Goal: Register for event/course

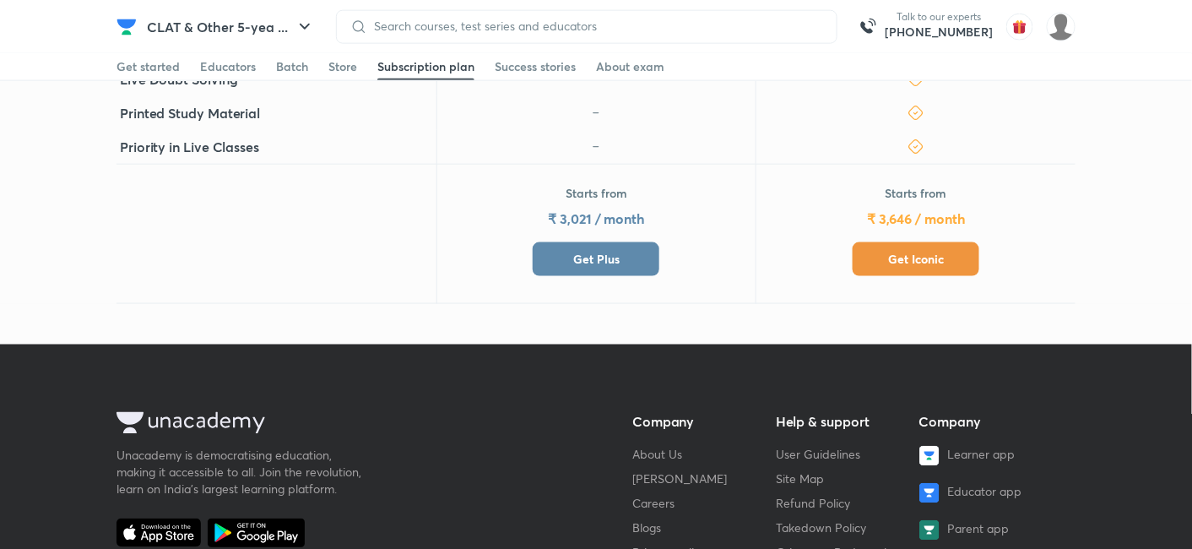
scroll to position [663, 0]
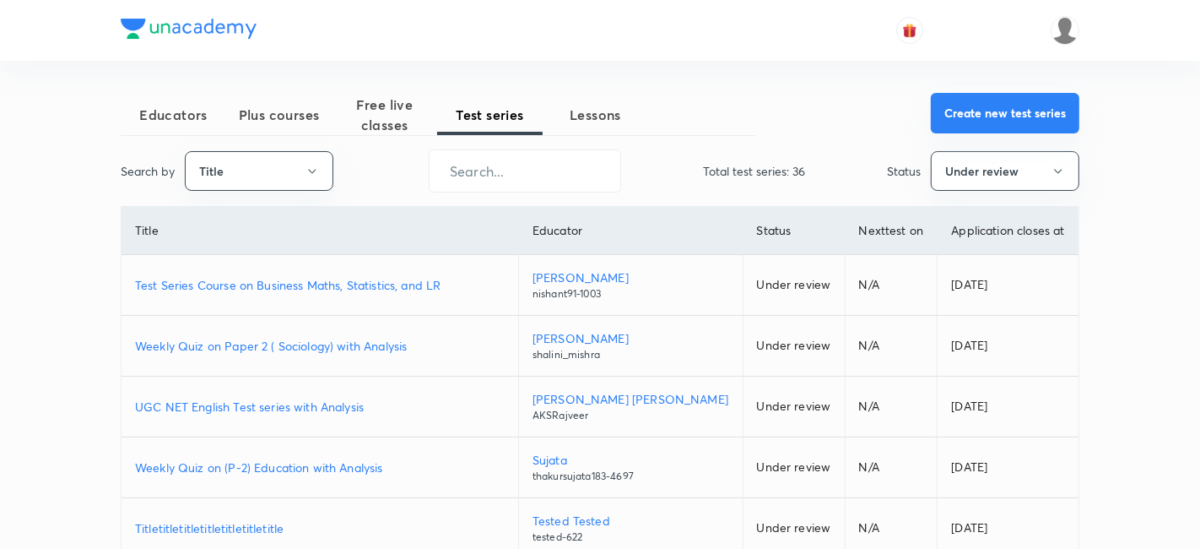
click at [972, 101] on button "Create new test series" at bounding box center [1005, 113] width 149 height 41
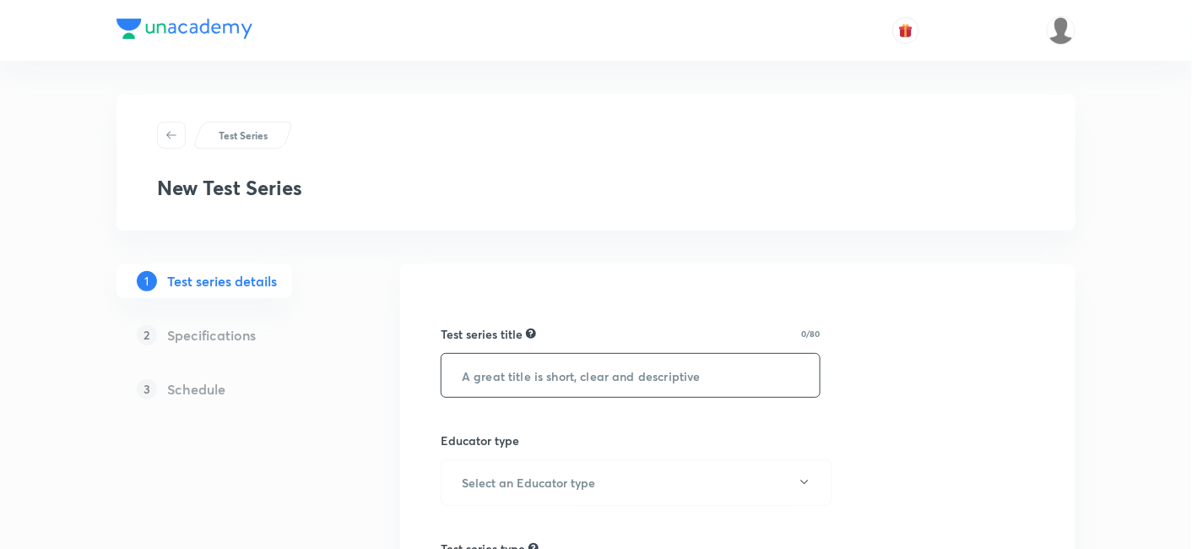
click at [731, 368] on input "text" at bounding box center [630, 375] width 378 height 43
type input "All India Mock Test for CLAT 2026"
click at [755, 495] on button "Select an Educator type" at bounding box center [637, 482] width 392 height 46
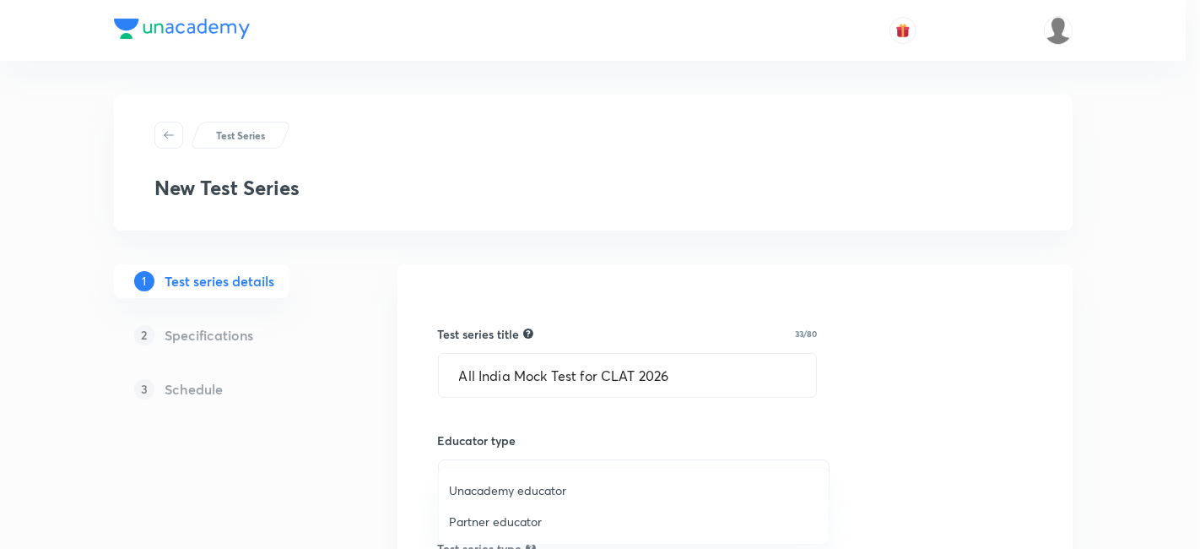
click at [583, 488] on span "Unacademy educator" at bounding box center [634, 490] width 370 height 18
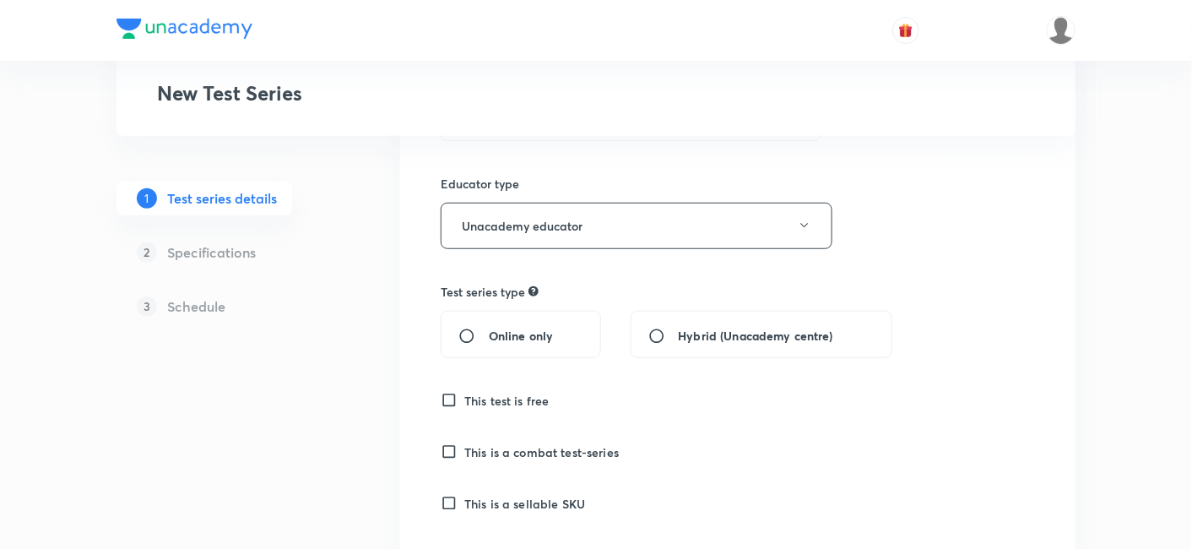
scroll to position [281, 0]
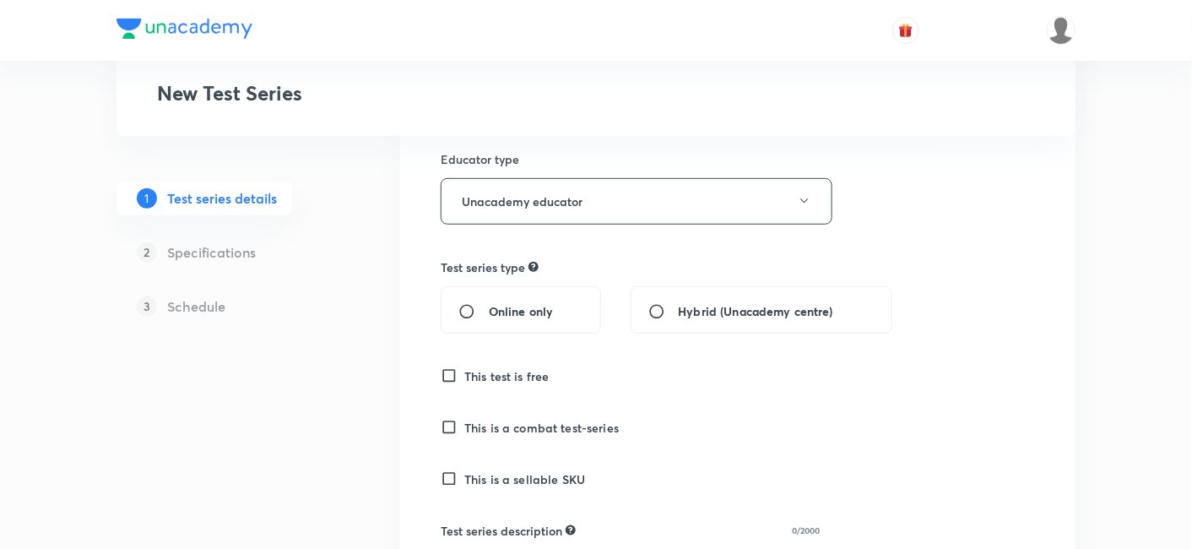
click at [495, 296] on div "Online only" at bounding box center [521, 309] width 160 height 47
click at [458, 323] on div "Online only" at bounding box center [521, 309] width 160 height 47
click at [463, 317] on input "Online only" at bounding box center [473, 311] width 30 height 17
radio input "true"
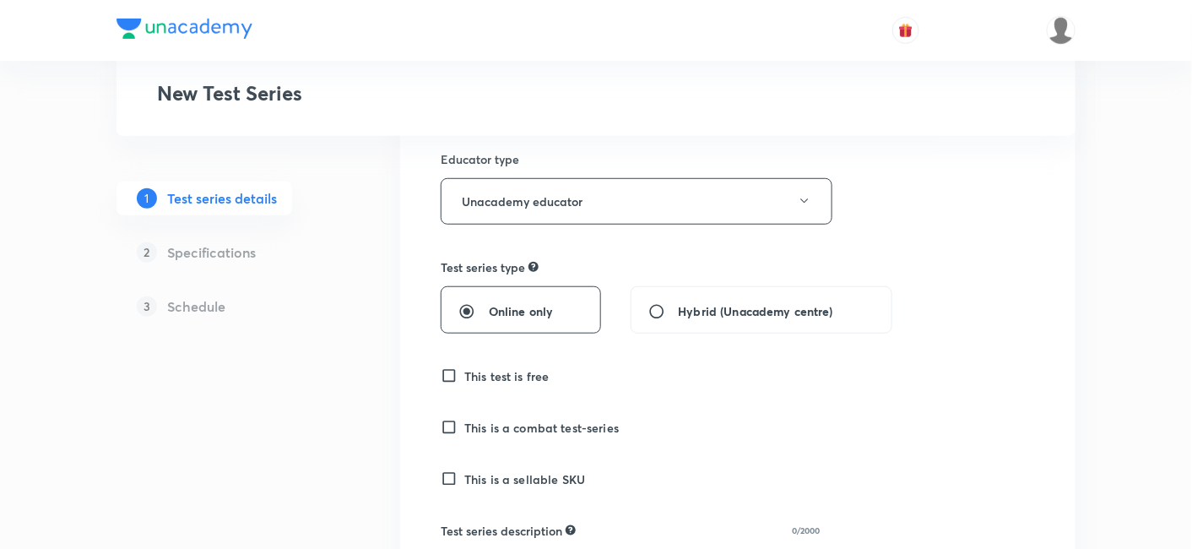
click at [504, 374] on h6 "This test is free" at bounding box center [506, 376] width 85 height 18
click at [464, 374] on input "This test is free" at bounding box center [453, 375] width 24 height 17
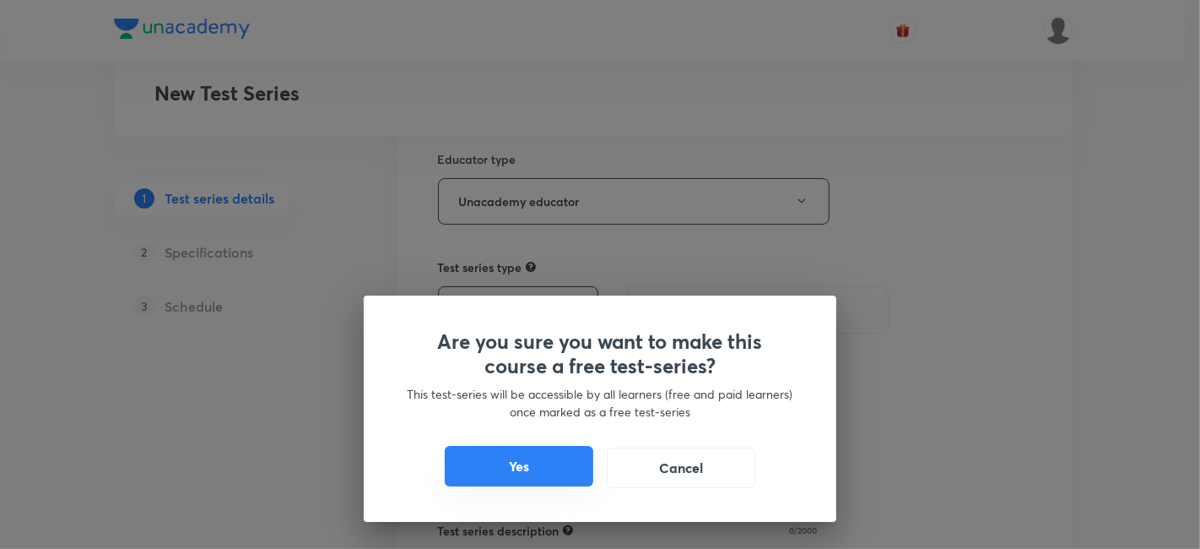
click at [521, 449] on button "Yes" at bounding box center [519, 466] width 149 height 41
checkbox input "true"
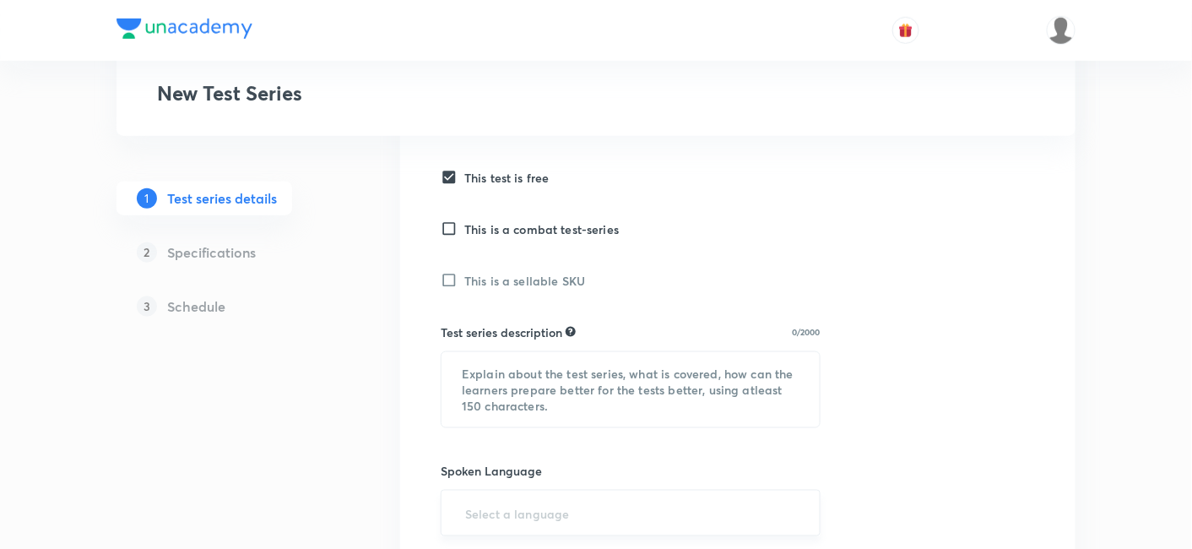
scroll to position [562, 0]
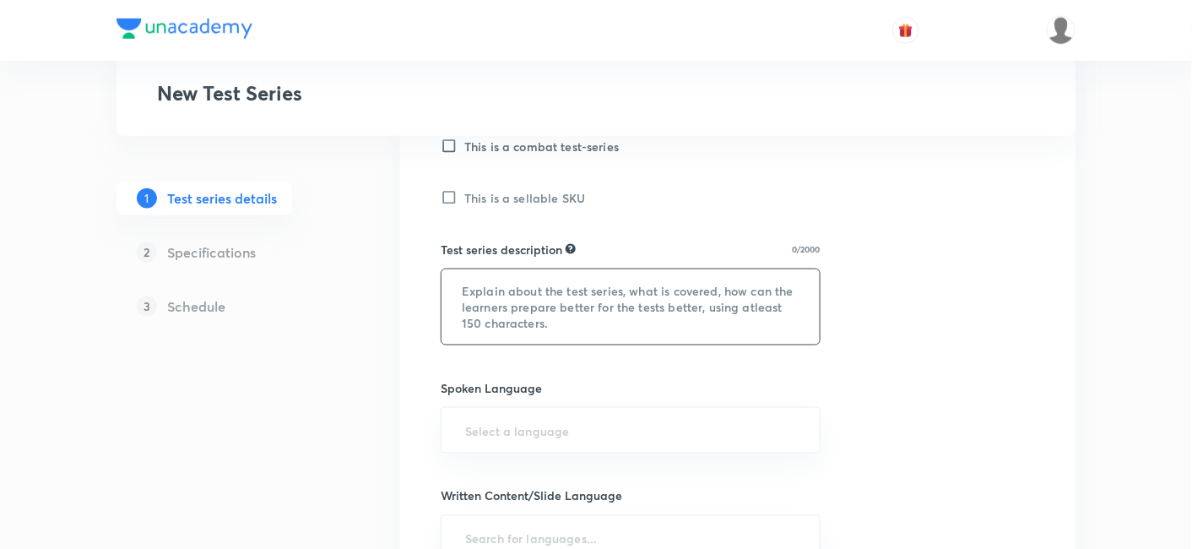
click at [512, 305] on textarea at bounding box center [630, 306] width 378 height 75
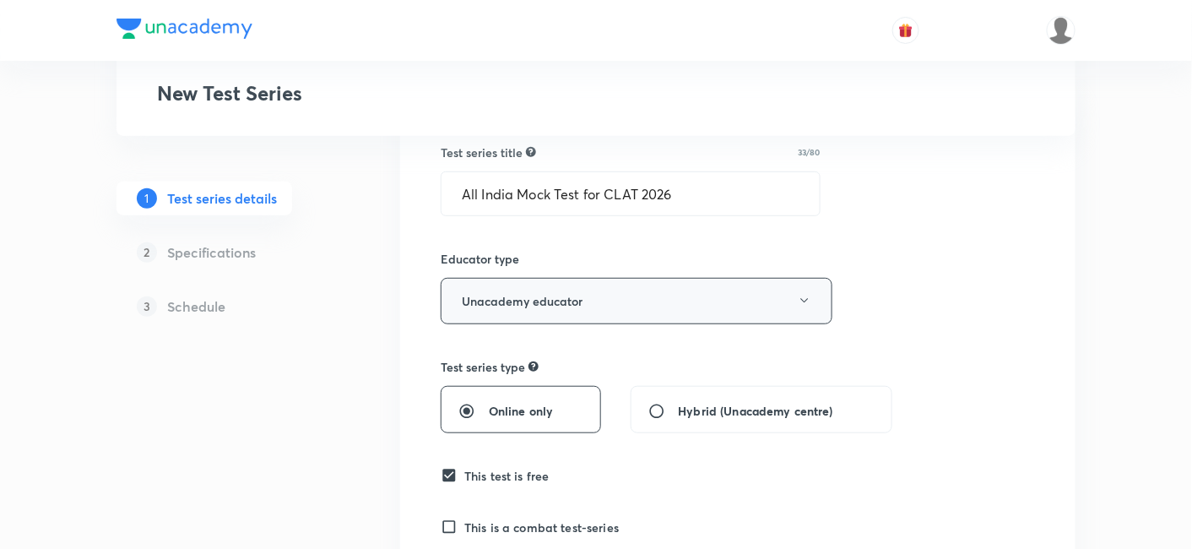
scroll to position [0, 0]
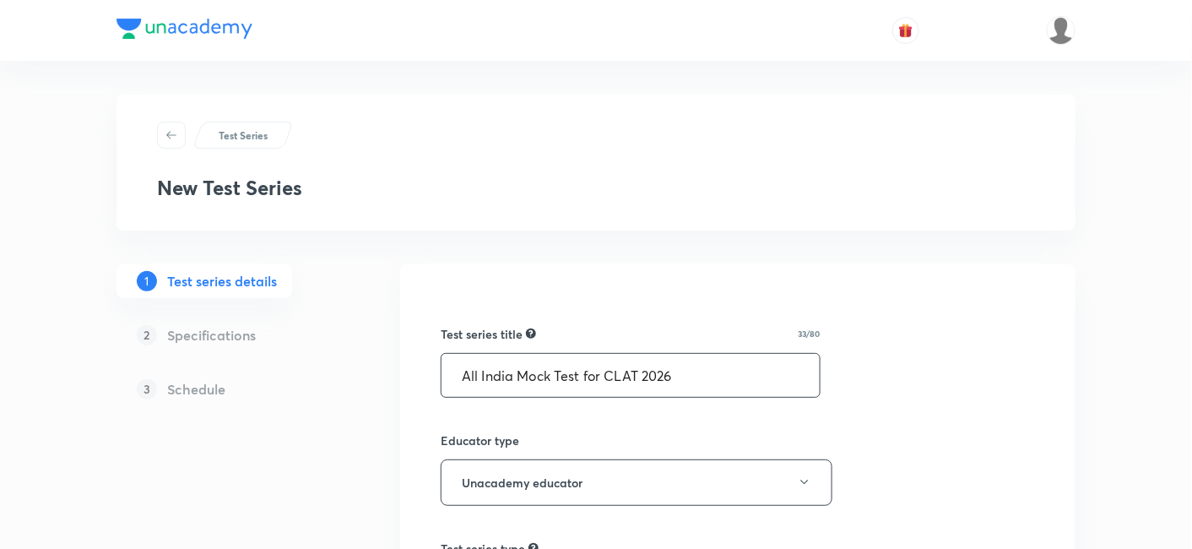
click at [598, 367] on input "All India Mock Test for CLAT 2026" at bounding box center [630, 375] width 378 height 43
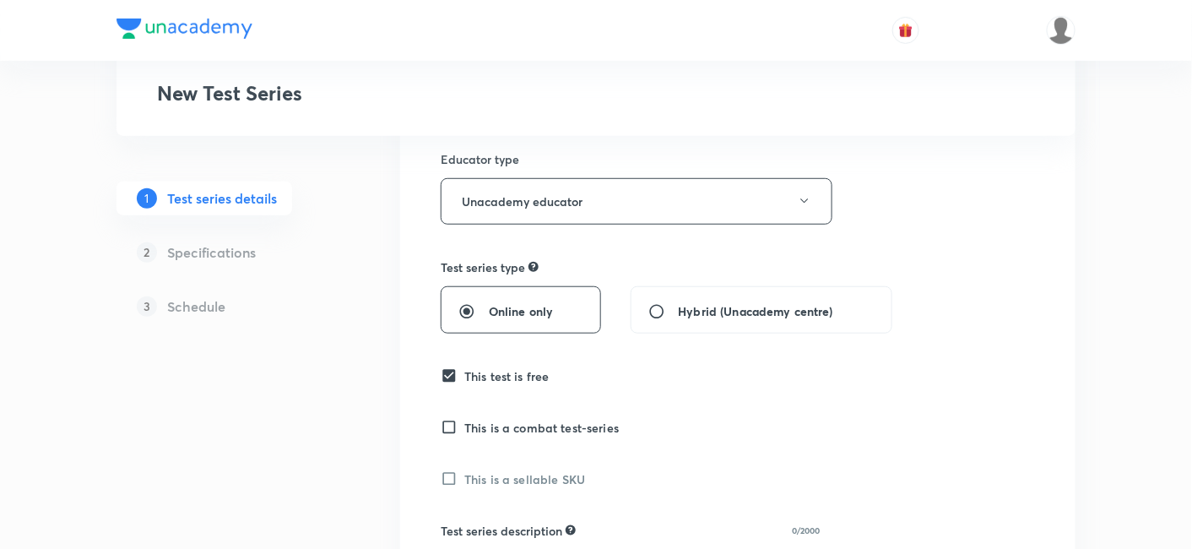
scroll to position [468, 0]
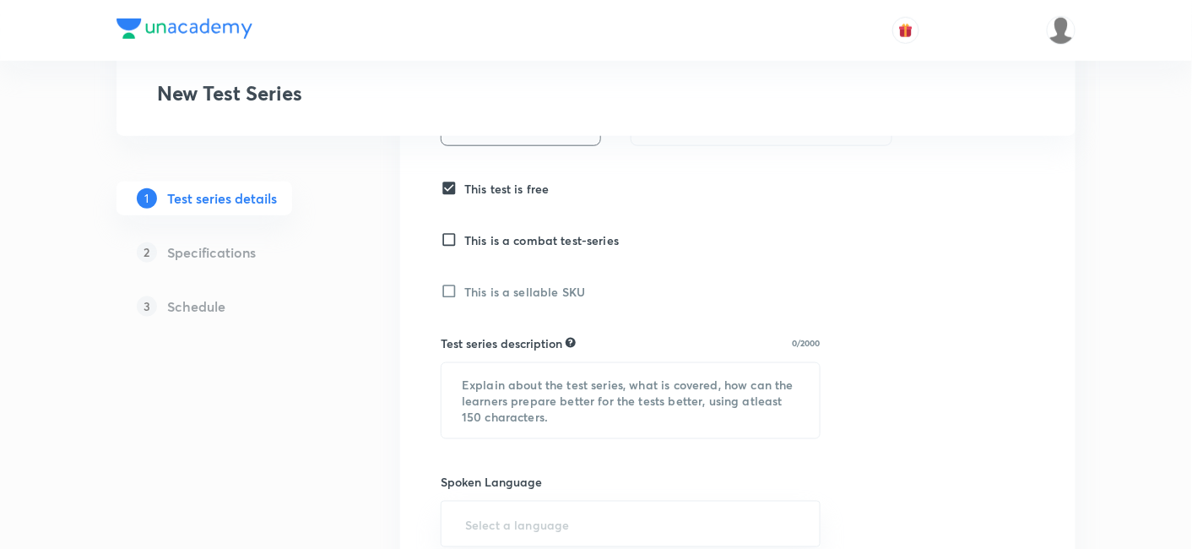
click at [531, 356] on div "Test series description 0/2000 ​" at bounding box center [631, 386] width 380 height 105
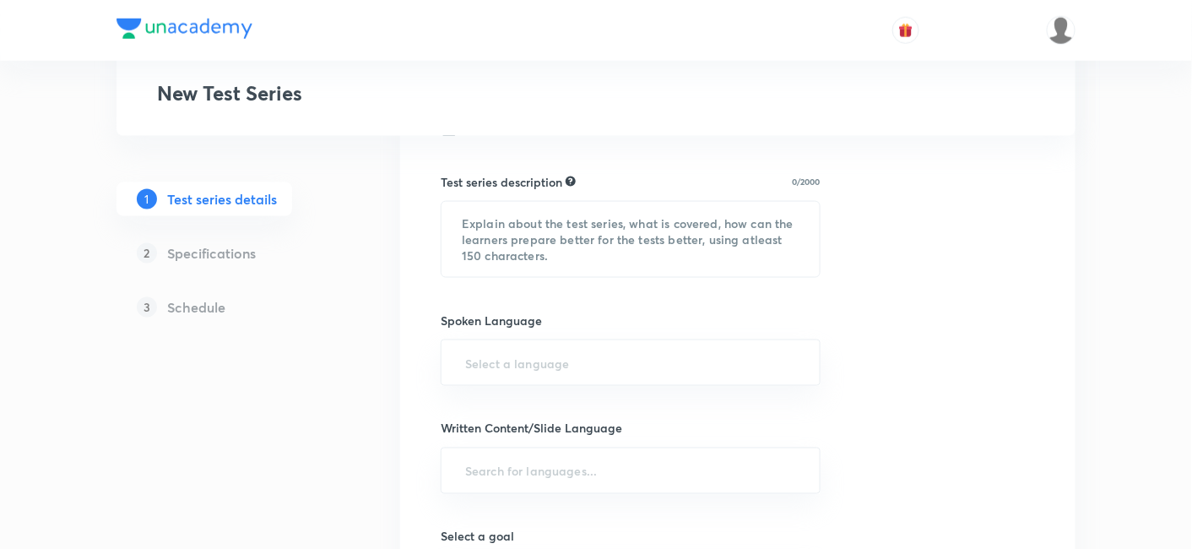
scroll to position [656, 0]
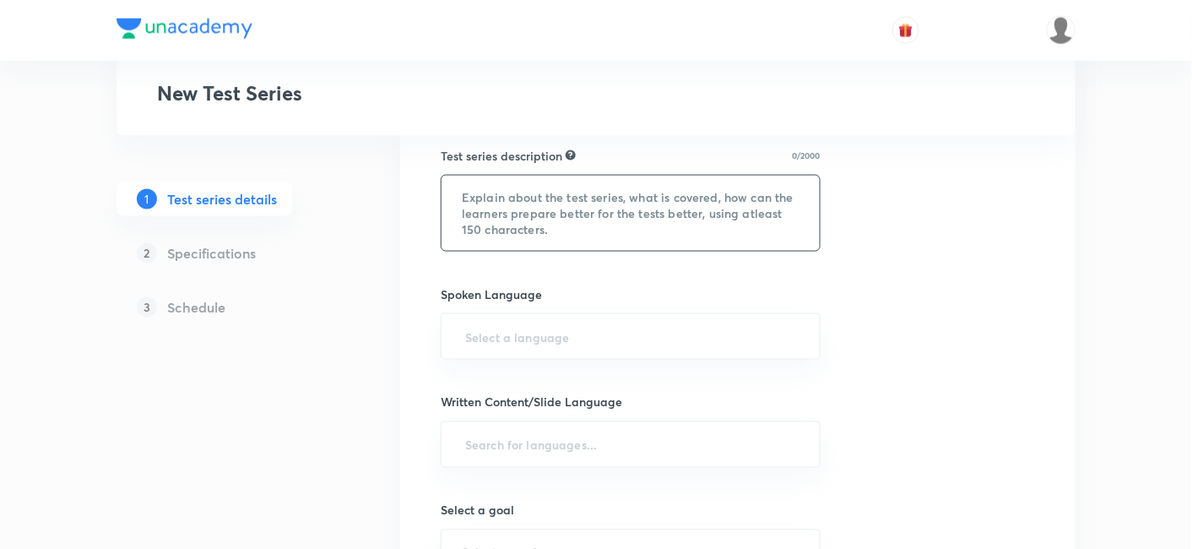
click at [555, 186] on textarea at bounding box center [630, 213] width 378 height 75
paste textarea "Prepare like never before with the All India Mock Test for CLAT 2026! Designed …"
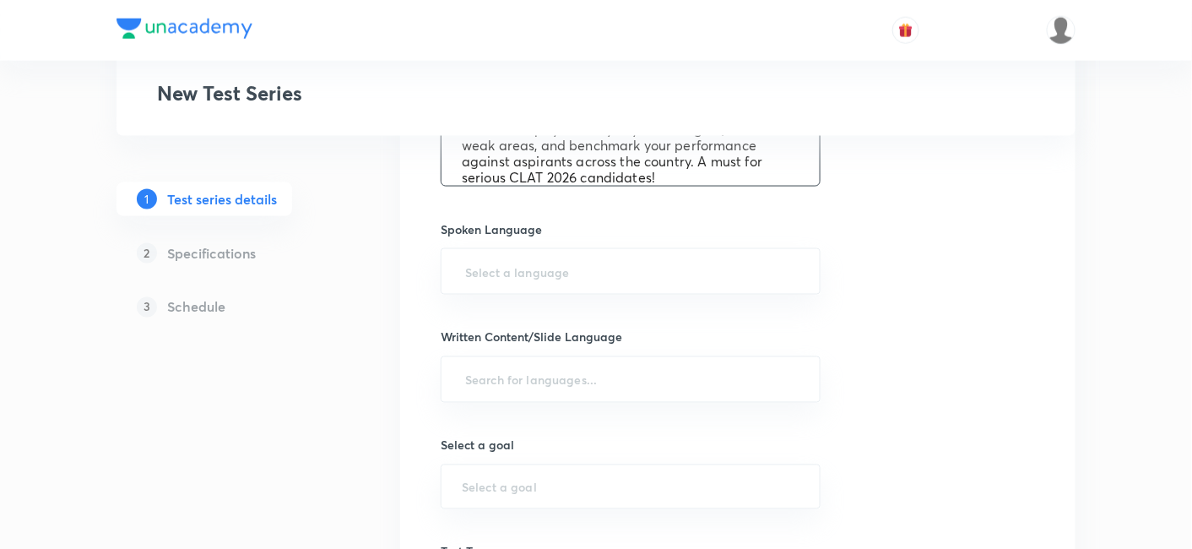
scroll to position [750, 0]
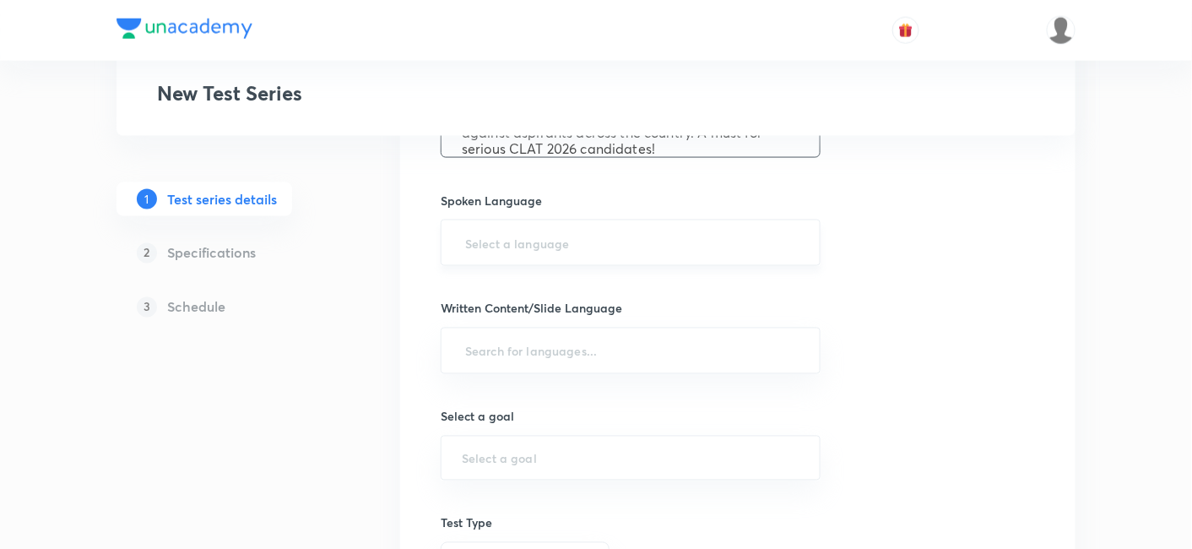
type textarea "Prepare like never before with the All India Mock Test for CLAT 2026! Designed …"
click at [634, 245] on input "text" at bounding box center [631, 242] width 338 height 31
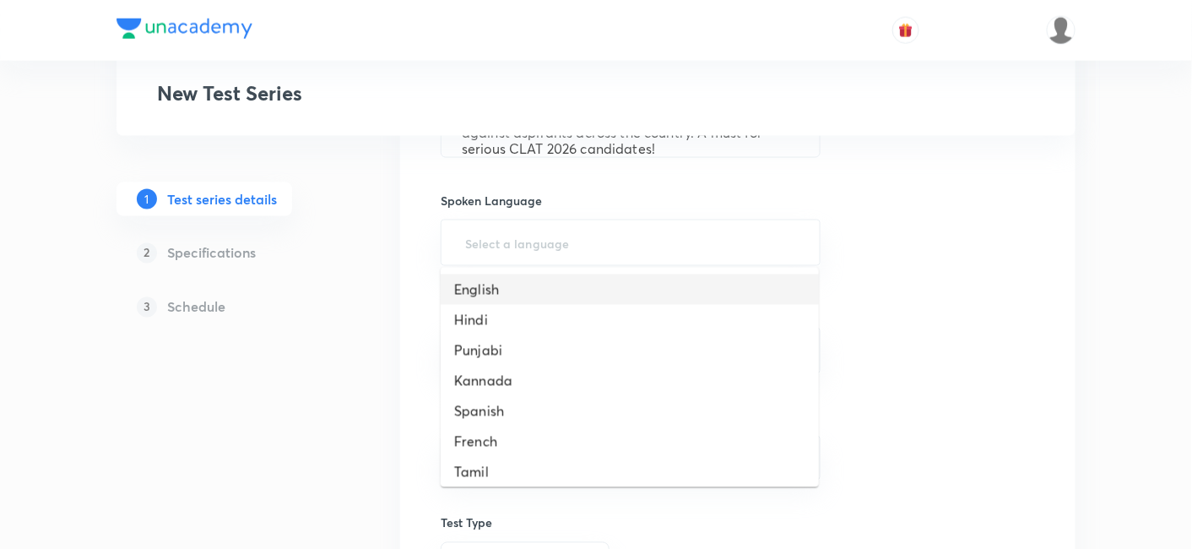
click at [544, 294] on li "English" at bounding box center [630, 289] width 378 height 30
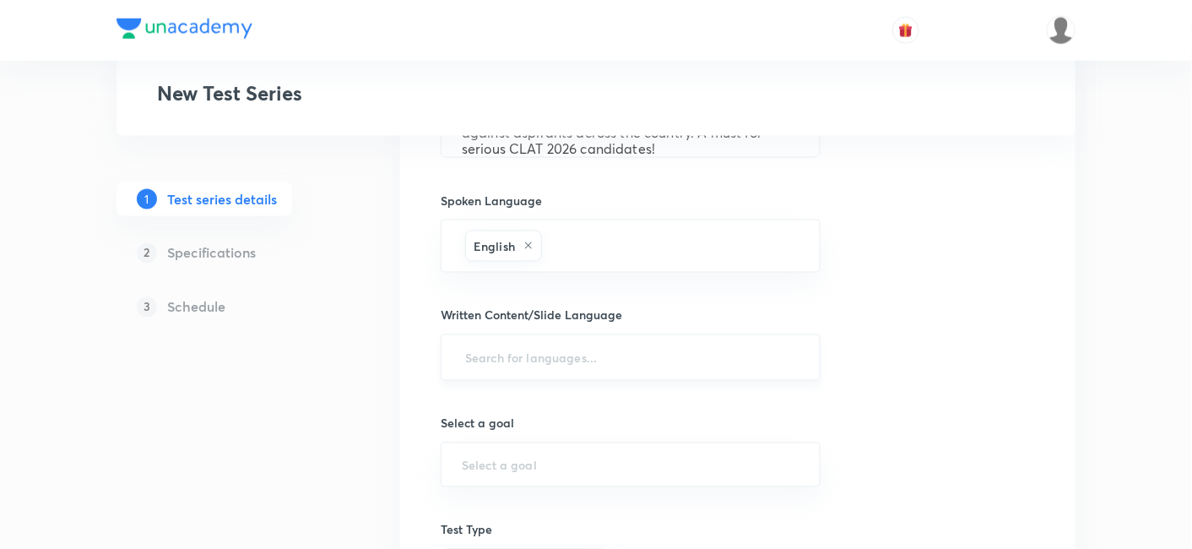
click at [553, 344] on input "text" at bounding box center [631, 357] width 338 height 31
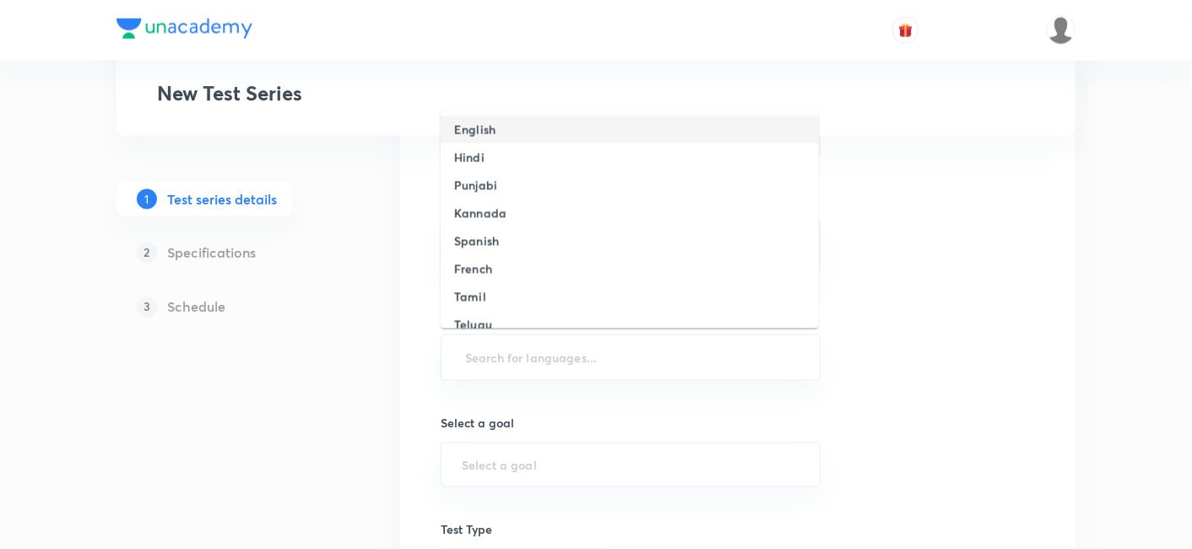
click at [496, 126] on li "English" at bounding box center [630, 130] width 378 height 28
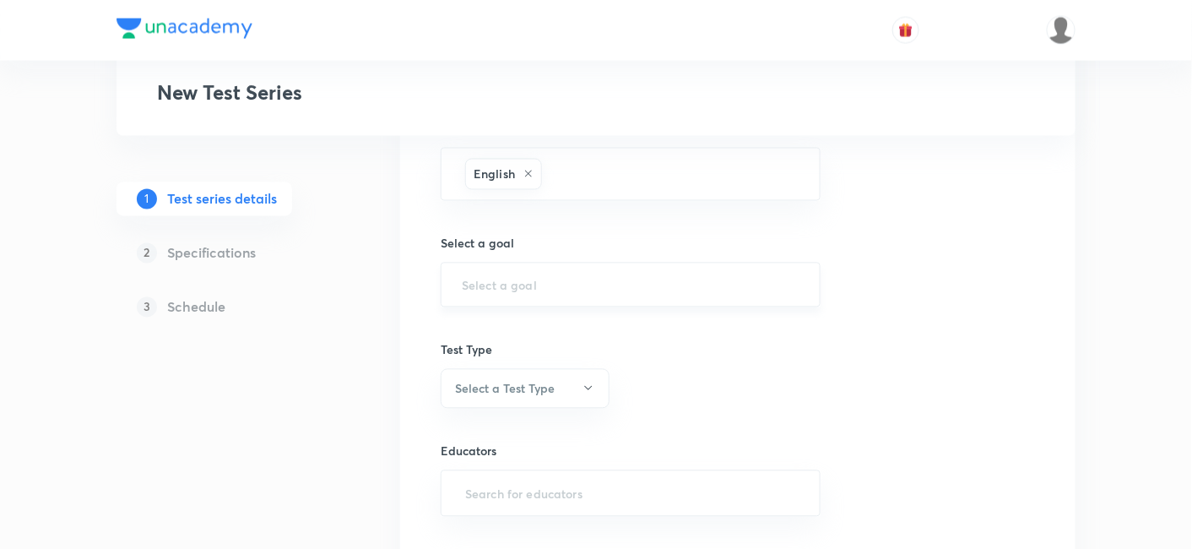
scroll to position [938, 0]
click at [527, 275] on input "text" at bounding box center [631, 283] width 338 height 16
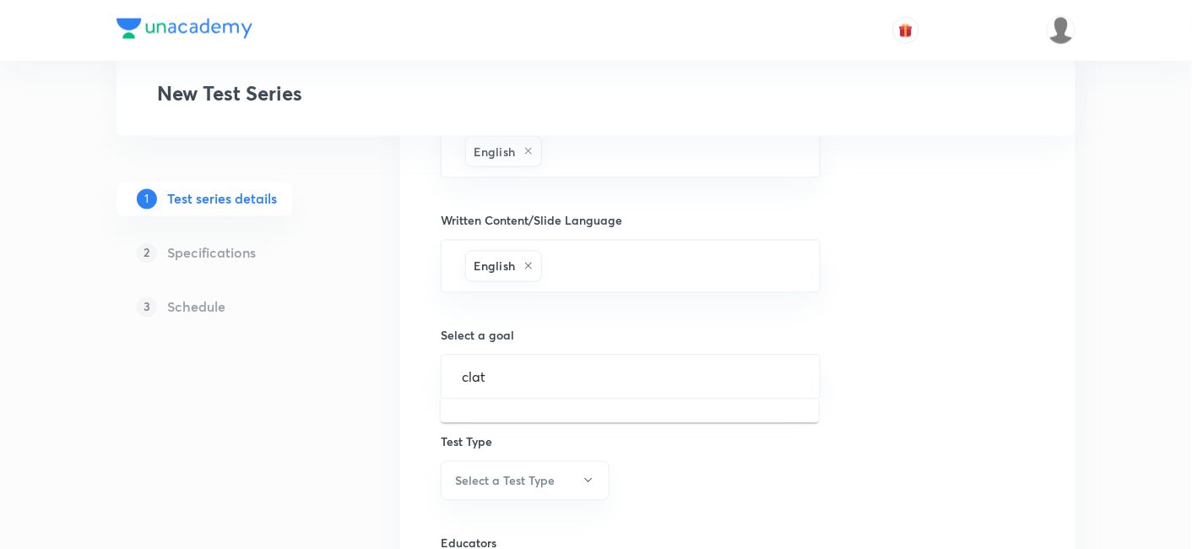
scroll to position [1031, 0]
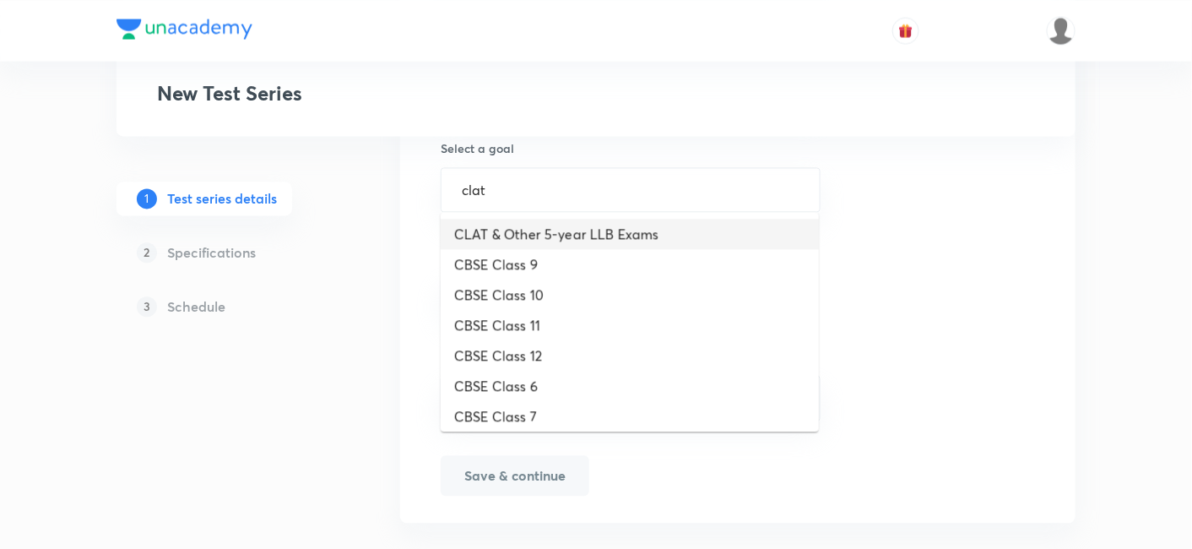
click at [528, 240] on li "CLAT & Other 5-year LLB Exams" at bounding box center [630, 234] width 378 height 30
type input "CLAT & Other 5-year LLB Exams"
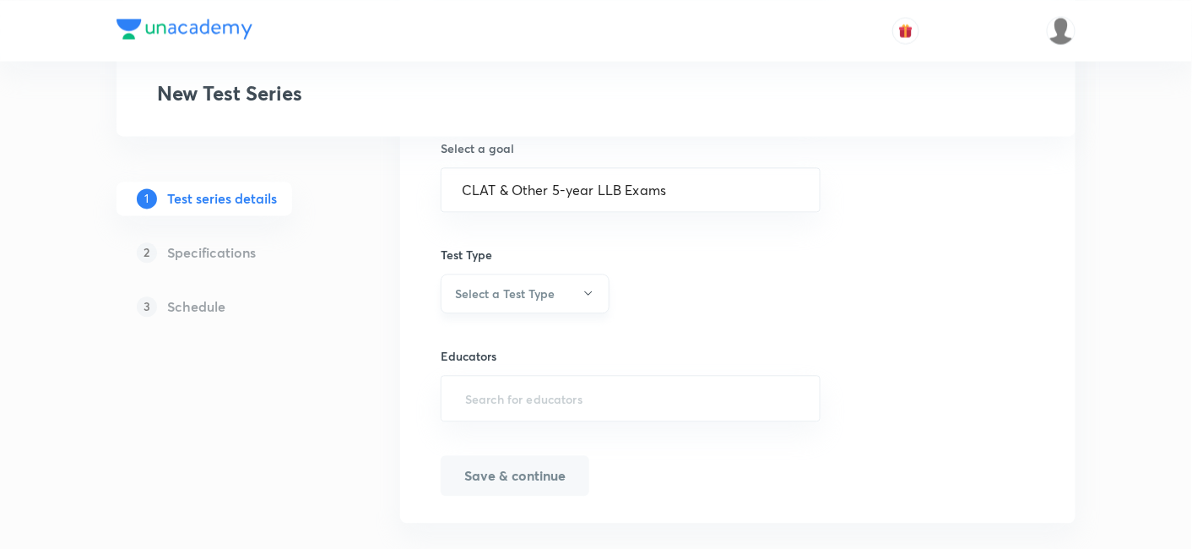
click at [530, 294] on h6 "Select a Test Type" at bounding box center [505, 293] width 100 height 18
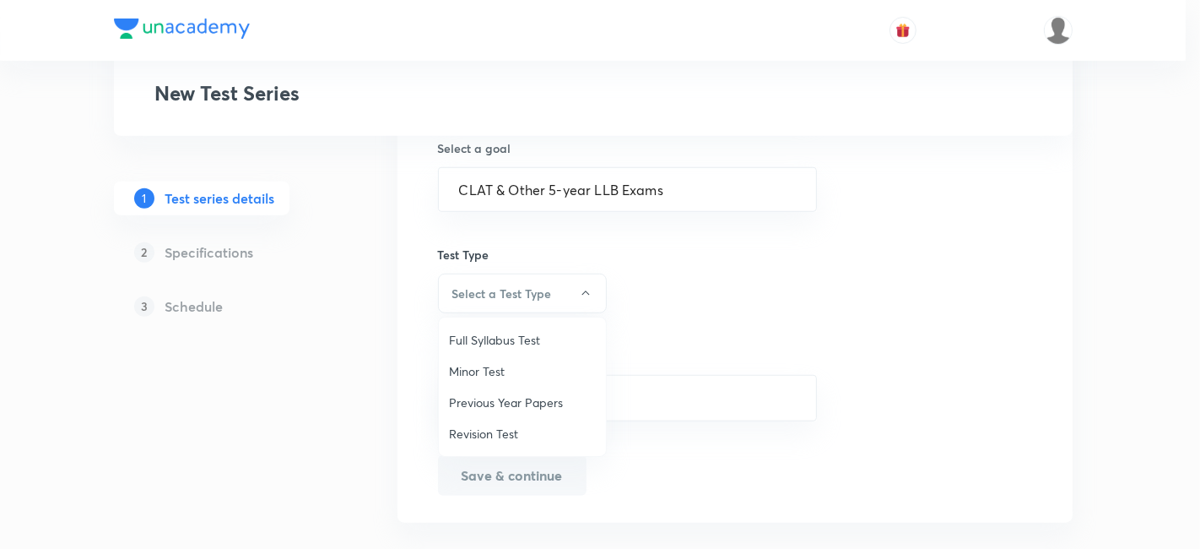
click at [512, 333] on span "Full Syllabus Test" at bounding box center [522, 340] width 147 height 18
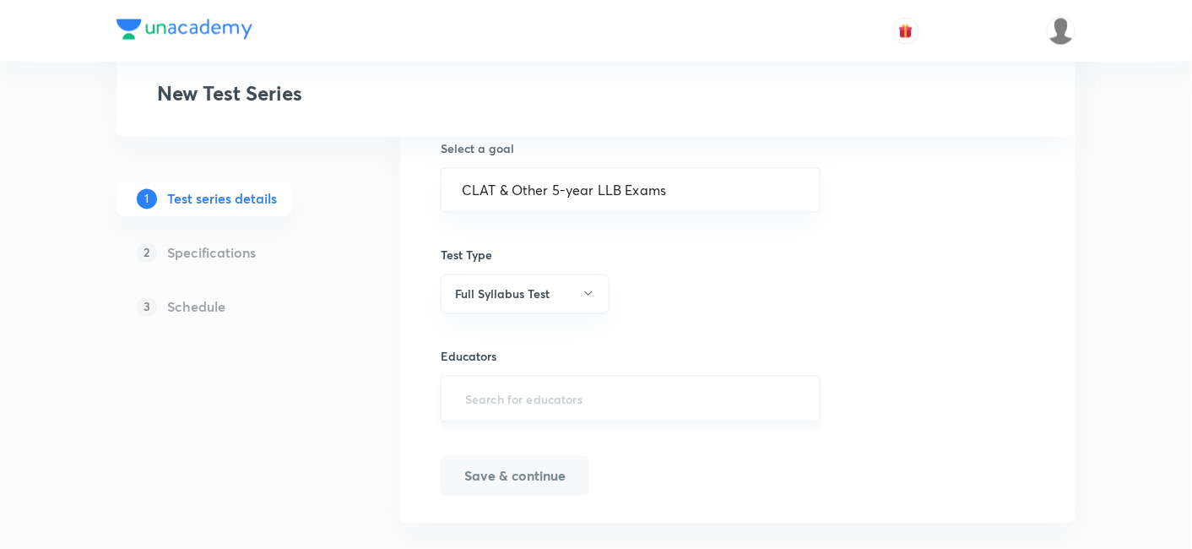
click at [516, 384] on input "text" at bounding box center [631, 397] width 338 height 31
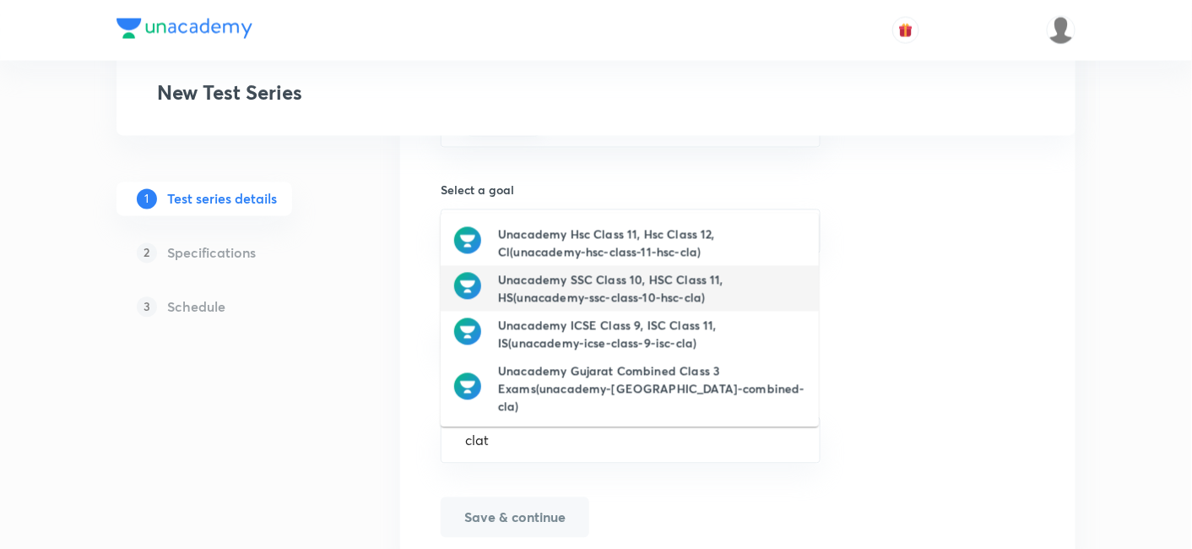
scroll to position [960, 0]
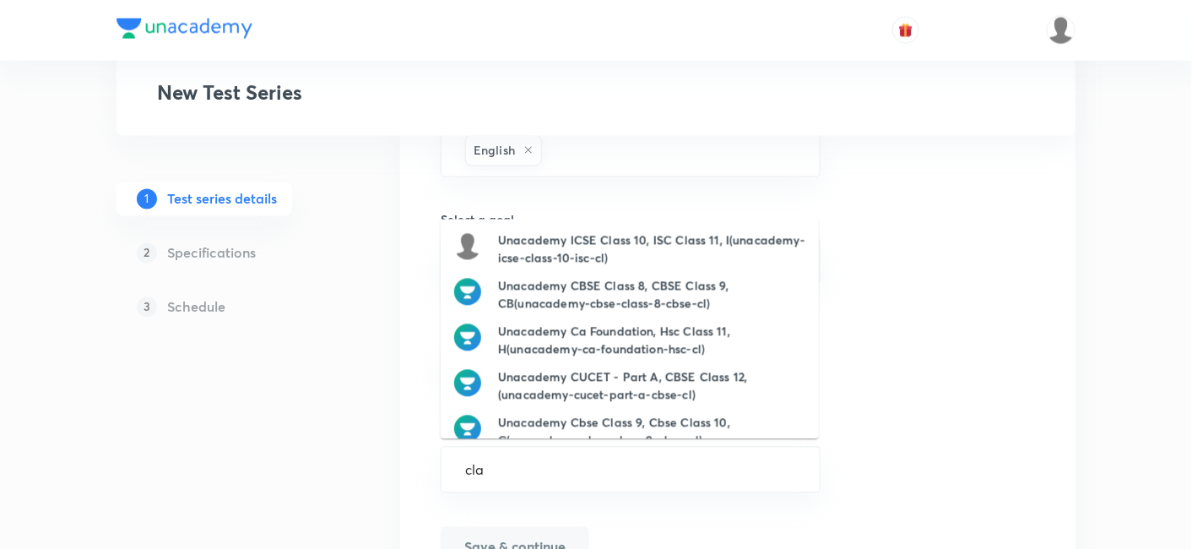
type input "clat"
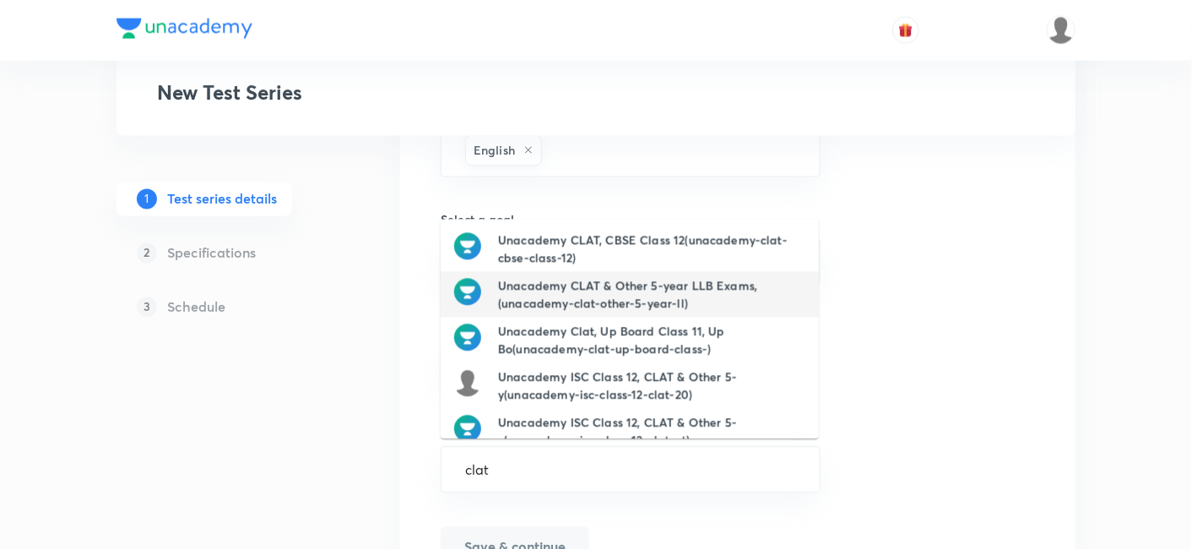
click at [709, 282] on h6 "Unacademy CLAT & Other 5-year LLB Exams,(unacademy-clat-other-5-year-ll)" at bounding box center [651, 294] width 307 height 35
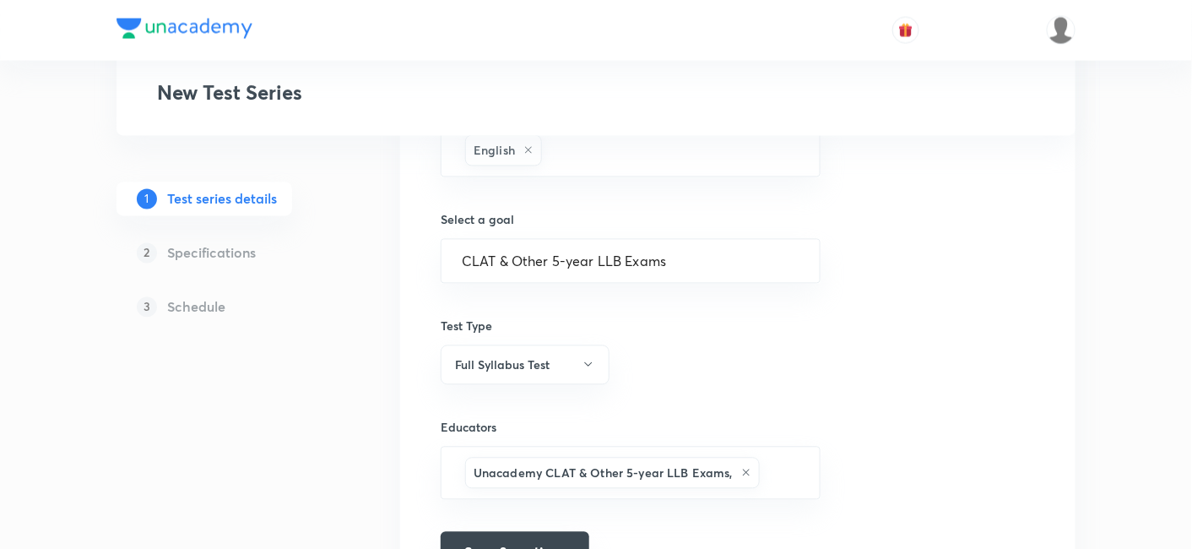
click at [578, 541] on button "Save & continue" at bounding box center [515, 552] width 149 height 41
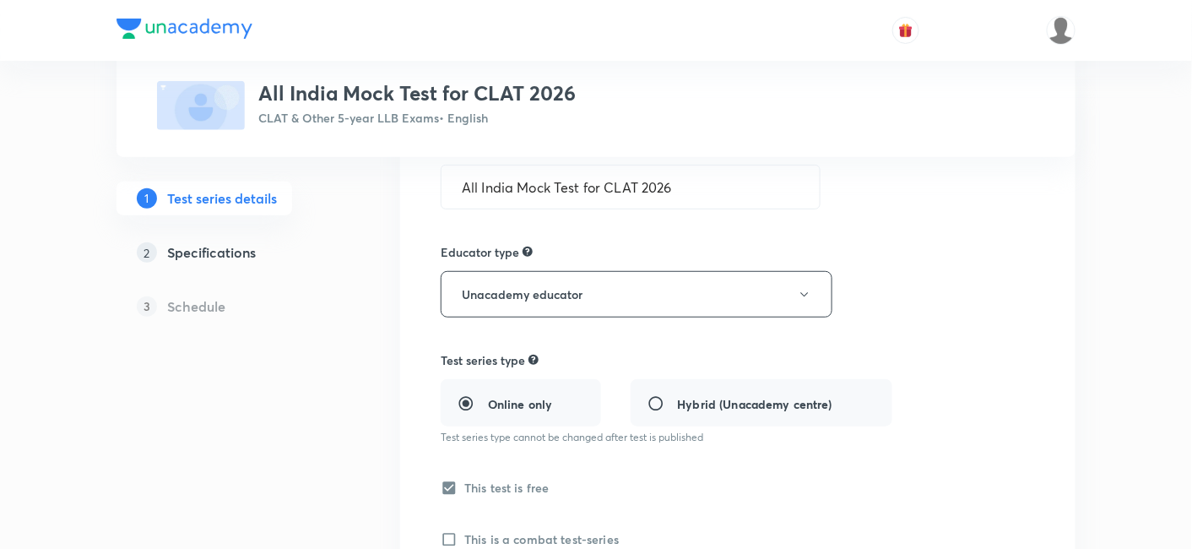
scroll to position [231, 0]
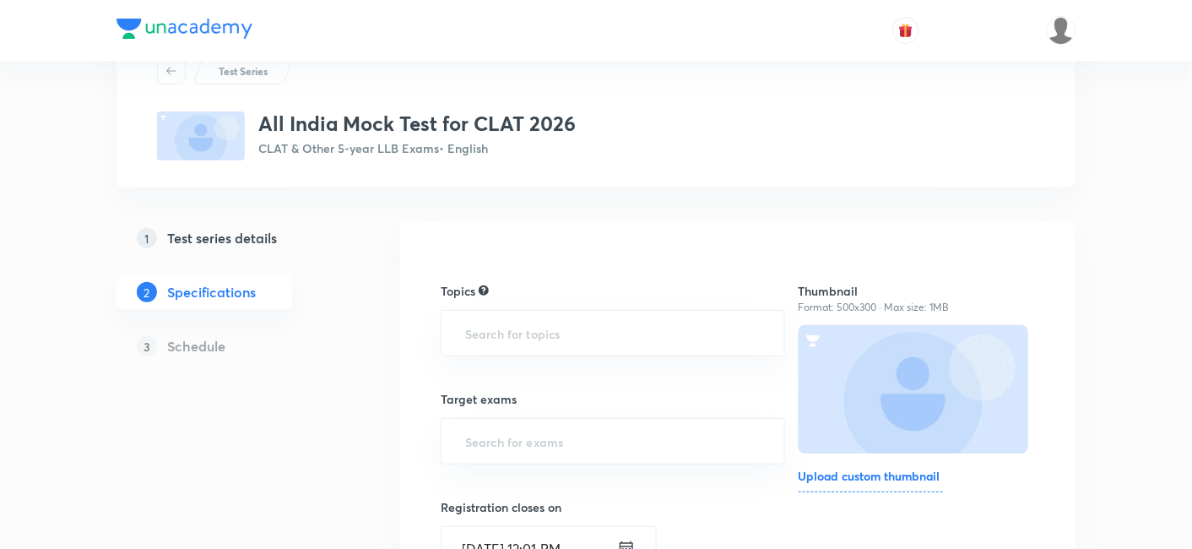
scroll to position [94, 0]
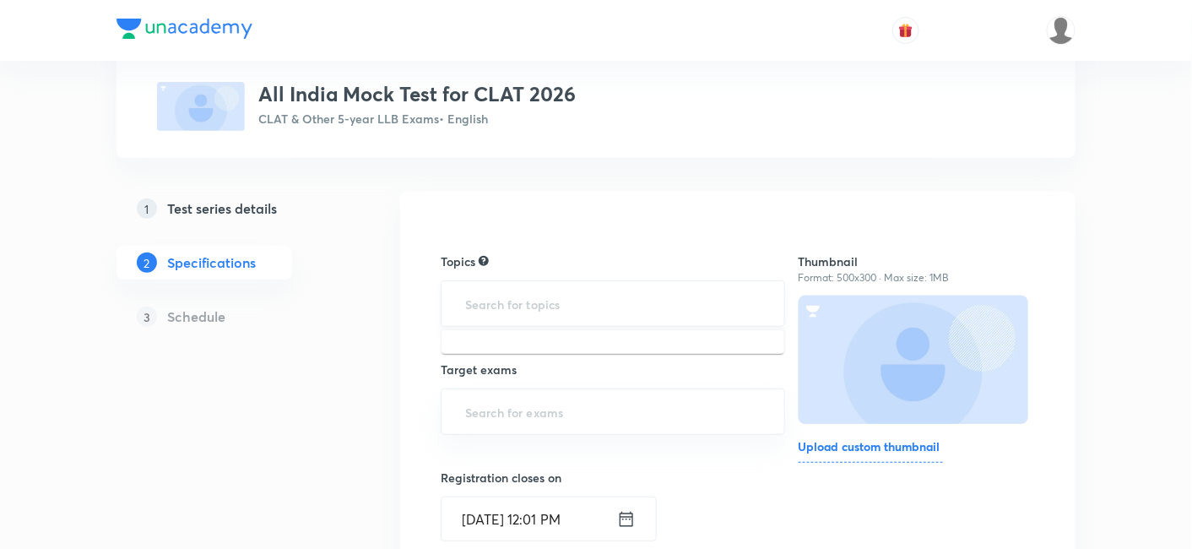
click at [502, 293] on input "text" at bounding box center [613, 303] width 302 height 31
type input "a"
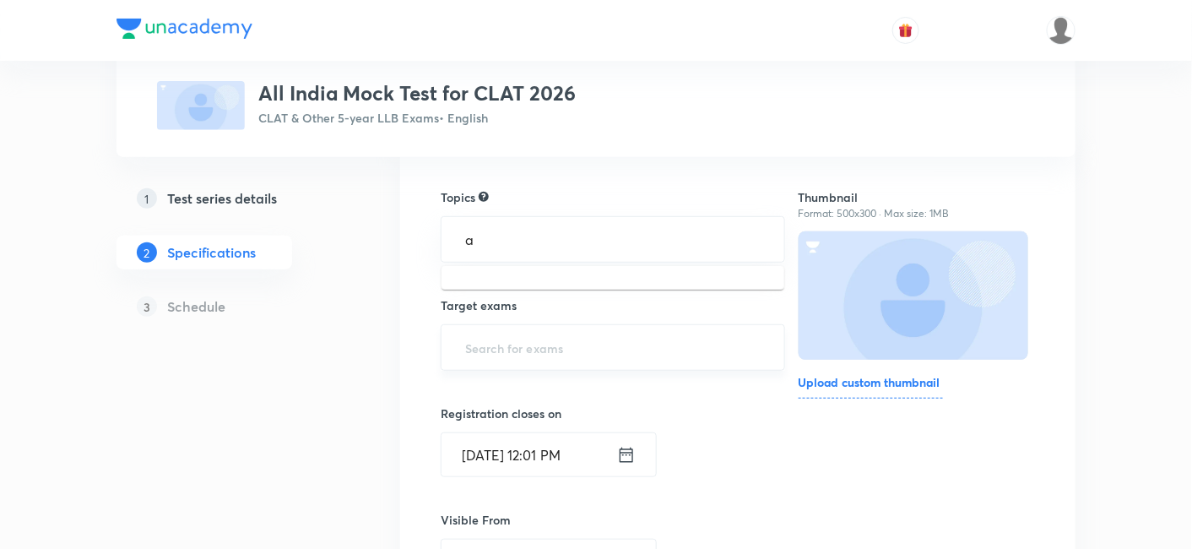
scroll to position [187, 0]
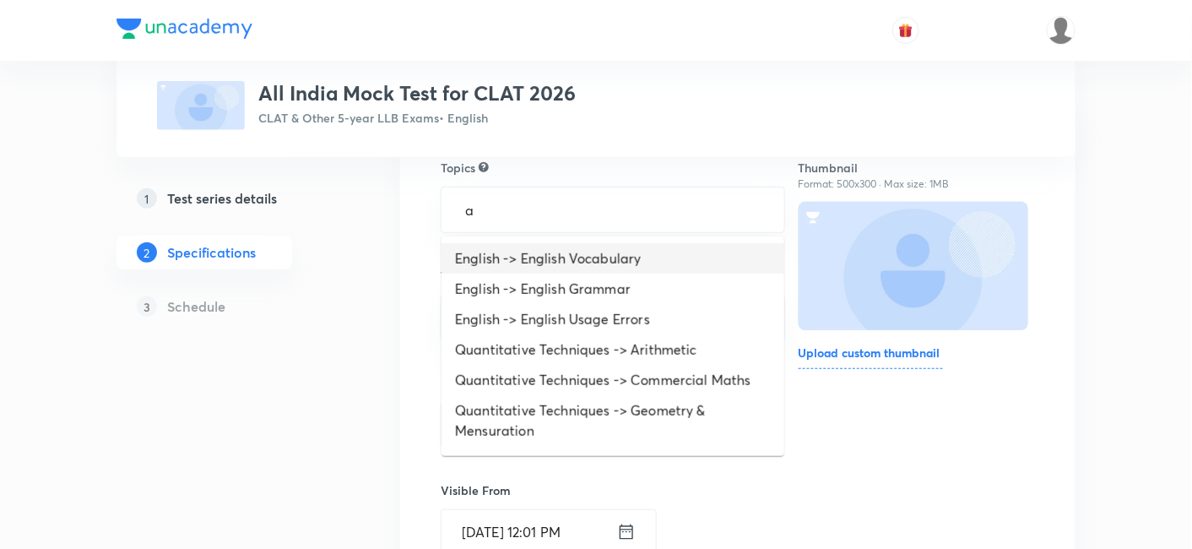
click at [485, 257] on li "English -> English Vocabulary" at bounding box center [612, 258] width 343 height 30
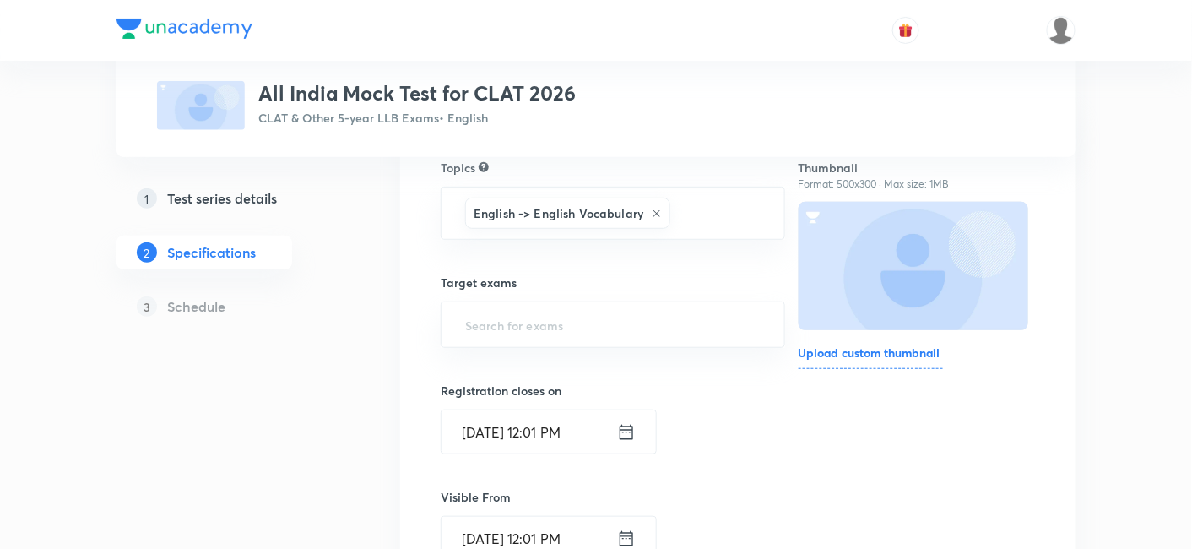
type input "a"
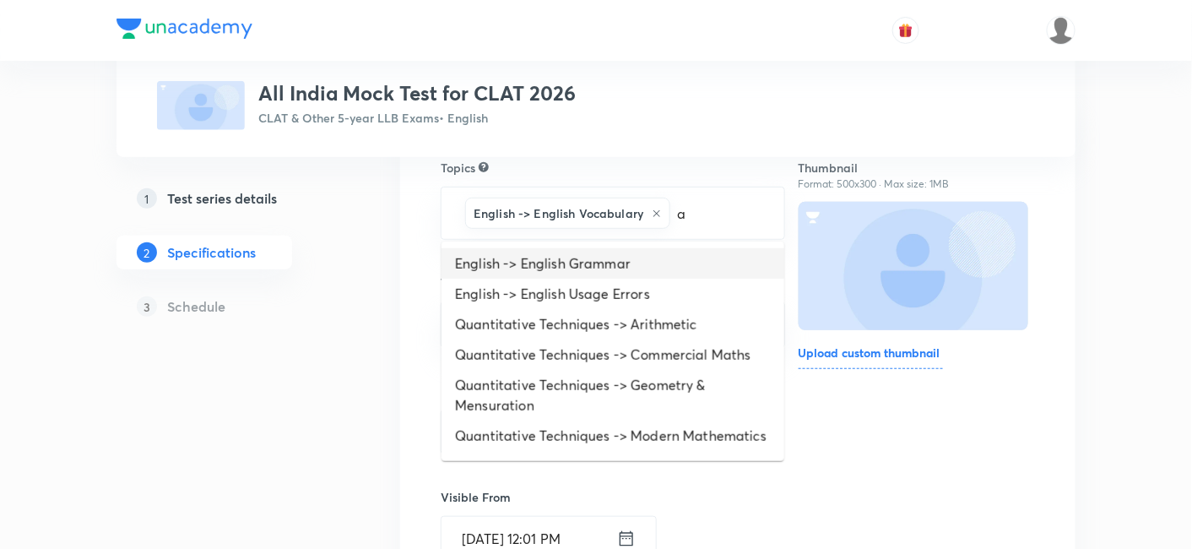
click at [506, 274] on li "English -> English Grammar" at bounding box center [612, 263] width 343 height 30
type input "a"
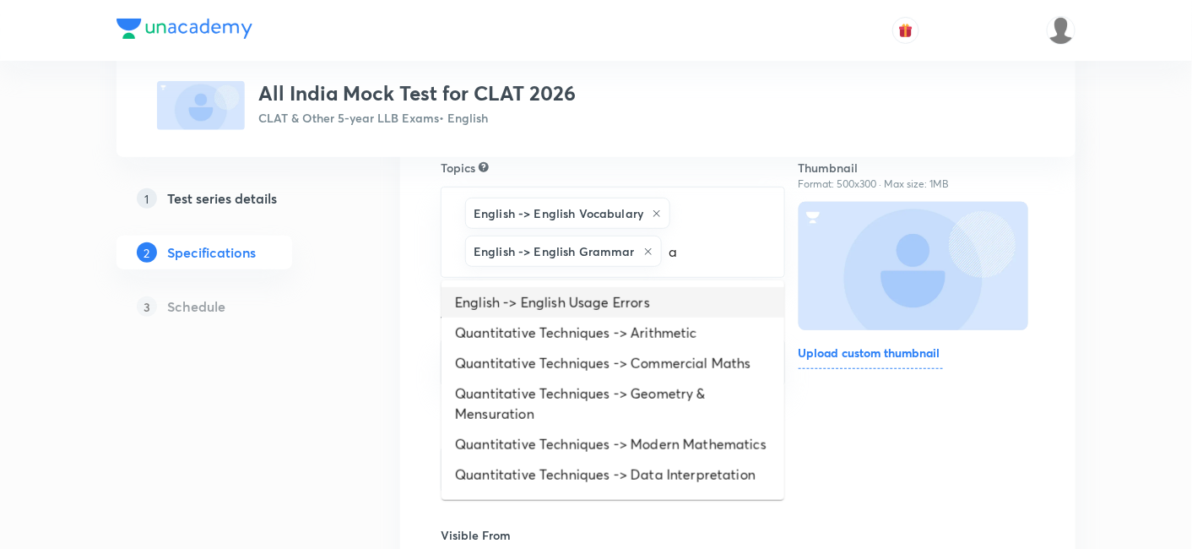
click at [514, 289] on li "English -> English Usage Errors" at bounding box center [612, 302] width 343 height 30
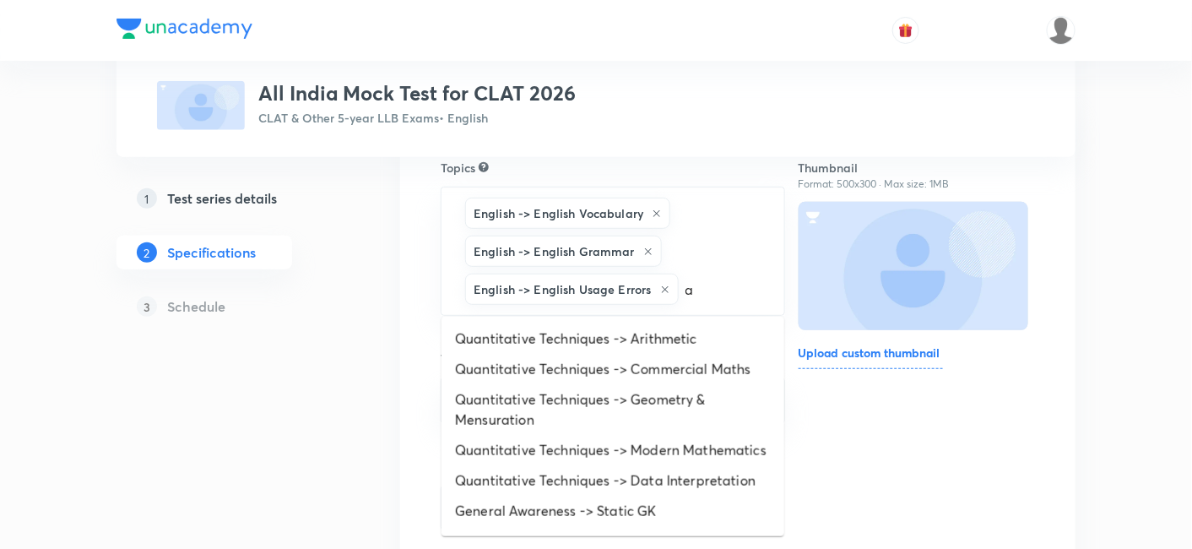
type input "a"
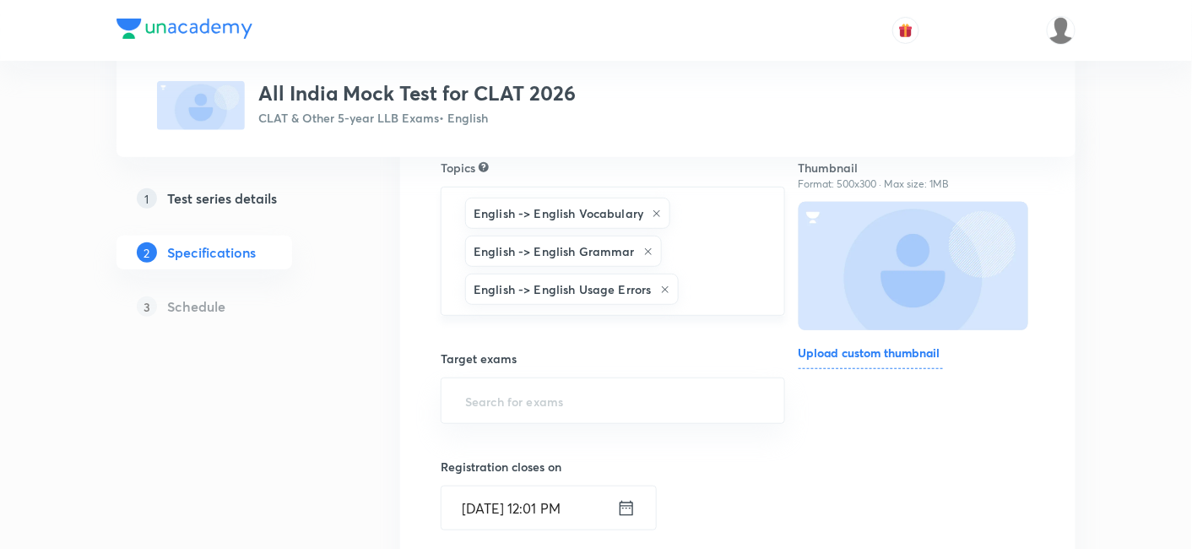
click at [668, 300] on div "English -> English Usage Errors" at bounding box center [572, 288] width 214 height 31
type input "a"
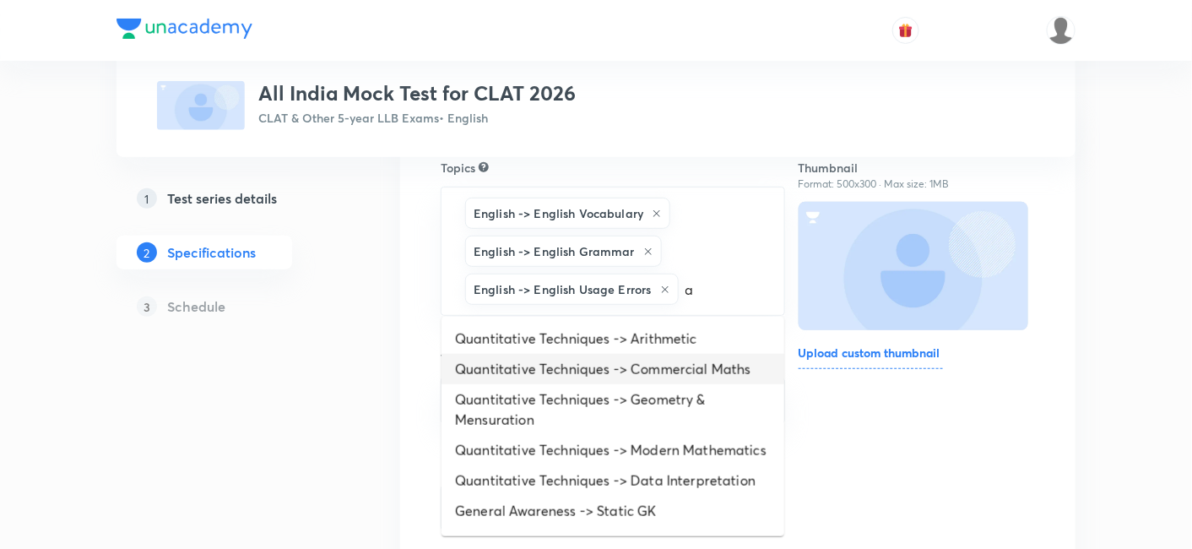
click at [630, 370] on li "Quantitative Techniques -> Commercial Maths" at bounding box center [612, 369] width 343 height 30
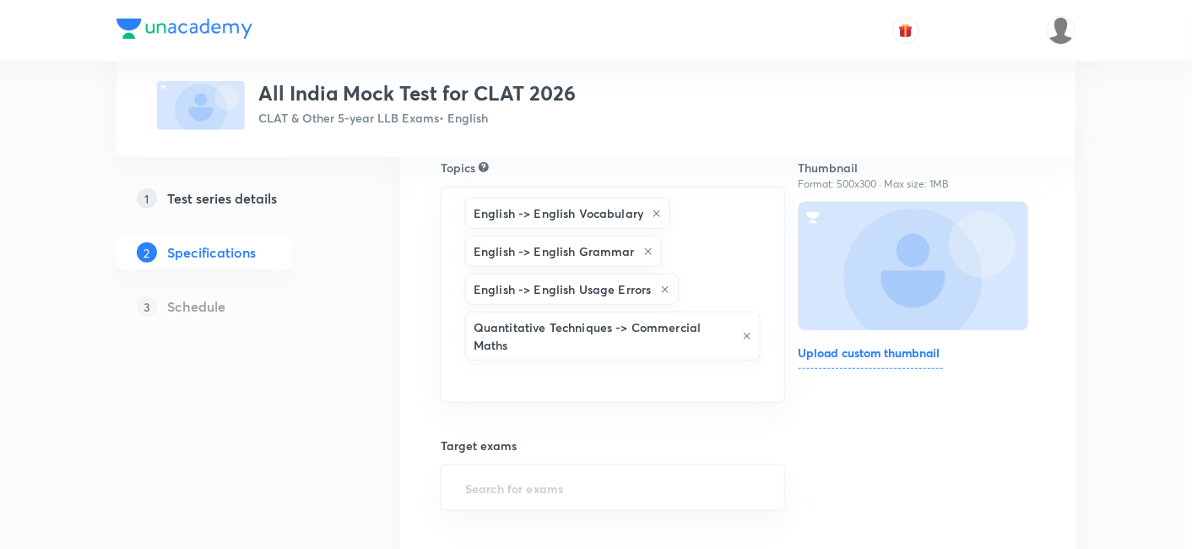
type input "a"
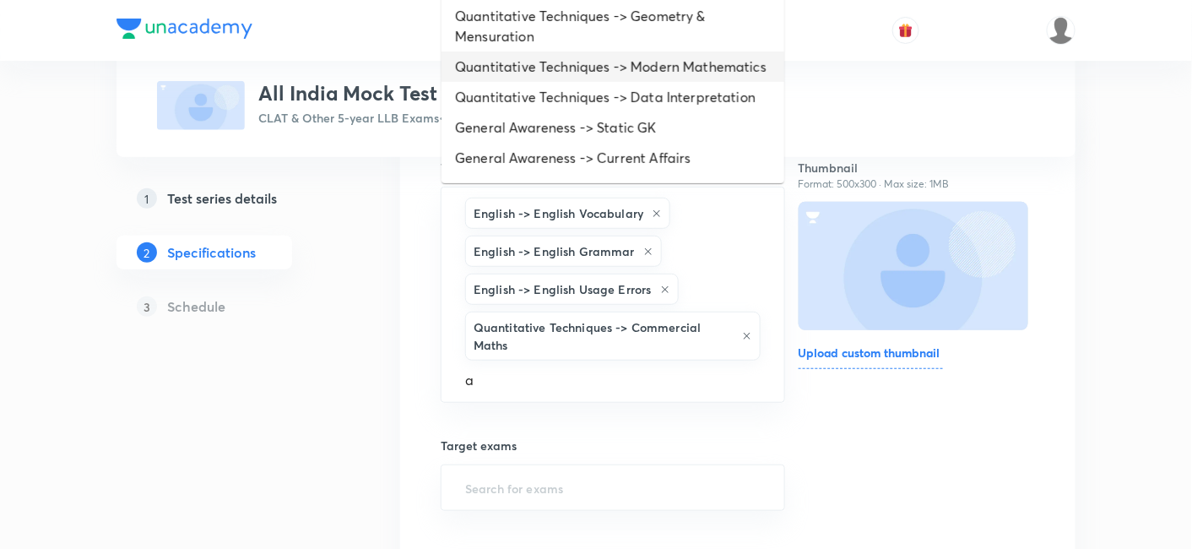
click at [544, 82] on li "Quantitative Techniques -> Modern Mathematics" at bounding box center [612, 66] width 343 height 30
type input "a"
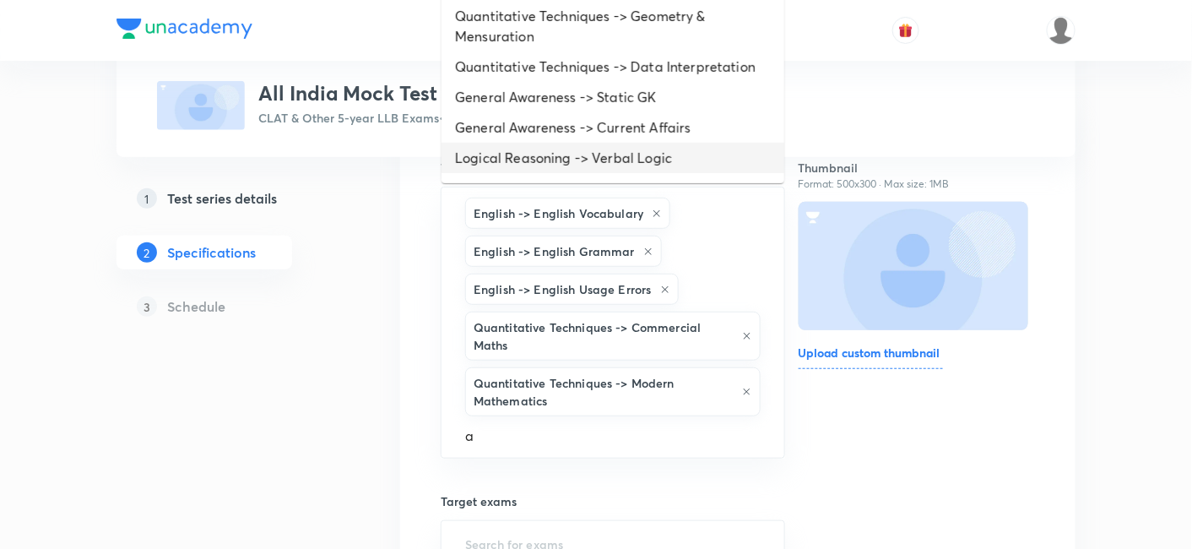
click at [557, 158] on li "Logical Reasoning -> Verbal Logic" at bounding box center [612, 158] width 343 height 30
type input "a"
click at [557, 151] on li "Logical Reasoning -> Analytical Reasoning" at bounding box center [612, 158] width 343 height 30
type input "a"
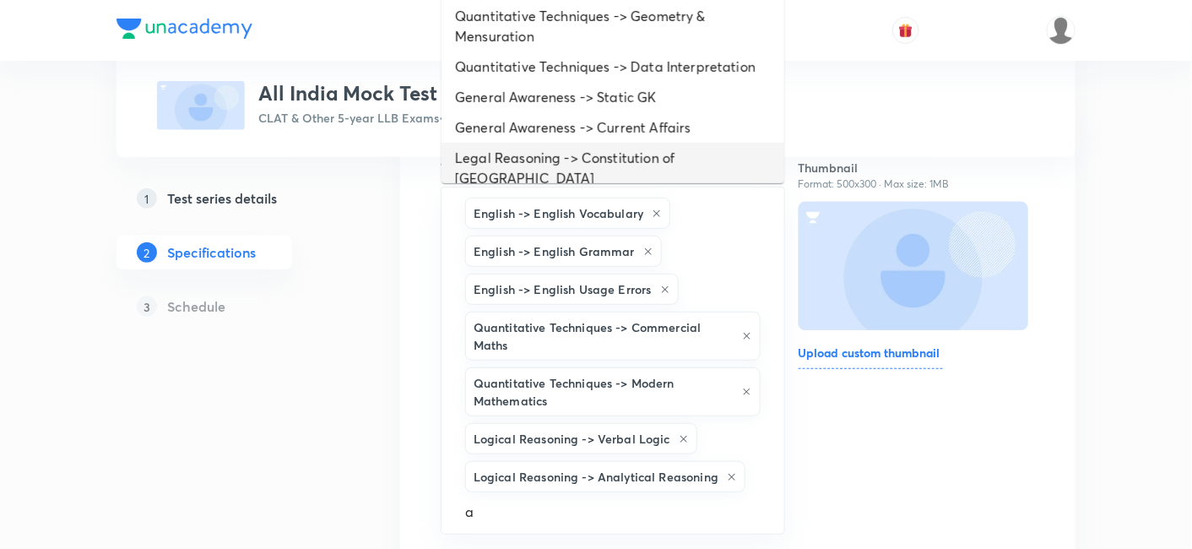
click at [557, 151] on li "Legal Reasoning -> Constitution of India" at bounding box center [612, 168] width 343 height 51
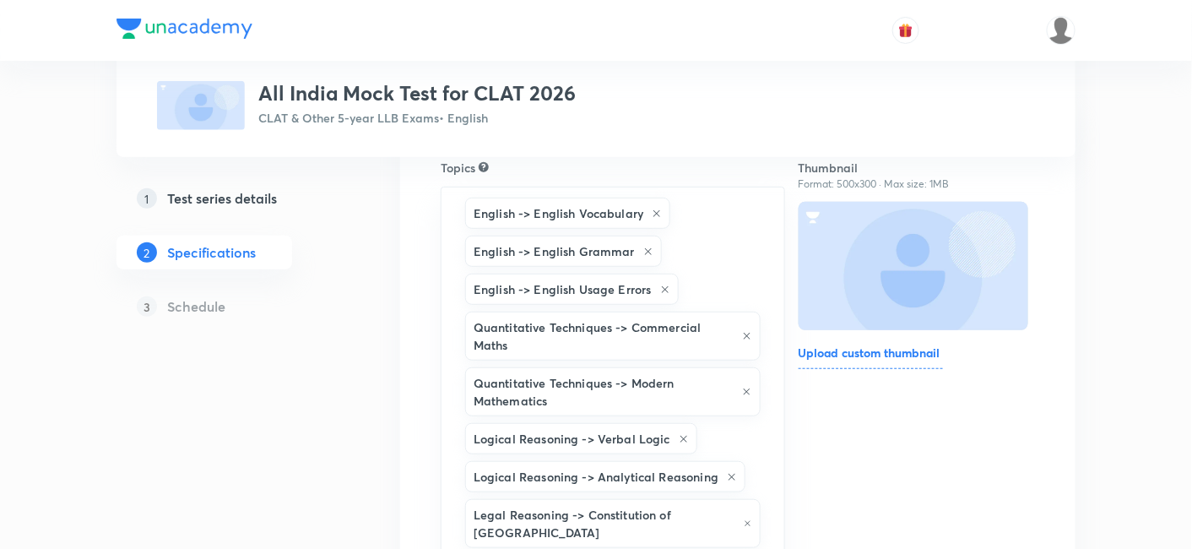
type input "a"
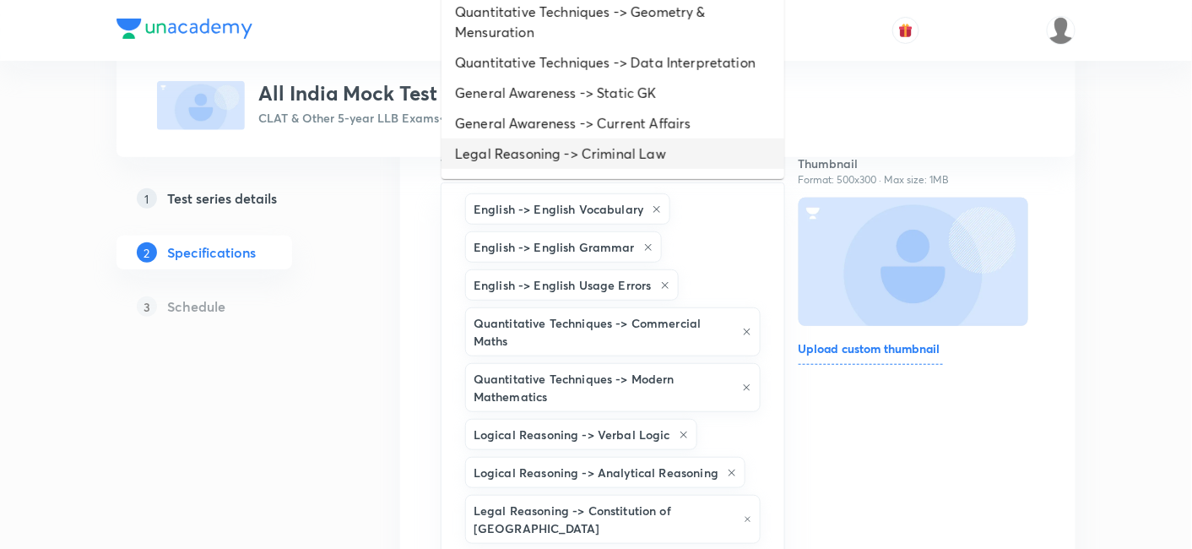
click at [557, 151] on li "Legal Reasoning -> Criminal Law" at bounding box center [612, 153] width 343 height 30
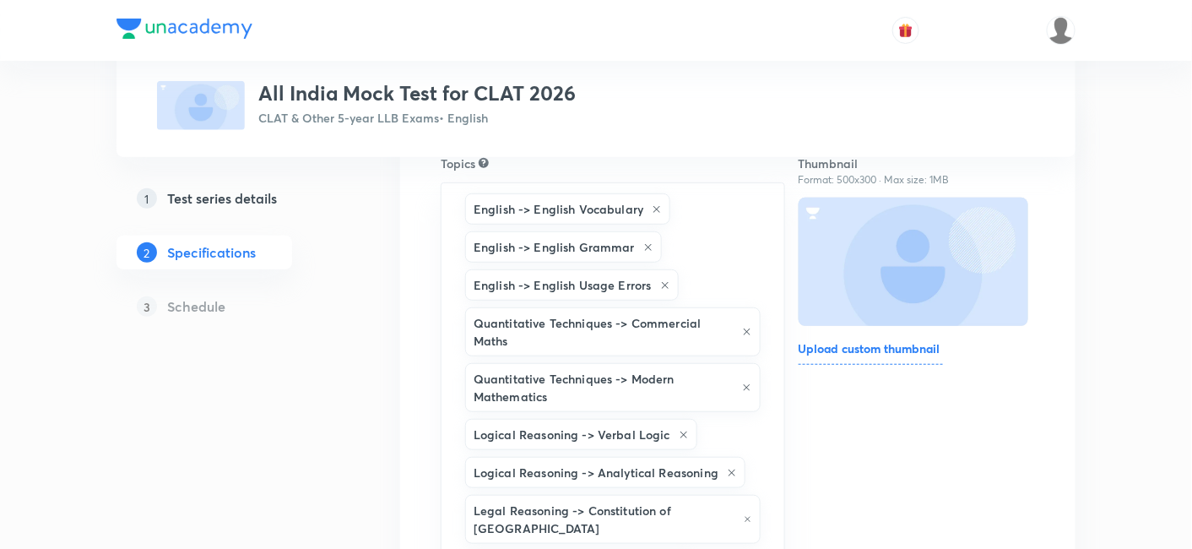
type input "a"
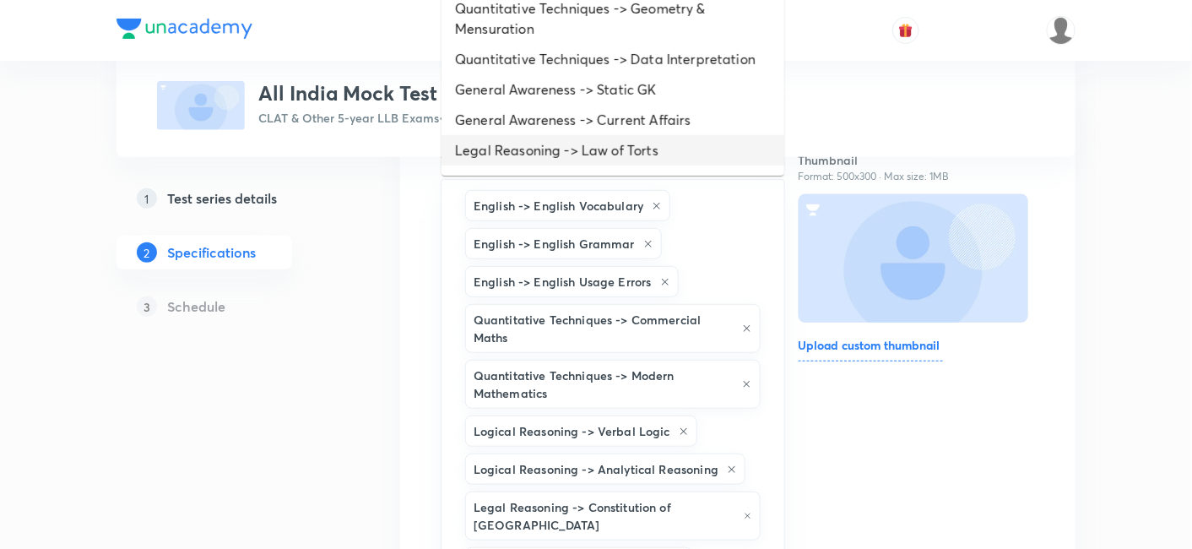
click at [557, 151] on li "Legal Reasoning -> Law of Torts" at bounding box center [612, 150] width 343 height 30
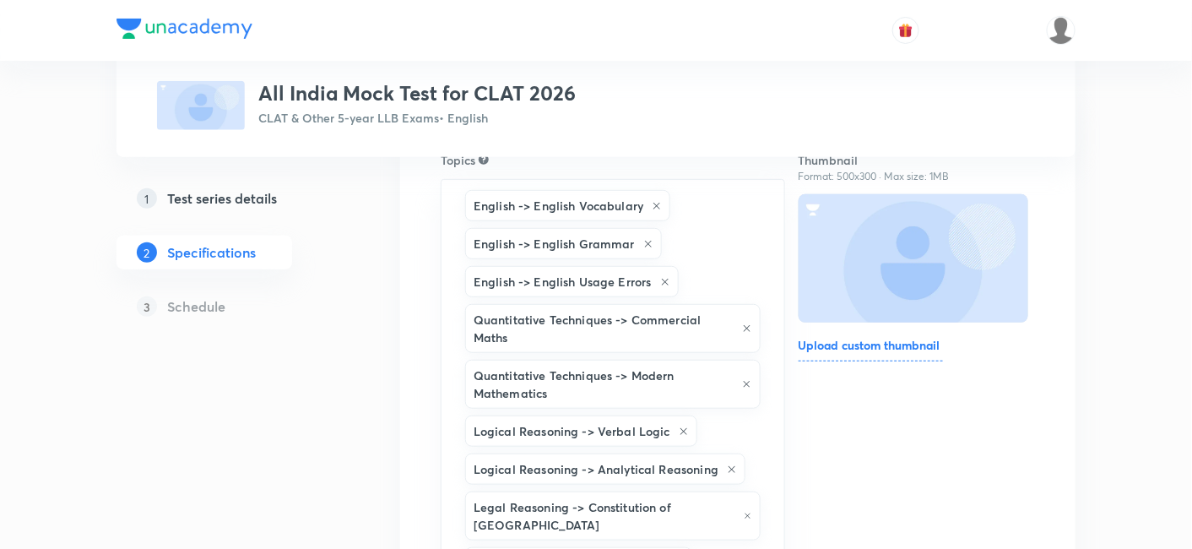
type input "a"
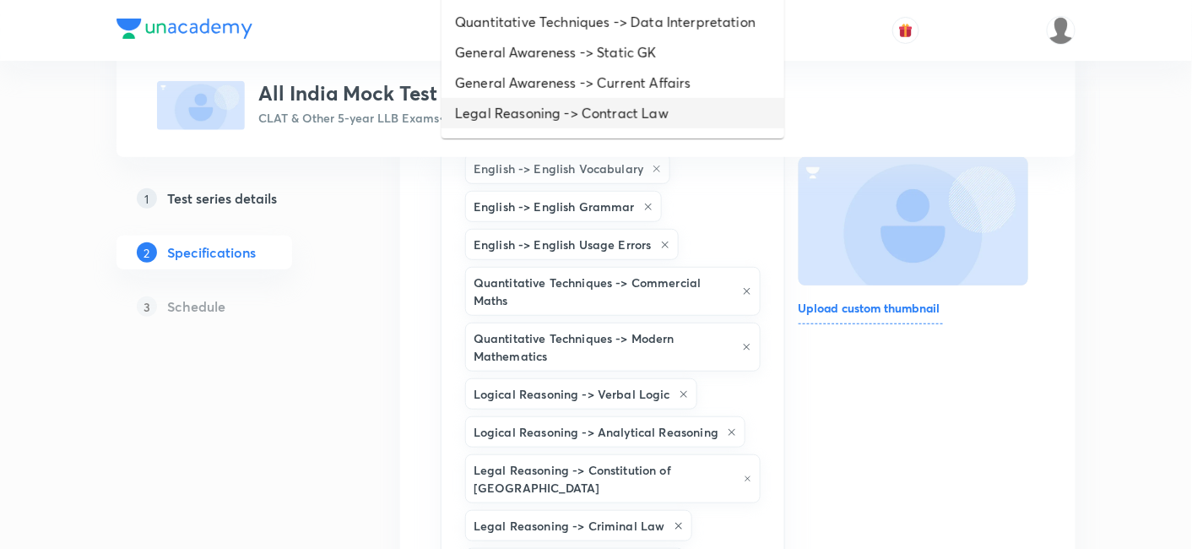
click at [557, 122] on li "Legal Reasoning -> Contract Law" at bounding box center [612, 113] width 343 height 30
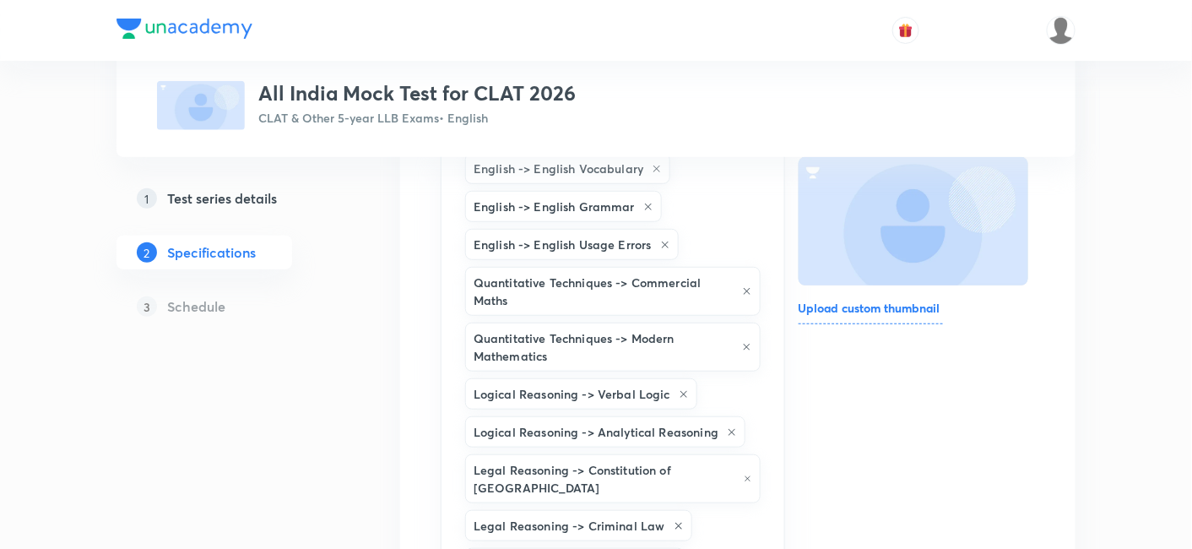
type input "a"
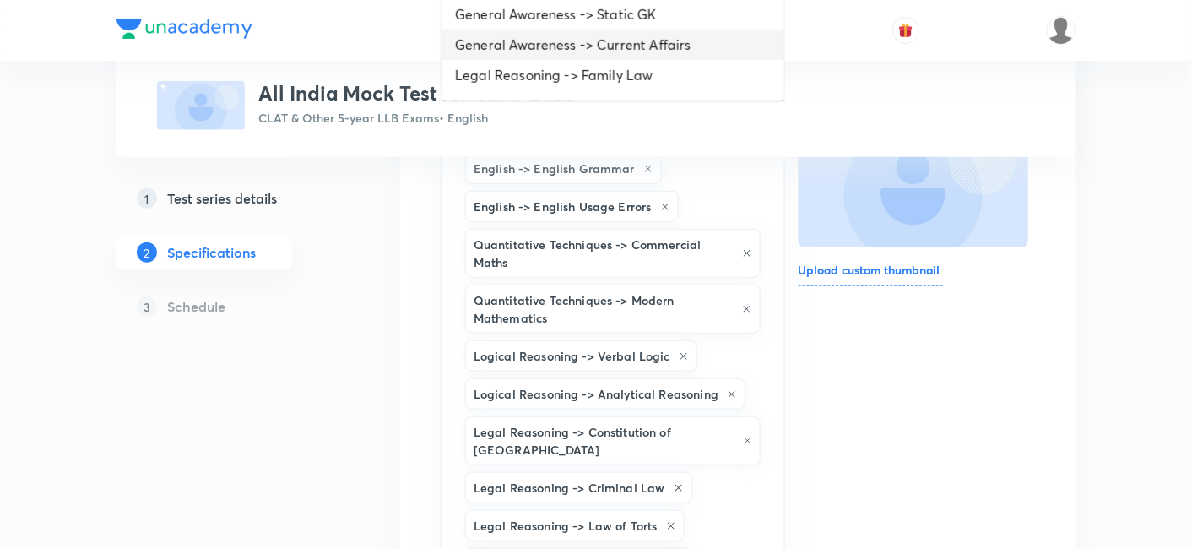
click at [539, 51] on li "General Awareness -> Current Affairs" at bounding box center [612, 45] width 343 height 30
type input "a"
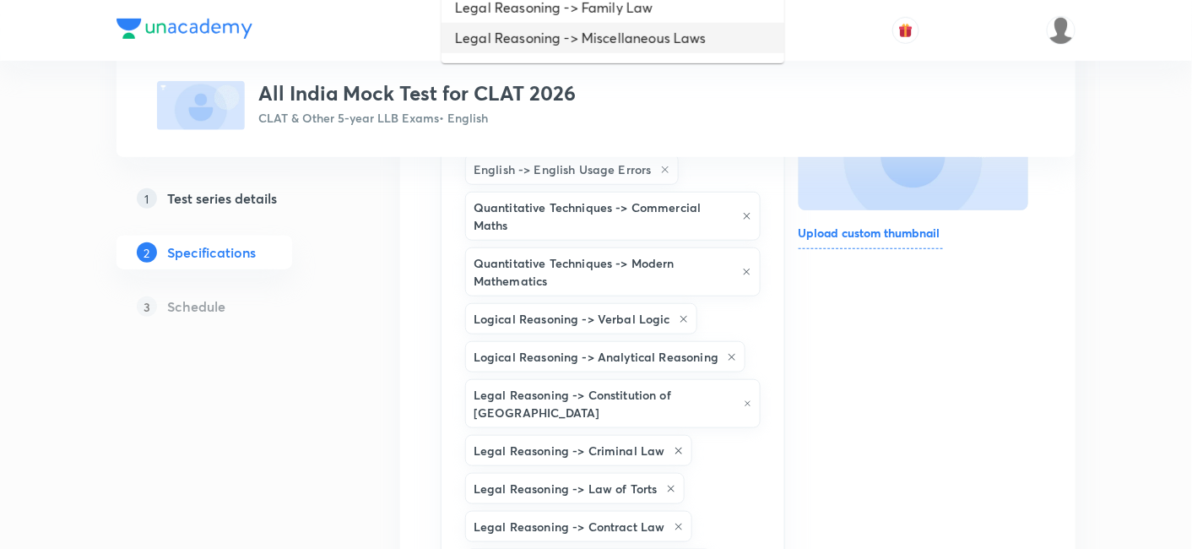
click at [539, 51] on li "Legal Reasoning -> Miscellaneous Laws" at bounding box center [612, 38] width 343 height 30
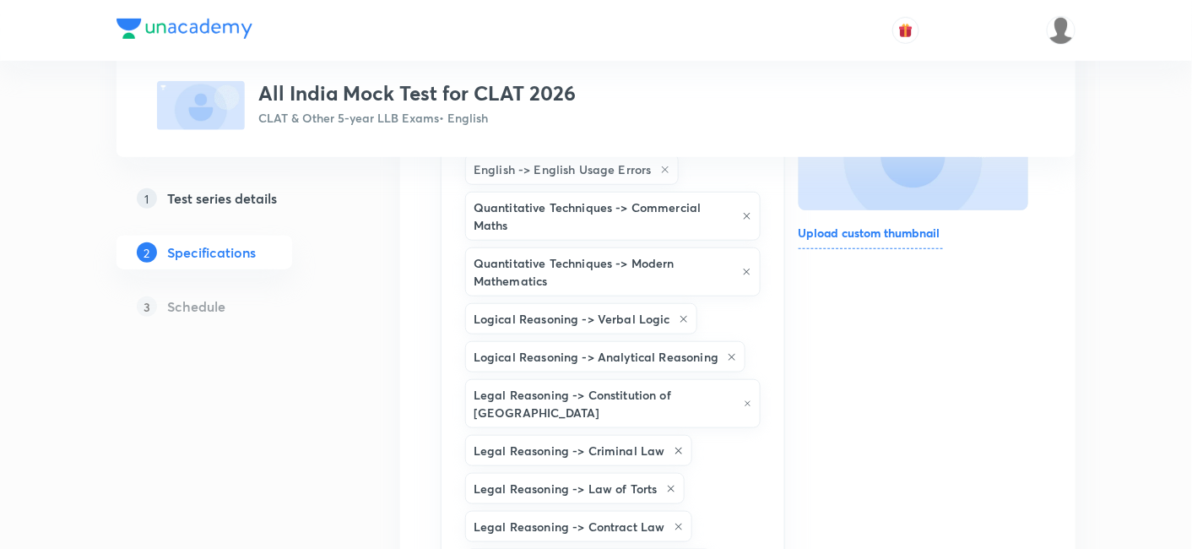
type input "a"
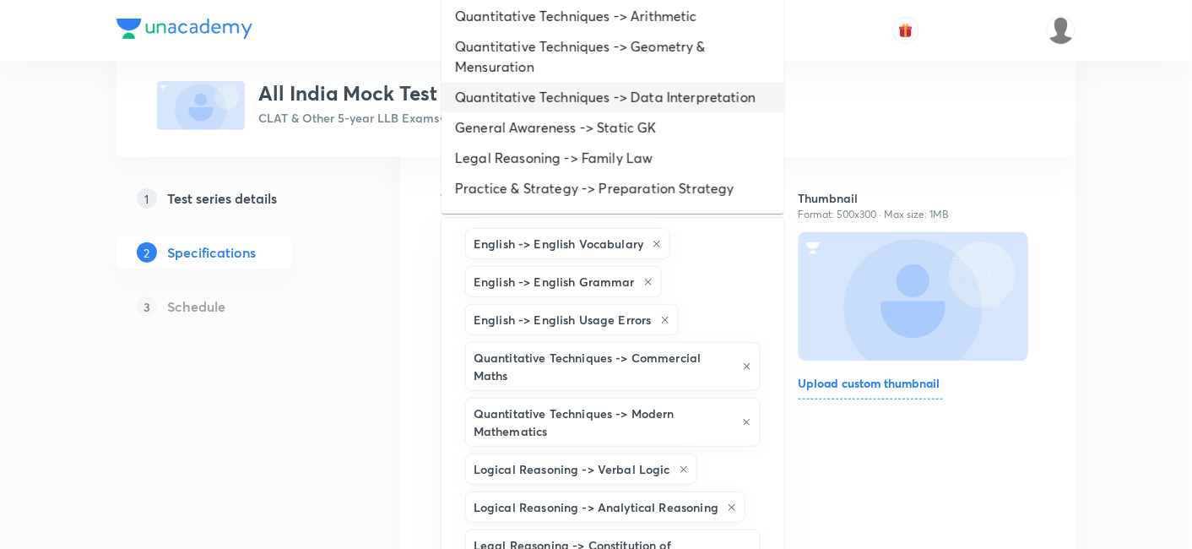
click at [551, 89] on li "Quantitative Techniques -> Data Interpretation" at bounding box center [612, 97] width 343 height 30
type input "a"
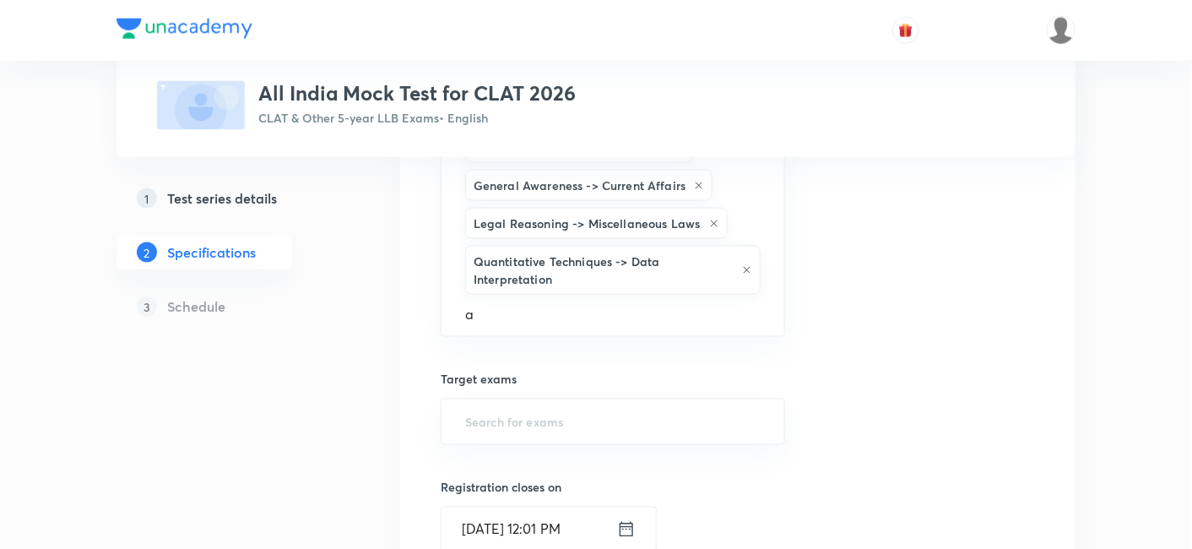
scroll to position [716, 0]
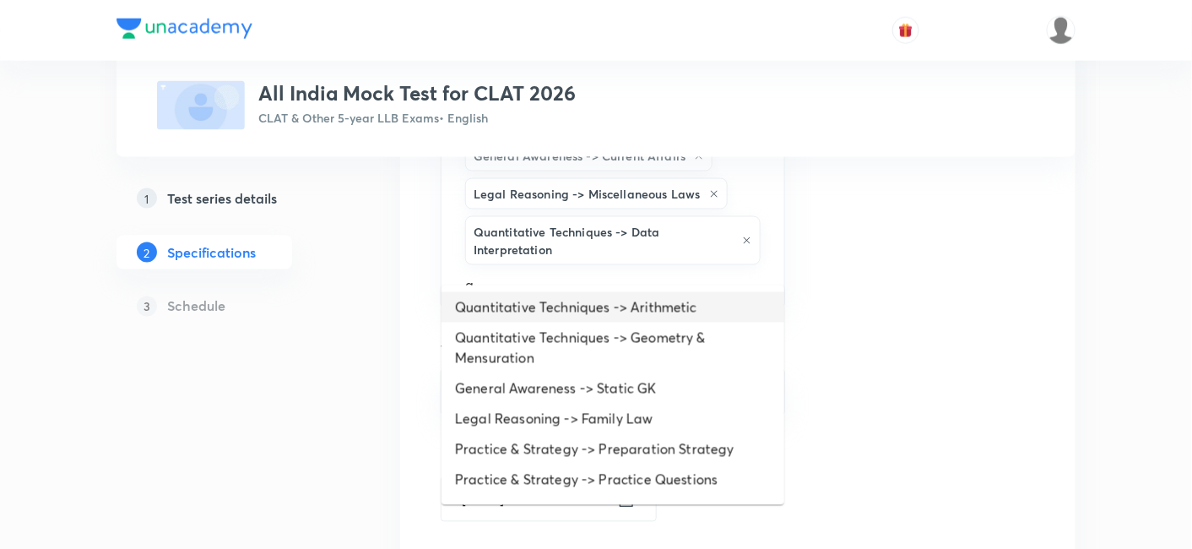
click at [525, 311] on li "Quantitative Techniques -> Arithmetic" at bounding box center [612, 307] width 343 height 30
type input "a"
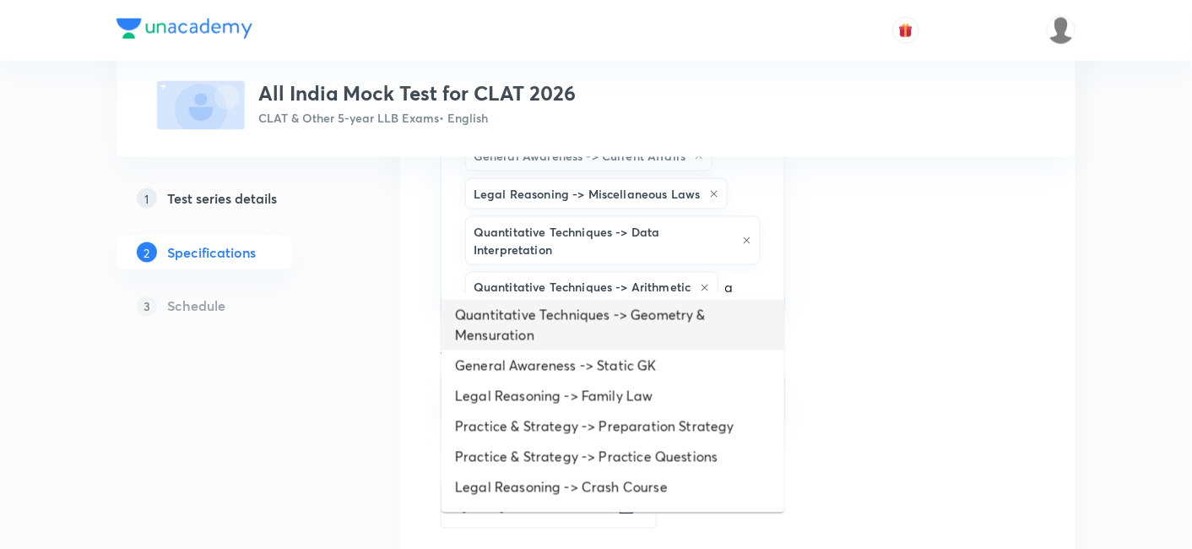
click at [528, 328] on li "Quantitative Techniques -> Geometry & Mensuration" at bounding box center [612, 325] width 343 height 51
type input "a"
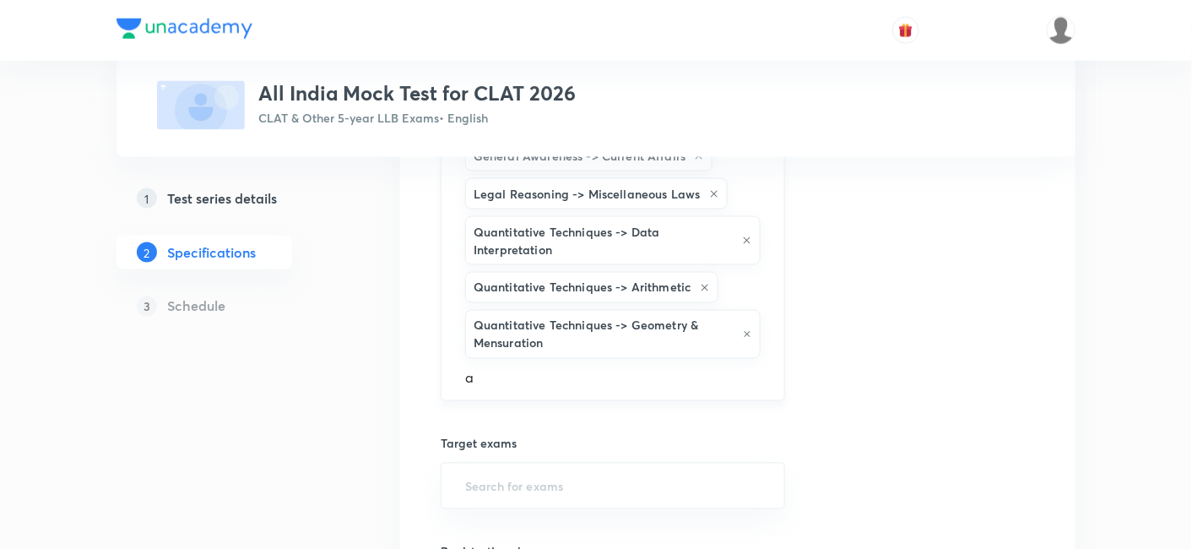
click at [530, 362] on input "a" at bounding box center [613, 377] width 302 height 31
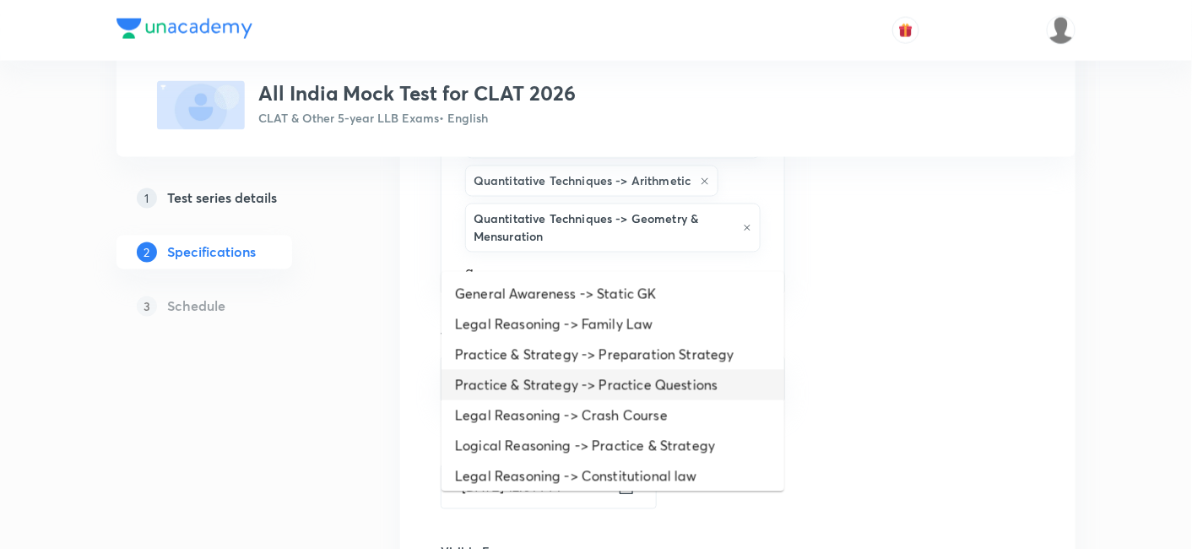
scroll to position [904, 0]
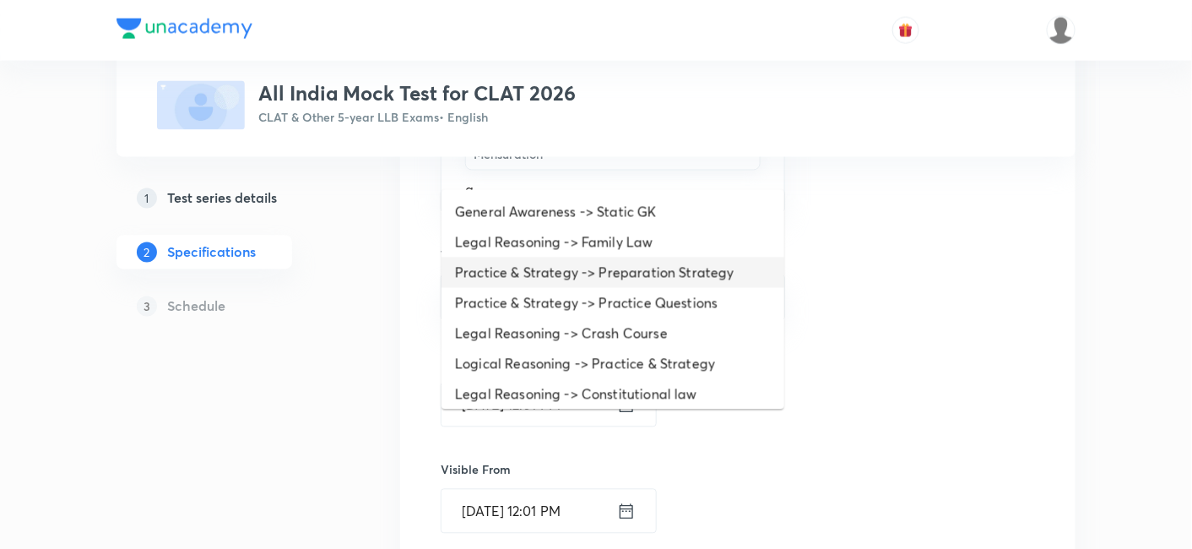
click at [523, 269] on li "Practice & Strategy -> Preparation Strategy" at bounding box center [612, 272] width 343 height 30
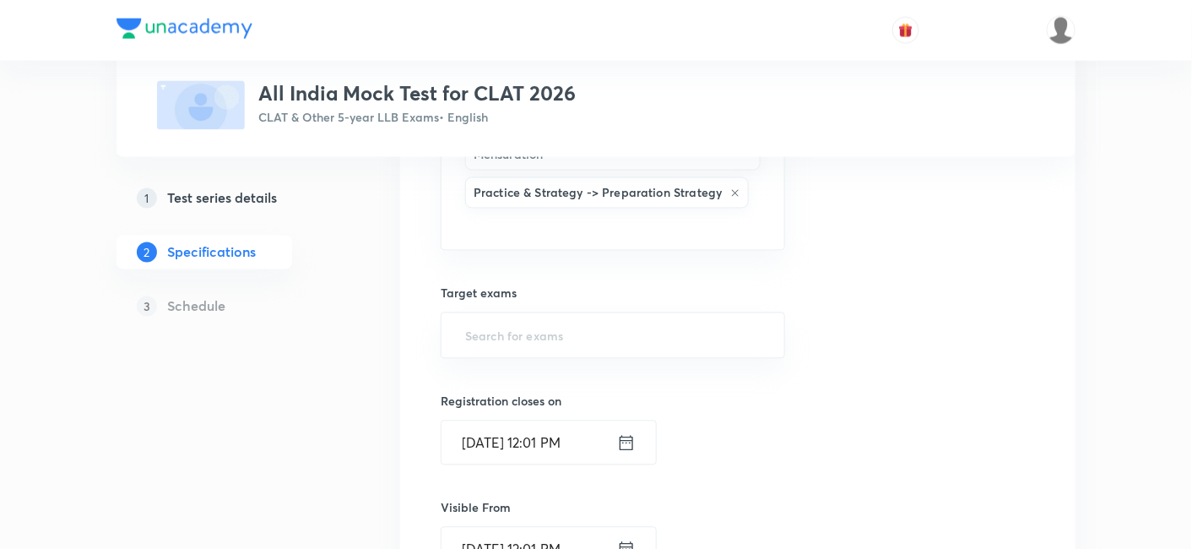
type input "a"
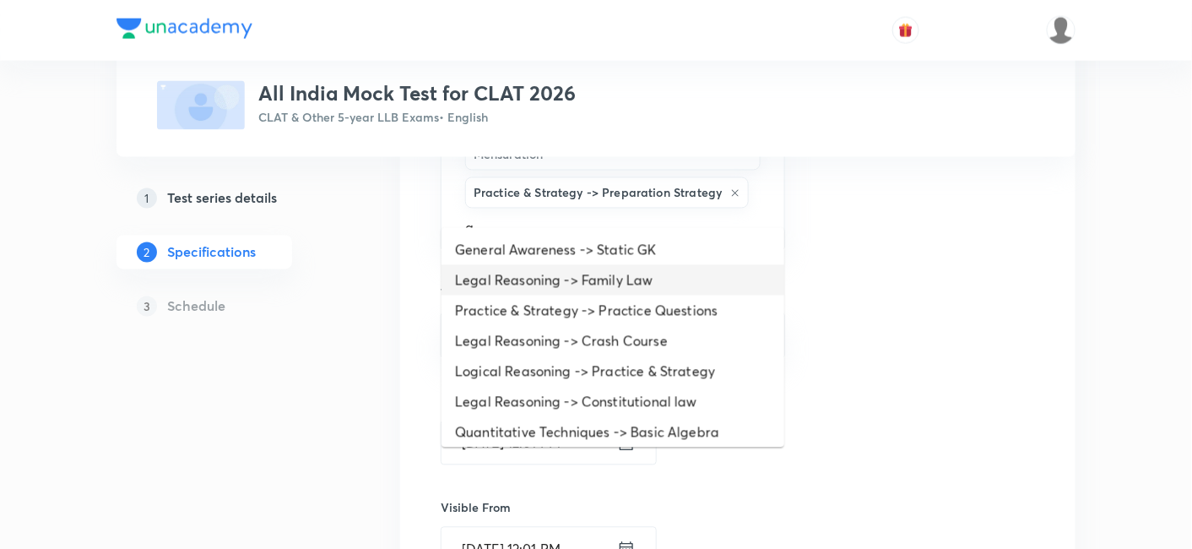
click at [523, 283] on li "Legal Reasoning -> Family Law" at bounding box center [612, 280] width 343 height 30
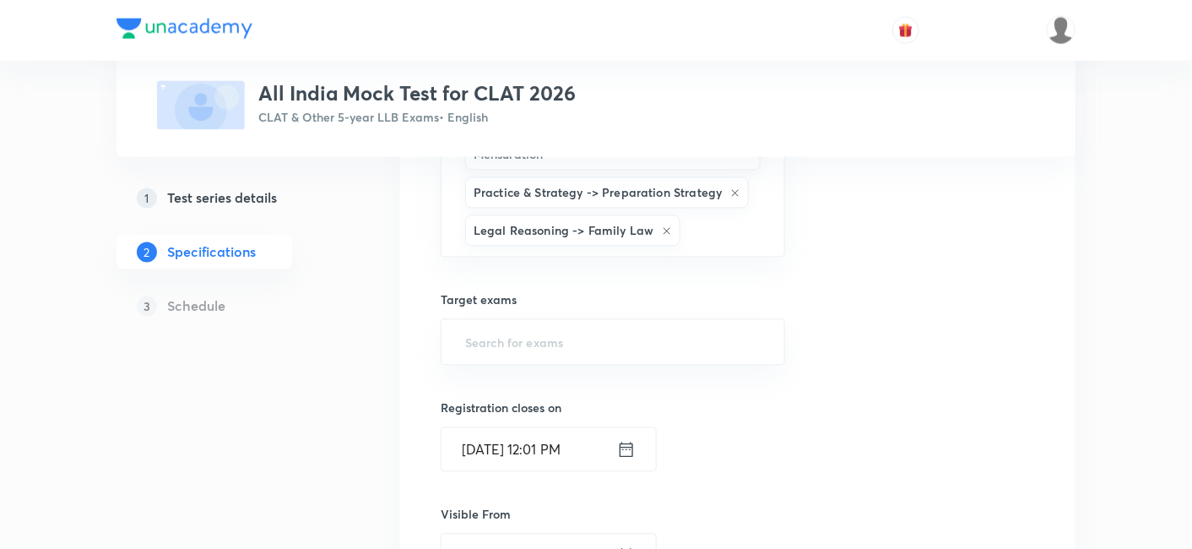
type input "a"
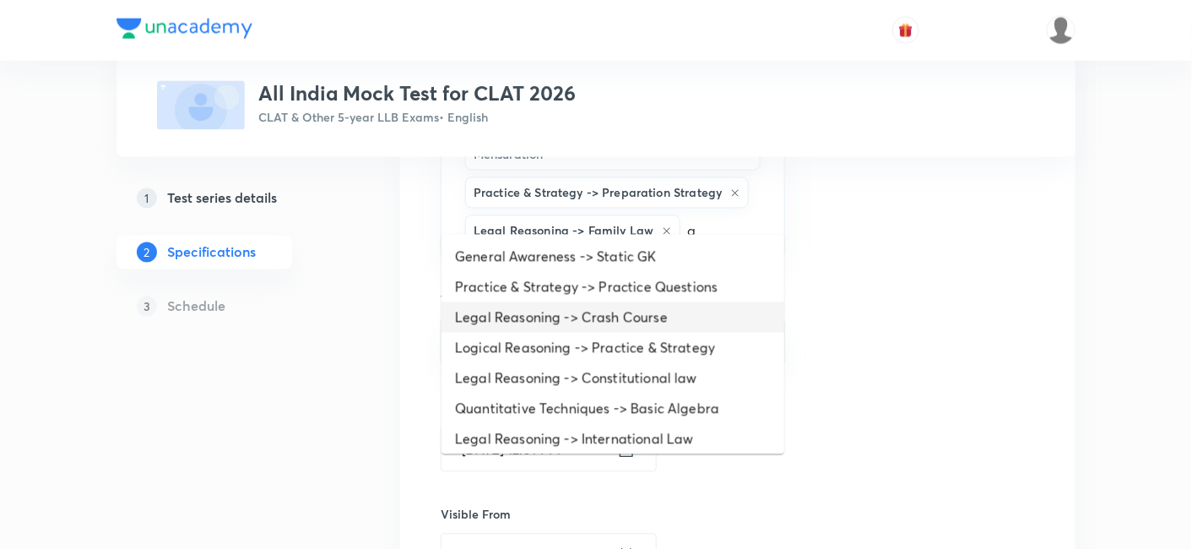
click at [523, 314] on li "Legal Reasoning -> Crash Course" at bounding box center [612, 317] width 343 height 30
type input "a"
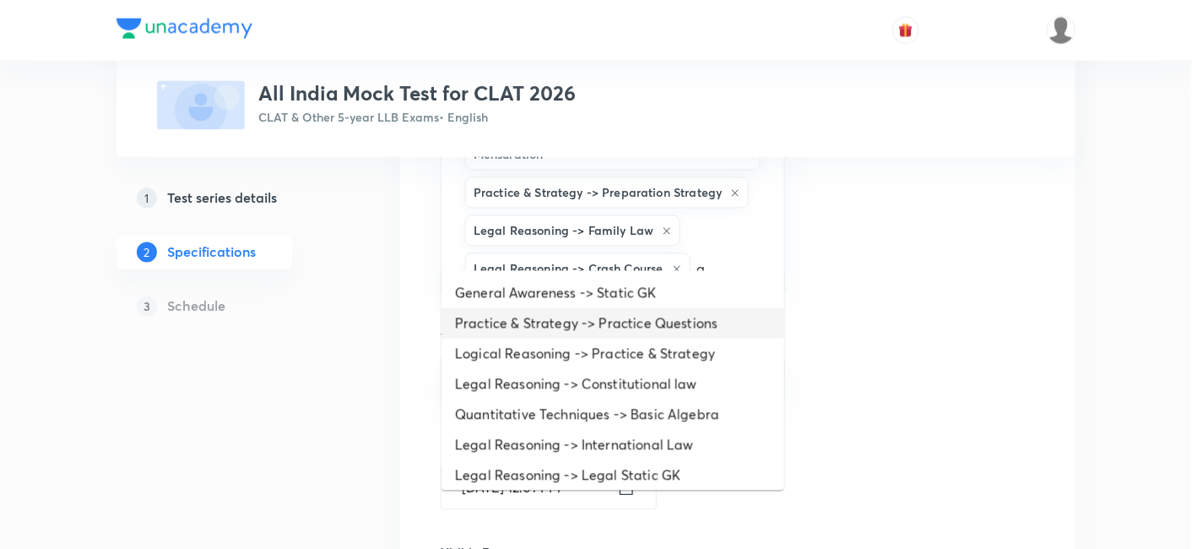
click at [525, 308] on li "Practice & Strategy -> Practice Questions" at bounding box center [612, 323] width 343 height 30
type input "a"
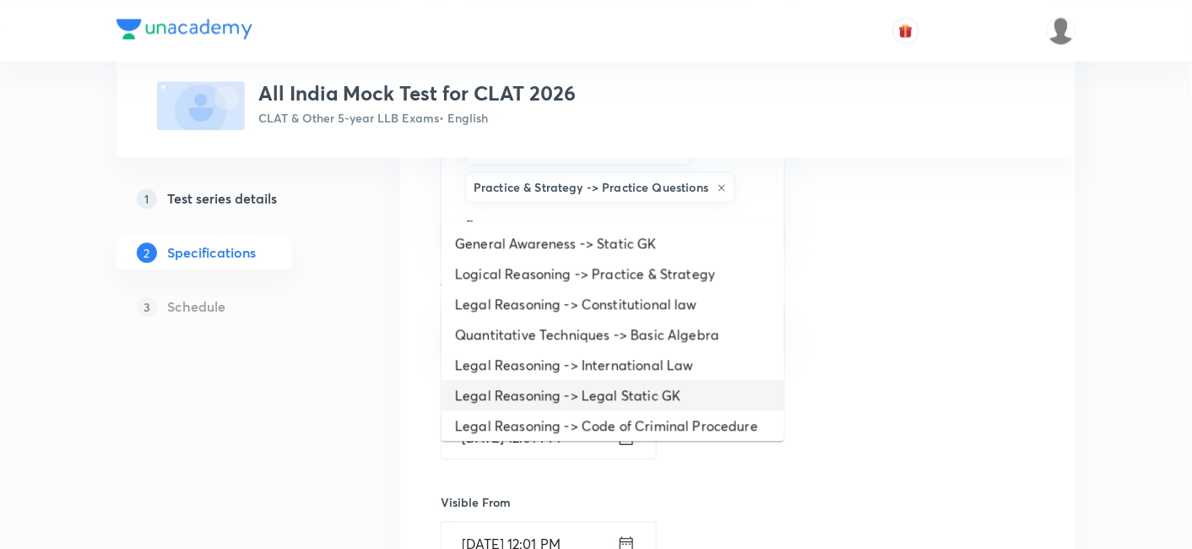
scroll to position [1091, 0]
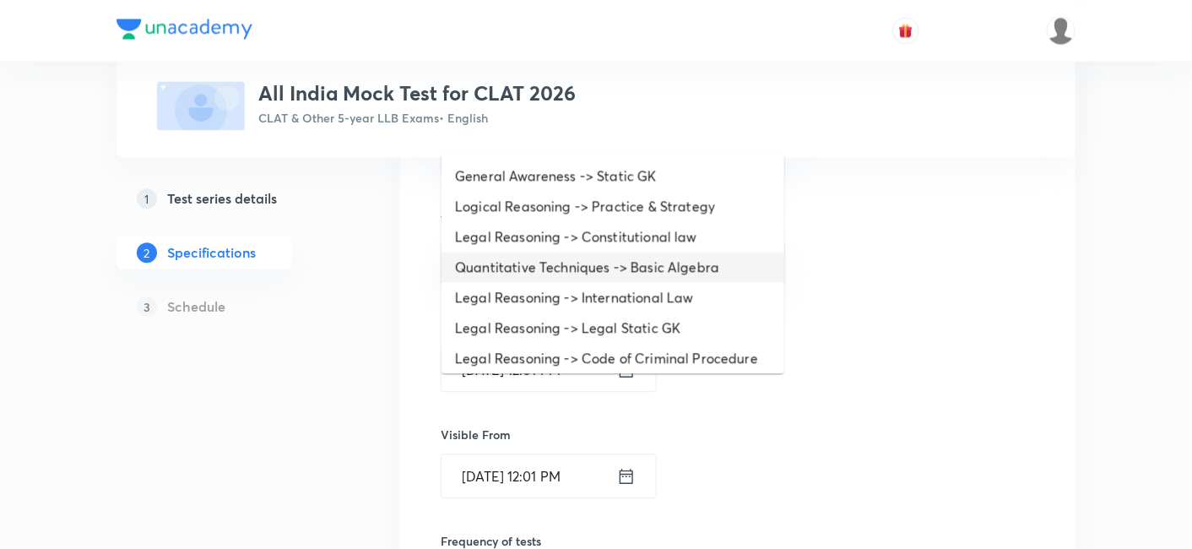
click at [528, 276] on li "Quantitative Techniques -> Basic Algebra" at bounding box center [612, 267] width 343 height 30
type input "a"
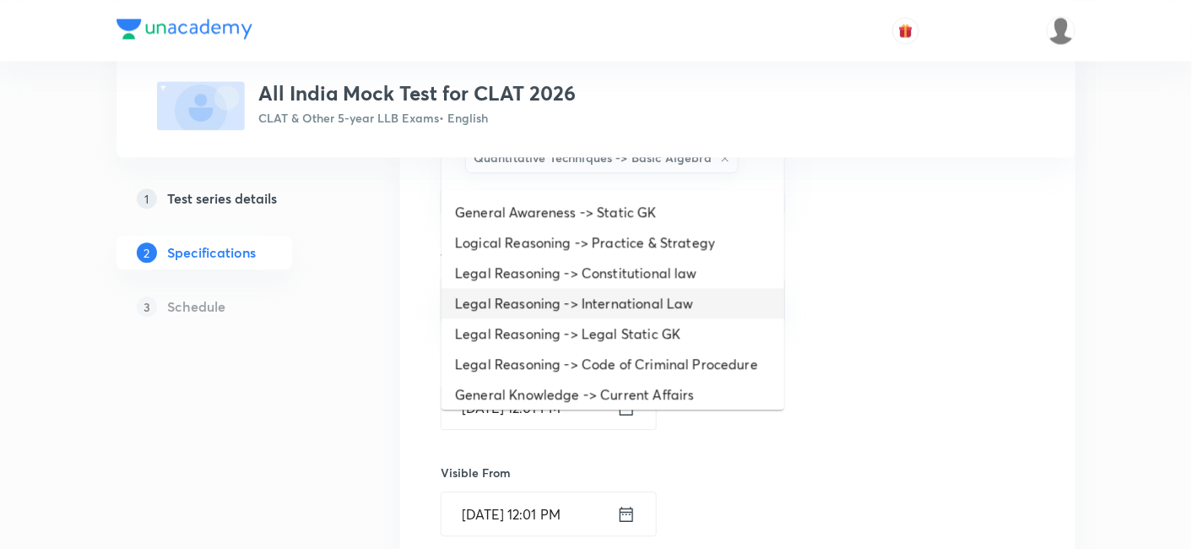
click at [525, 302] on li "Legal Reasoning -> International Law" at bounding box center [612, 303] width 343 height 30
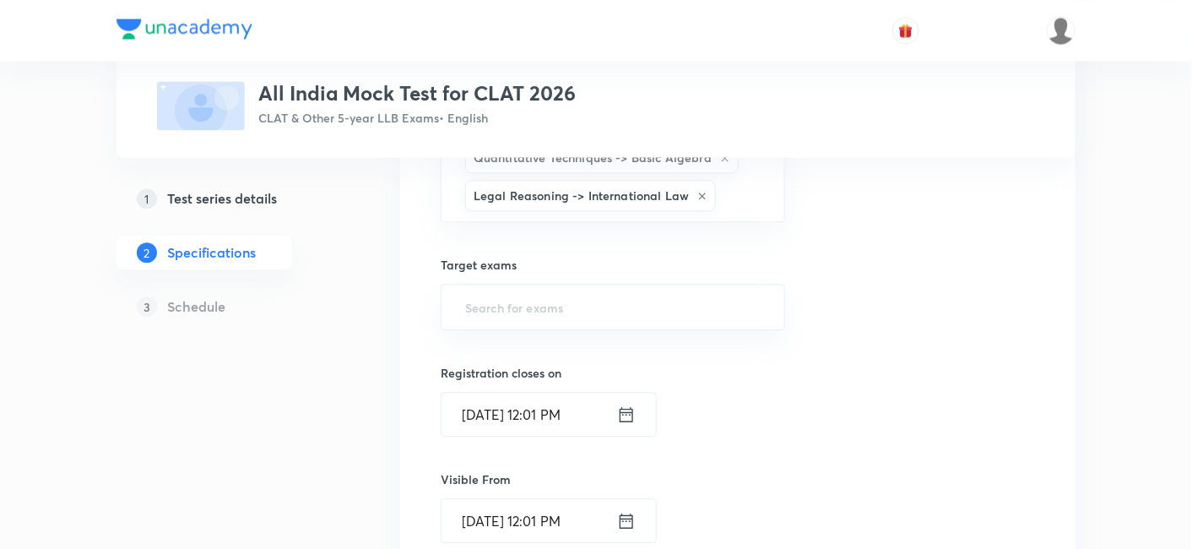
type input "a"
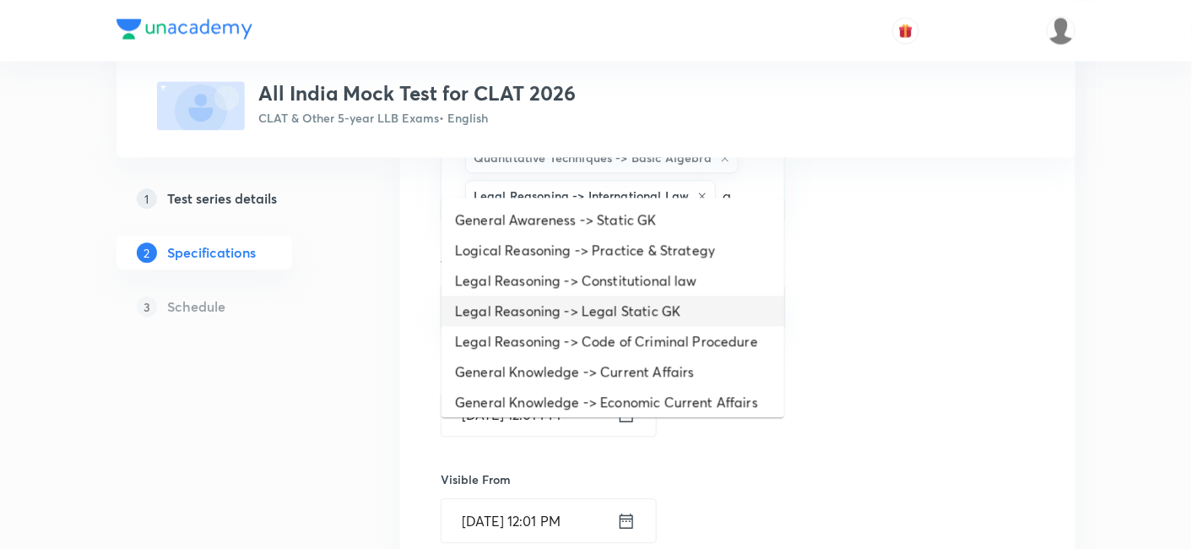
click at [531, 316] on li "Legal Reasoning -> Legal Static GK" at bounding box center [612, 310] width 343 height 30
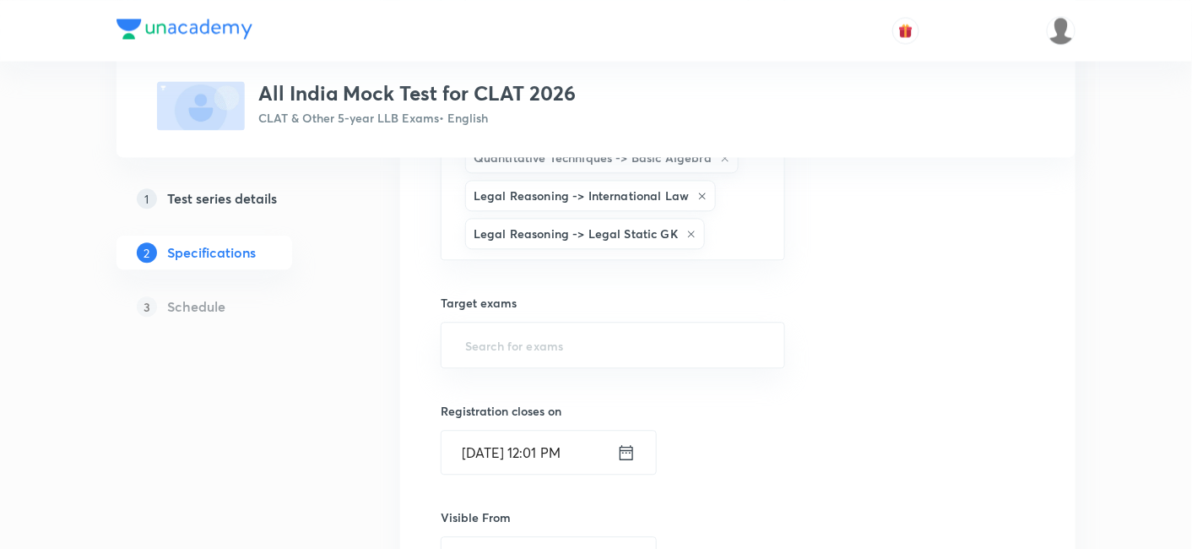
type input "a"
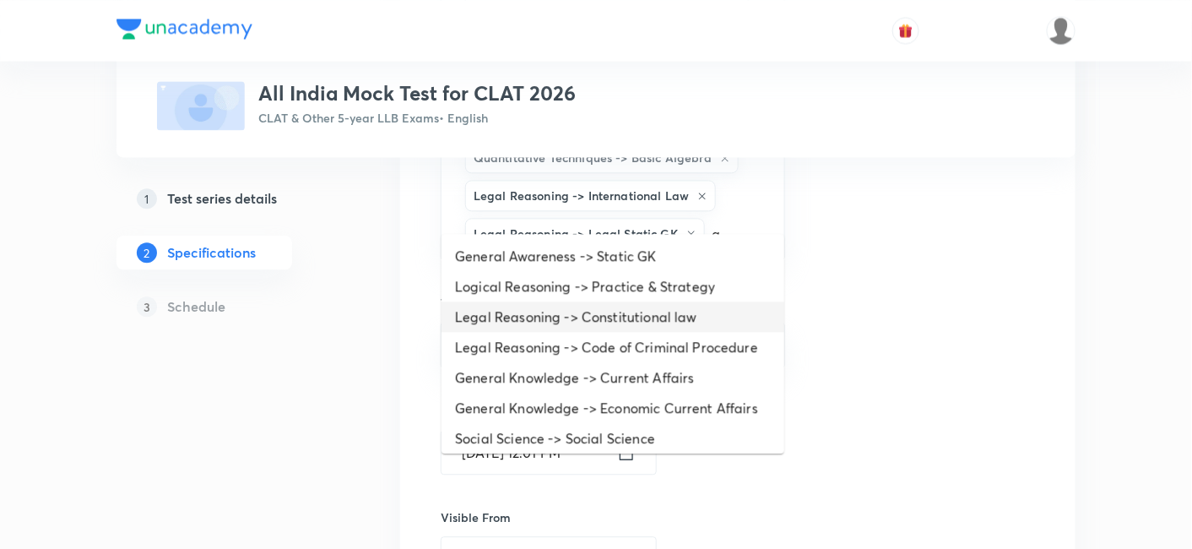
click at [535, 316] on li "Legal Reasoning -> Constitutional law" at bounding box center [612, 316] width 343 height 30
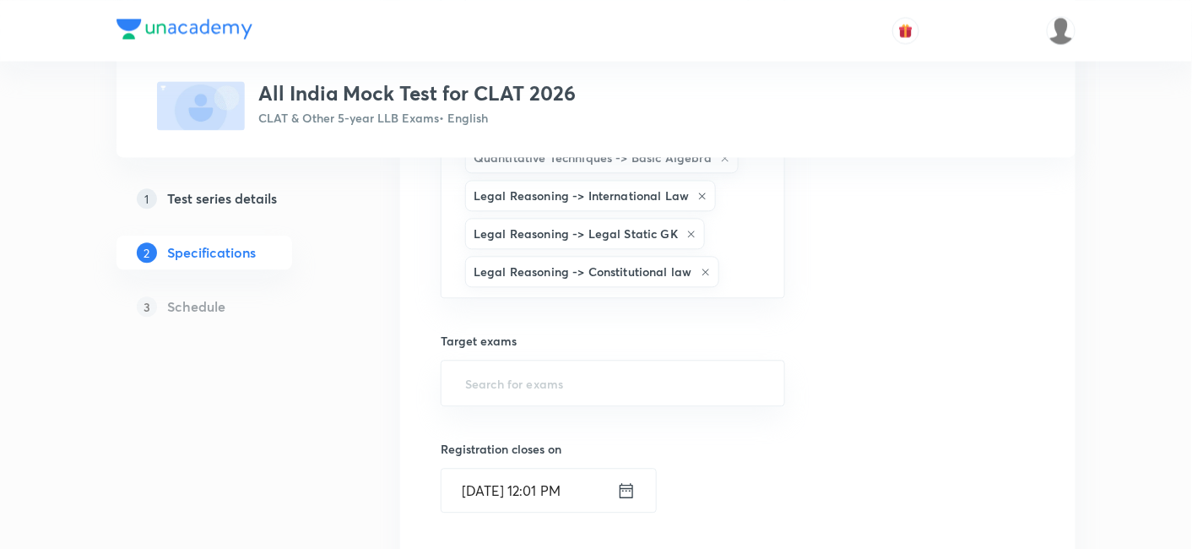
type input "a"
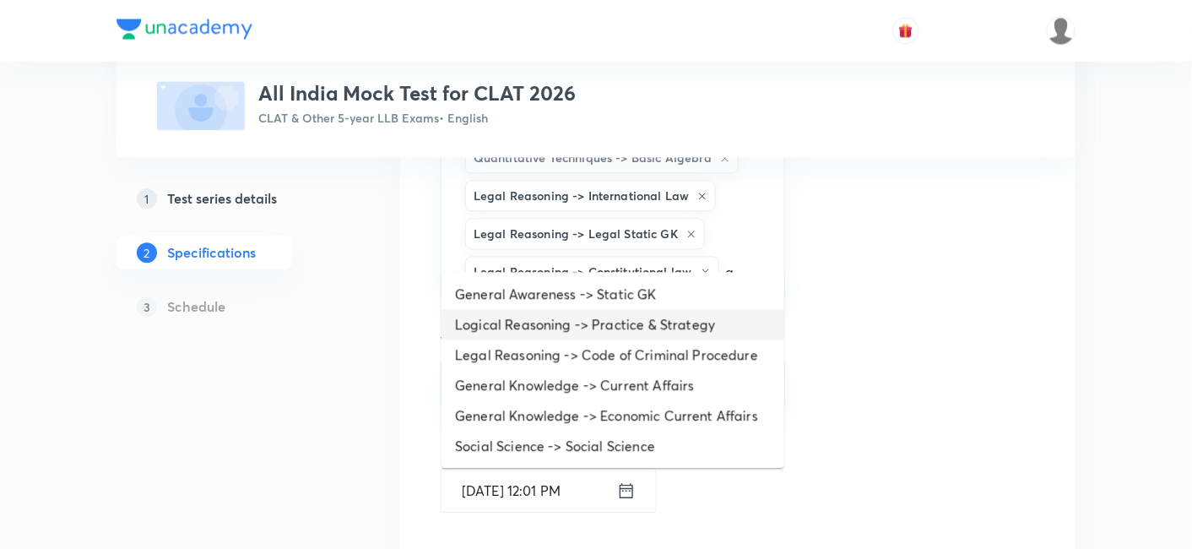
click at [536, 318] on li "Logical Reasoning -> Practice & Strategy" at bounding box center [612, 324] width 343 height 30
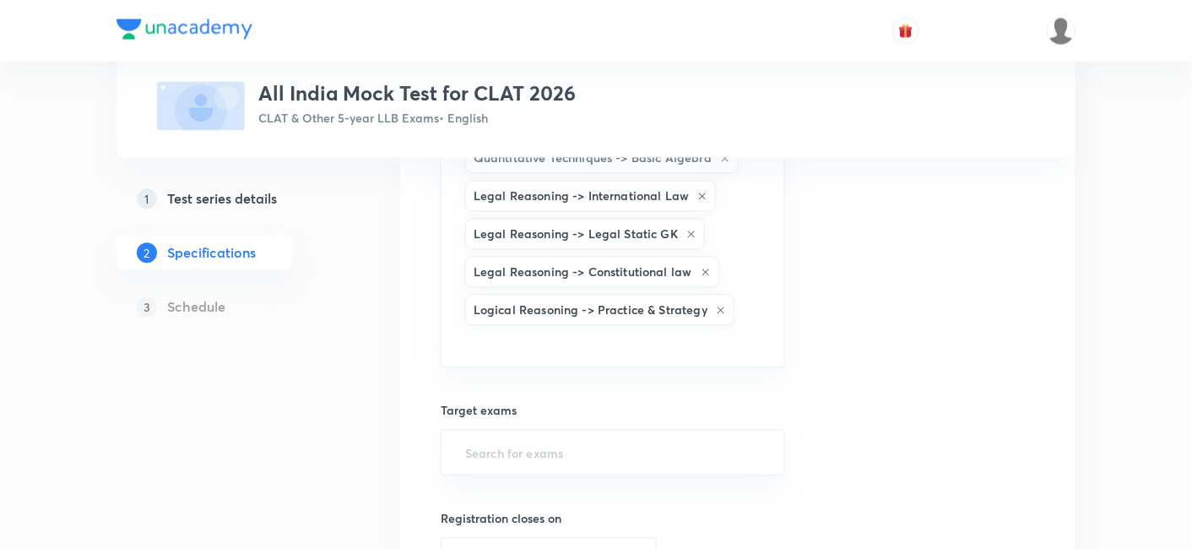
type input "a"
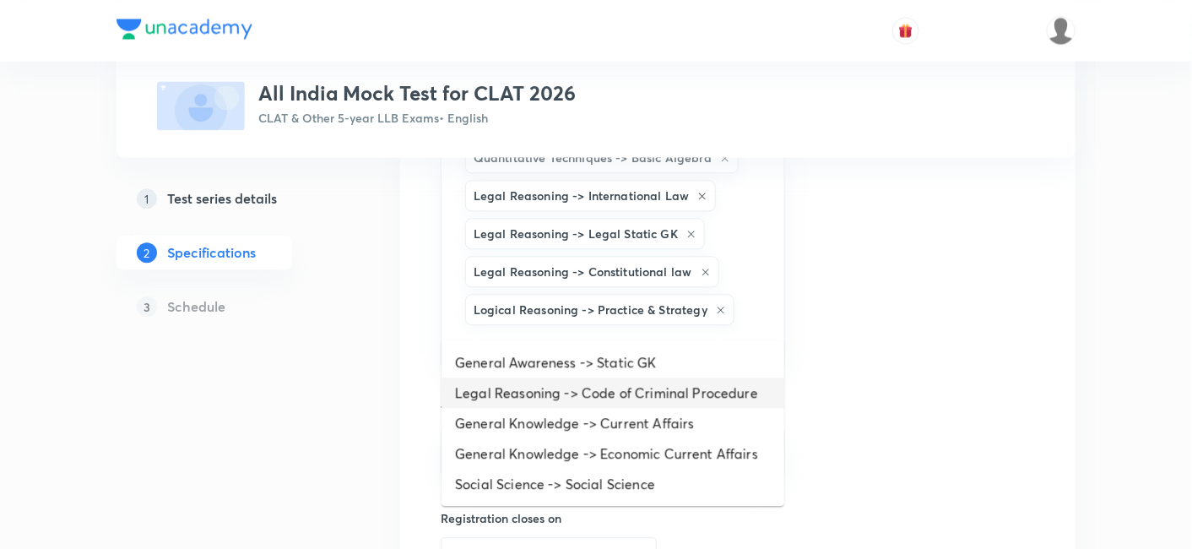
click at [535, 392] on li "Legal Reasoning -> Code of Criminal Procedure" at bounding box center [612, 392] width 343 height 30
type input "a"
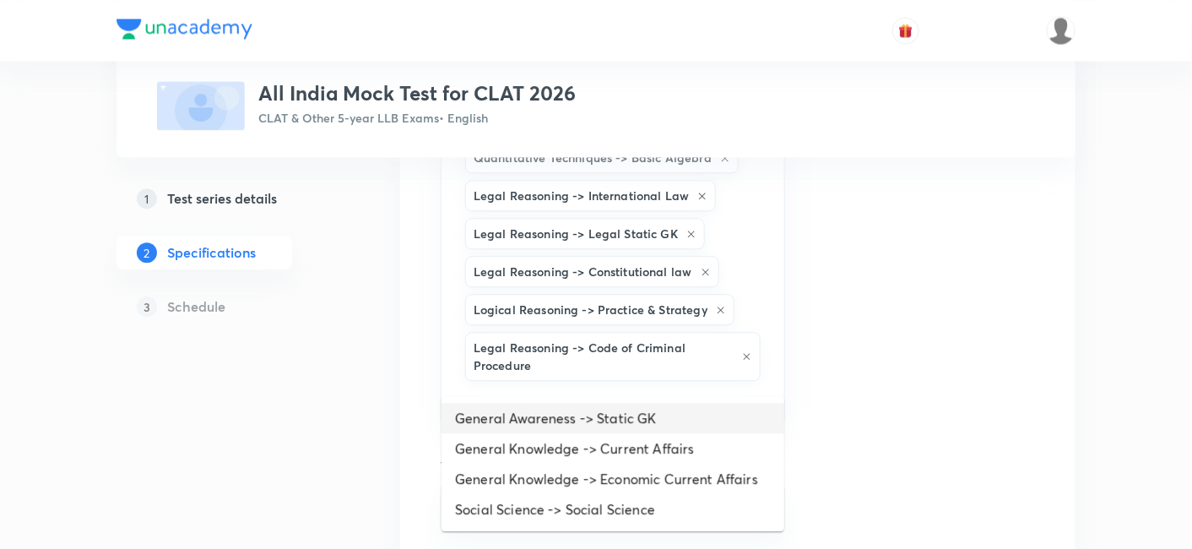
click at [553, 430] on li "General Awareness -> Static GK" at bounding box center [612, 418] width 343 height 30
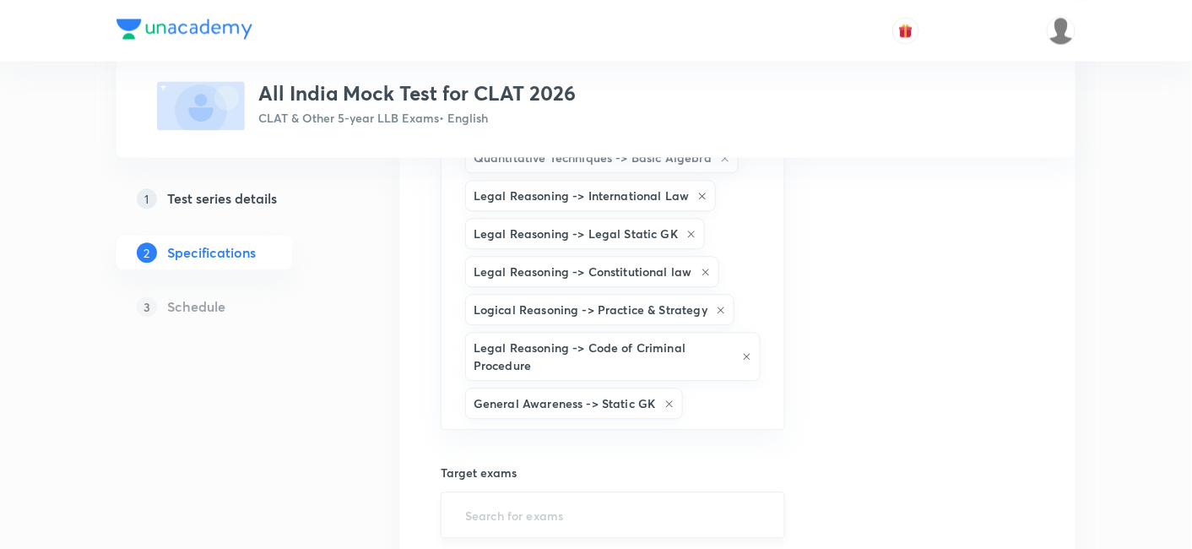
type input "a"
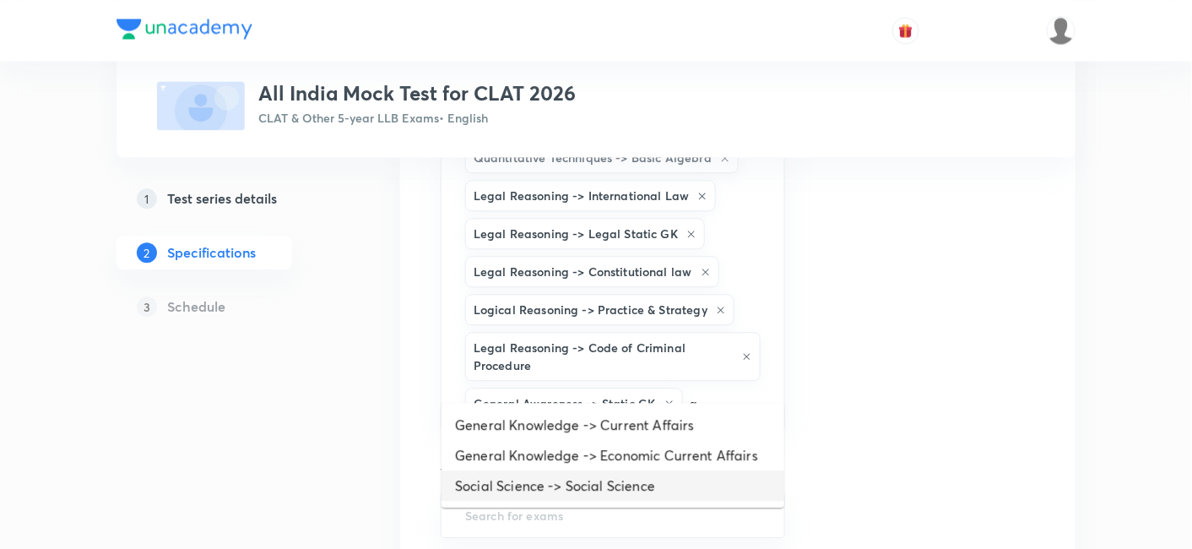
click at [558, 470] on li "Social Science -> Social Science" at bounding box center [612, 485] width 343 height 30
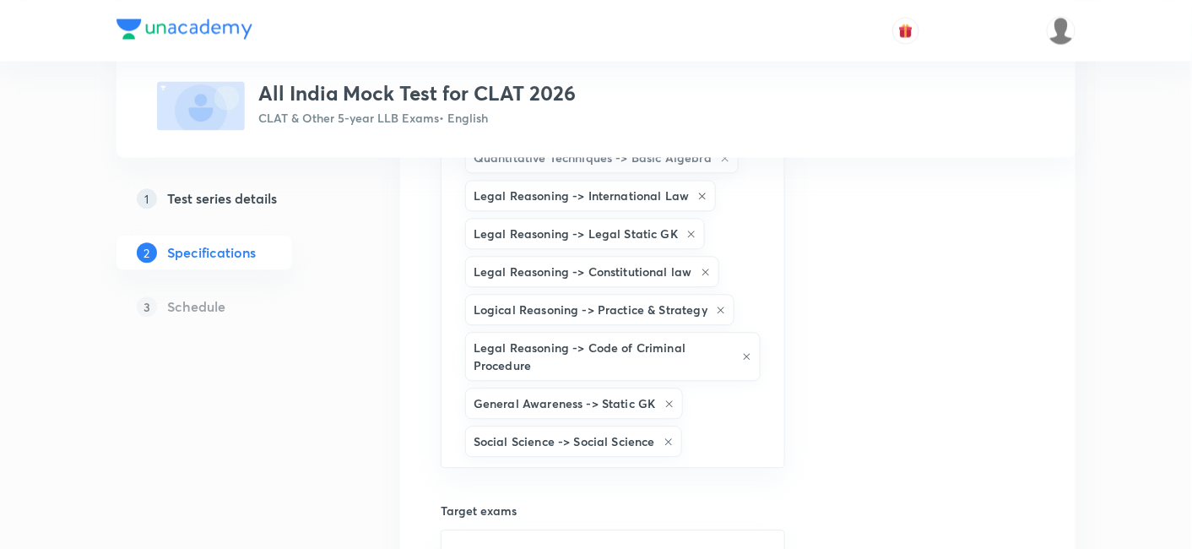
type input "a"
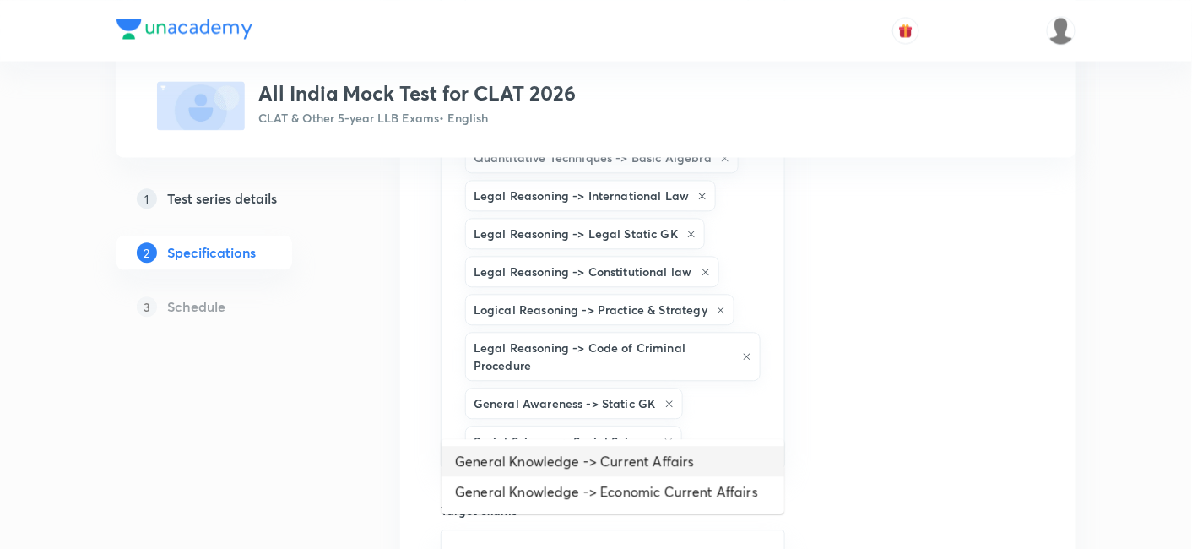
click at [561, 450] on li "General Knowledge -> Current Affairs" at bounding box center [612, 461] width 343 height 30
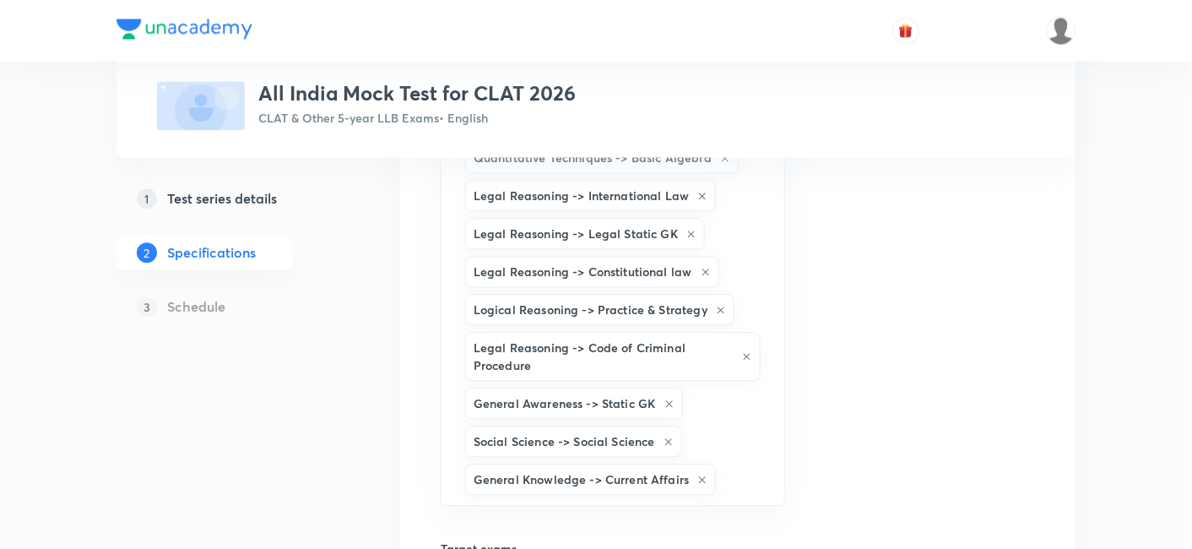
type input "a"
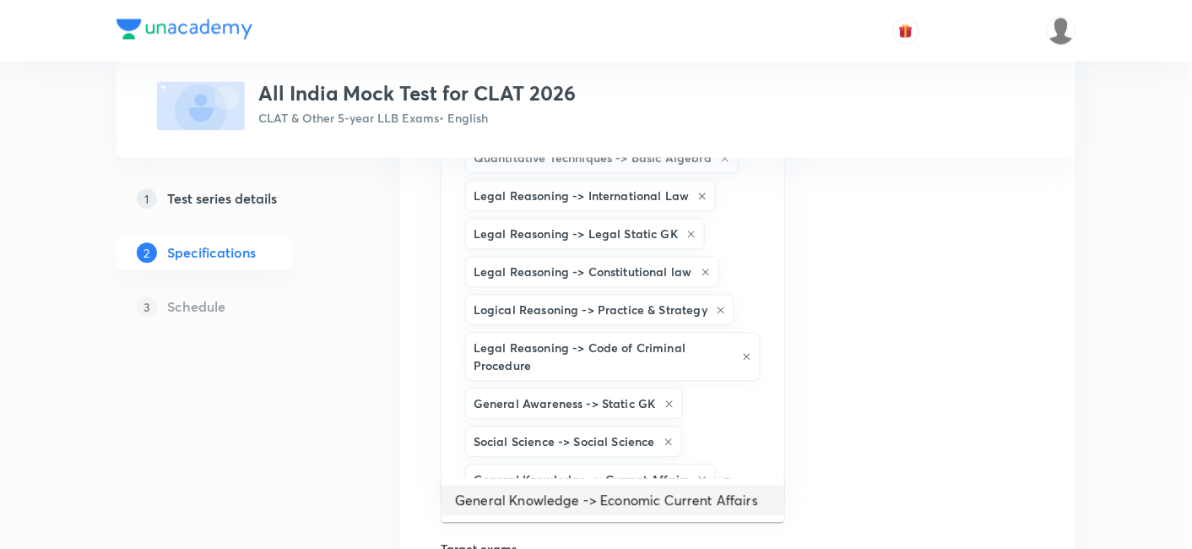
click at [572, 488] on li "General Knowledge -> Economic Current Affairs" at bounding box center [612, 500] width 343 height 30
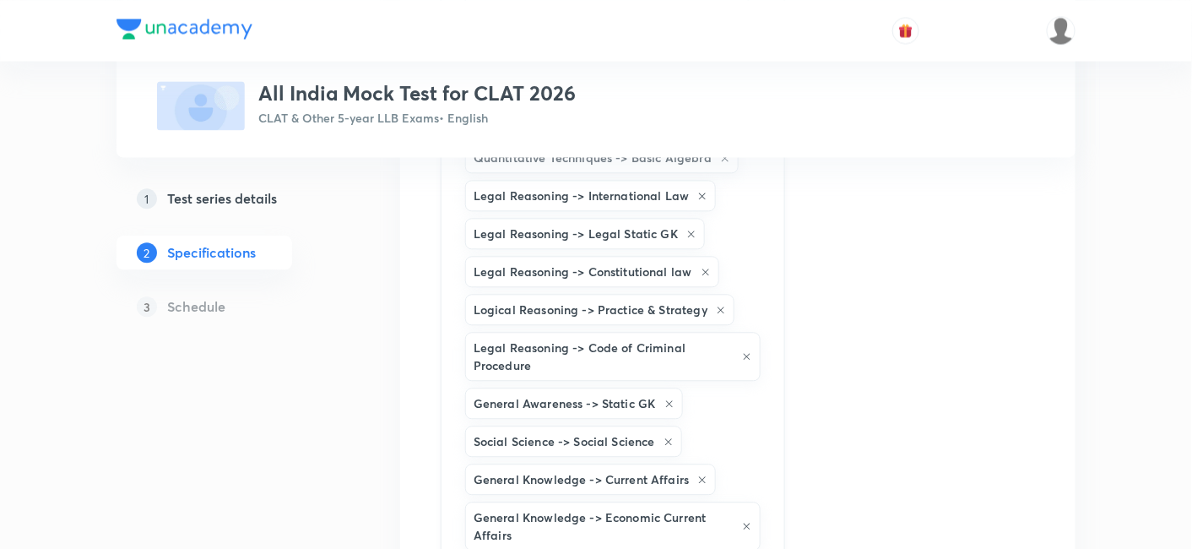
type input "s"
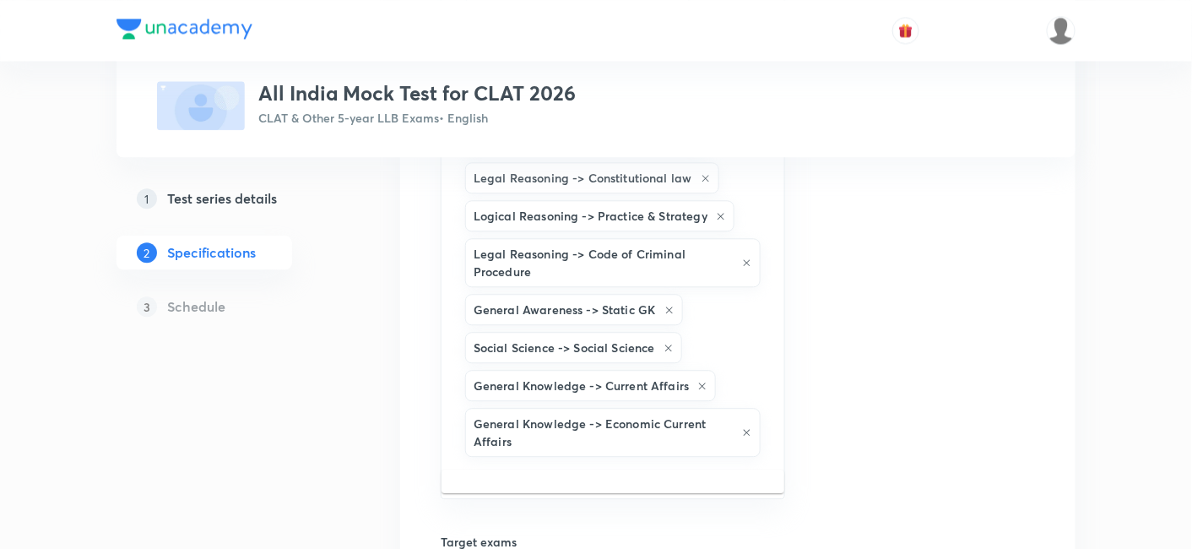
scroll to position [1279, 0]
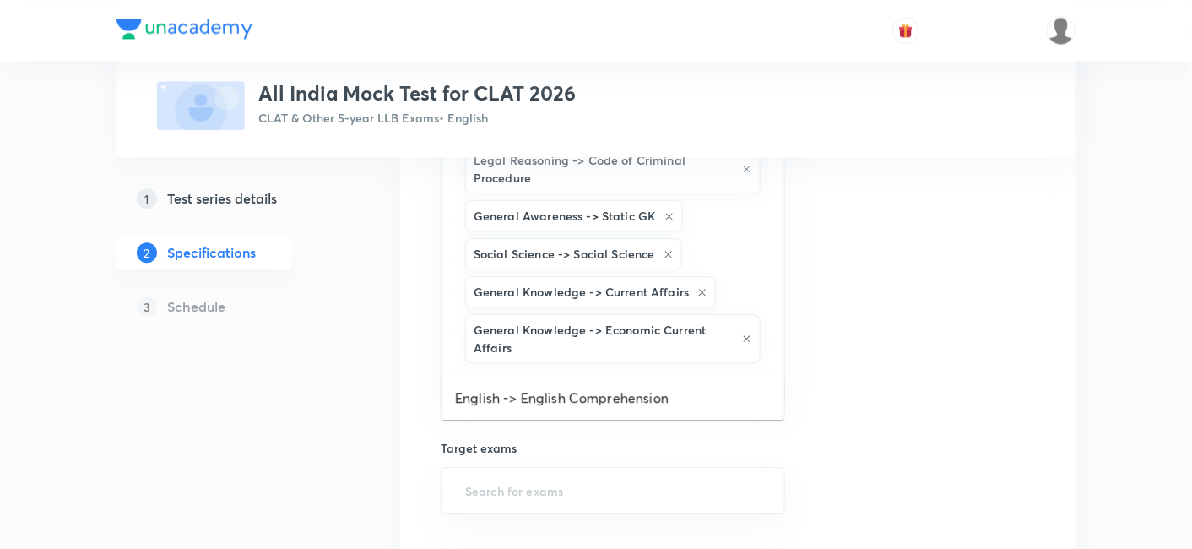
click at [581, 394] on li "English -> English Comprehension" at bounding box center [612, 397] width 343 height 30
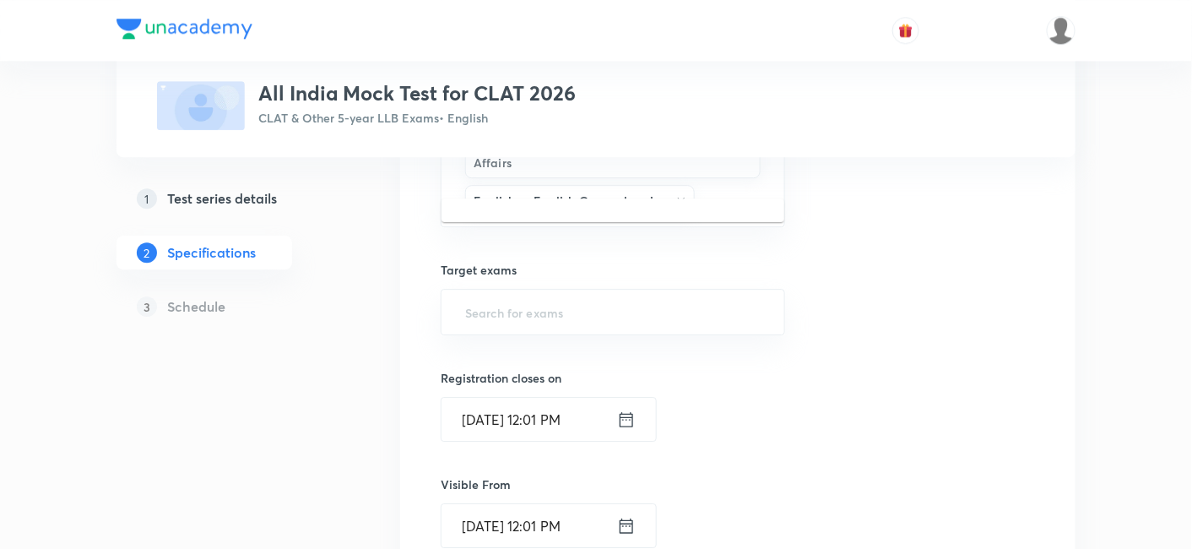
scroll to position [1466, 0]
type input "e"
click at [778, 290] on div "​" at bounding box center [613, 309] width 344 height 46
type input "clat"
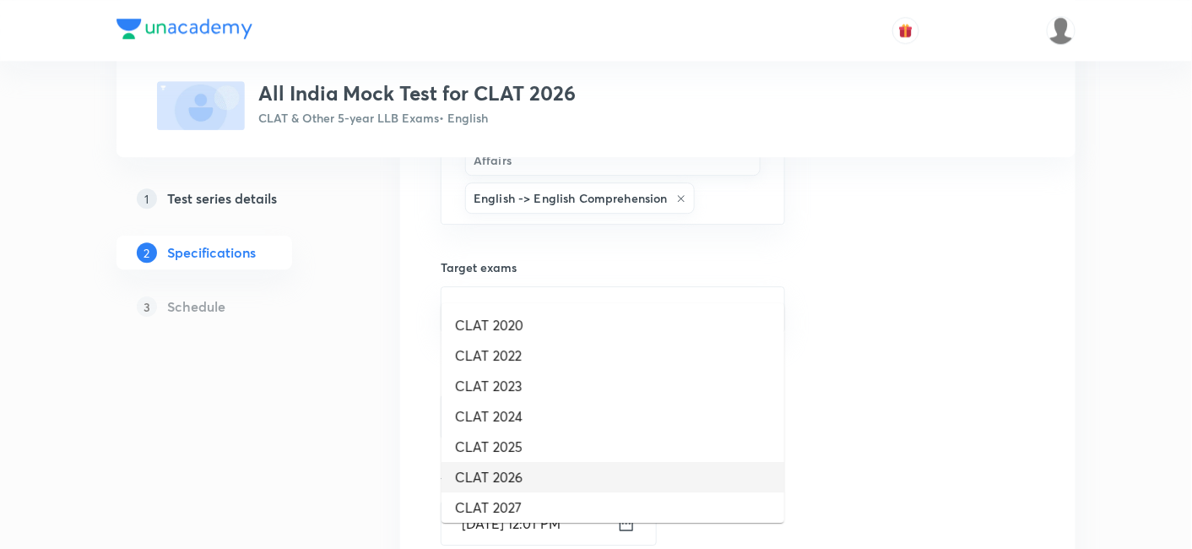
click at [606, 481] on li "CLAT 2026" at bounding box center [612, 477] width 343 height 30
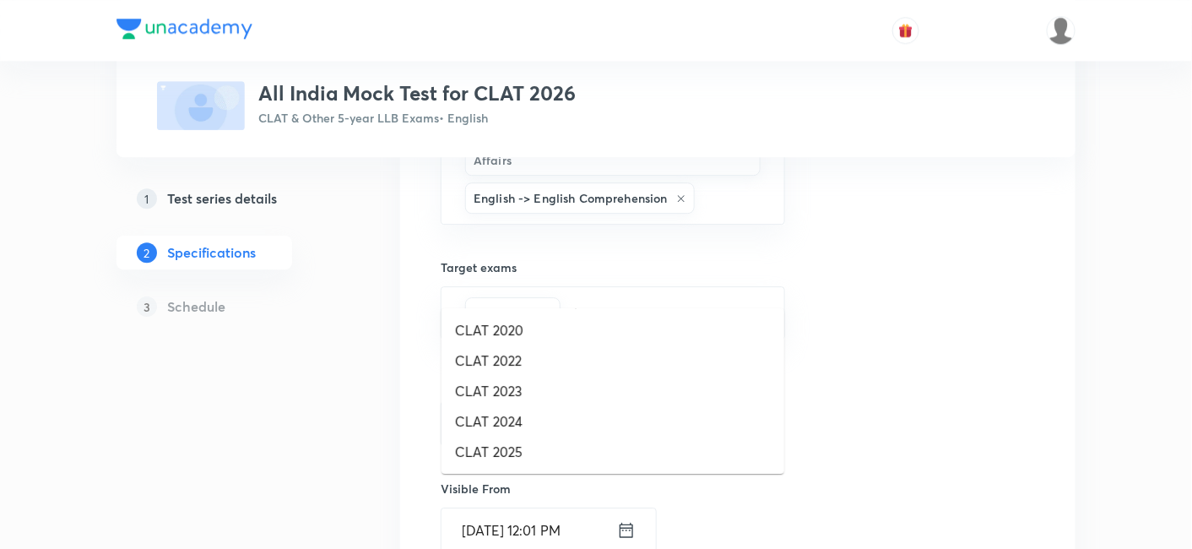
type input "clat"
click at [602, 484] on li "CLAT 2027" at bounding box center [612, 482] width 343 height 30
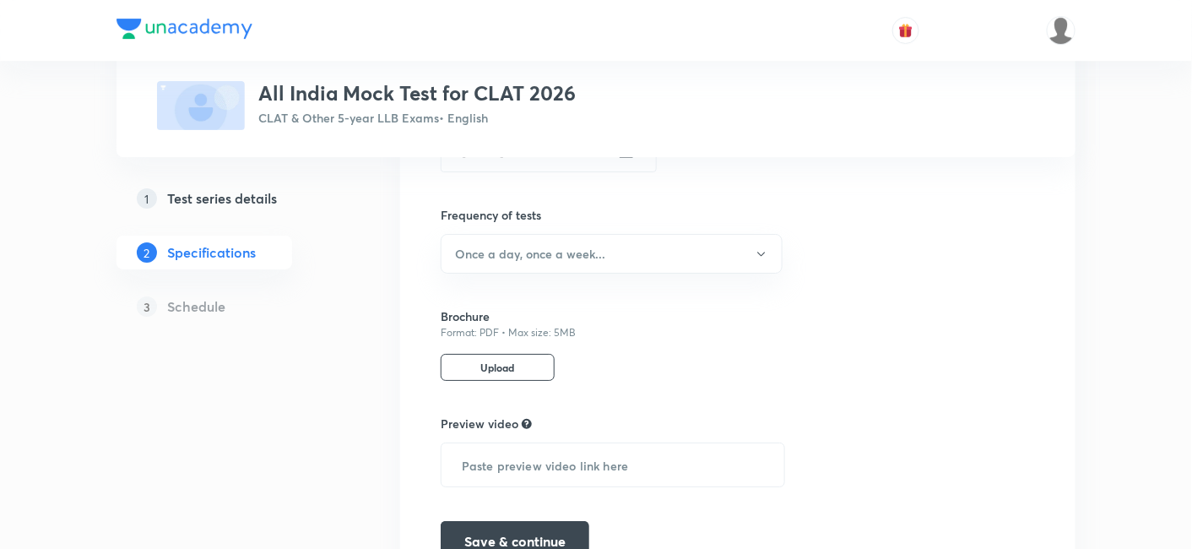
scroll to position [1903, 0]
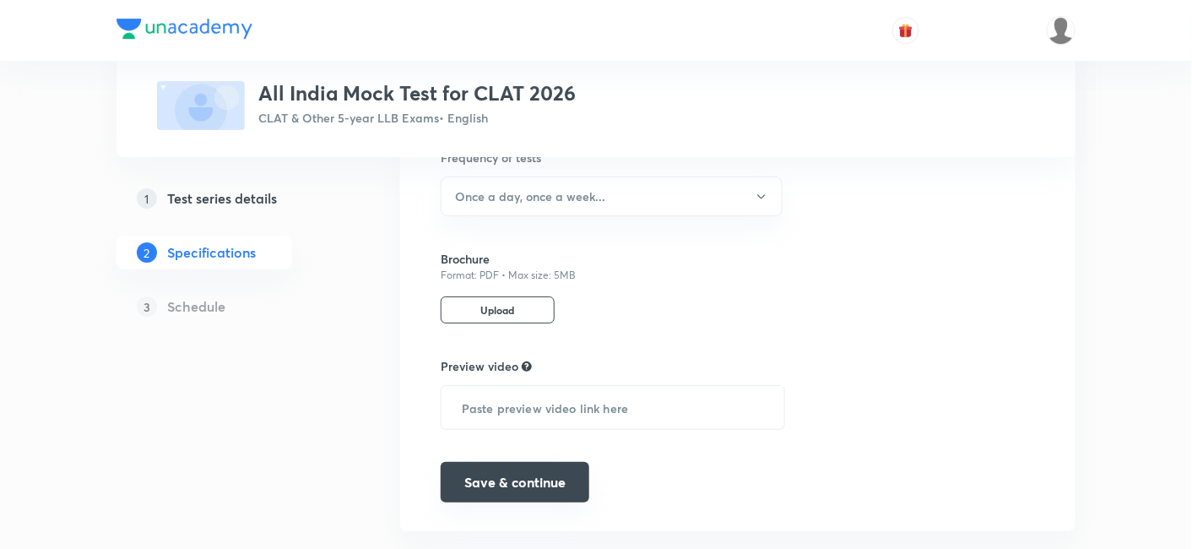
click at [523, 462] on button "Save & continue" at bounding box center [515, 482] width 149 height 41
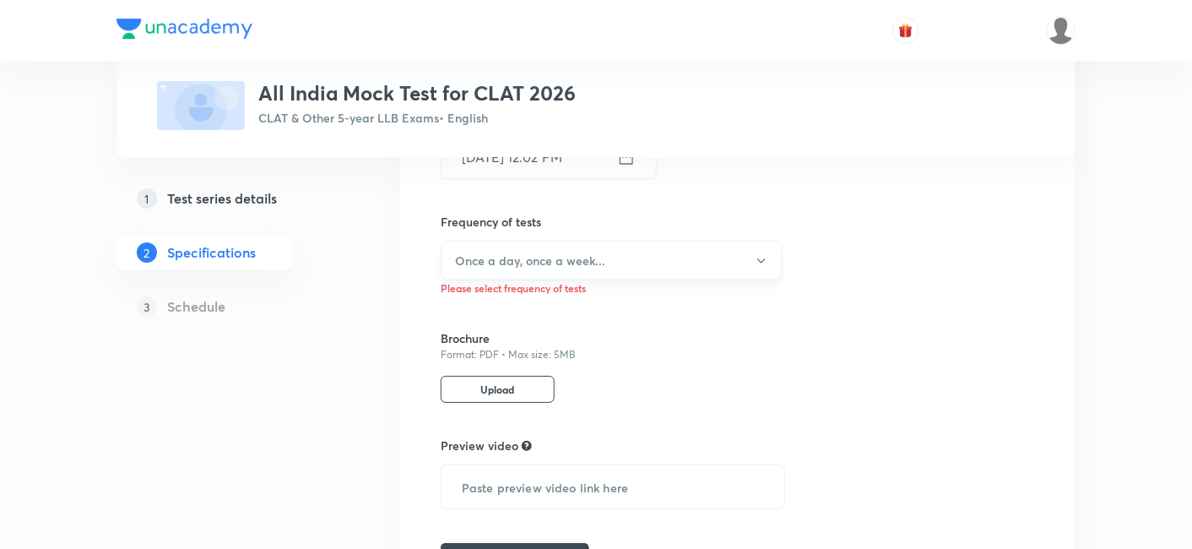
scroll to position [1810, 0]
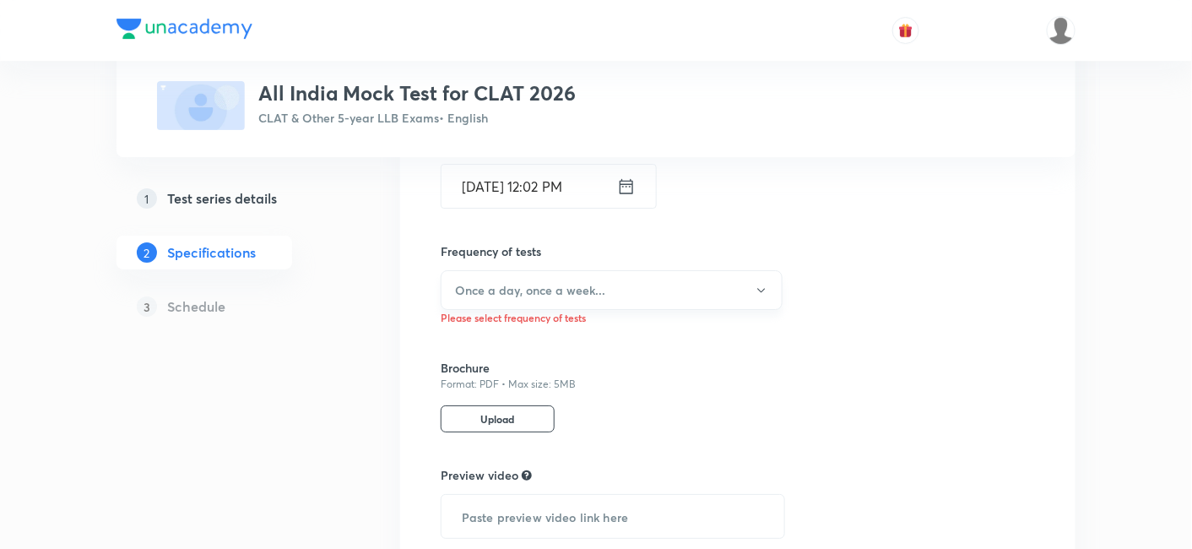
click at [472, 281] on h6 "Once a day, once a week..." at bounding box center [530, 290] width 150 height 18
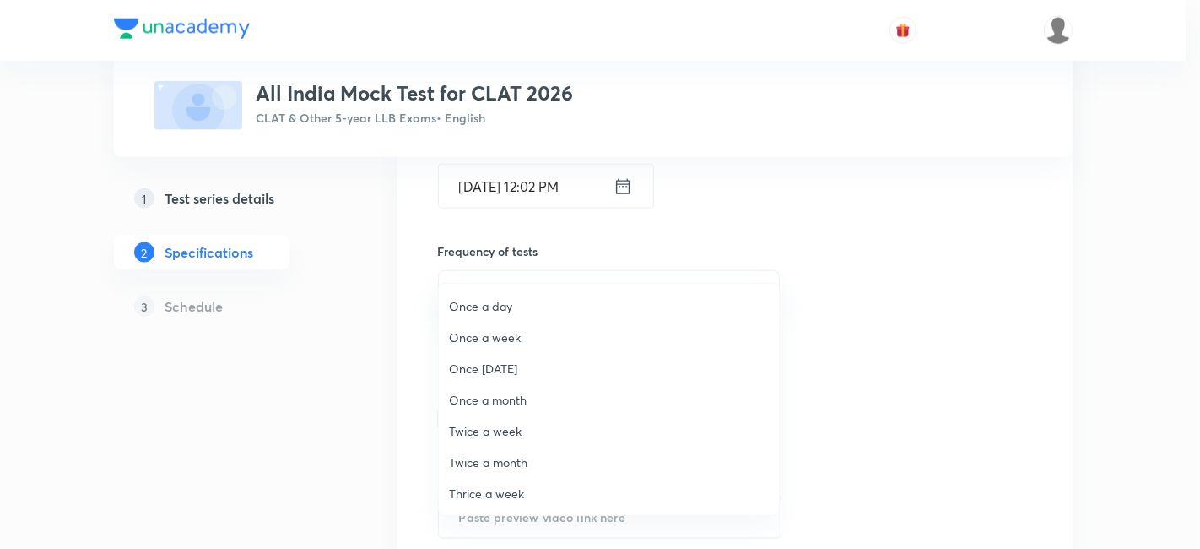
click at [482, 327] on li "Once a week" at bounding box center [609, 337] width 340 height 31
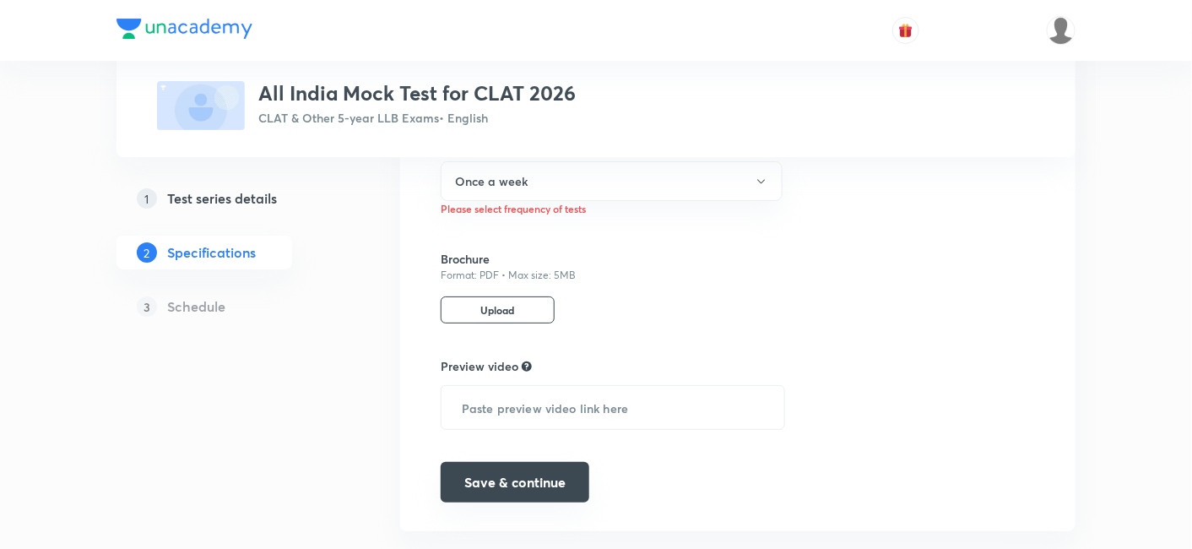
click at [530, 462] on button "Save & continue" at bounding box center [515, 482] width 149 height 41
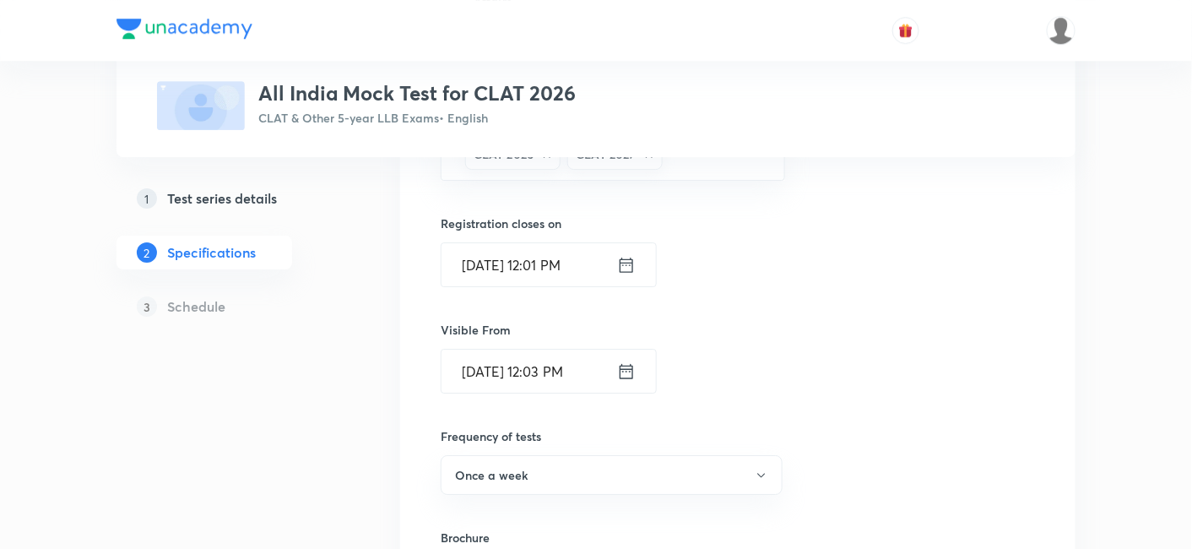
scroll to position [1572, 0]
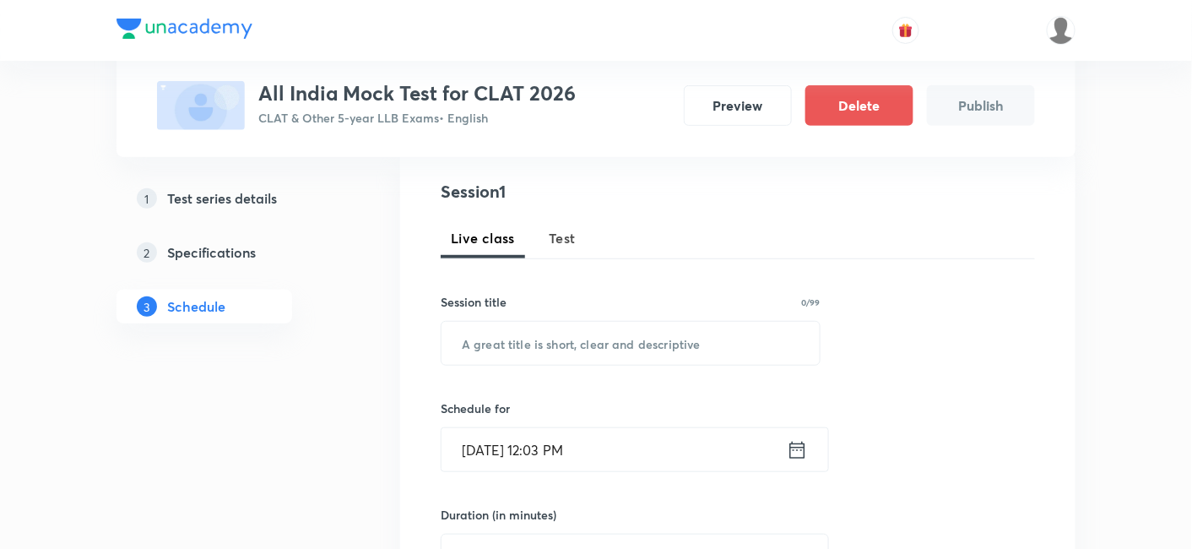
scroll to position [187, 0]
click at [566, 230] on span "Test" at bounding box center [562, 236] width 27 height 20
click at [582, 329] on input "text" at bounding box center [630, 341] width 378 height 43
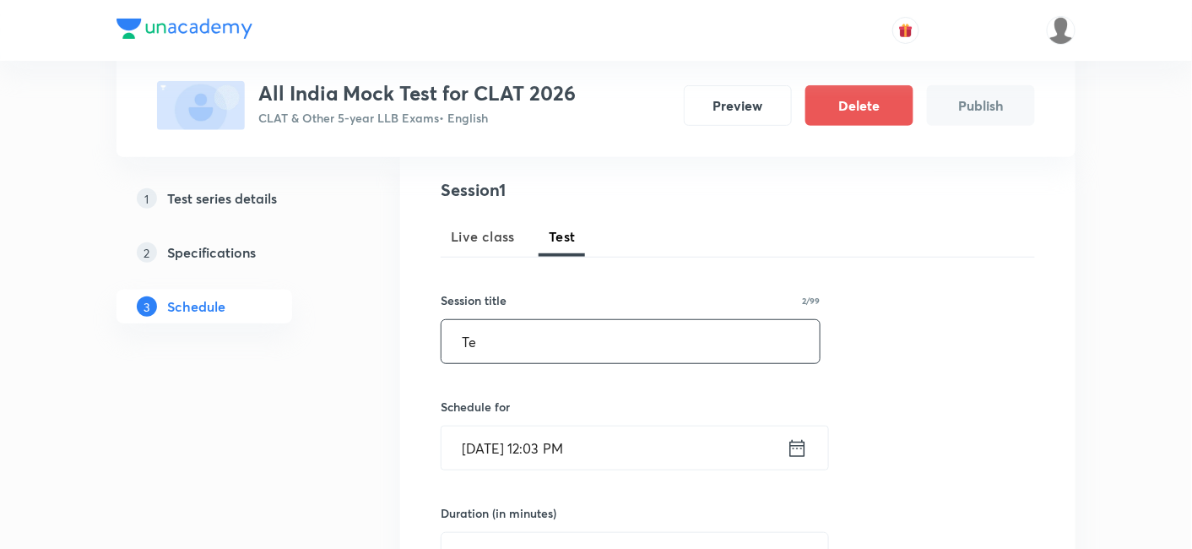
type input "T"
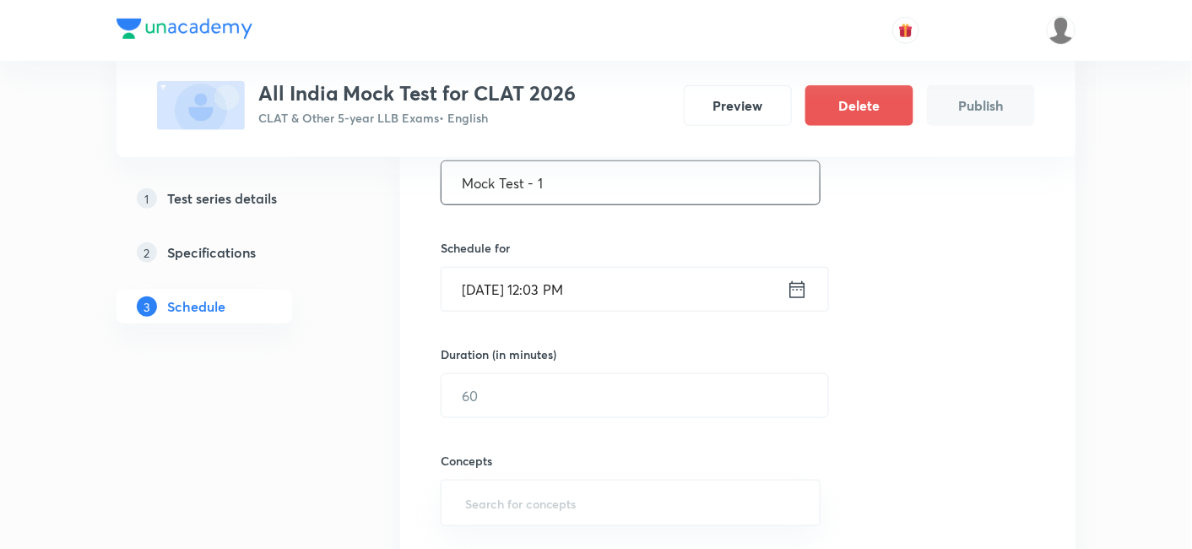
scroll to position [375, 0]
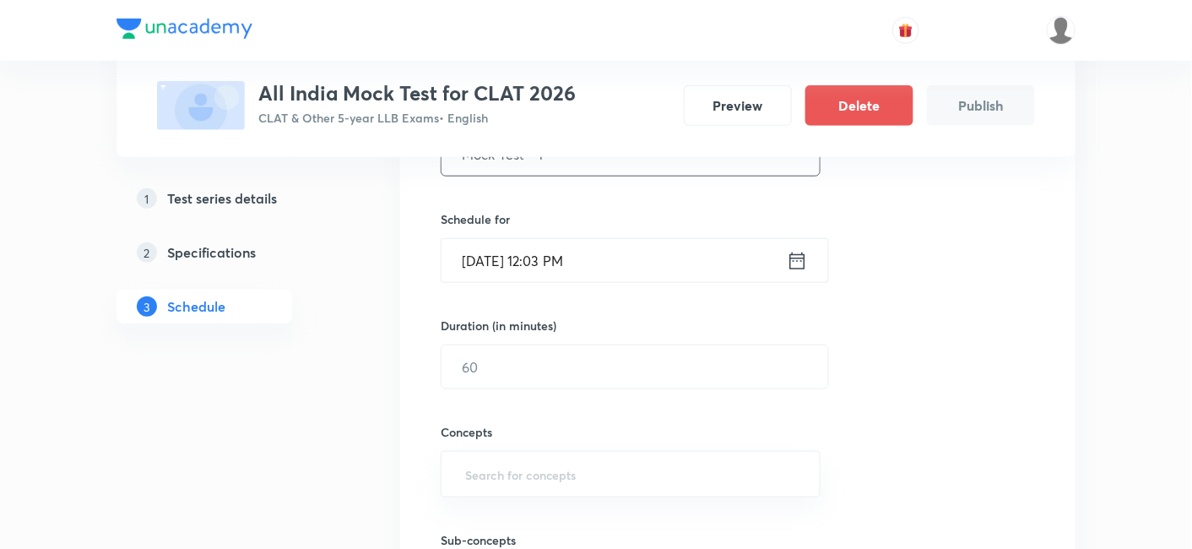
type input "Mock Test - 1"
click at [788, 249] on icon at bounding box center [797, 261] width 21 height 24
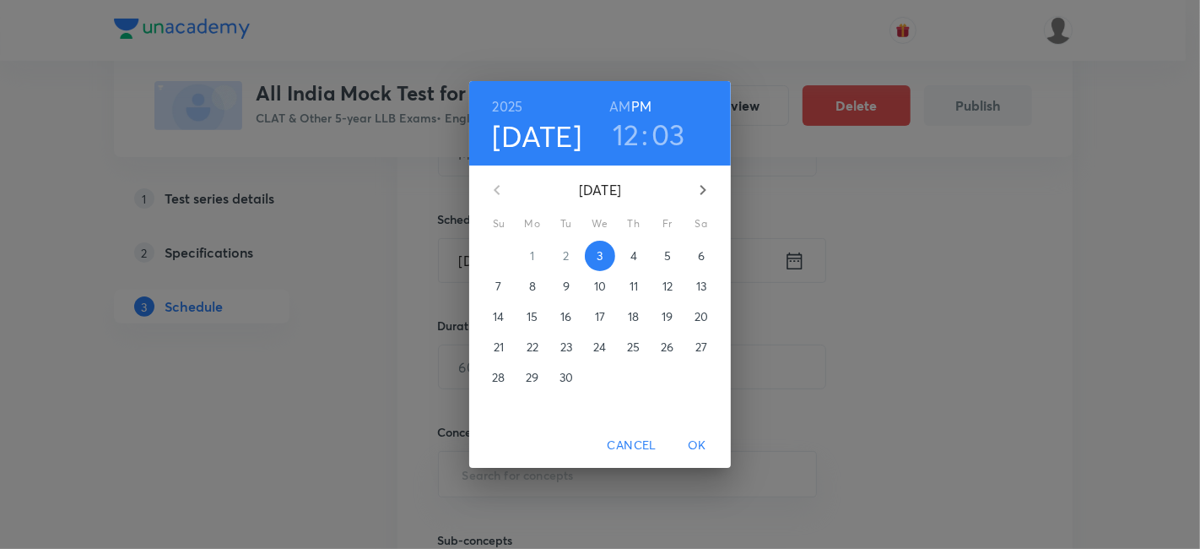
click at [700, 264] on button "6" at bounding box center [701, 256] width 30 height 30
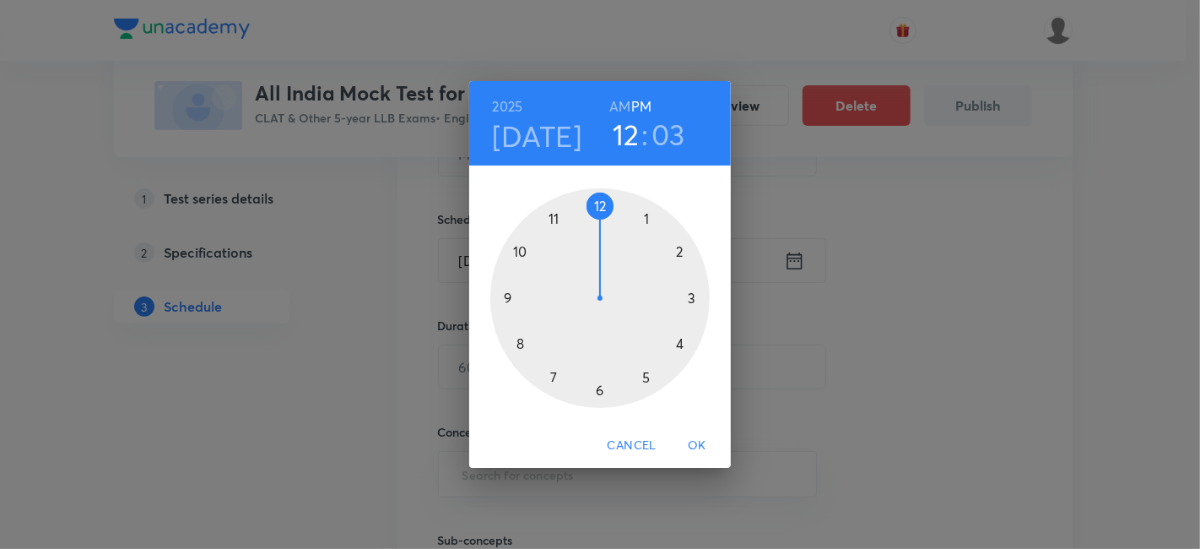
click at [602, 386] on div at bounding box center [599, 297] width 219 height 219
click at [595, 209] on div at bounding box center [599, 297] width 219 height 219
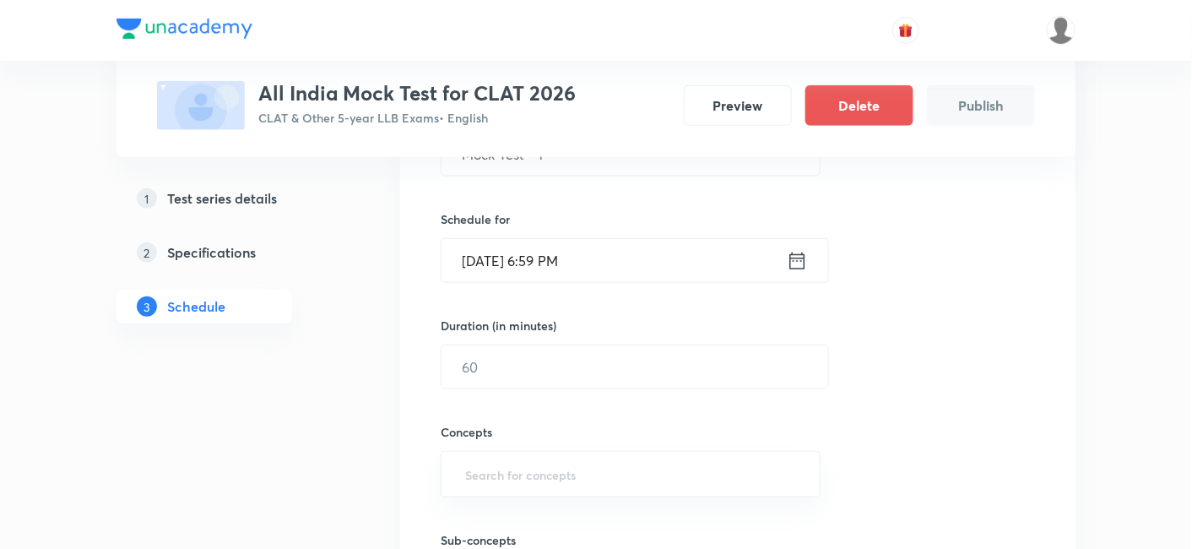
click at [546, 262] on input "Sep 6, 2025, 6:59 PM" at bounding box center [613, 260] width 345 height 43
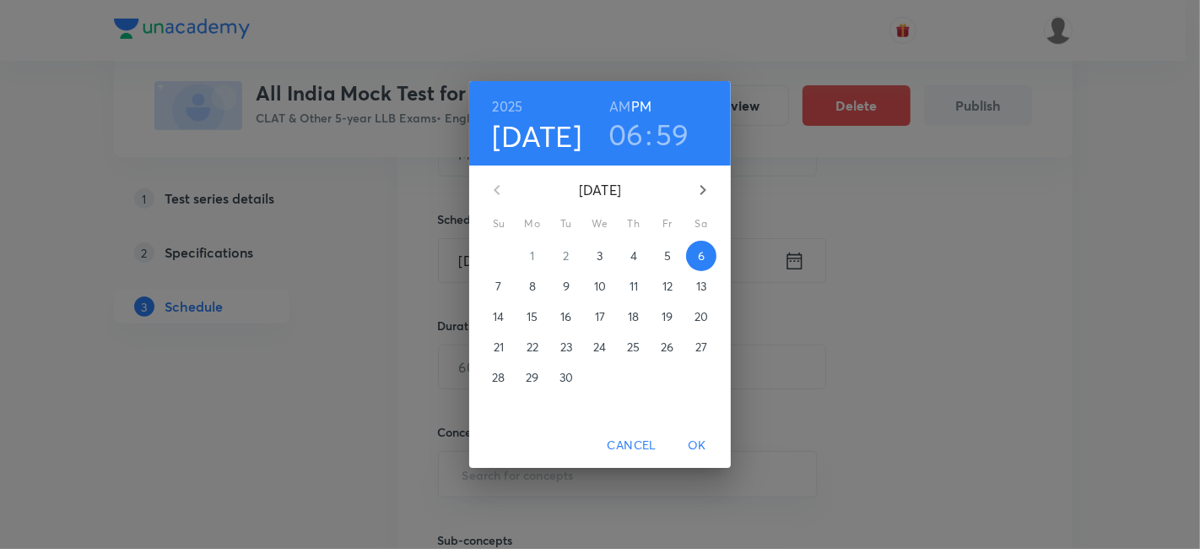
click at [667, 127] on h3 "59" at bounding box center [673, 133] width 34 height 35
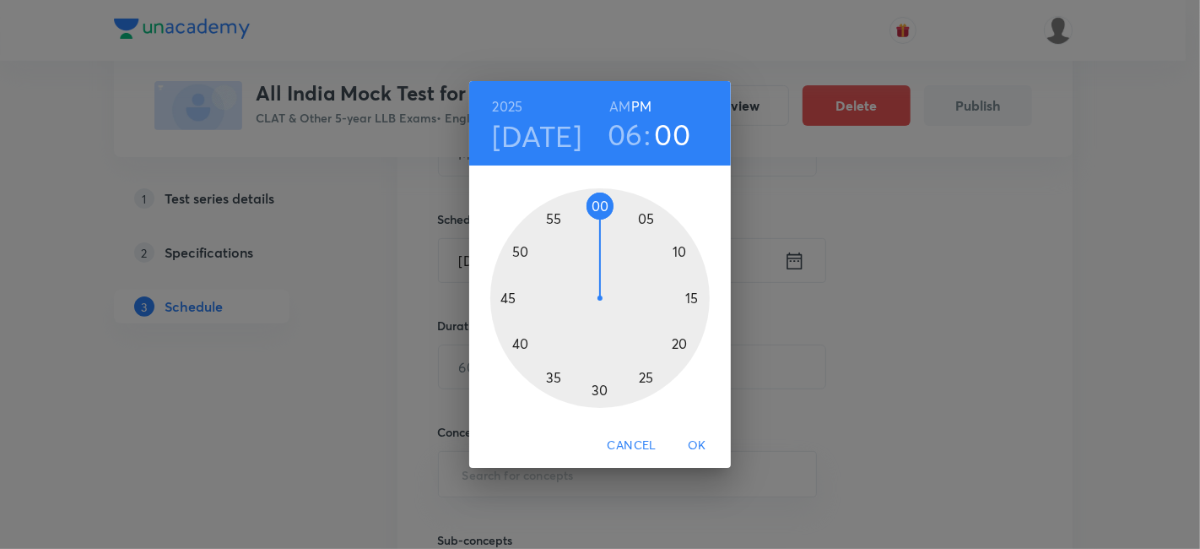
click at [600, 207] on div at bounding box center [599, 297] width 219 height 219
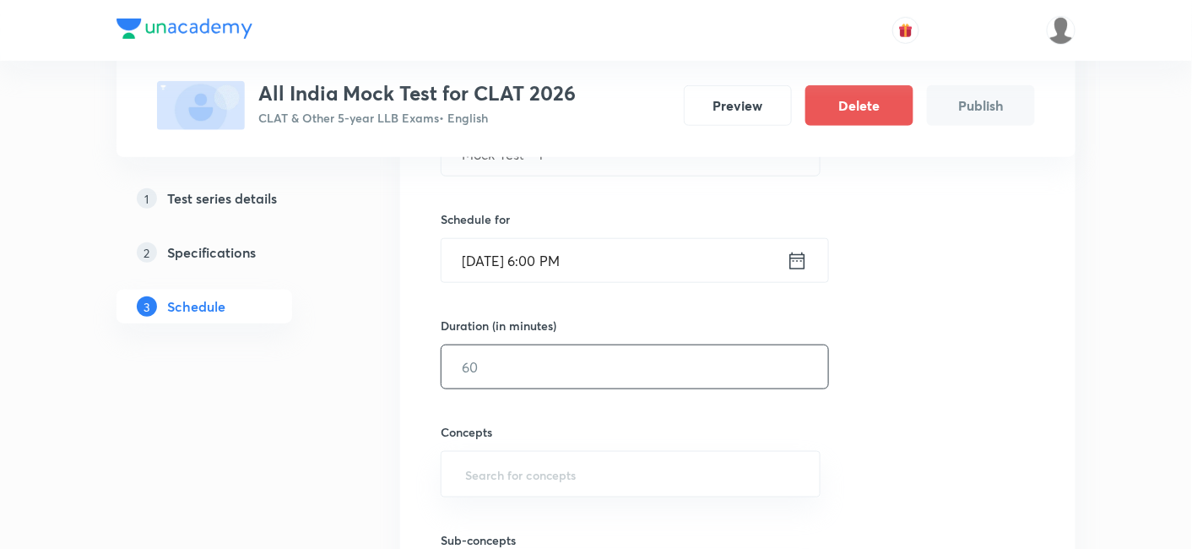
click at [585, 356] on input "text" at bounding box center [634, 366] width 387 height 43
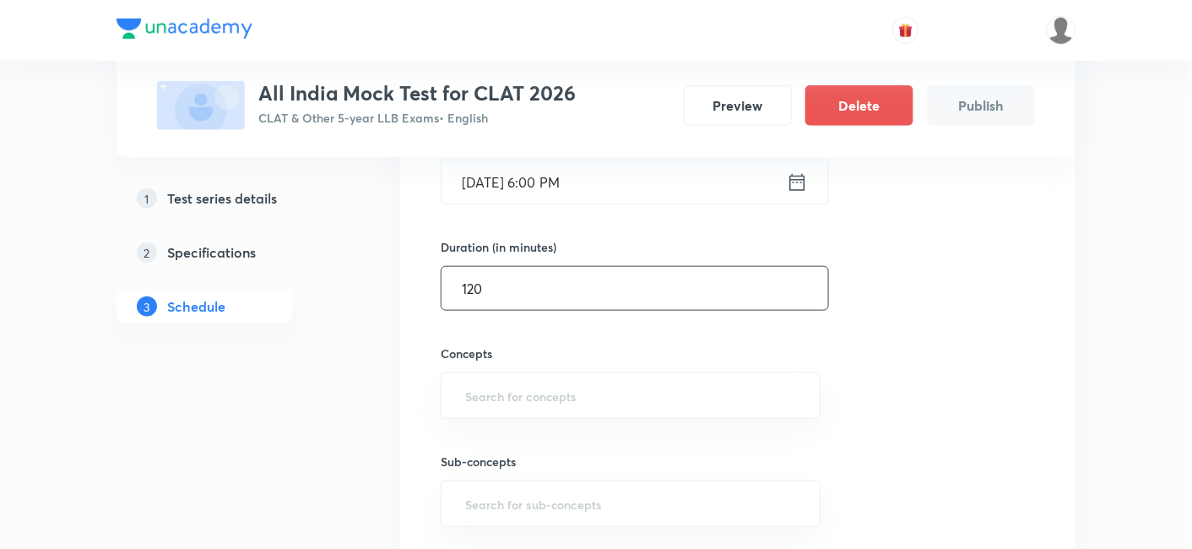
scroll to position [562, 0]
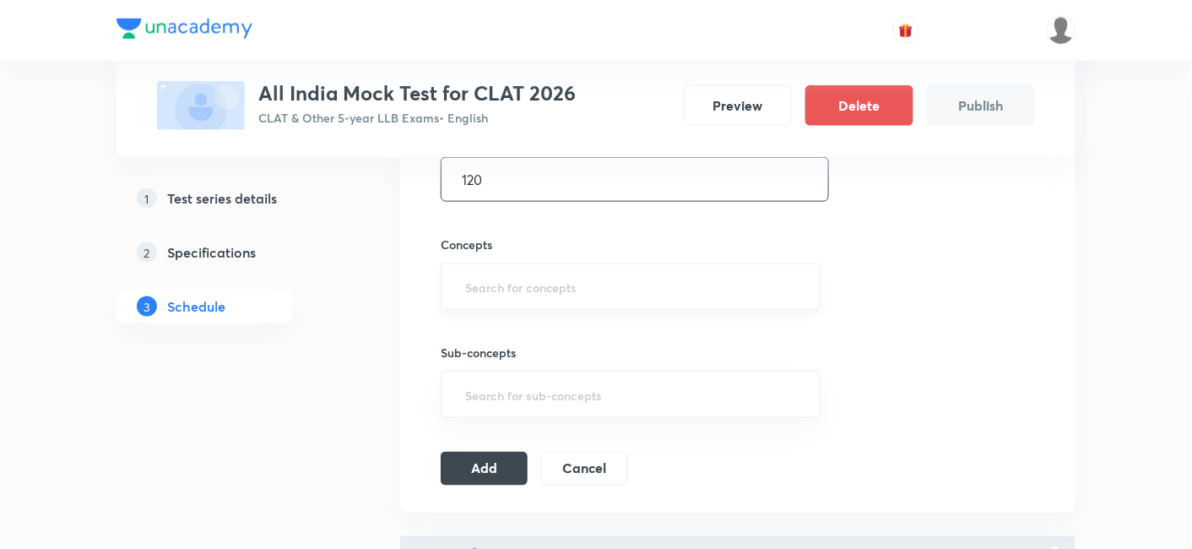
type input "120"
click at [581, 294] on input "text" at bounding box center [631, 286] width 338 height 31
type input "a"
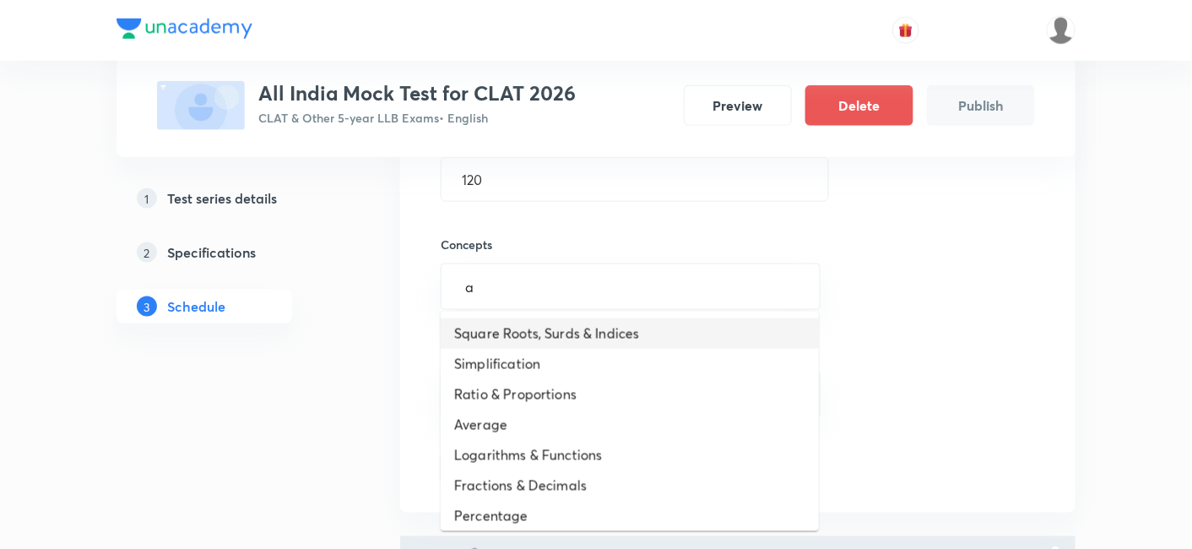
scroll to position [94, 0]
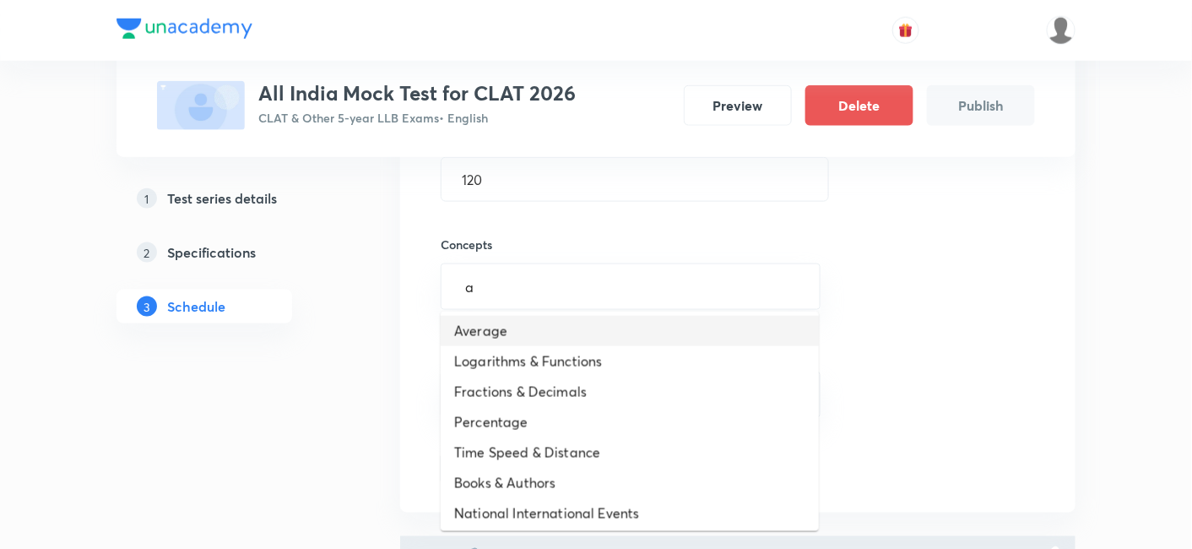
click at [561, 341] on li "Average" at bounding box center [630, 331] width 378 height 30
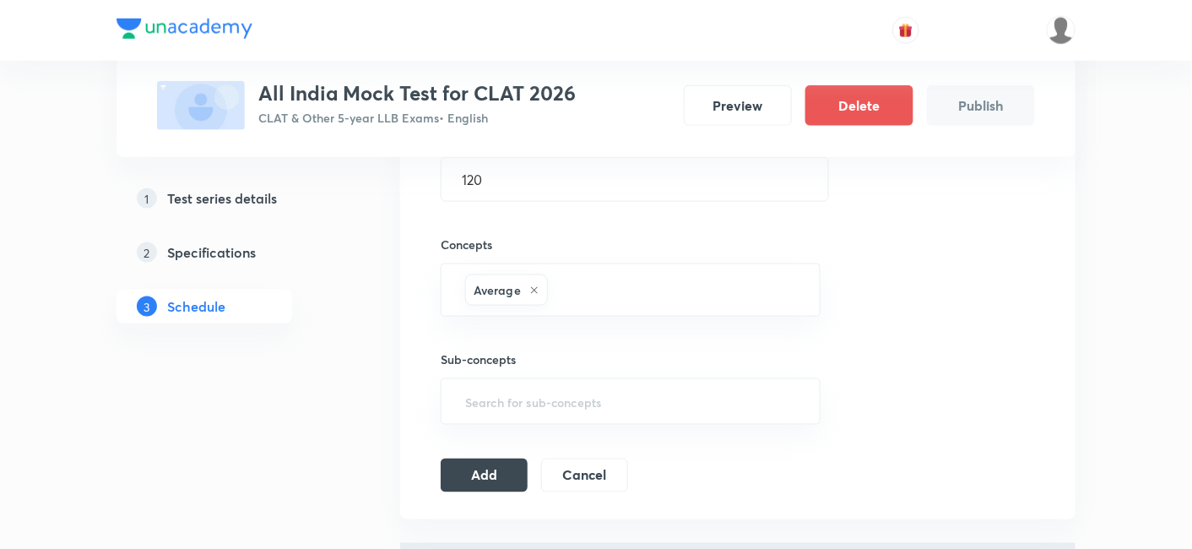
type input "a"
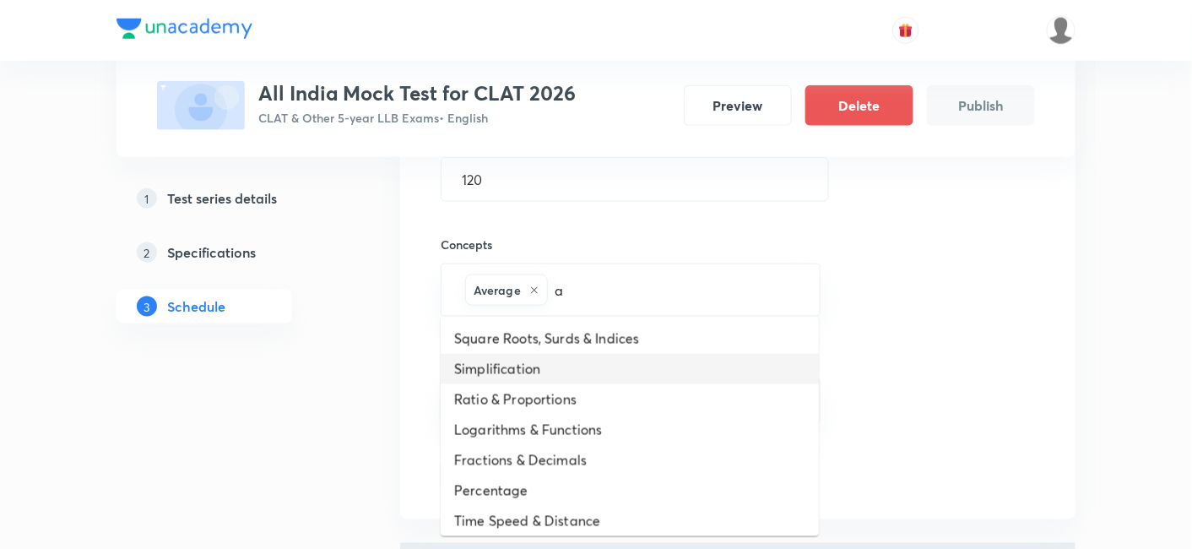
click at [553, 363] on li "Simplification" at bounding box center [630, 369] width 378 height 30
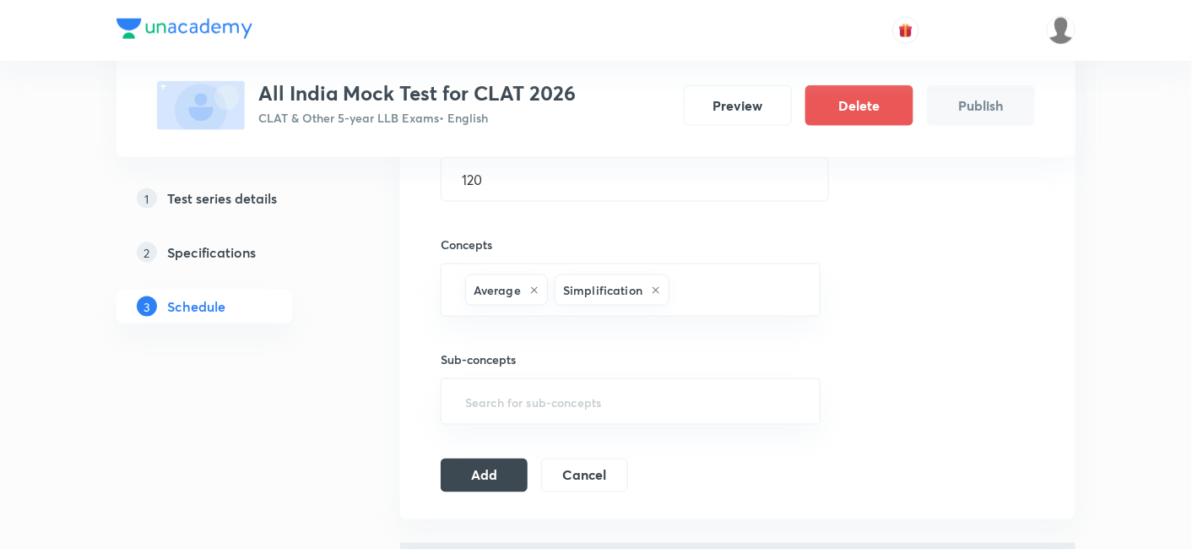
type input "a"
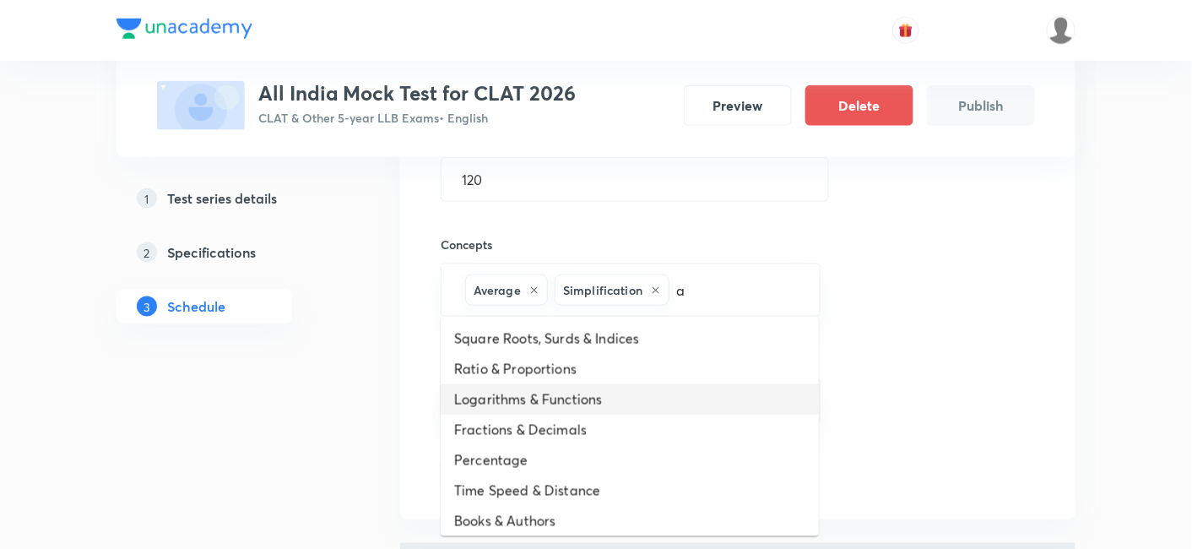
click at [551, 398] on li "Logarithms & Functions" at bounding box center [630, 399] width 378 height 30
type input "a"
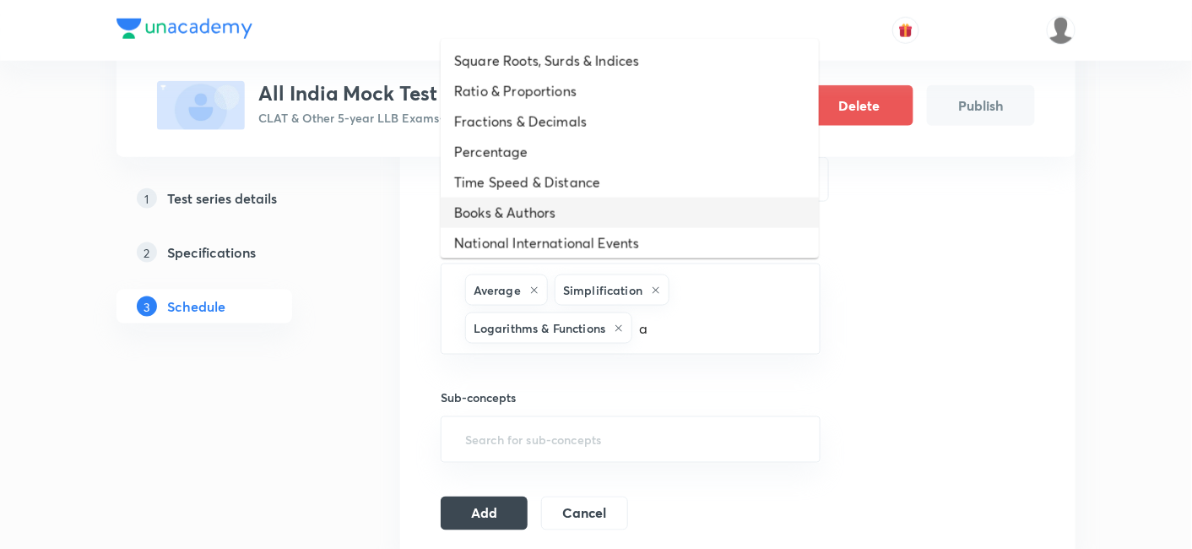
click at [568, 208] on li "Books & Authors" at bounding box center [630, 213] width 378 height 30
type input "a"
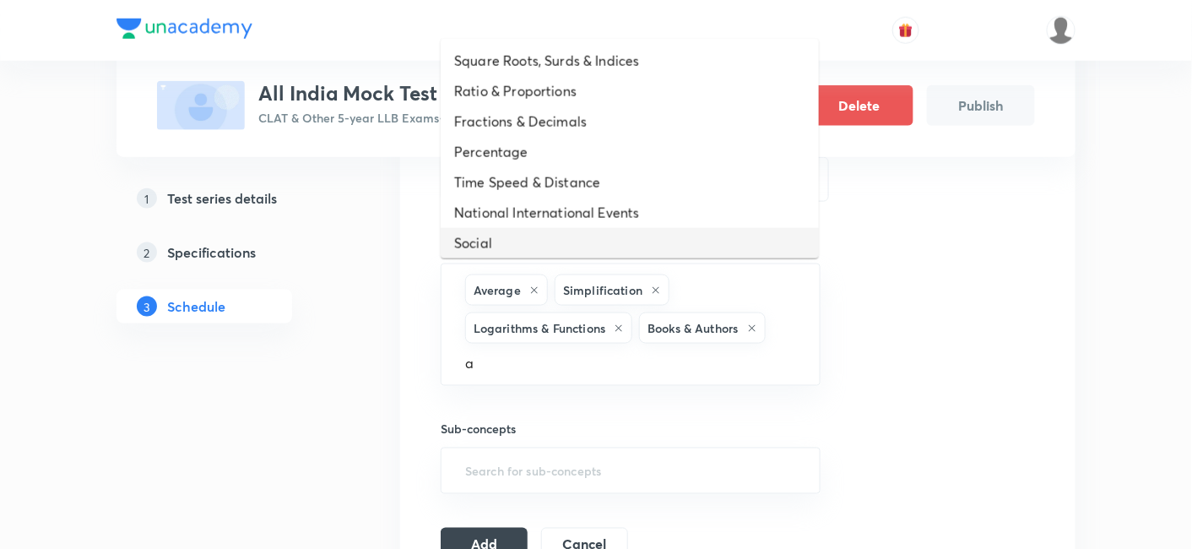
click at [566, 248] on li "Social" at bounding box center [630, 243] width 378 height 30
type input "a"
click at [563, 232] on li "Legal" at bounding box center [630, 243] width 378 height 30
type input "a"
click at [563, 232] on li "Political" at bounding box center [630, 243] width 378 height 30
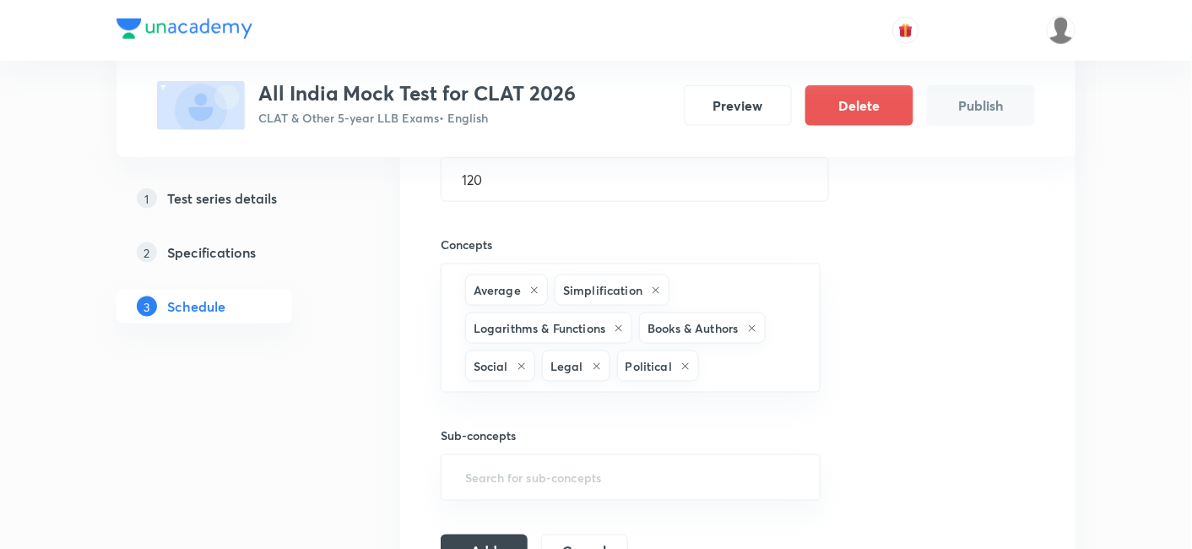
type input "a"
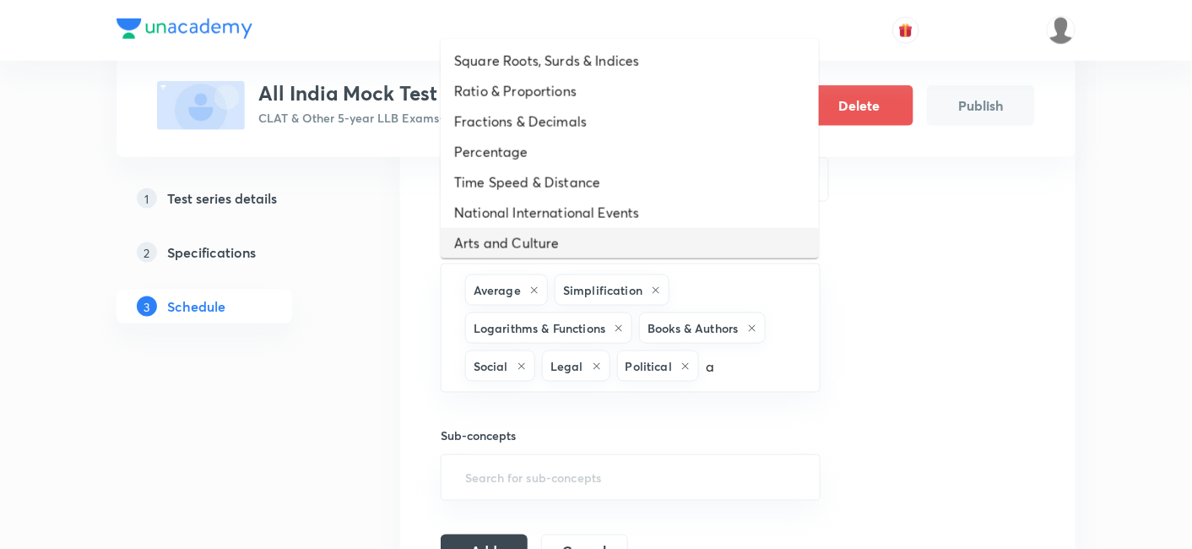
click at [563, 232] on li "Arts and Culture" at bounding box center [630, 243] width 378 height 30
type input "a"
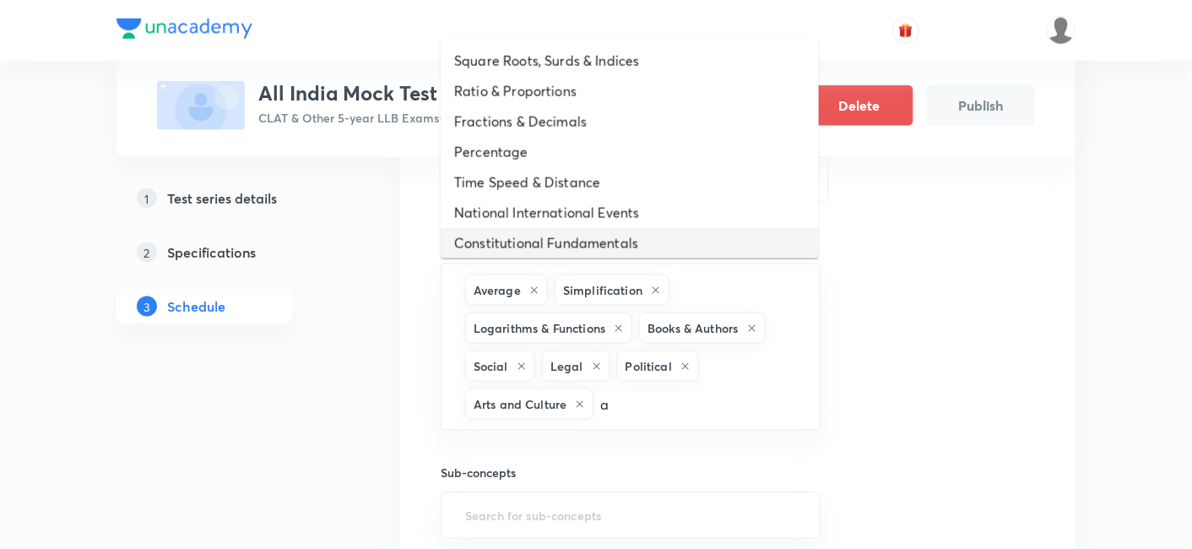
click at [563, 232] on li "Constitutional Fundamentals" at bounding box center [630, 243] width 378 height 30
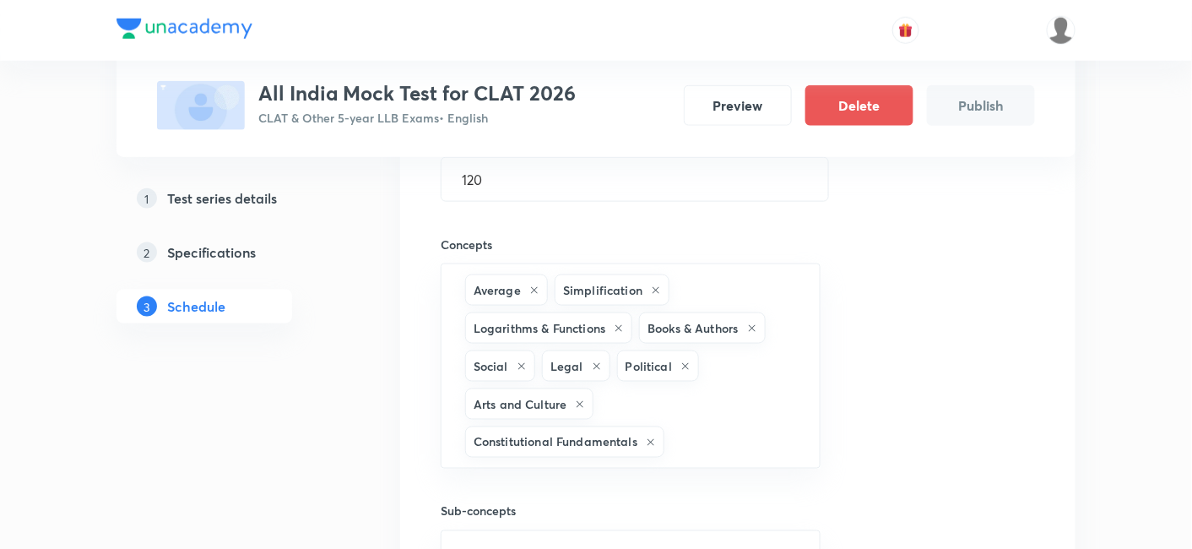
type input "a"
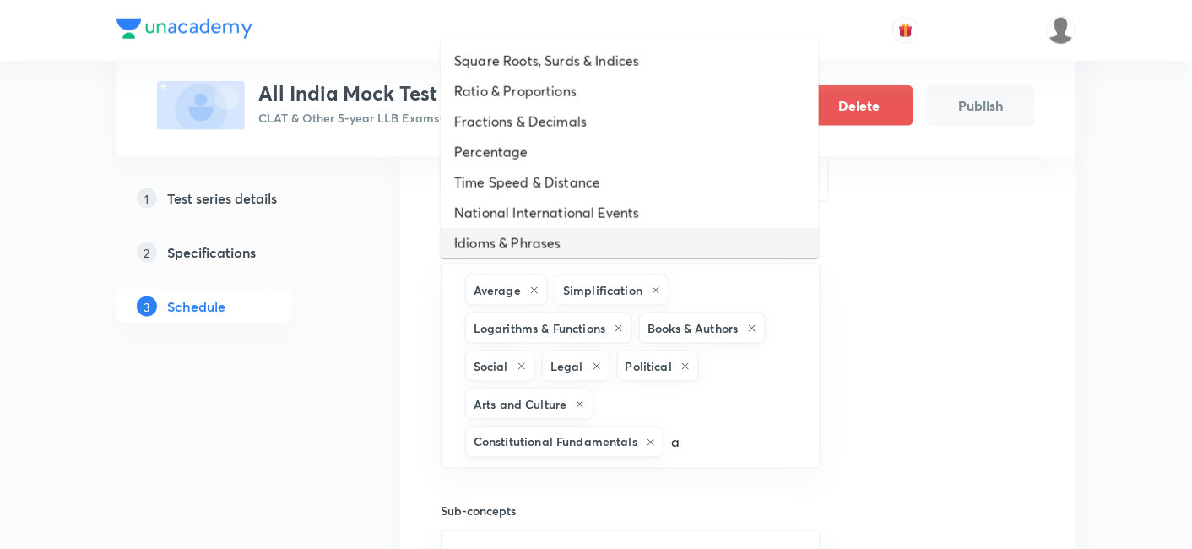
click at [563, 232] on li "Idioms & Phrases" at bounding box center [630, 243] width 378 height 30
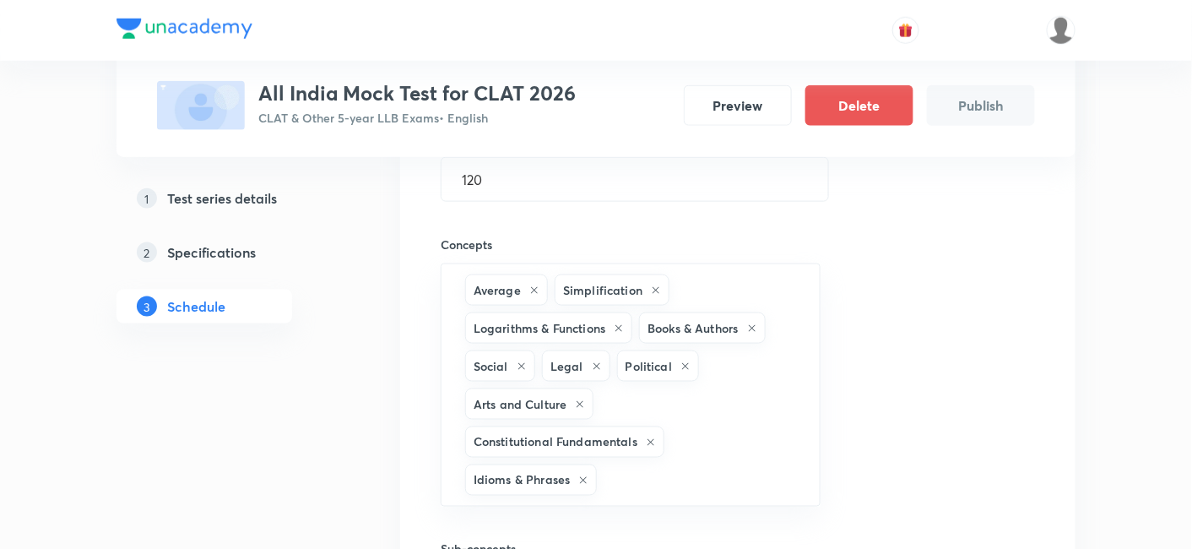
type input "a"
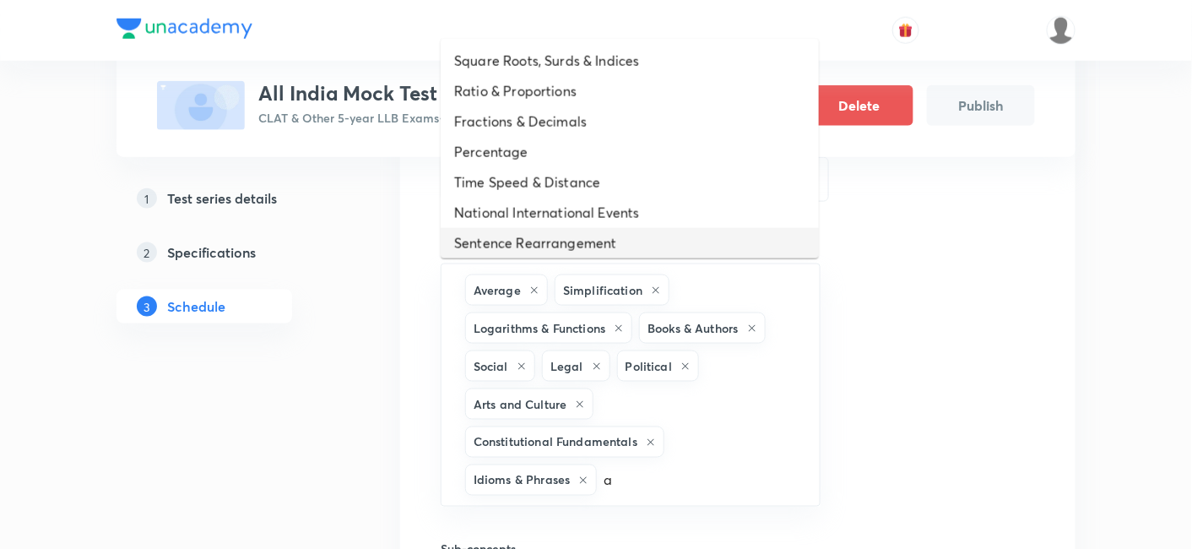
click at [563, 232] on li "Sentence Rearrangement" at bounding box center [630, 243] width 378 height 30
type input "aa"
click at [563, 232] on li "Fill in the Blanks" at bounding box center [630, 243] width 378 height 30
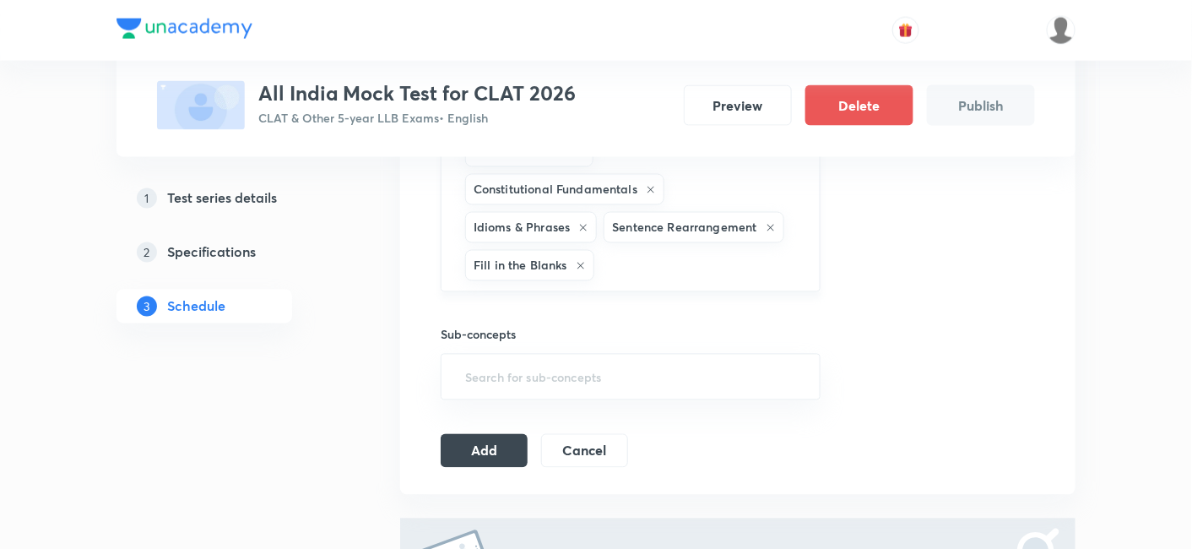
scroll to position [844, 0]
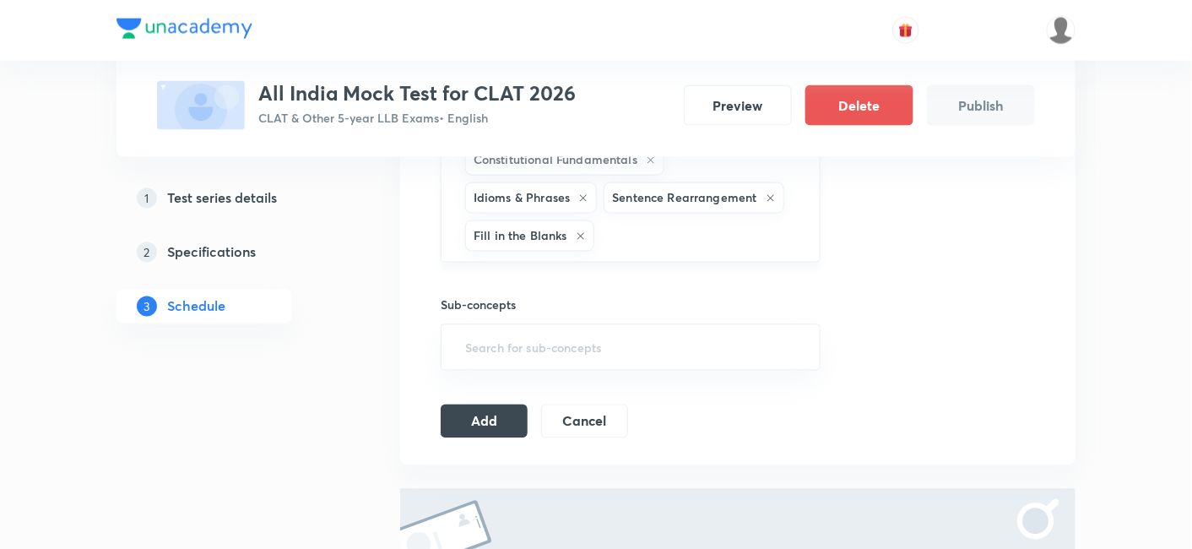
type input "a"
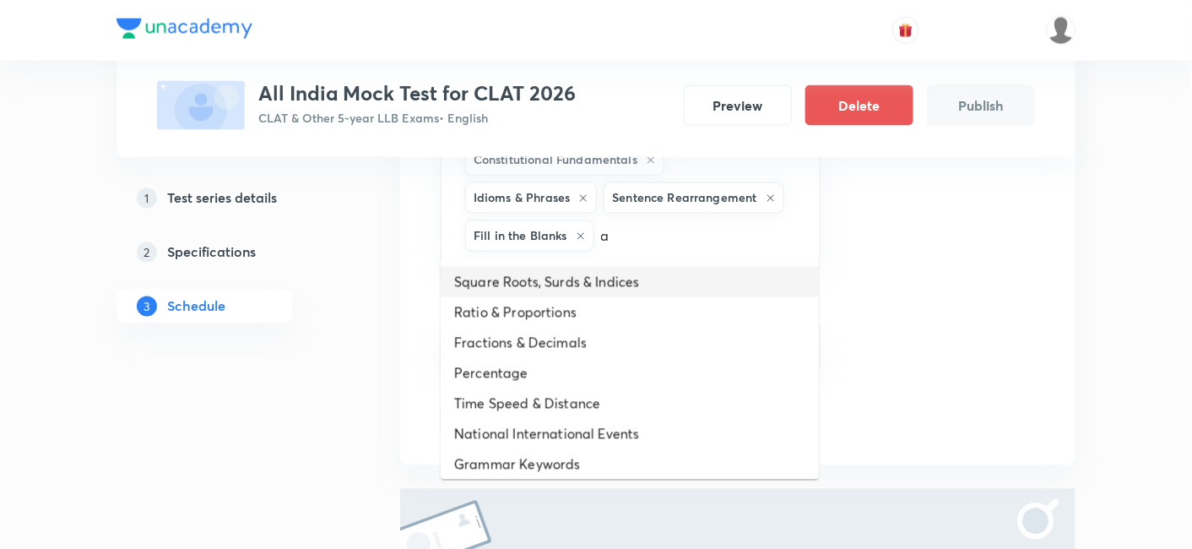
click at [576, 288] on li "Square Roots, Surds & Indices" at bounding box center [630, 282] width 378 height 30
type input "a"
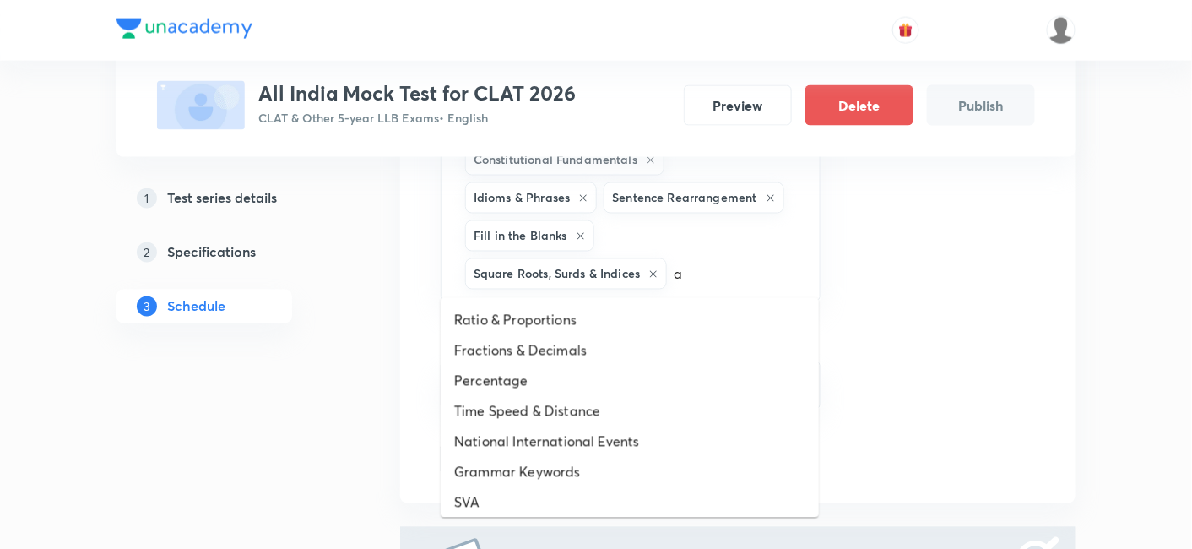
click at [576, 309] on li "Ratio & Proportions" at bounding box center [630, 320] width 378 height 30
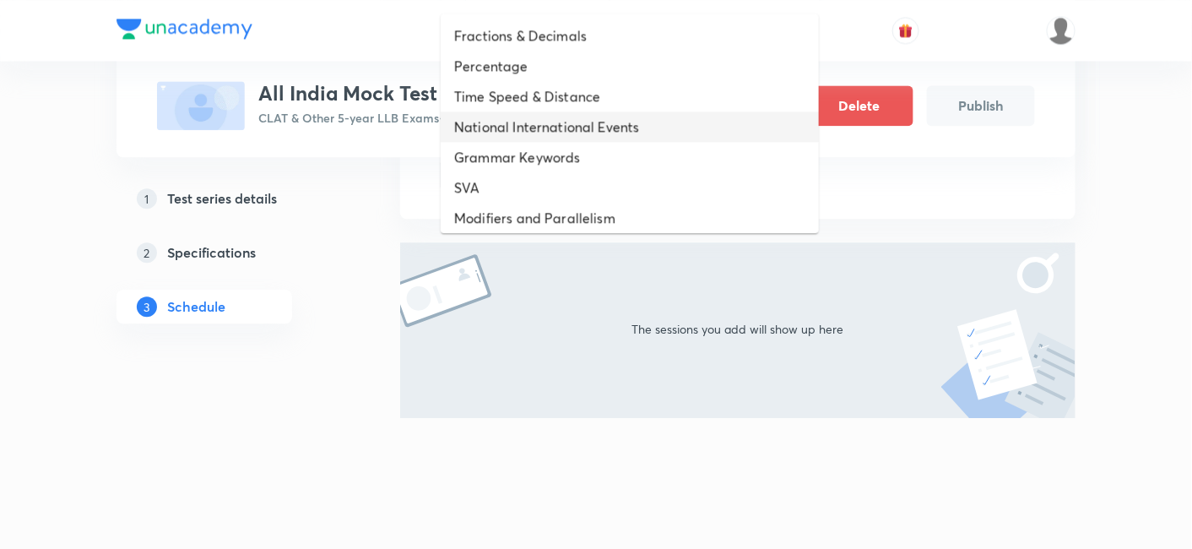
click at [539, 125] on ul "Fractions & Decimals Percentage Time Speed & Distance National International Ev…" at bounding box center [630, 123] width 378 height 219
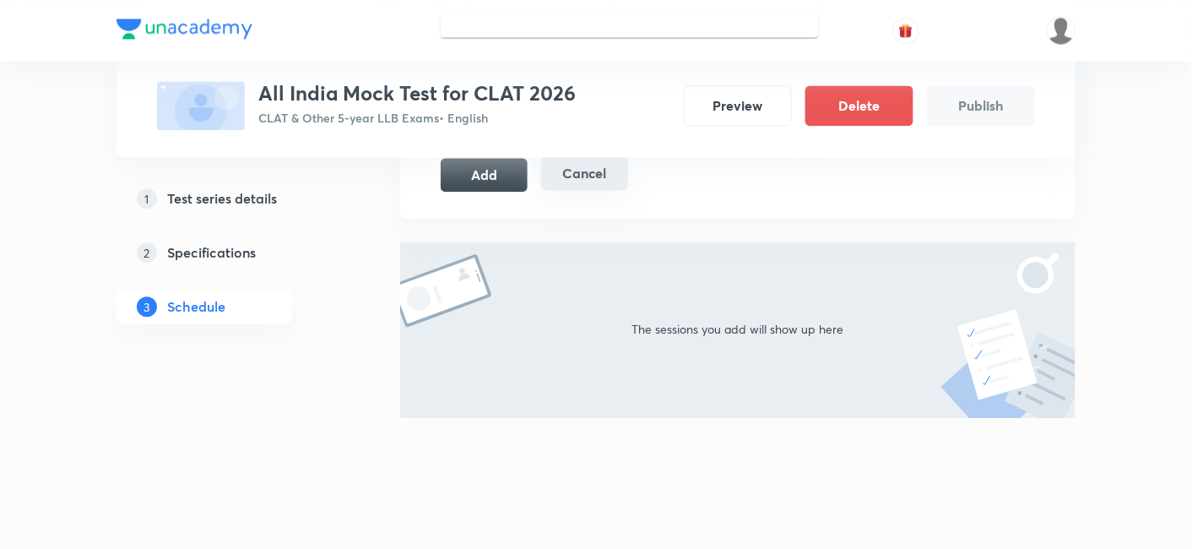
scroll to position [791, 0]
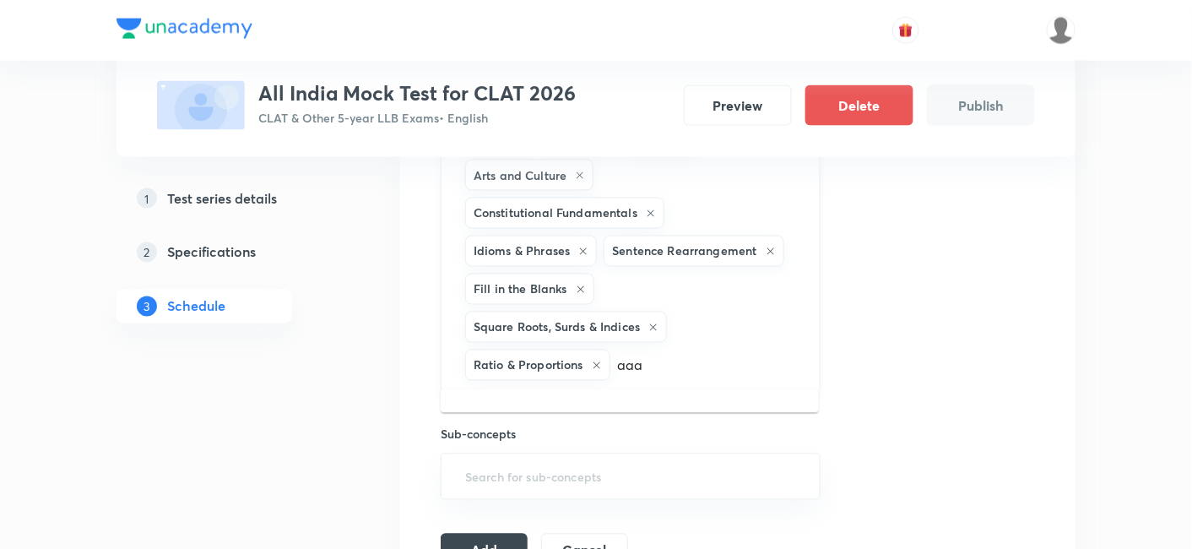
click at [574, 273] on div "Fill in the Blanks" at bounding box center [529, 288] width 129 height 31
type input "a"
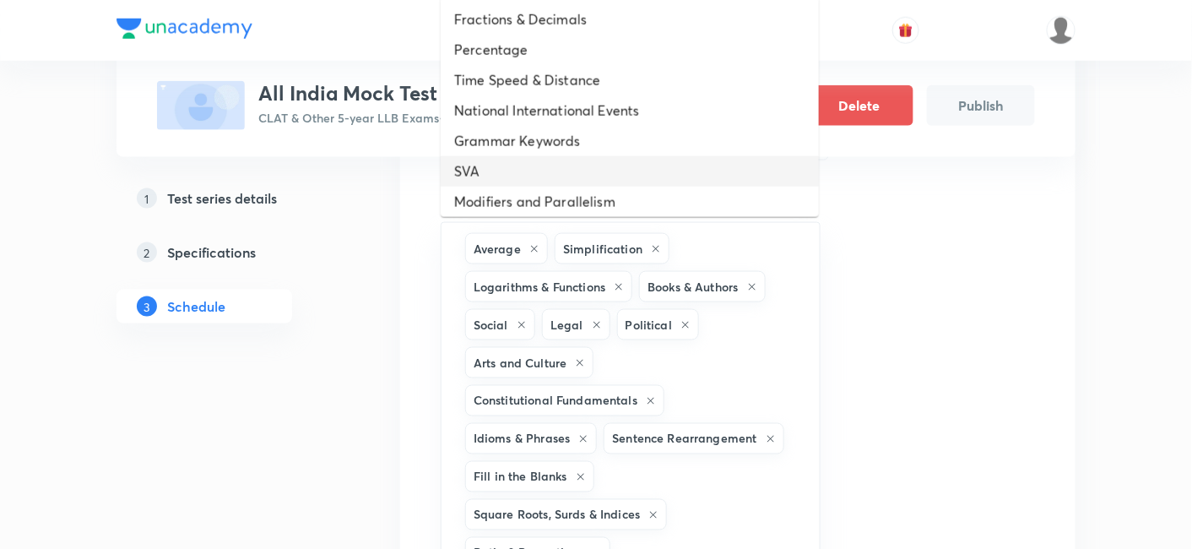
click at [578, 149] on li "Grammar Keywords" at bounding box center [630, 141] width 378 height 30
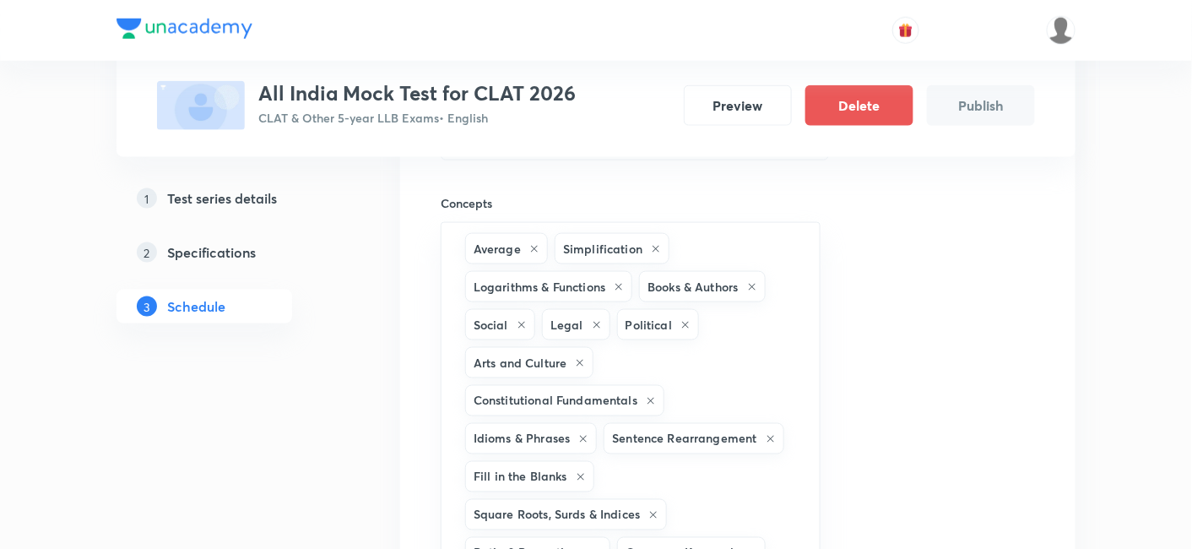
type input "a"
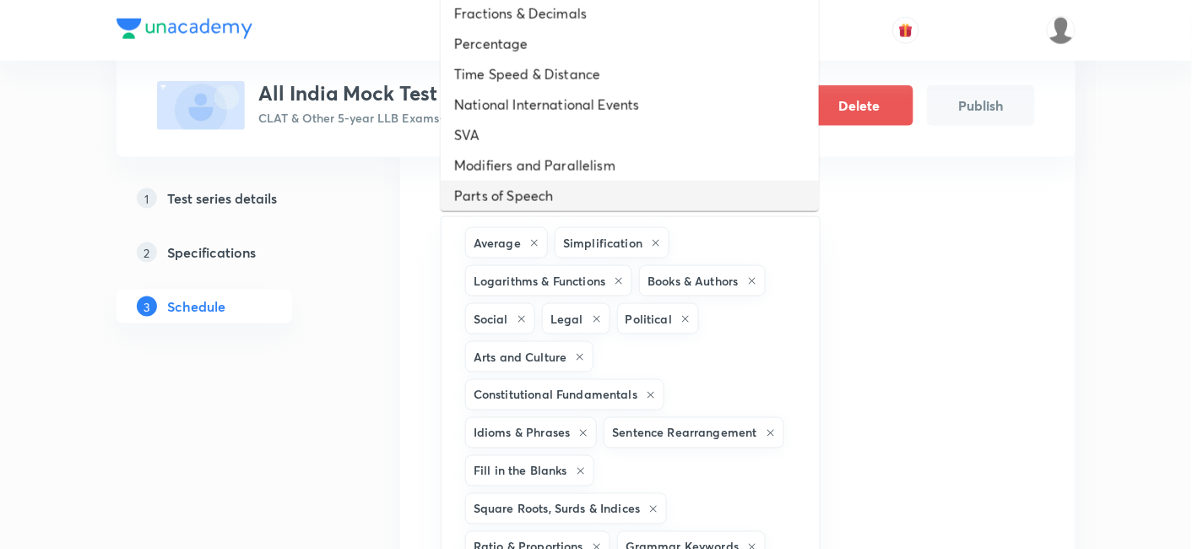
click at [602, 187] on li "Parts of Speech" at bounding box center [630, 196] width 378 height 30
type input "a"
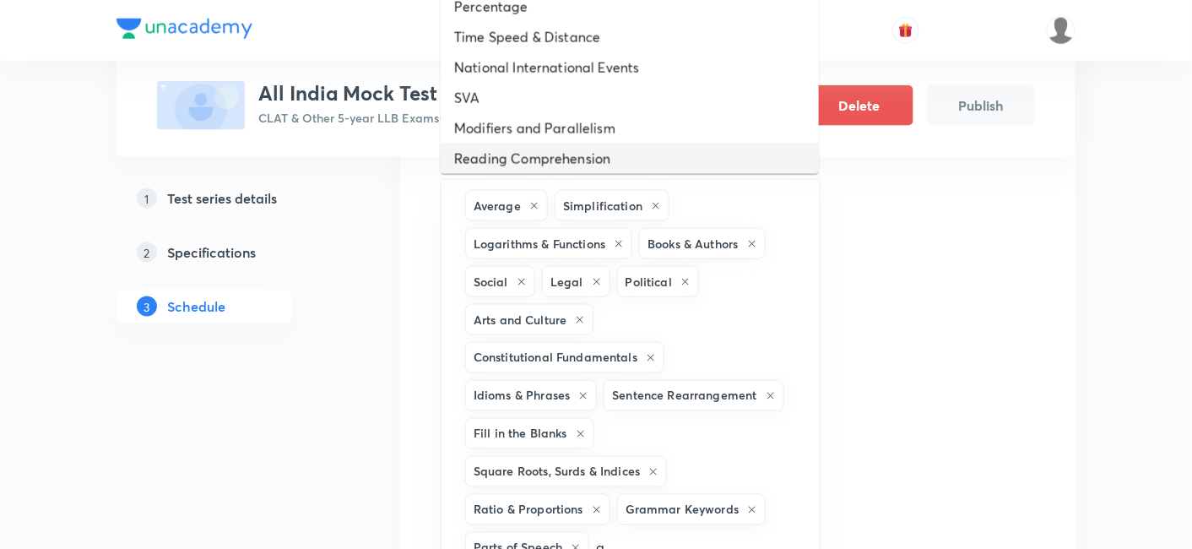
click at [603, 148] on li "Reading Comprehension" at bounding box center [630, 158] width 378 height 30
type input "a"
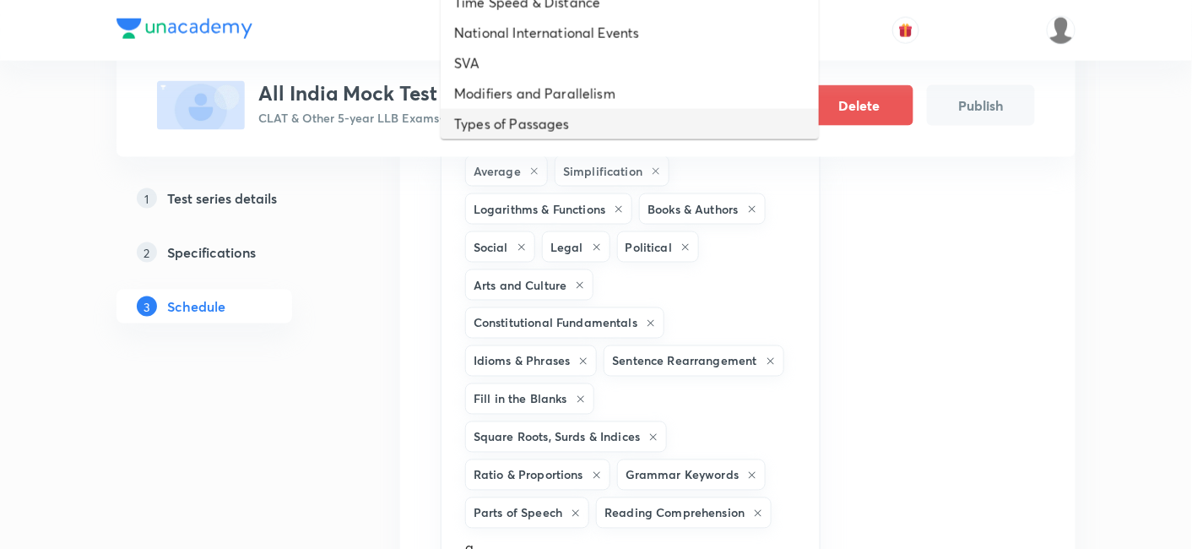
click at [592, 110] on li "Types of Passages" at bounding box center [630, 124] width 378 height 30
type input "a"
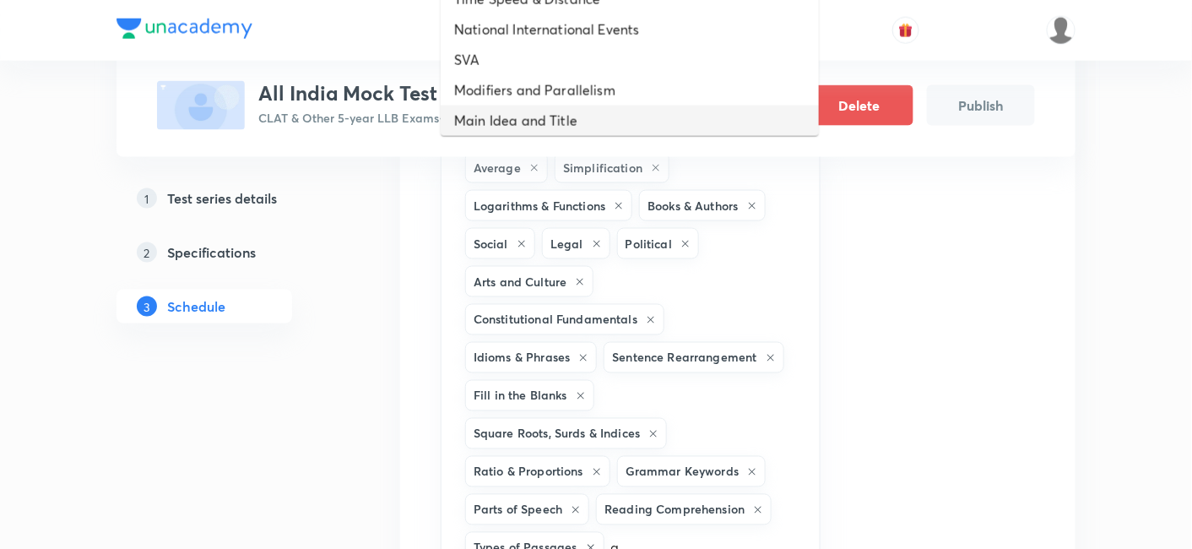
click at [605, 106] on li "Main Idea and Title" at bounding box center [630, 121] width 378 height 30
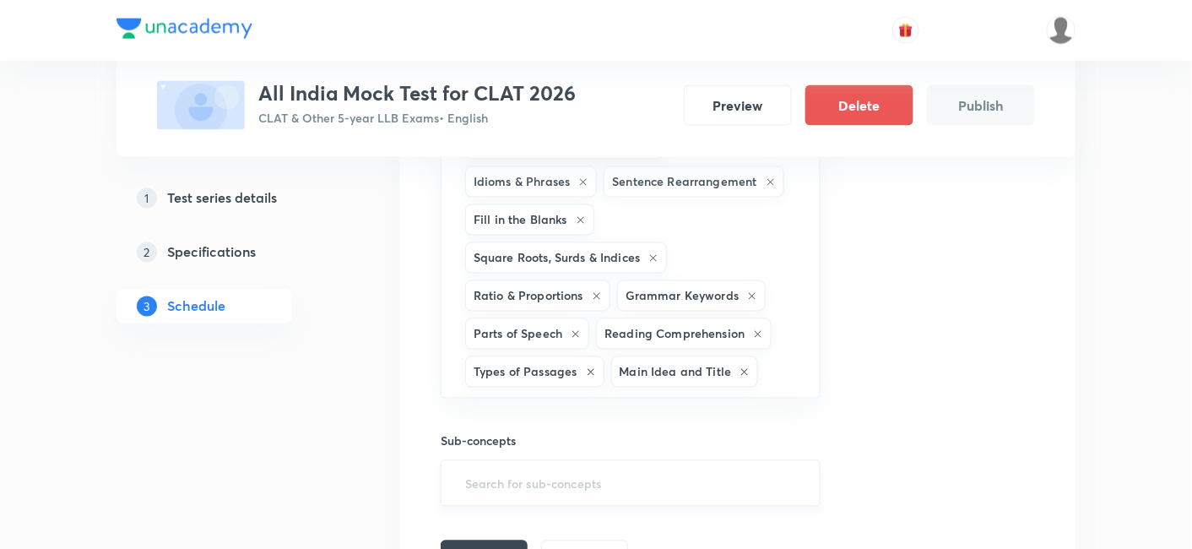
scroll to position [966, 0]
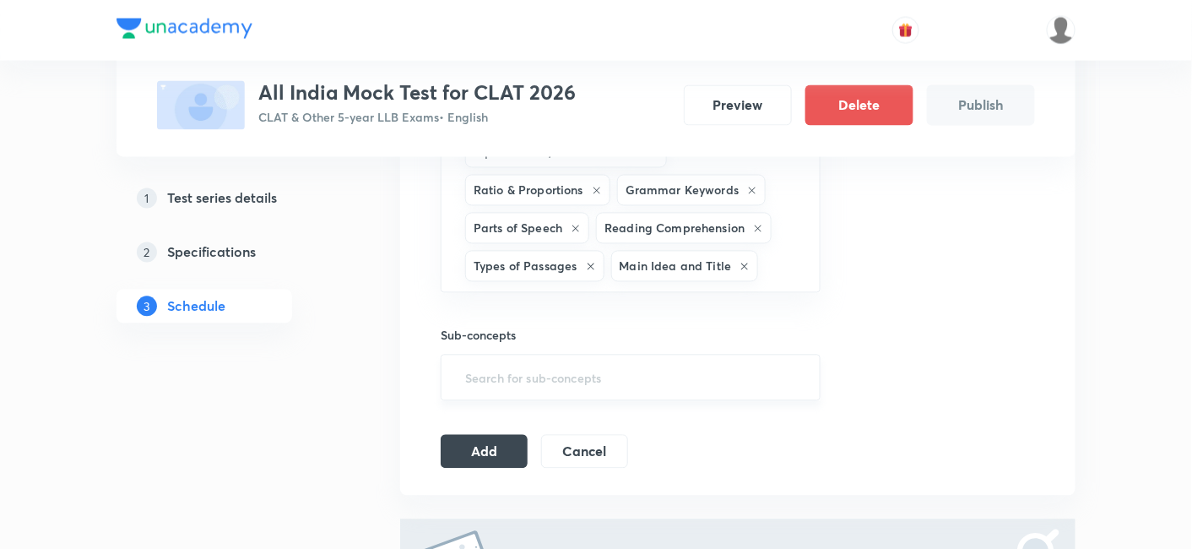
type input "a"
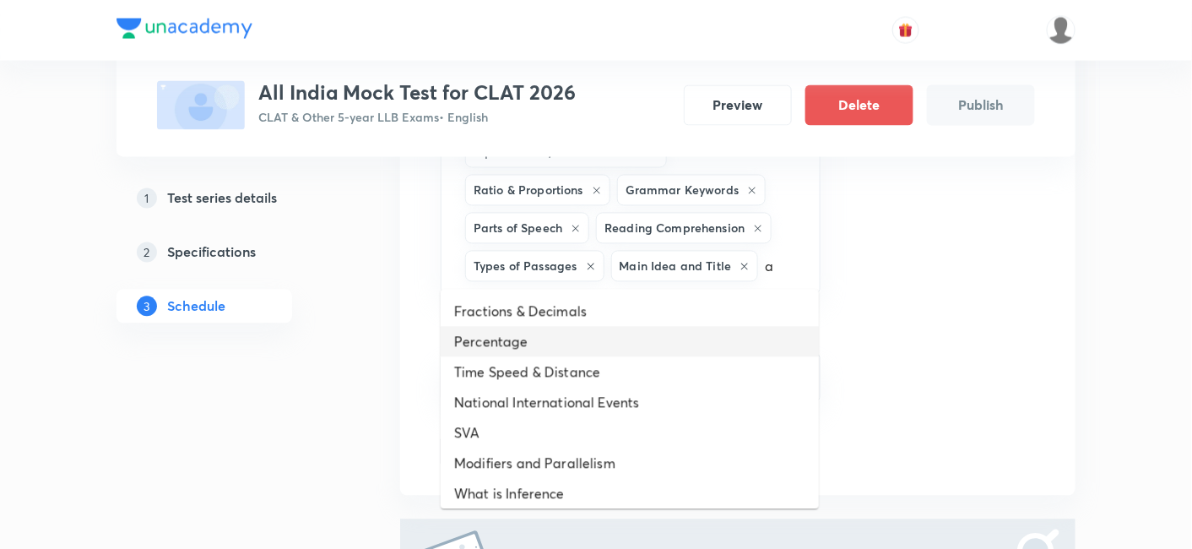
click at [648, 343] on li "Percentage" at bounding box center [630, 342] width 378 height 30
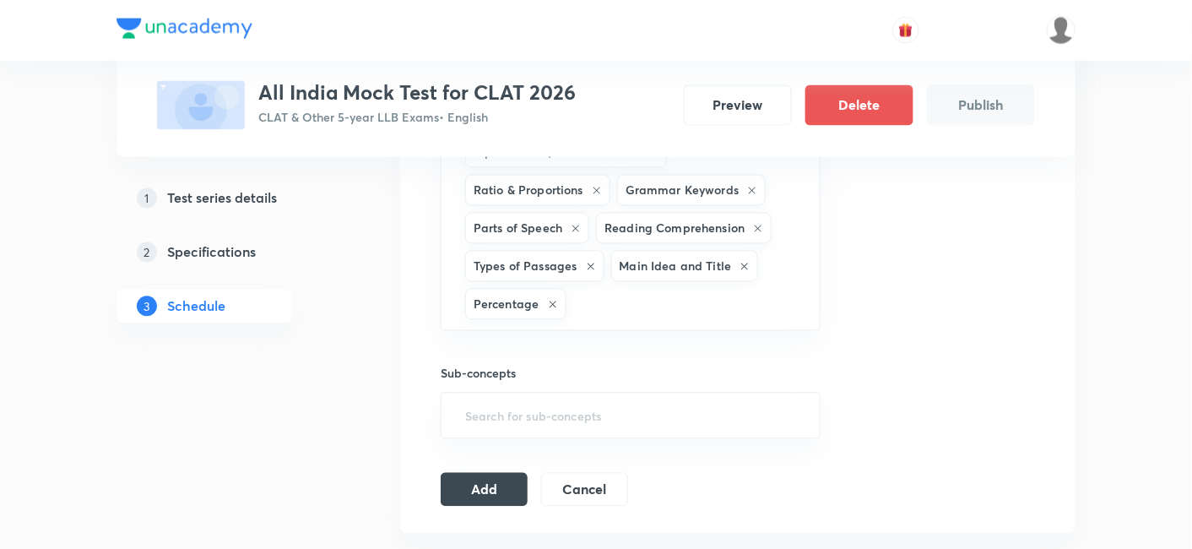
type input "a"
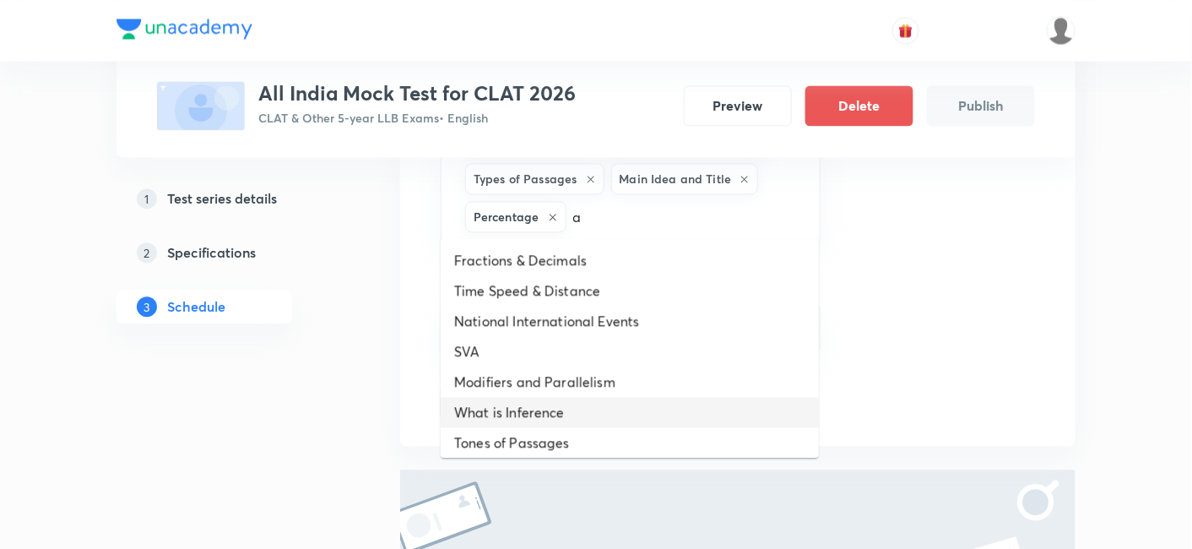
scroll to position [1153, 0]
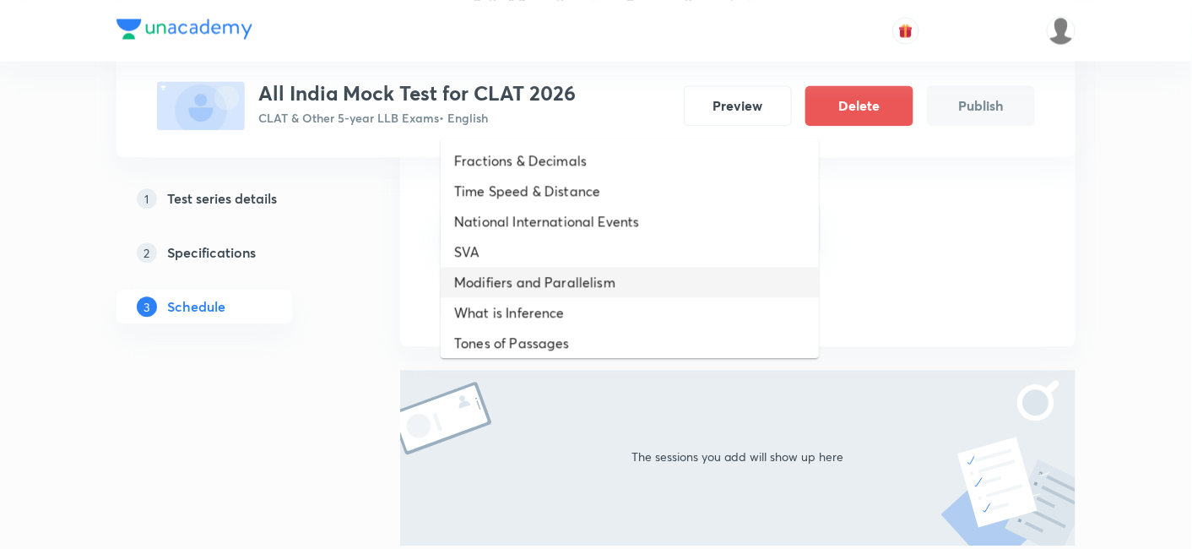
click at [605, 276] on li "Modifiers and Parallelism" at bounding box center [630, 282] width 378 height 30
type input "a"
click at [605, 268] on li "What is Inference" at bounding box center [630, 282] width 378 height 30
type input "a"
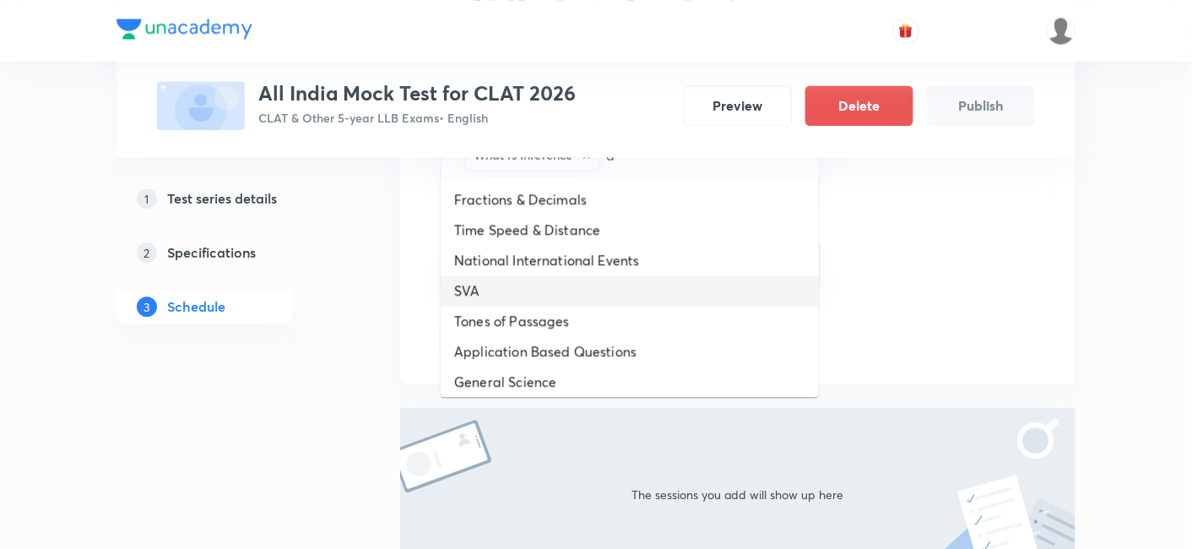
click at [602, 290] on li "SVA" at bounding box center [630, 290] width 378 height 30
type input "a"
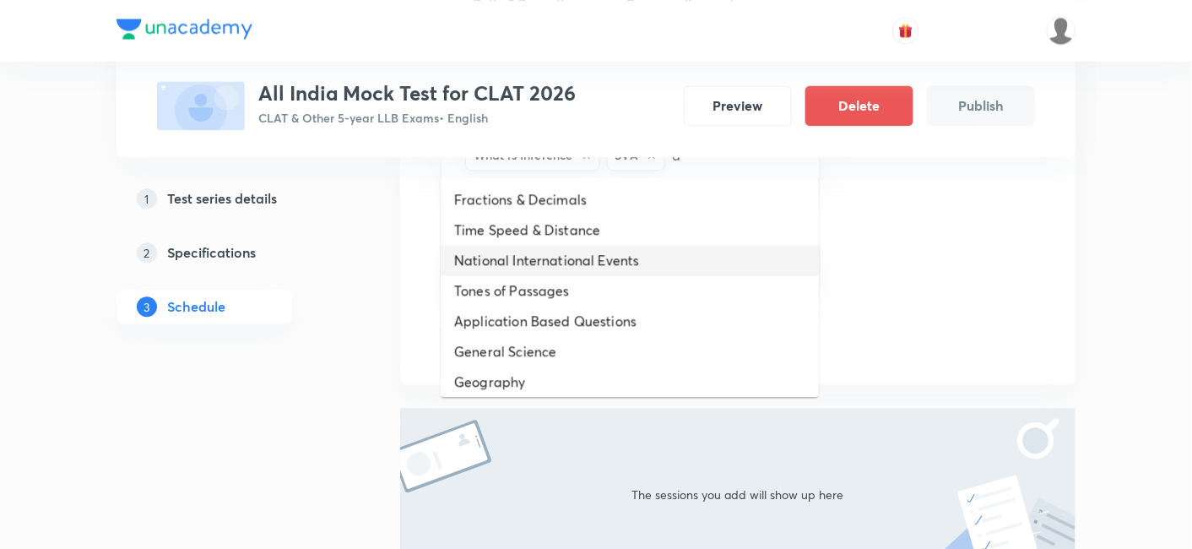
click at [604, 257] on li "National International Events" at bounding box center [630, 260] width 378 height 30
type input "a"
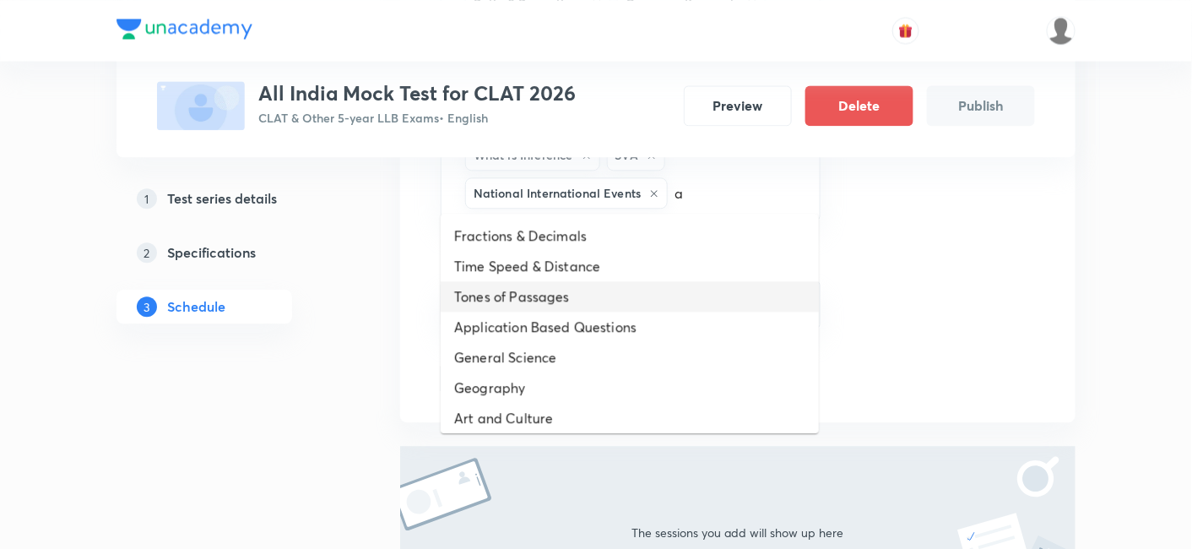
click at [603, 292] on li "Tones of Passages" at bounding box center [630, 296] width 378 height 30
type input "a"
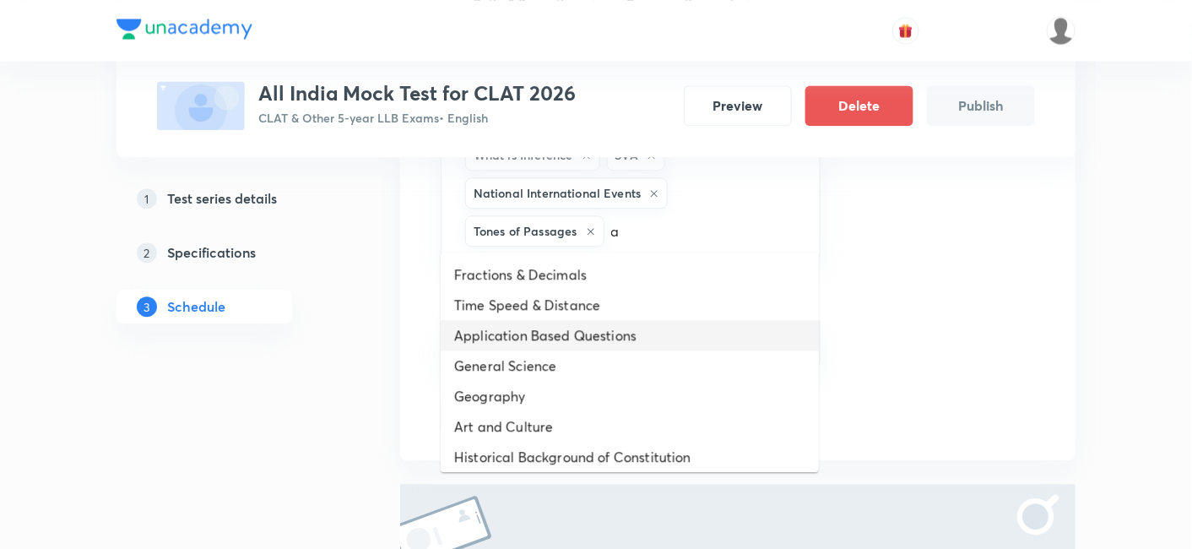
click at [604, 320] on li "Application Based Questions" at bounding box center [630, 335] width 378 height 30
type input "a"
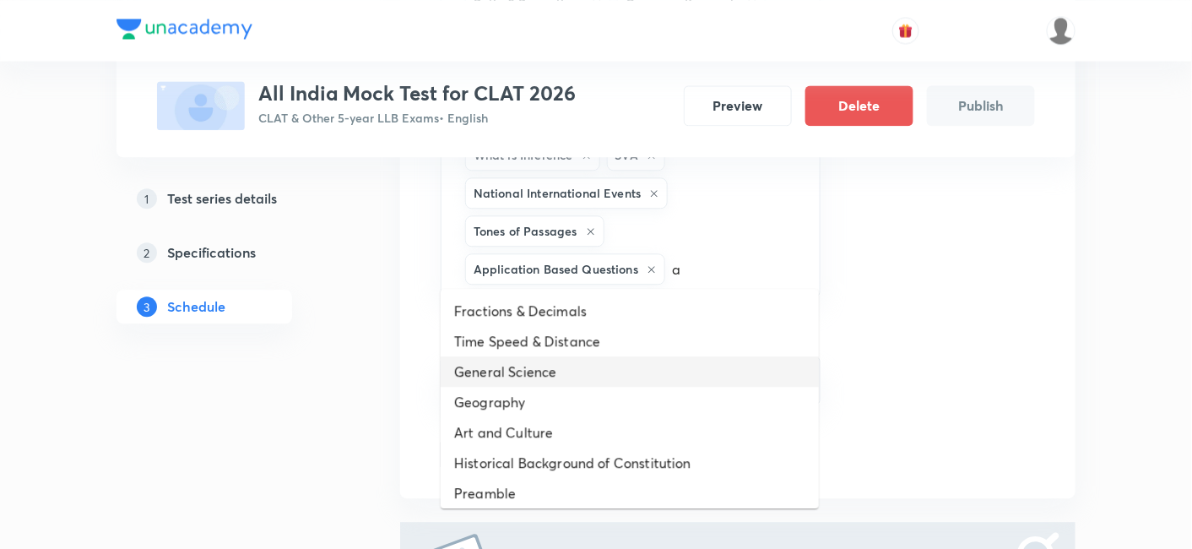
click at [586, 384] on li "General Science" at bounding box center [630, 371] width 378 height 30
type input "a"
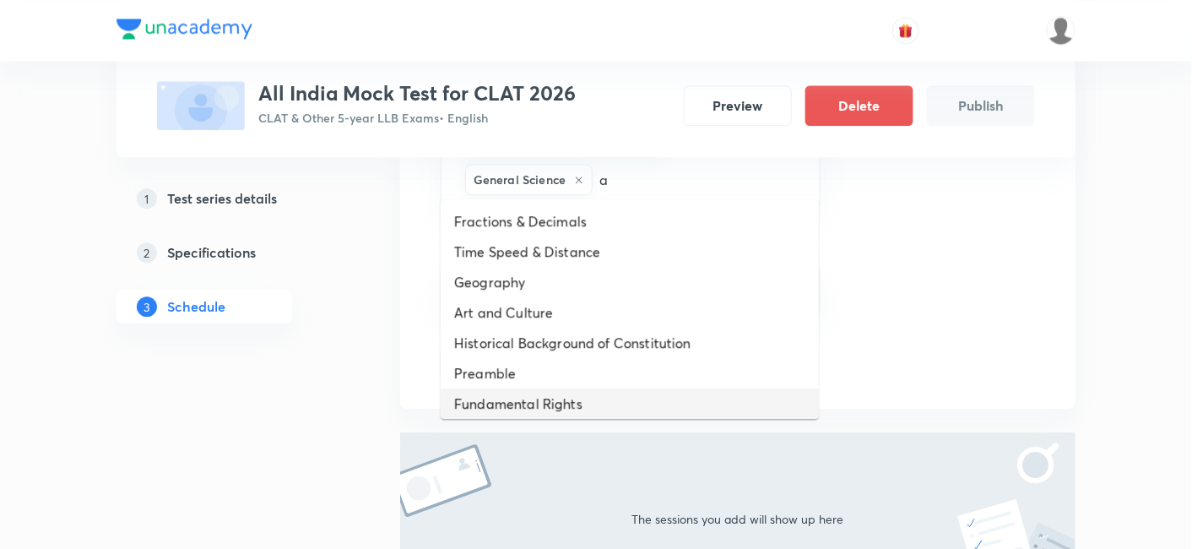
scroll to position [1435, 0]
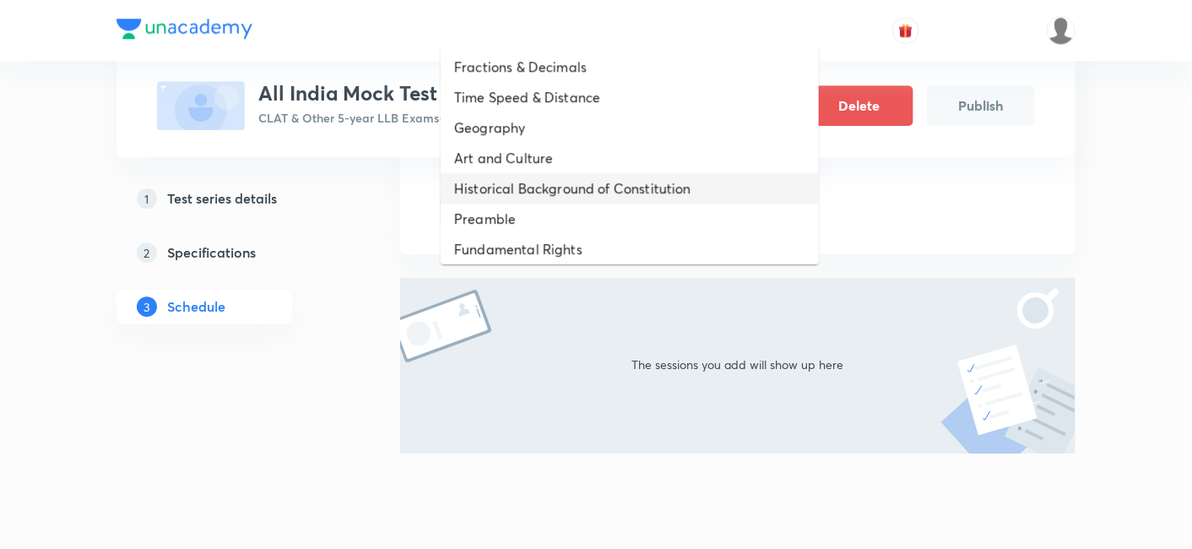
click at [574, 176] on li "Historical Background of Constitution" at bounding box center [630, 188] width 378 height 30
type input "a"
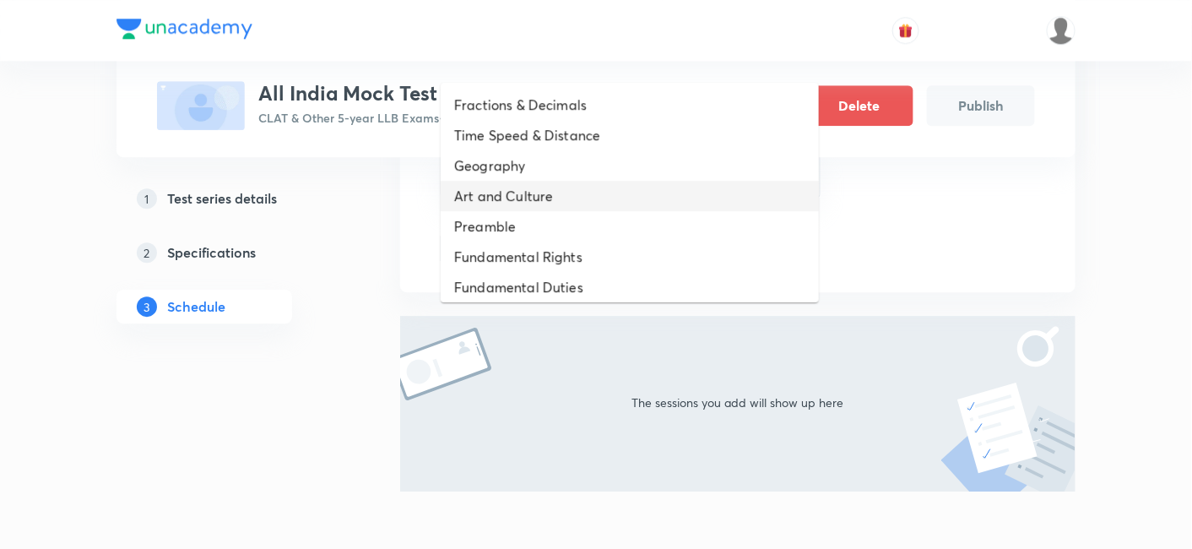
click at [571, 186] on li "Art and Culture" at bounding box center [630, 196] width 378 height 30
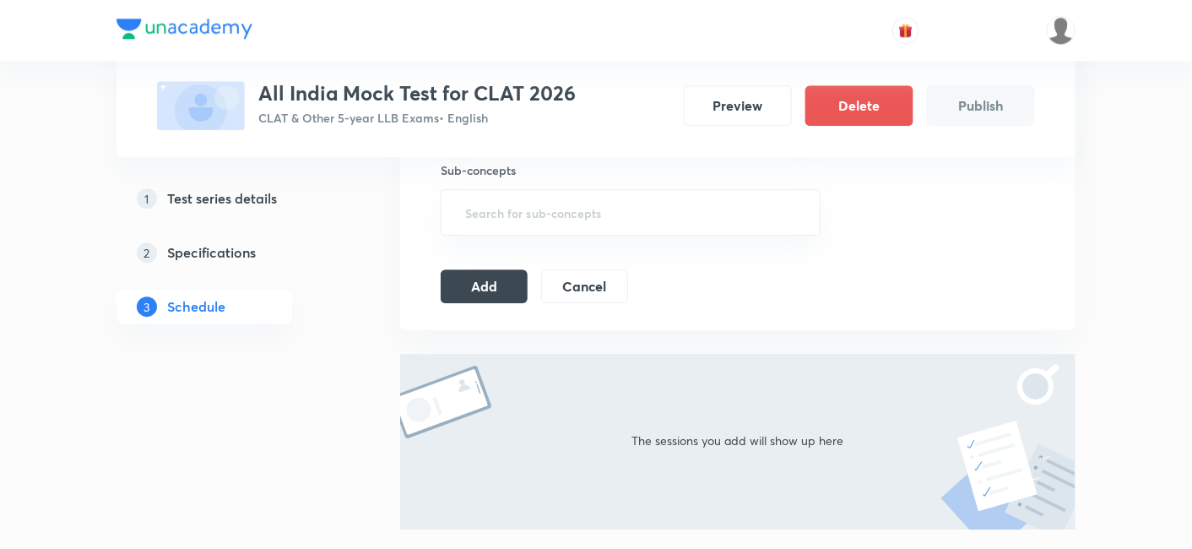
type input "a"
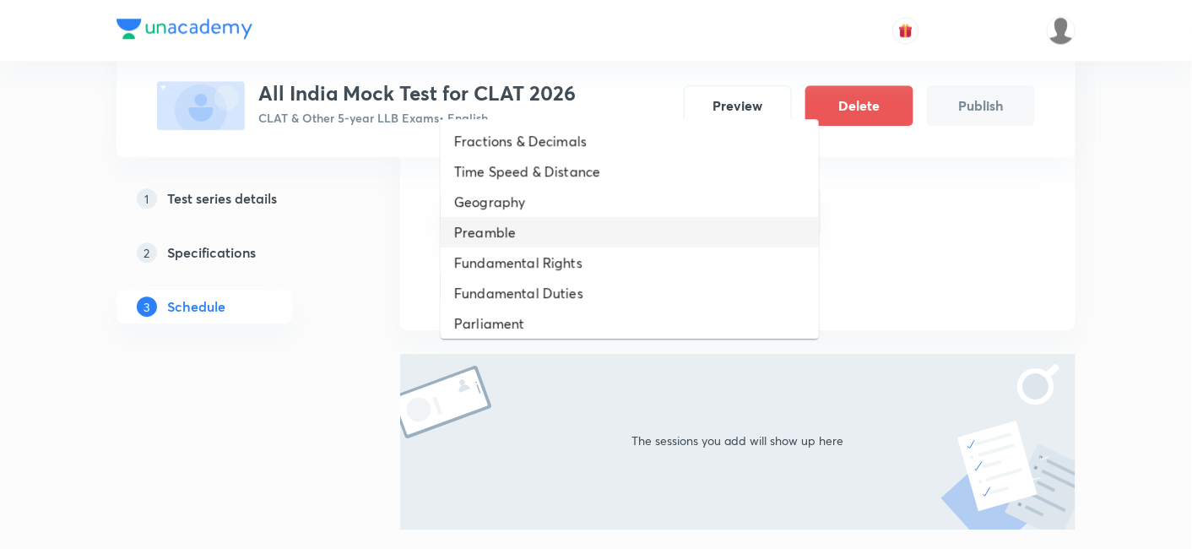
click at [572, 218] on li "Preamble" at bounding box center [630, 232] width 378 height 30
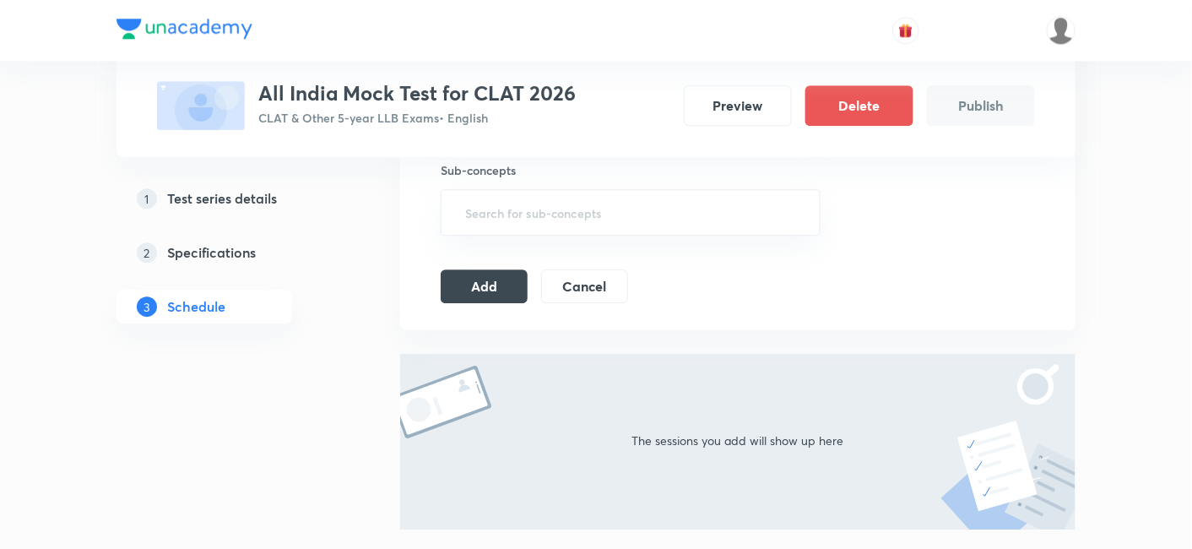
type input "a"
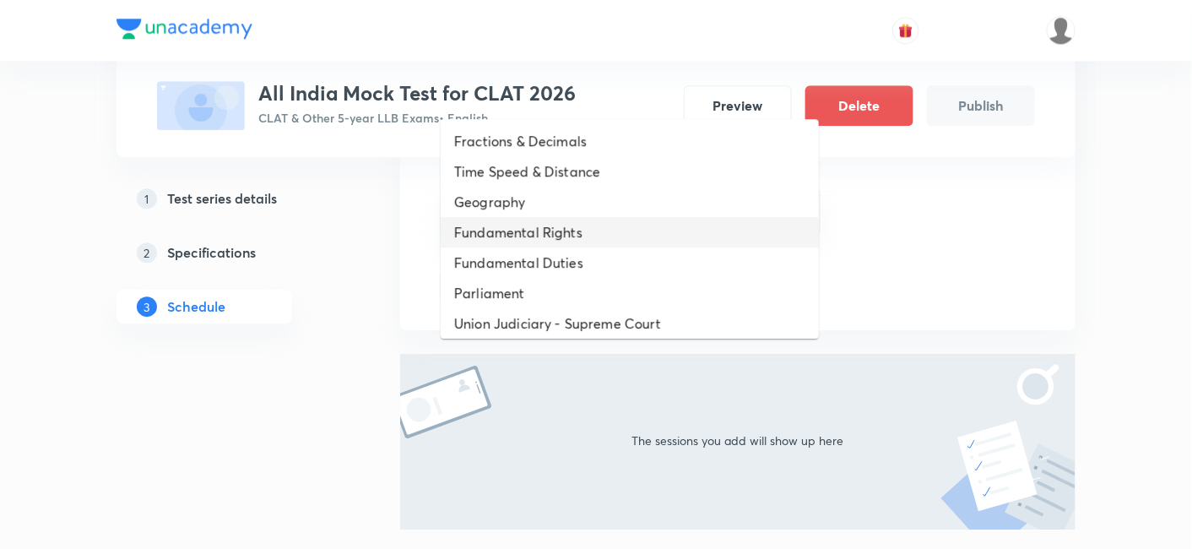
click at [574, 245] on li "Fundamental Rights" at bounding box center [630, 232] width 378 height 30
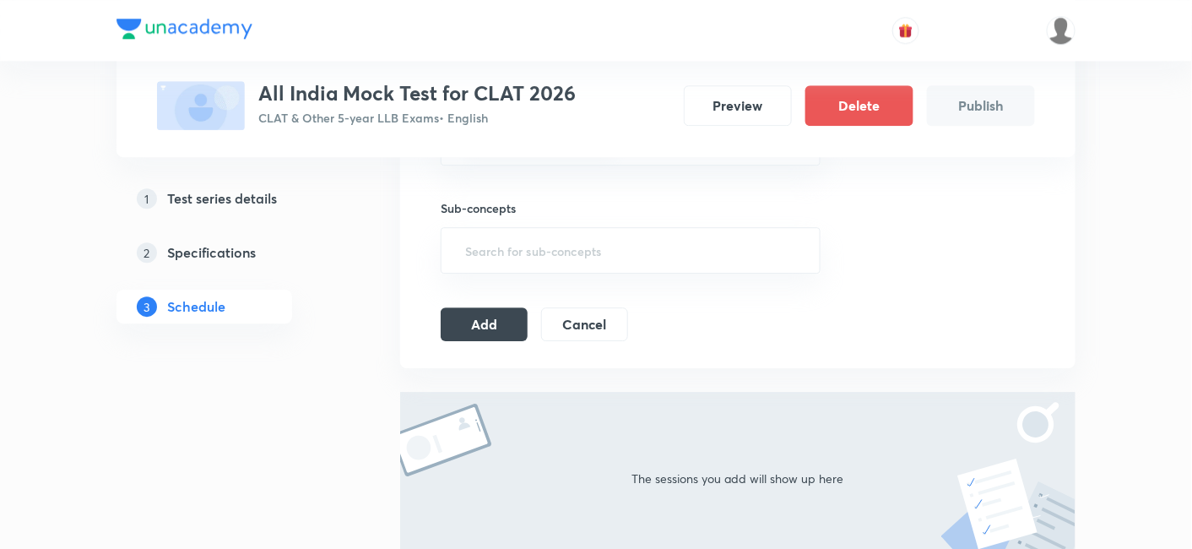
type input "a"
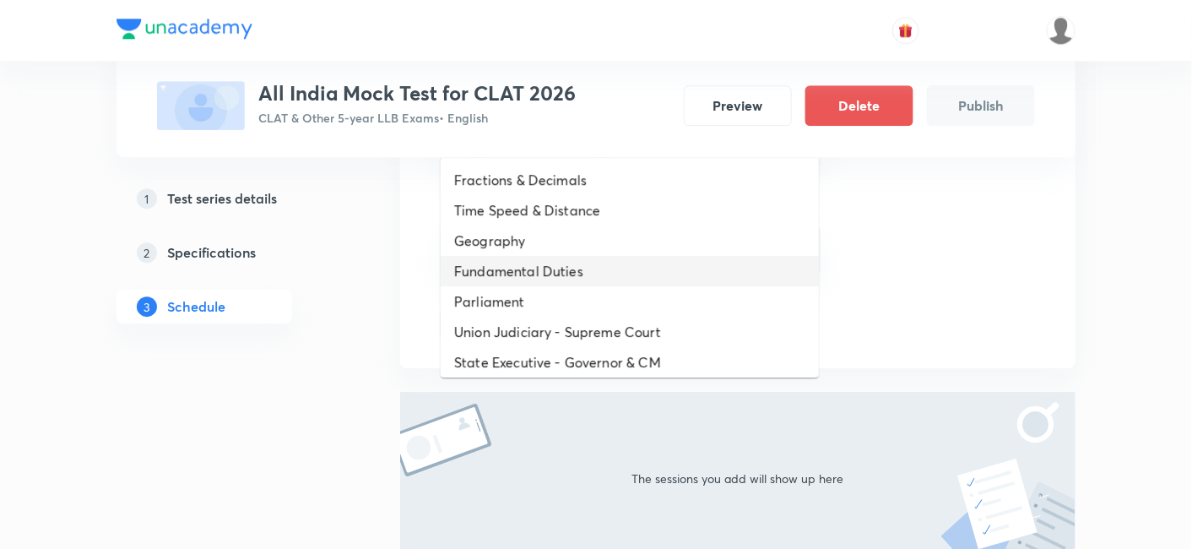
click at [568, 272] on li "Fundamental Duties" at bounding box center [630, 271] width 378 height 30
type input "a"
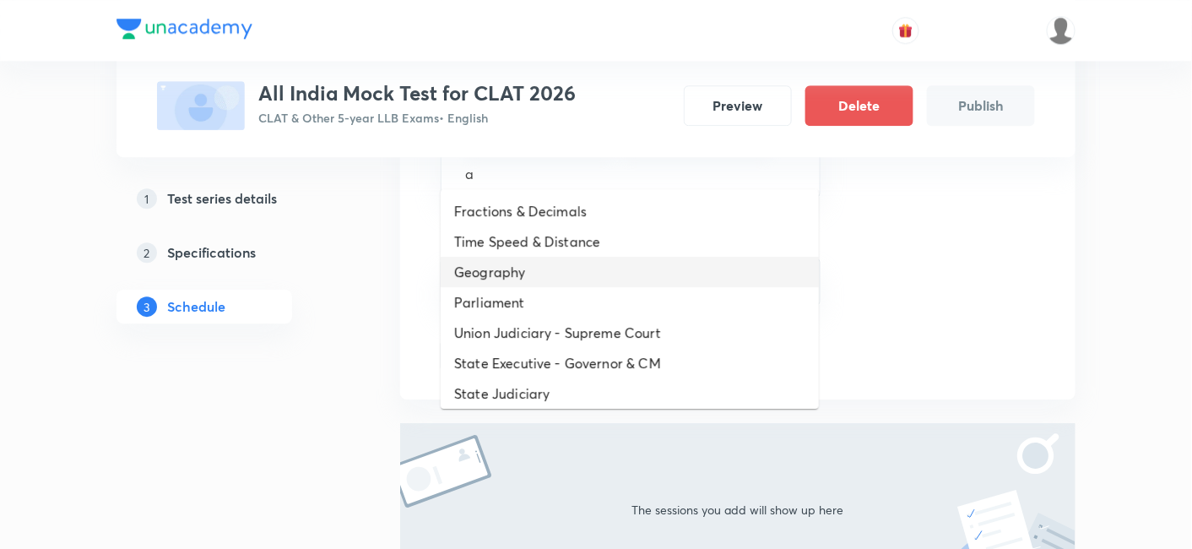
click at [568, 272] on li "Geography" at bounding box center [630, 272] width 378 height 30
type input "a"
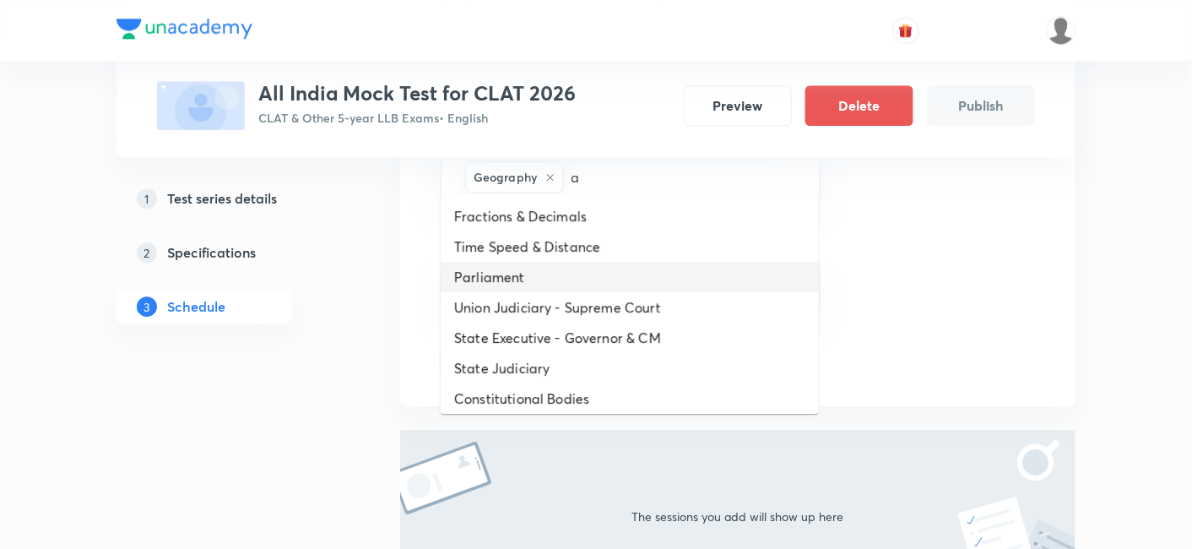
click at [568, 272] on li "Parliament" at bounding box center [630, 277] width 378 height 30
type input "a"
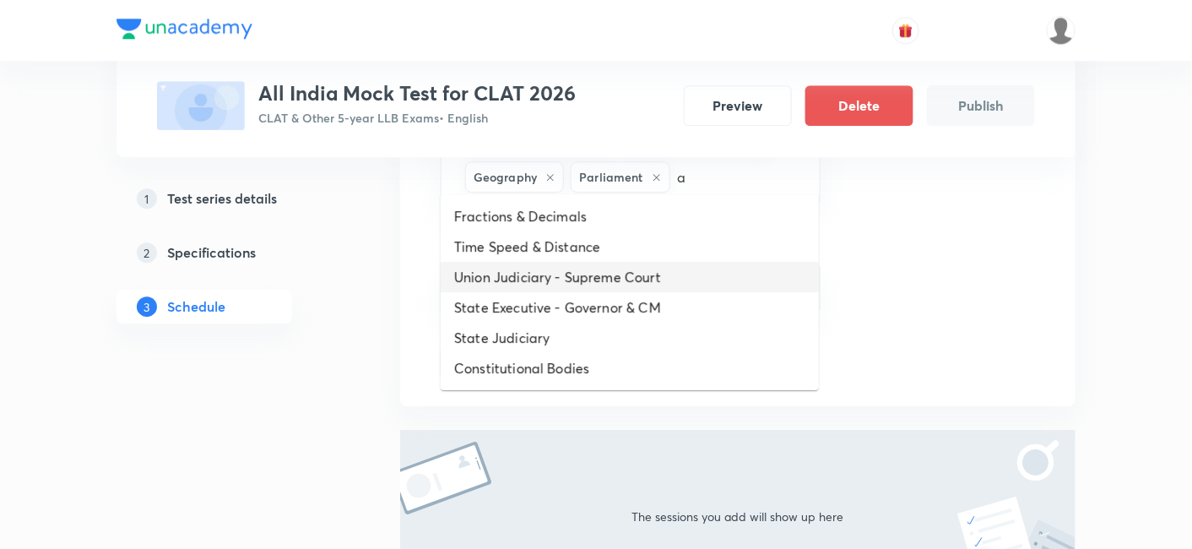
click at [568, 272] on li "Union Judiciary - Supreme Court" at bounding box center [630, 277] width 378 height 30
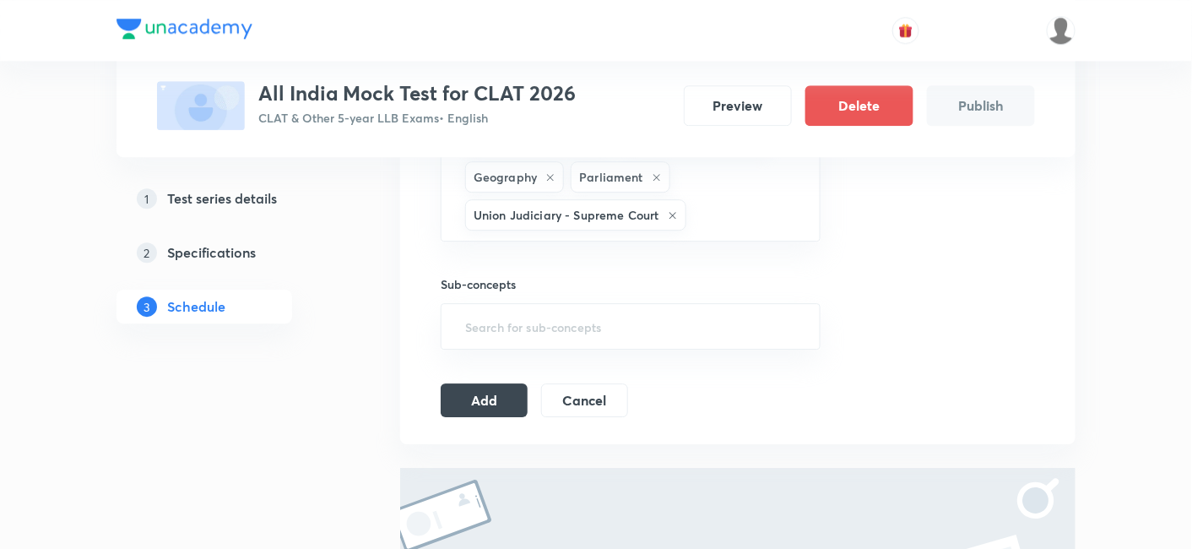
type input "a"
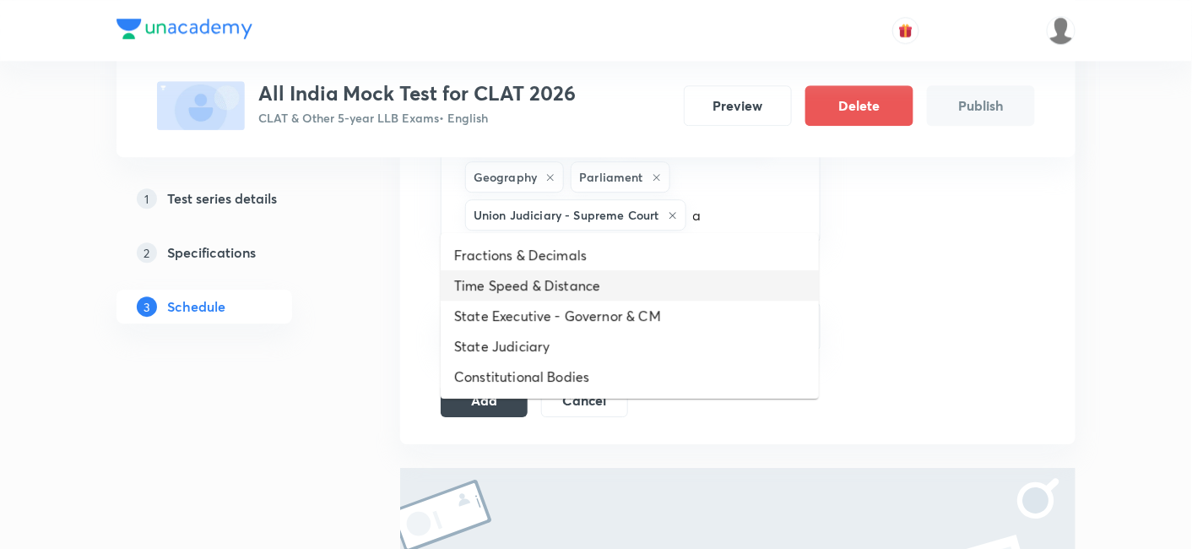
click at [568, 272] on li "Time Speed & Distance" at bounding box center [630, 285] width 378 height 30
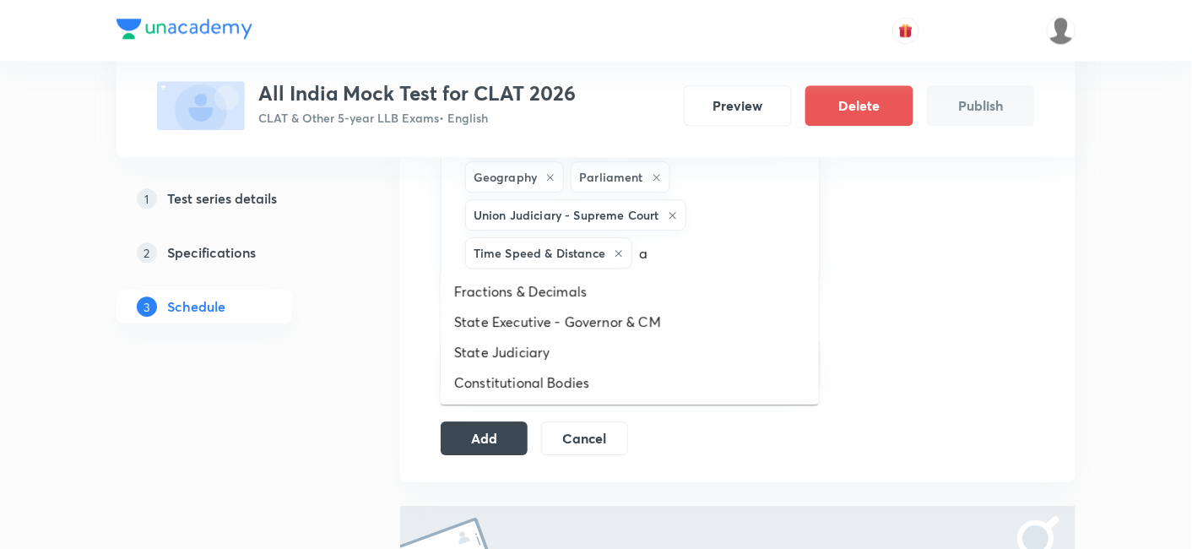
click at [568, 272] on ul "Fractions & Decimals State Executive - Governor & CM State Judiciary Constituti…" at bounding box center [630, 336] width 378 height 135
type input "aa"
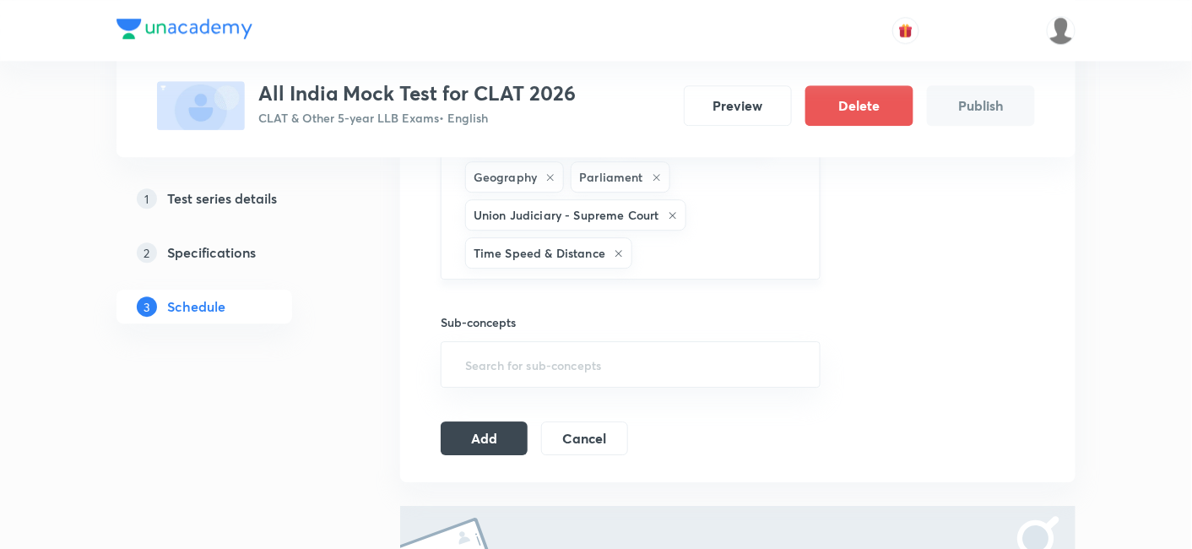
click at [662, 237] on input "text" at bounding box center [718, 252] width 164 height 31
type input "a"
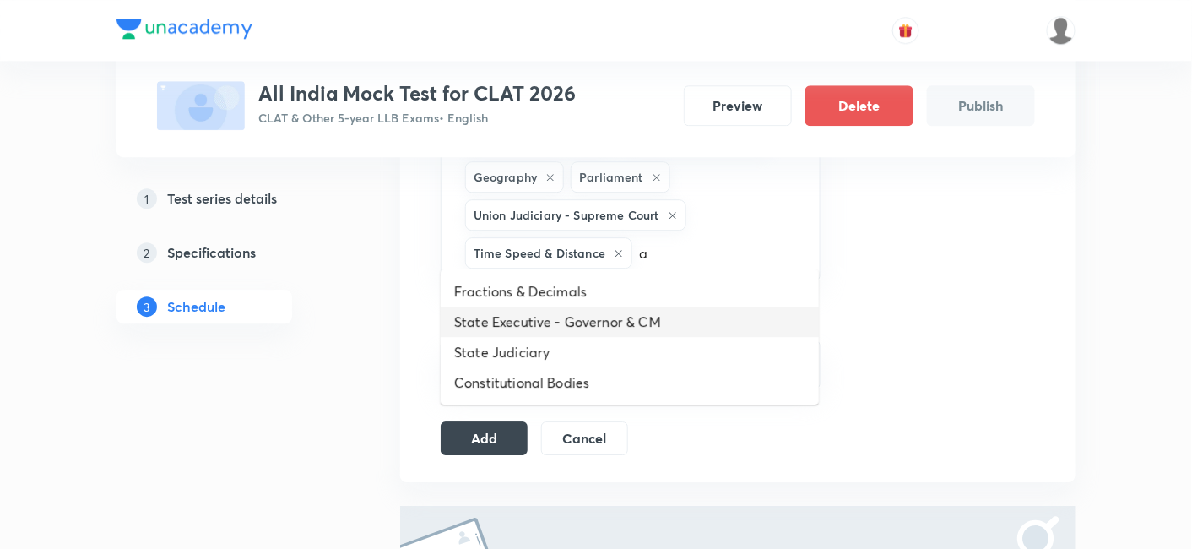
click at [626, 317] on li "State Executive - Governor & CM" at bounding box center [630, 321] width 378 height 30
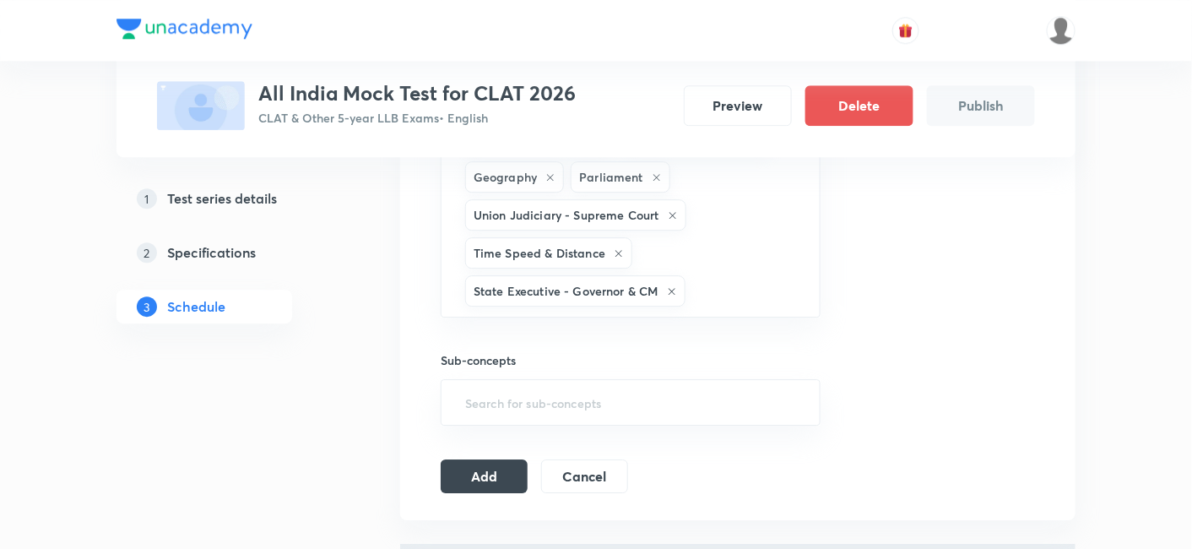
type input "a"
click at [626, 317] on li "Fractions & Decimals" at bounding box center [630, 330] width 378 height 30
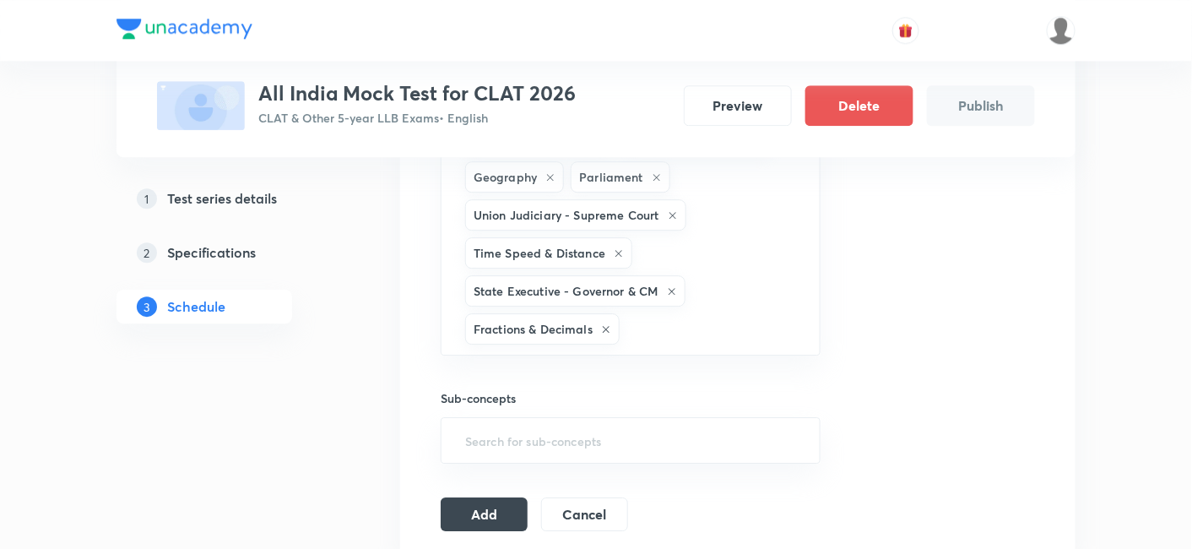
type input "a"
click at [617, 382] on li "Constitutional Bodies" at bounding box center [630, 397] width 378 height 30
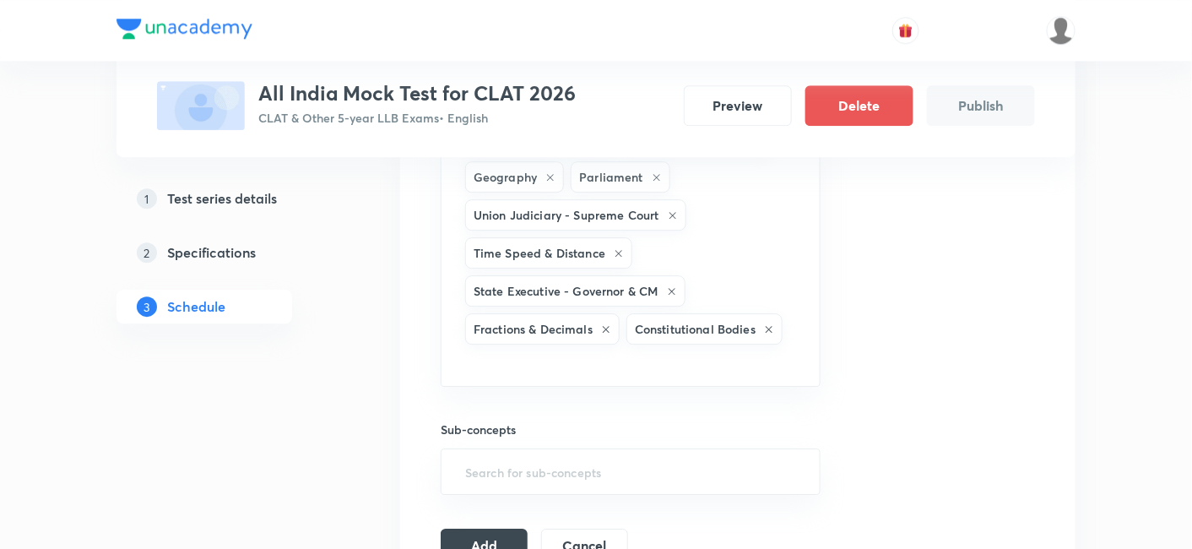
type input "d"
click at [608, 387] on li "State Judiciary" at bounding box center [630, 397] width 378 height 30
type input "f"
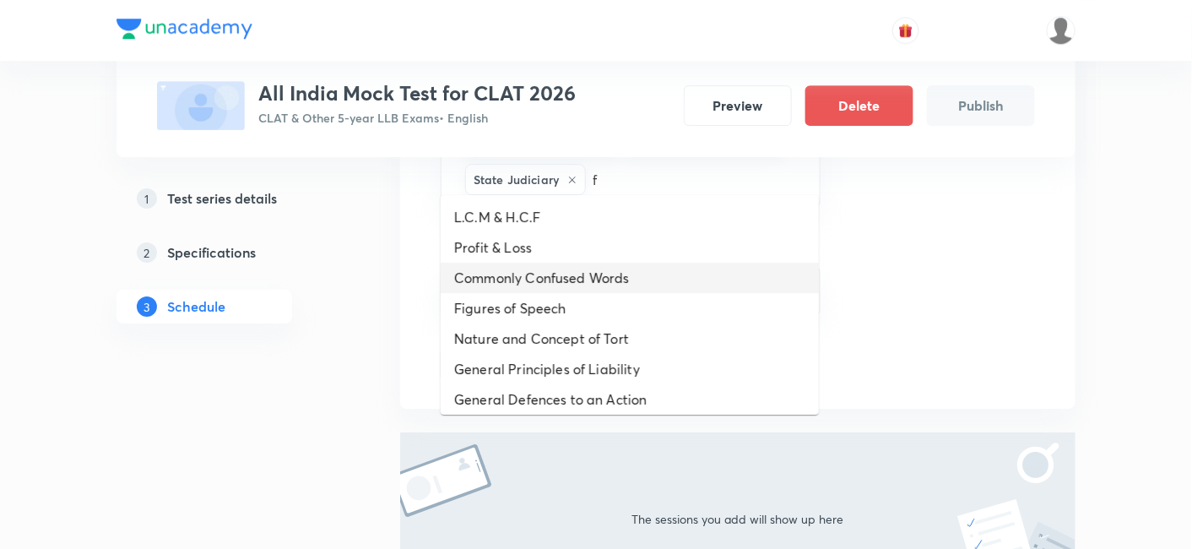
click at [620, 287] on li "Commonly Confused Words" at bounding box center [630, 278] width 378 height 30
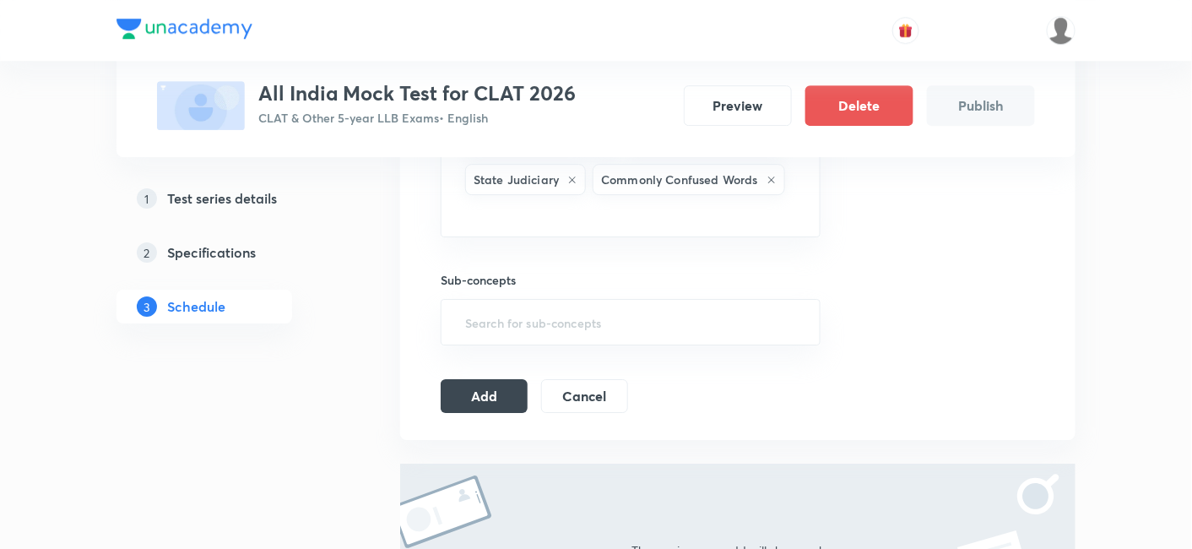
type input "f"
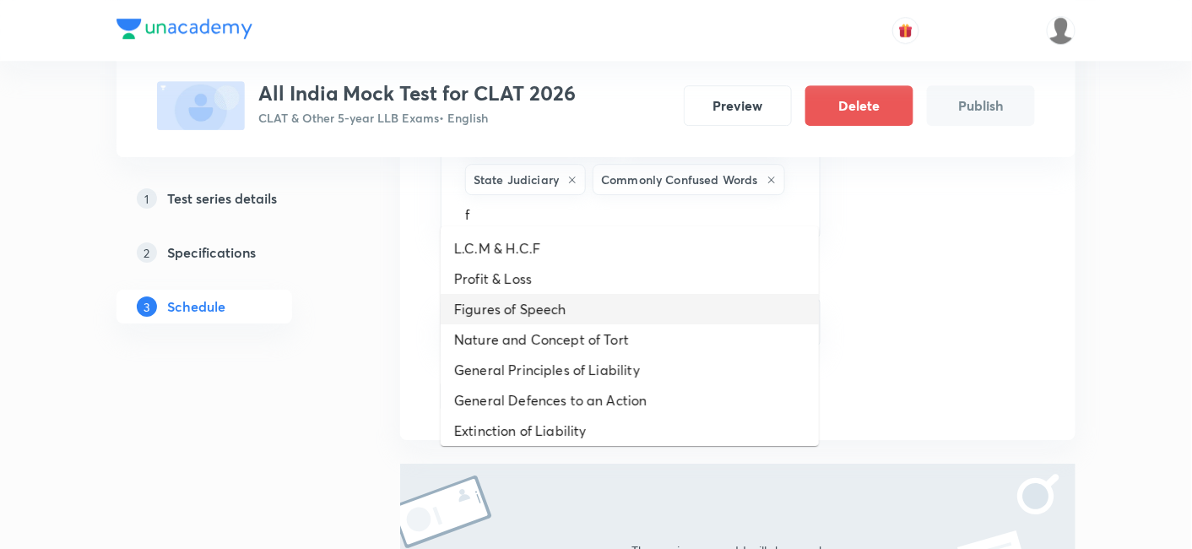
click at [617, 314] on li "Figures of Speech" at bounding box center [630, 309] width 378 height 30
type input "f"
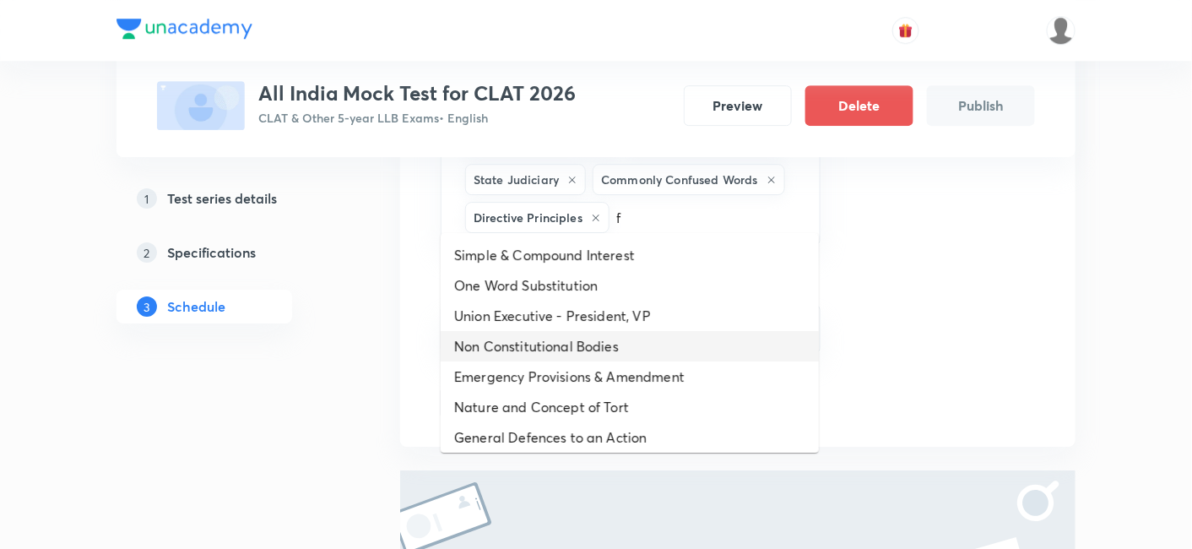
click at [616, 345] on li "Non Constitutional Bodies" at bounding box center [630, 346] width 378 height 30
type input "f"
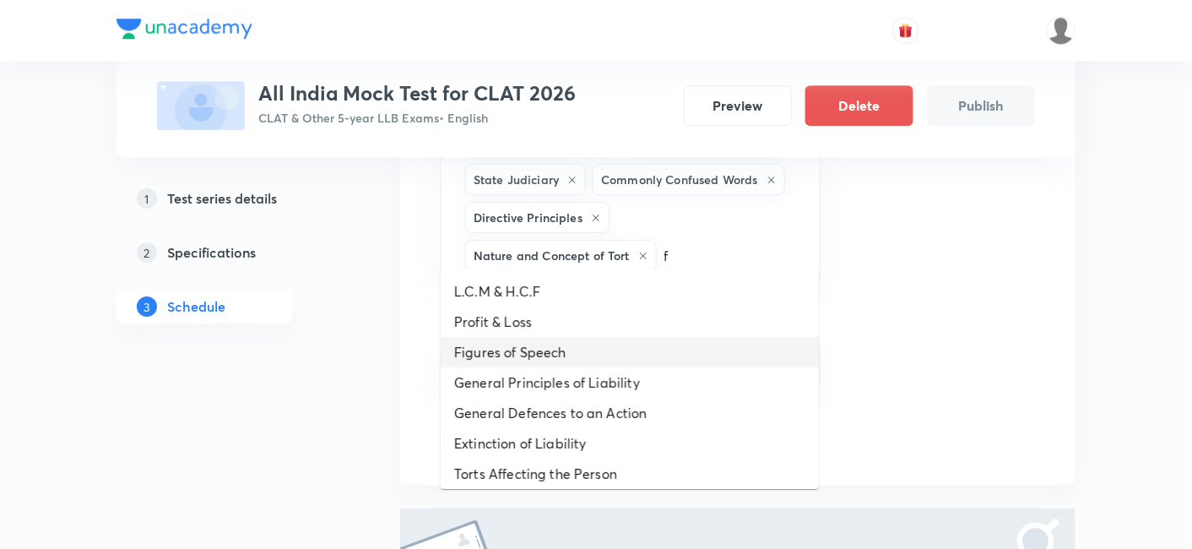
click at [615, 356] on li "Figures of Speech" at bounding box center [630, 352] width 378 height 30
type input "f"
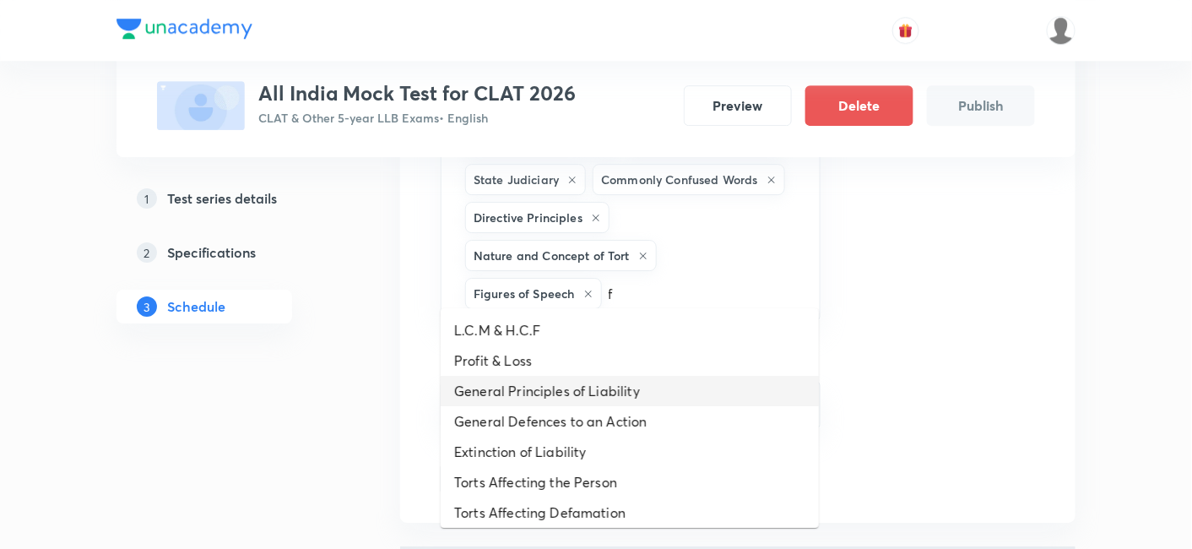
click at [617, 384] on li "General Principles of Liability" at bounding box center [630, 391] width 378 height 30
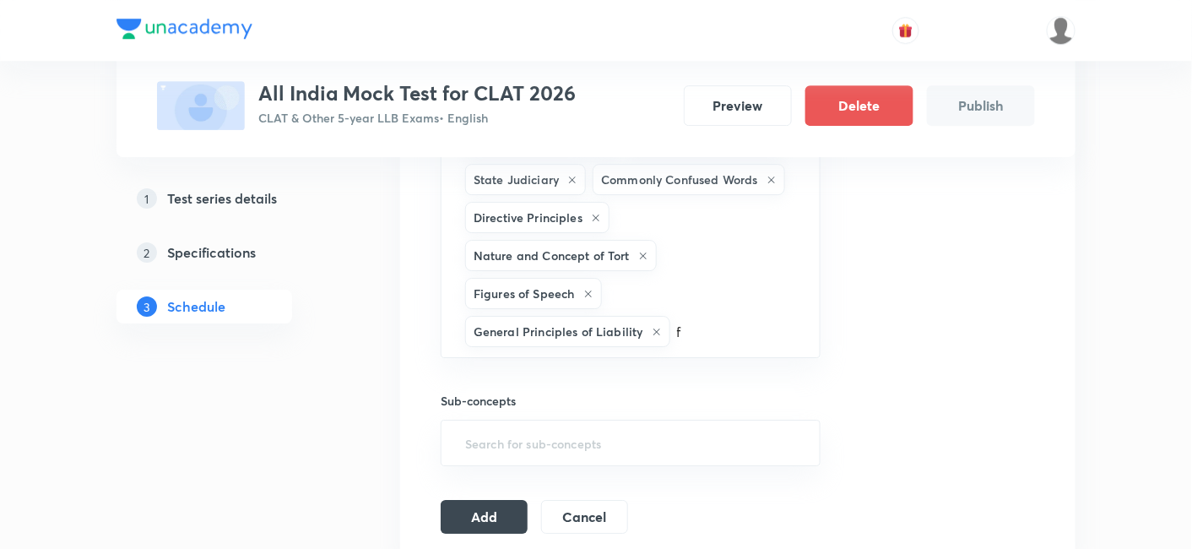
type input "f"
click at [617, 360] on div "Sub-concepts ​" at bounding box center [631, 412] width 380 height 108
click at [697, 316] on input "text" at bounding box center [737, 331] width 126 height 31
type input "f"
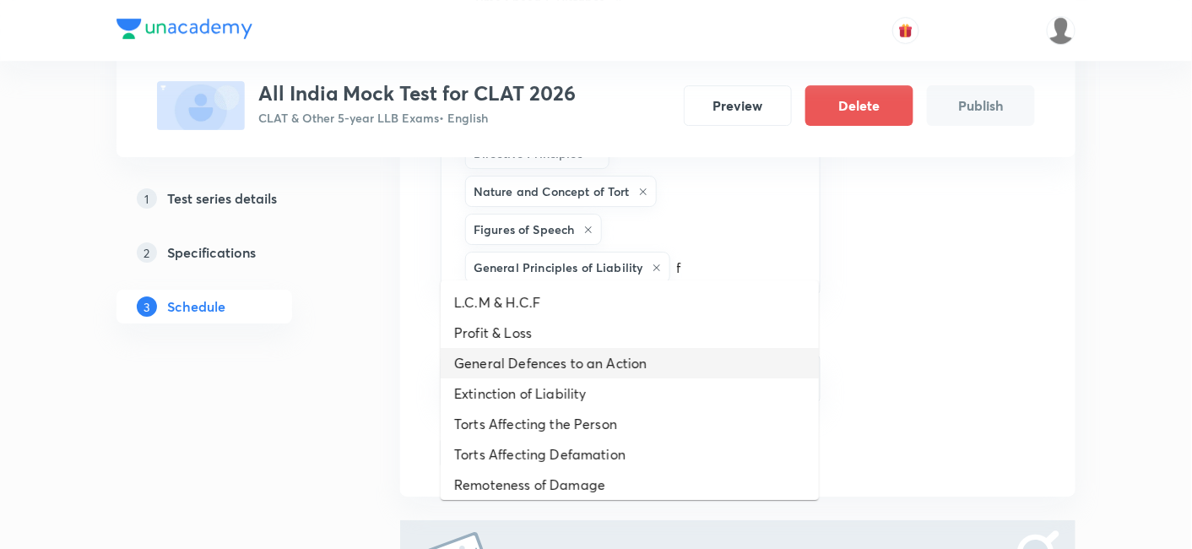
scroll to position [1716, 0]
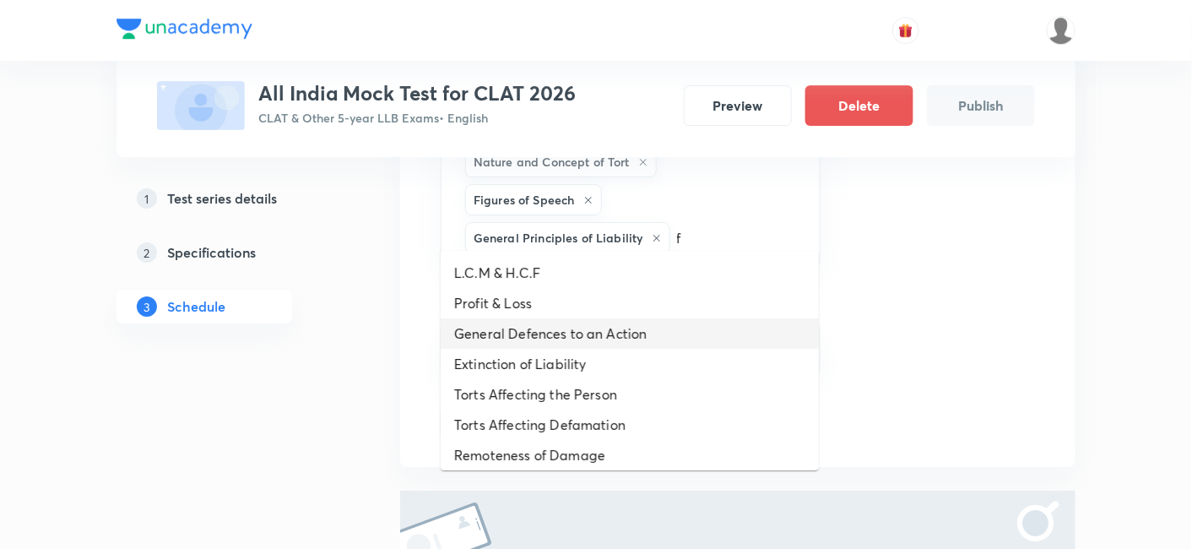
click at [631, 344] on li "General Defences to an Action" at bounding box center [630, 333] width 378 height 30
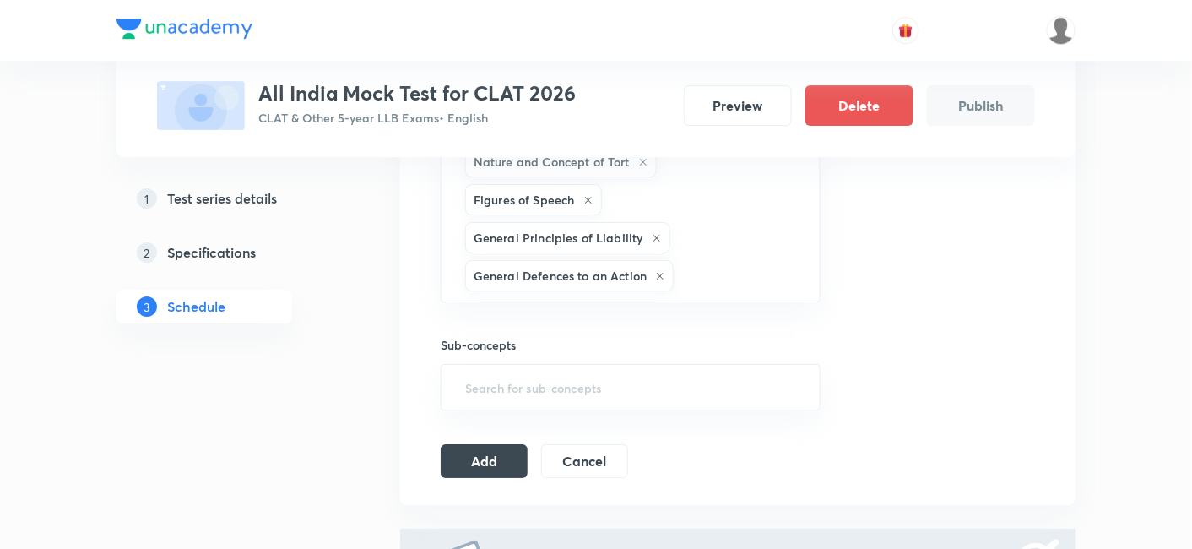
type input "f"
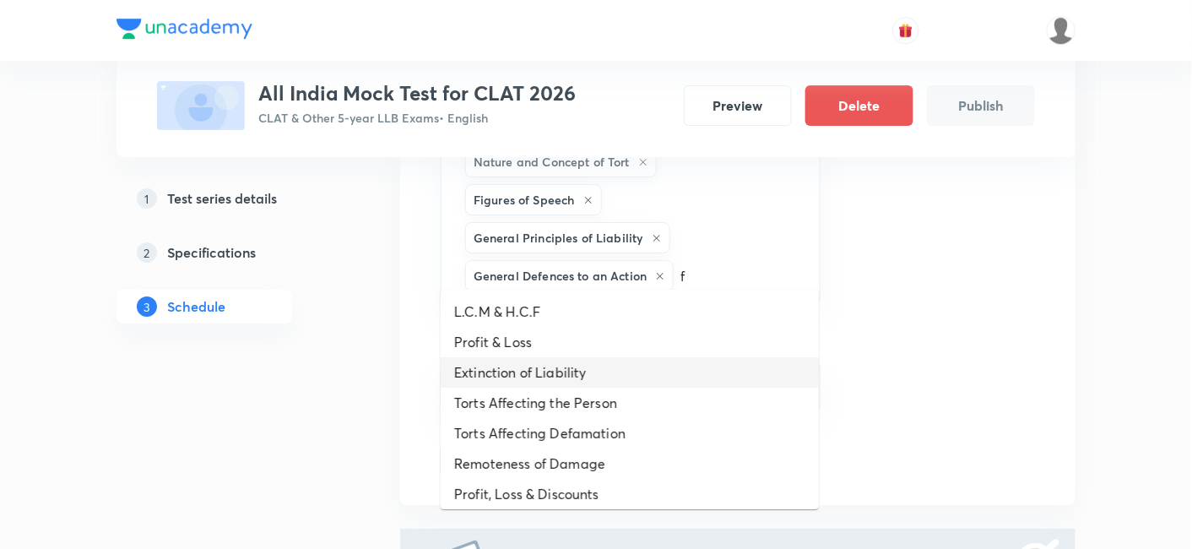
click at [620, 362] on li "Extinction of Liability" at bounding box center [630, 372] width 378 height 30
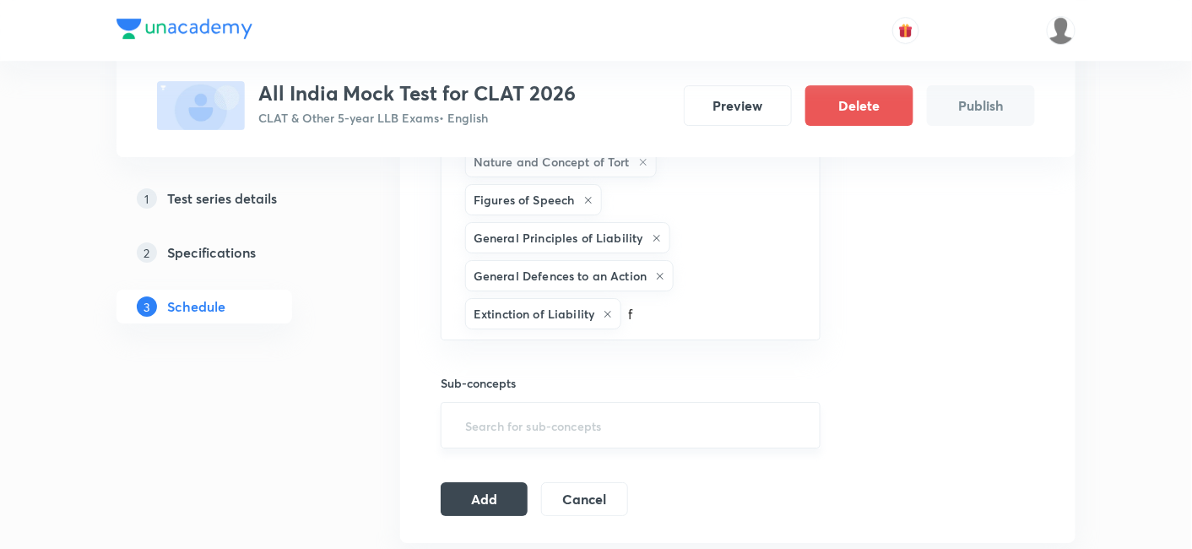
click at [620, 402] on div "​" at bounding box center [631, 425] width 380 height 46
type input "f"
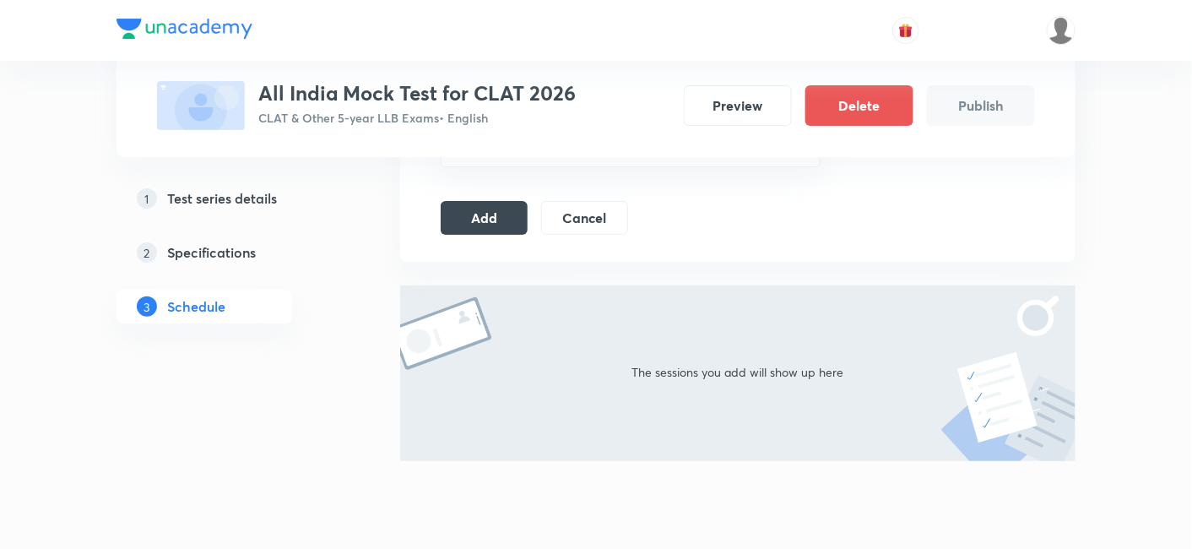
scroll to position [1903, 0]
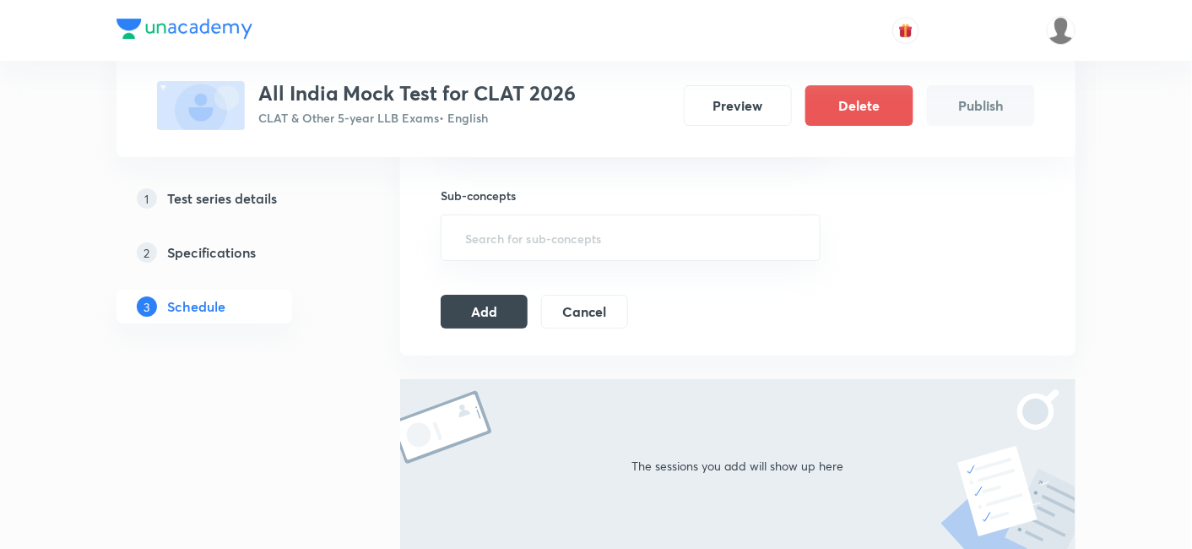
type input "s"
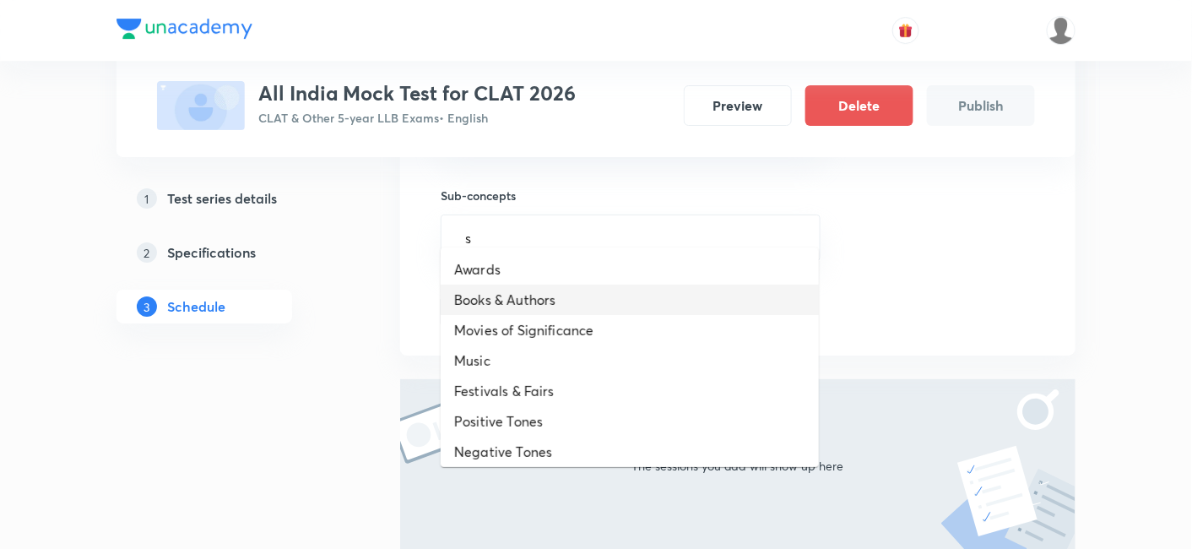
click at [590, 285] on li "Books & Authors" at bounding box center [630, 299] width 378 height 30
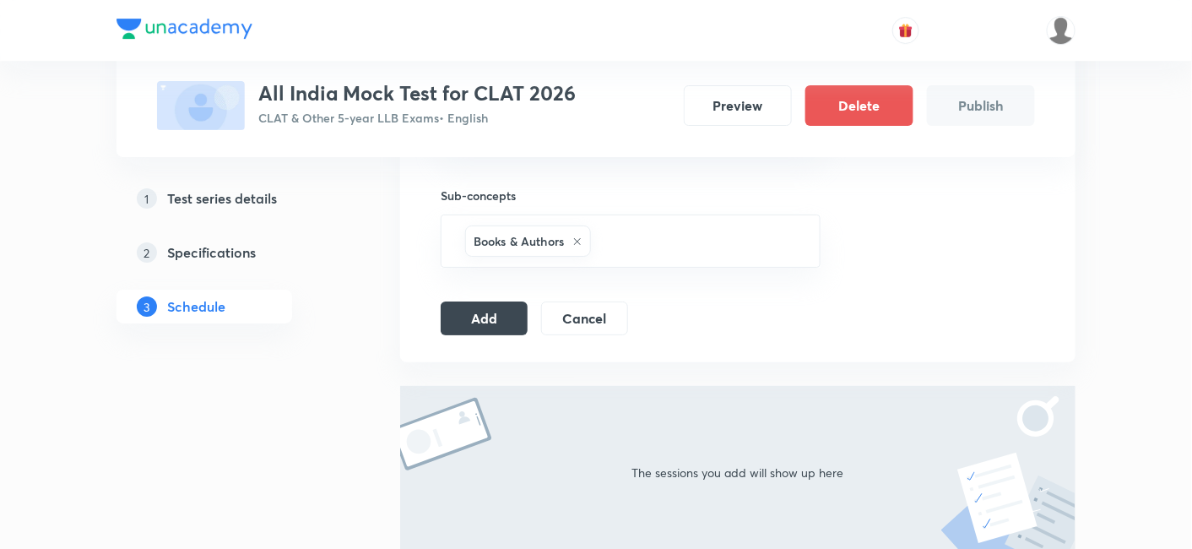
type input "s"
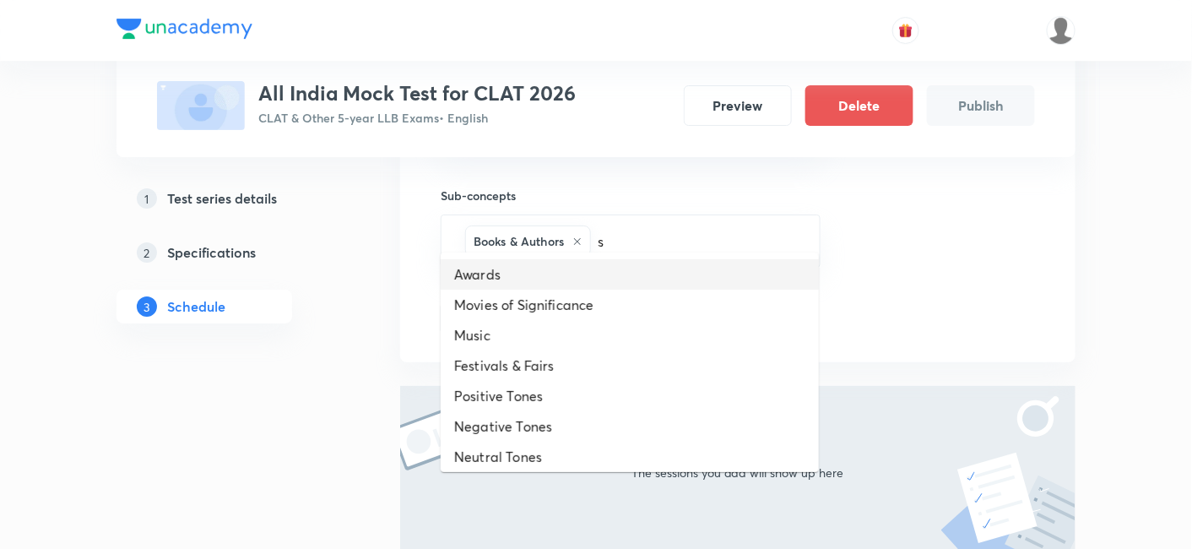
click at [585, 276] on li "Awards" at bounding box center [630, 274] width 378 height 30
type input "s"
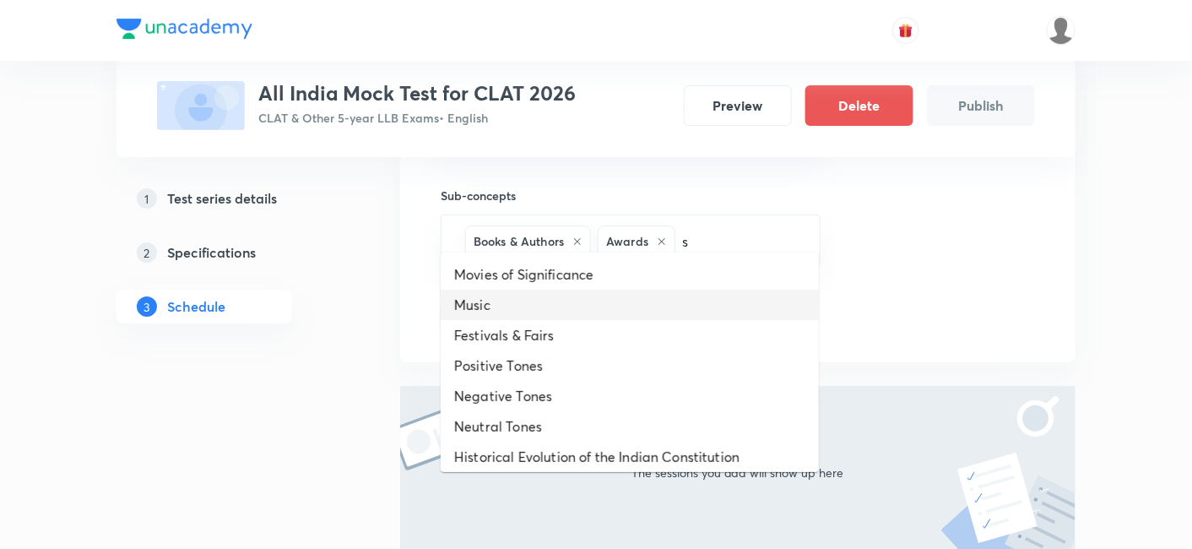
click at [583, 314] on li "Music" at bounding box center [630, 305] width 378 height 30
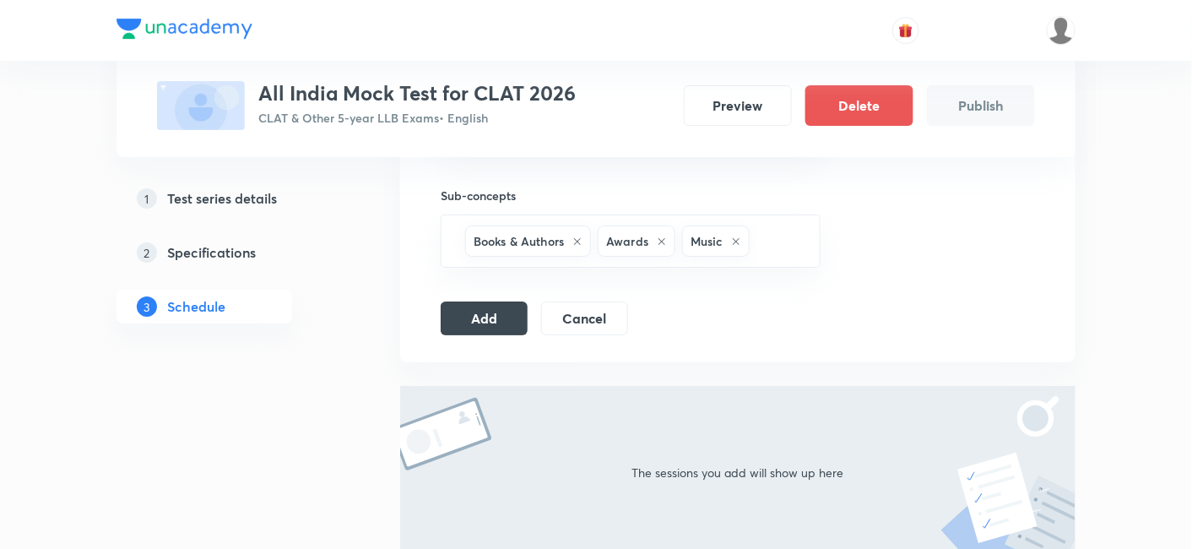
type input "s"
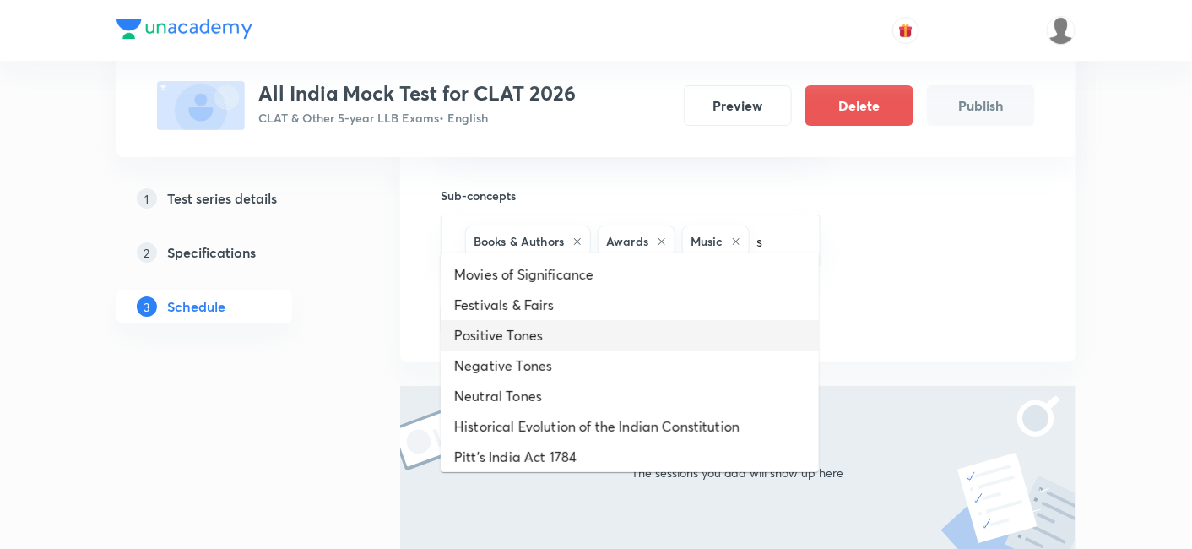
click at [533, 332] on li "Positive Tones" at bounding box center [630, 335] width 378 height 30
type input "s"
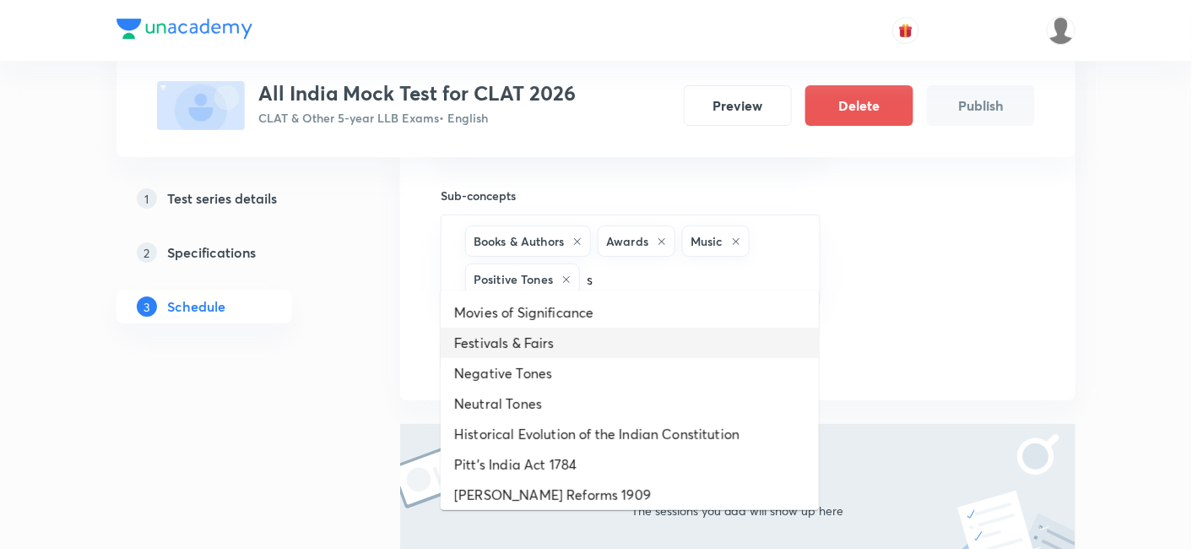
click at [530, 350] on li "Festivals & Fairs" at bounding box center [630, 343] width 378 height 30
type input "s"
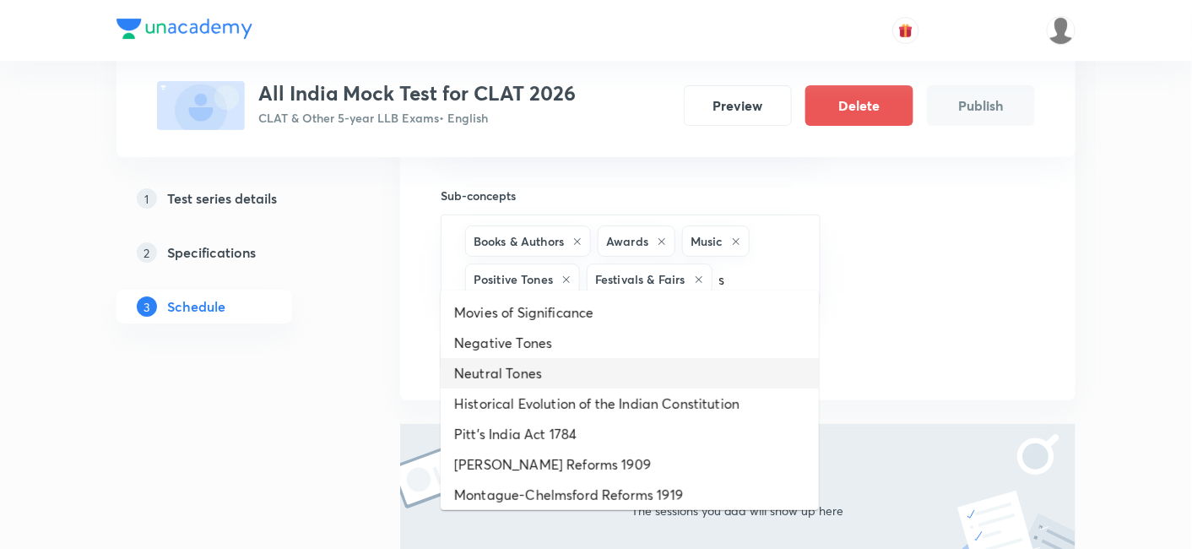
click at [502, 361] on li "Neutral Tones" at bounding box center [630, 373] width 378 height 30
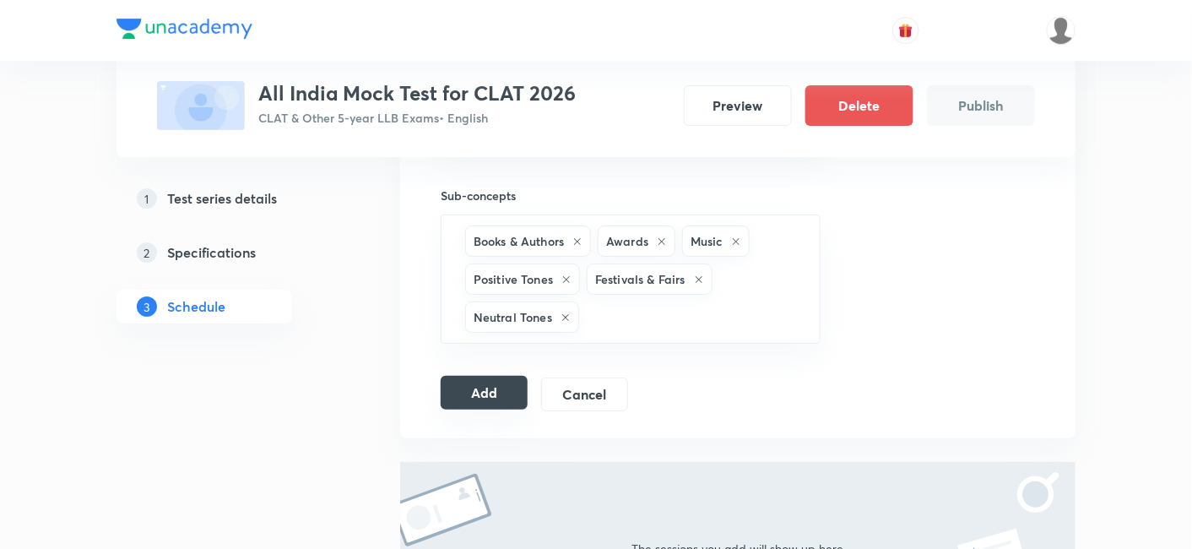
click at [504, 376] on button "Add" at bounding box center [484, 393] width 87 height 34
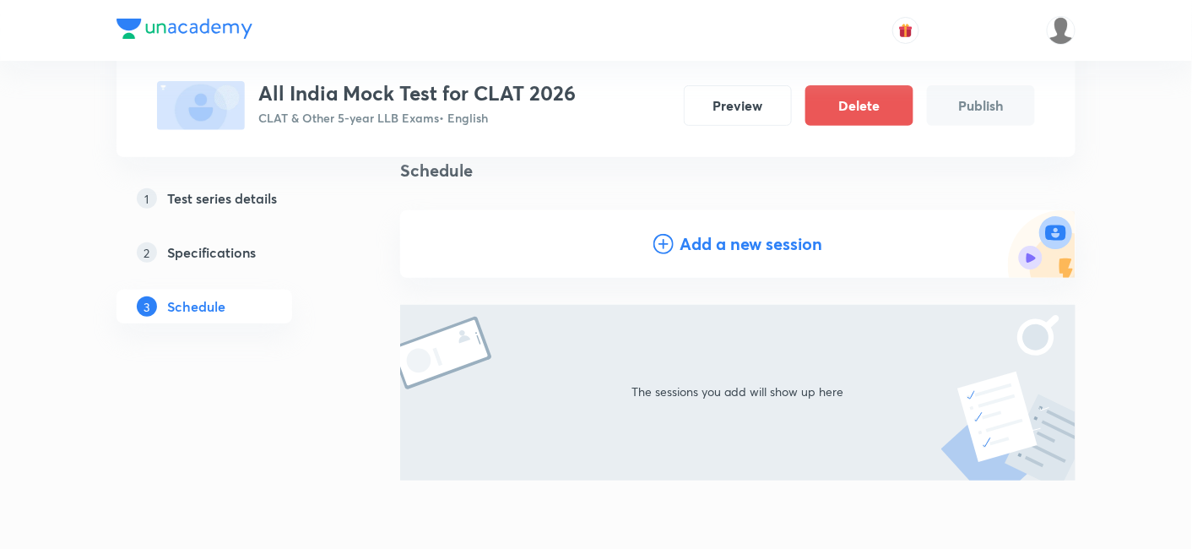
scroll to position [0, 0]
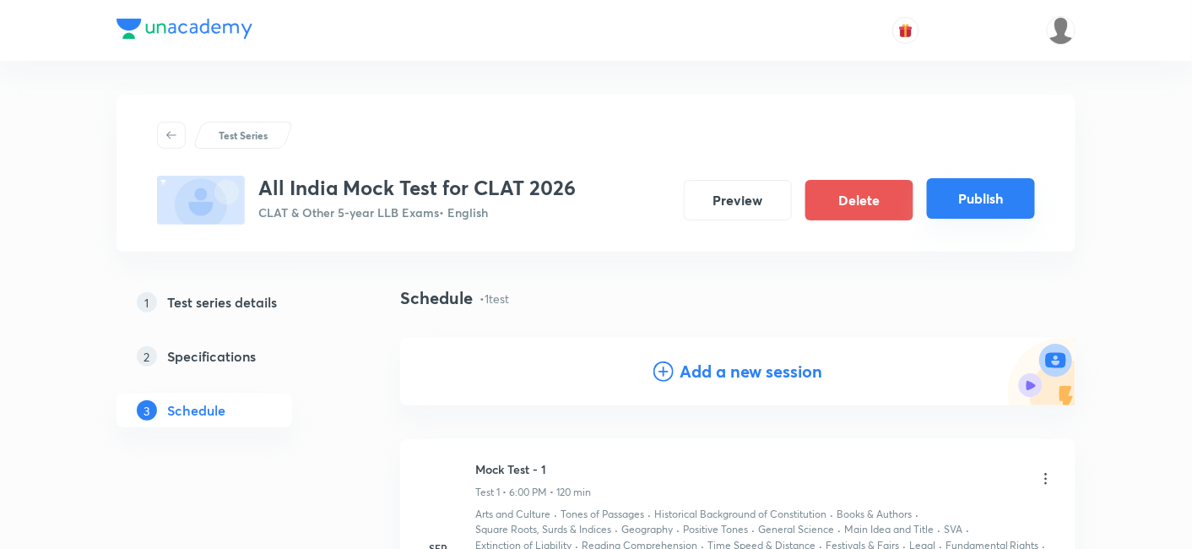
click at [964, 203] on button "Publish" at bounding box center [981, 198] width 108 height 41
click at [753, 202] on button "Preview" at bounding box center [738, 198] width 108 height 41
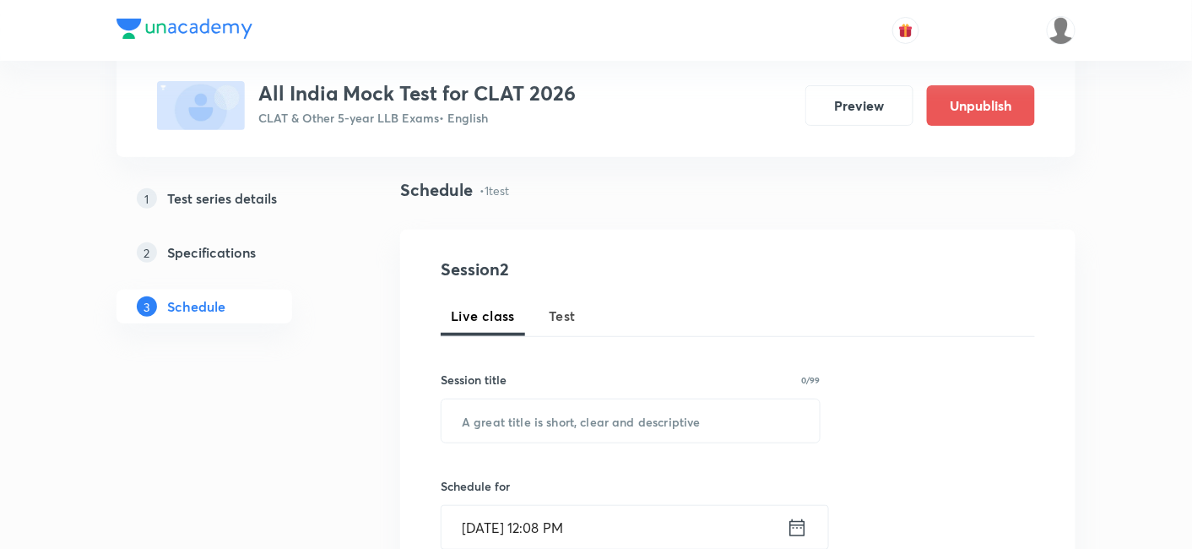
scroll to position [187, 0]
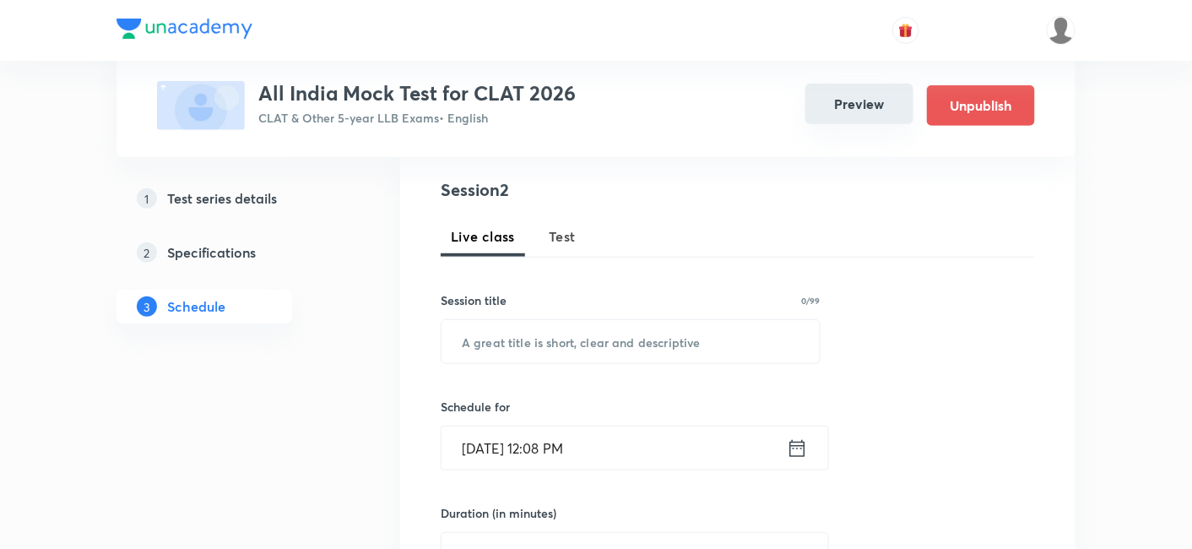
click at [876, 93] on button "Preview" at bounding box center [859, 104] width 108 height 41
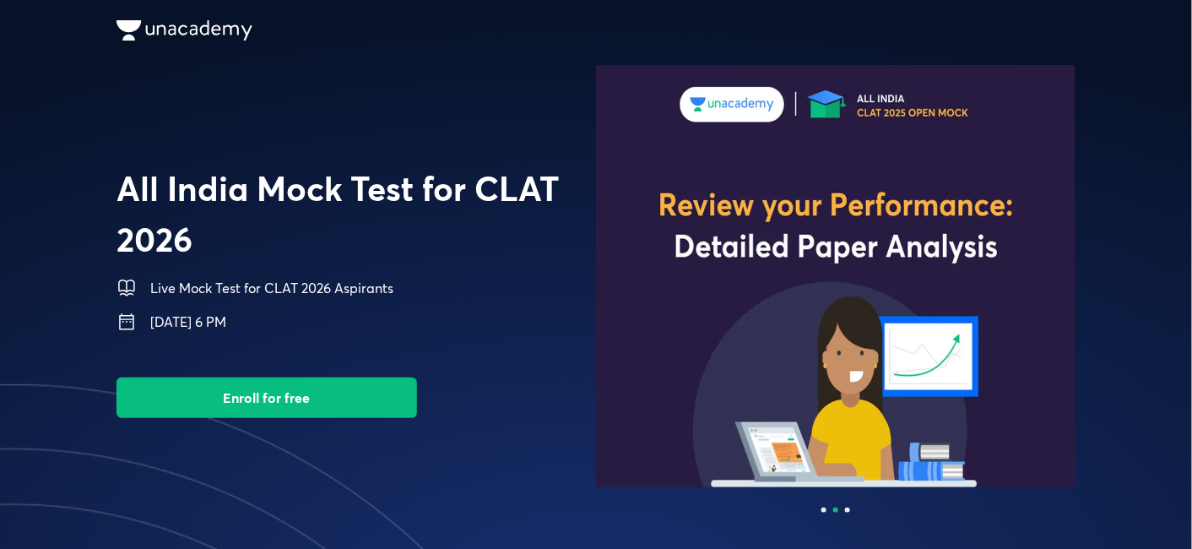
click at [411, 403] on button "Enroll for free" at bounding box center [266, 397] width 301 height 41
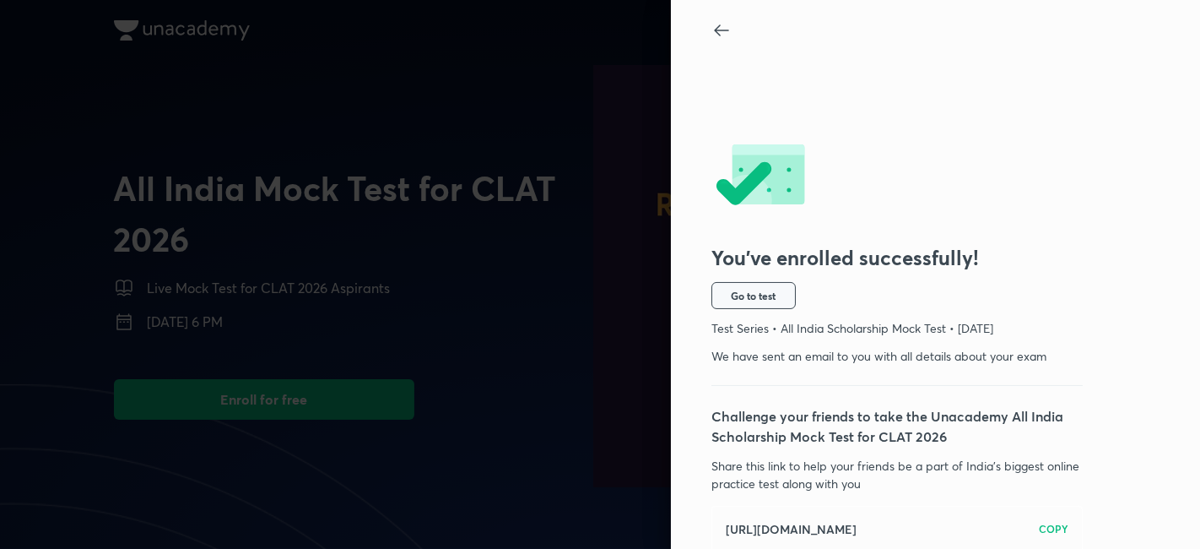
click at [760, 296] on span "Go to test" at bounding box center [754, 296] width 45 height 14
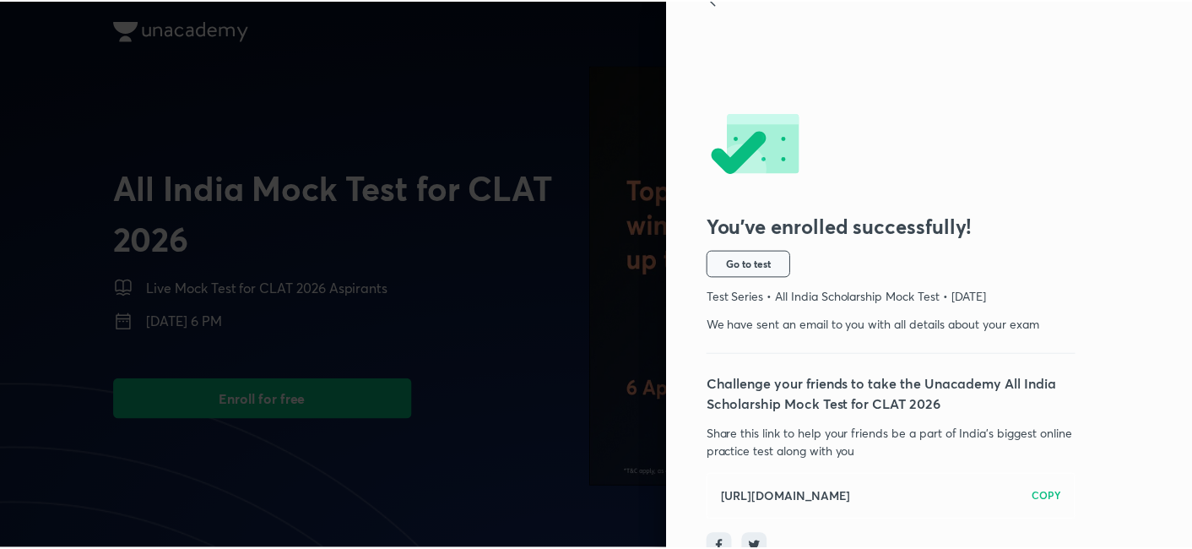
scroll to position [62, 0]
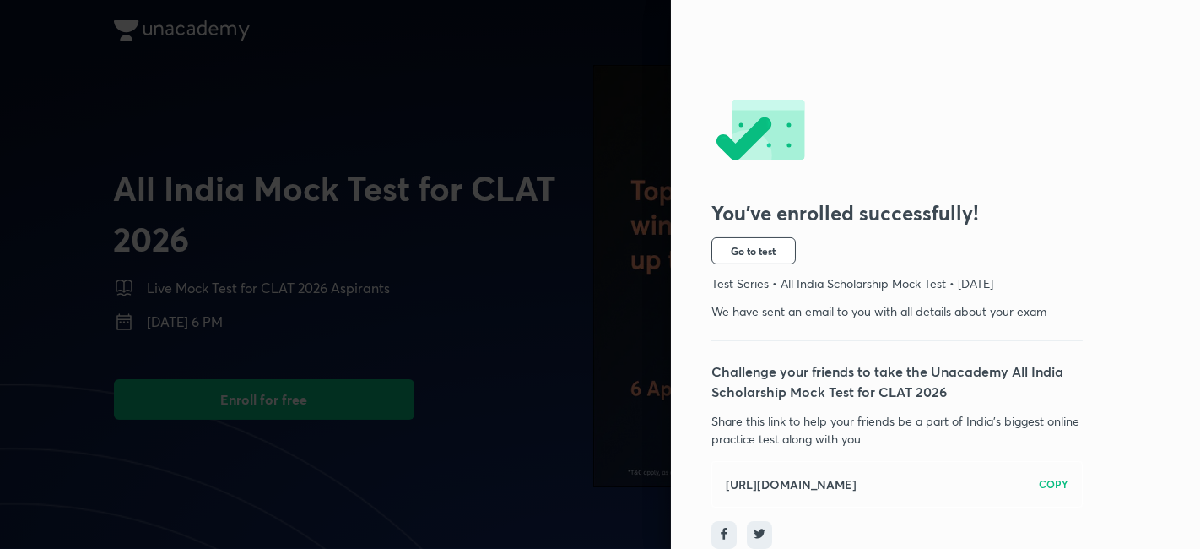
click at [506, 128] on div at bounding box center [600, 274] width 1200 height 549
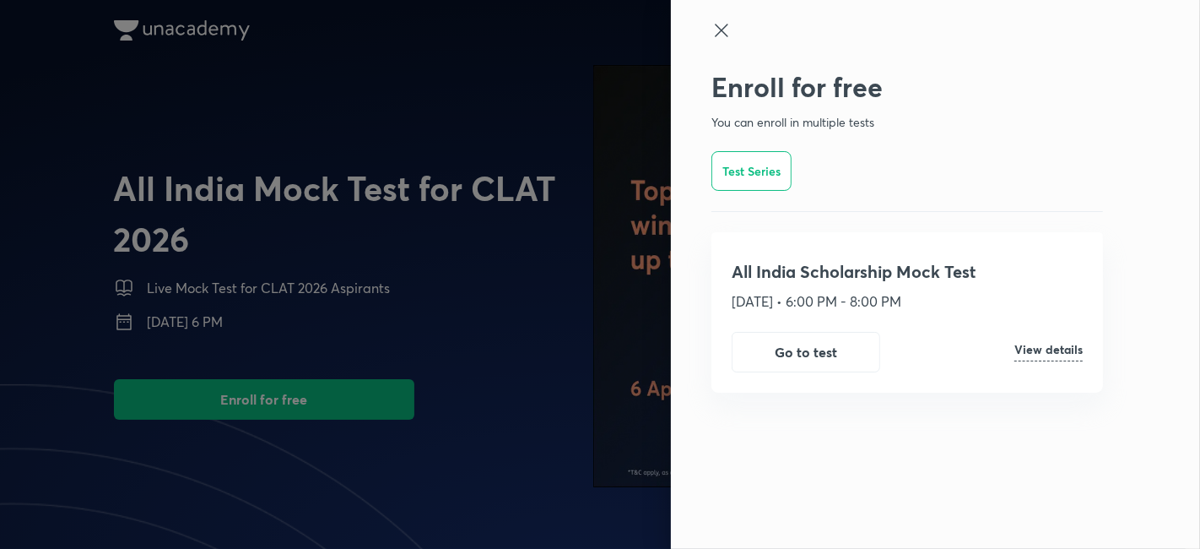
click at [727, 40] on icon at bounding box center [722, 30] width 20 height 20
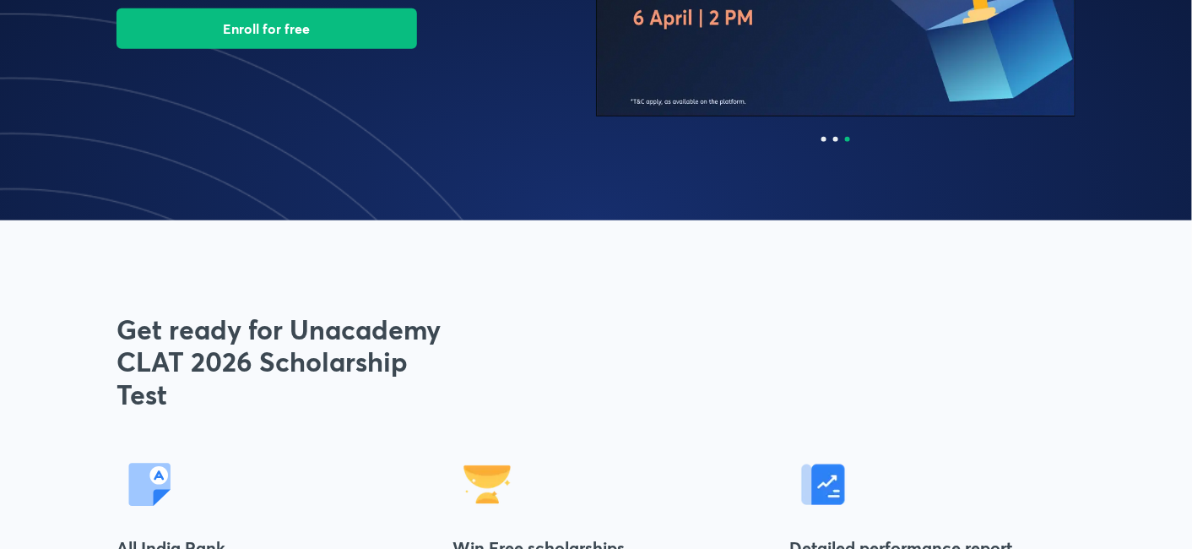
scroll to position [94, 0]
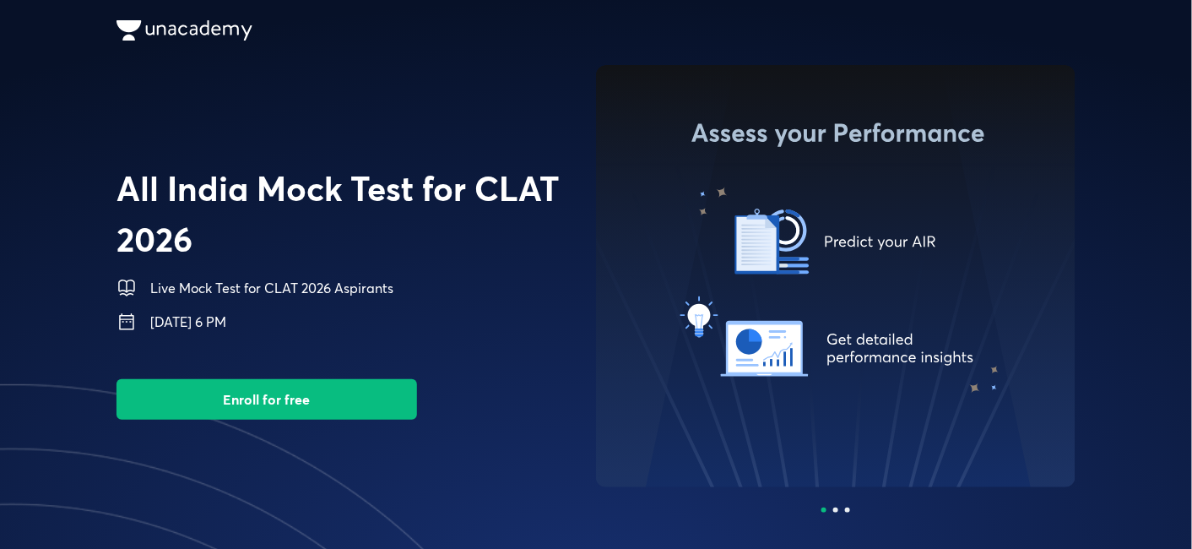
click at [357, 97] on img at bounding box center [355, 107] width 479 height 84
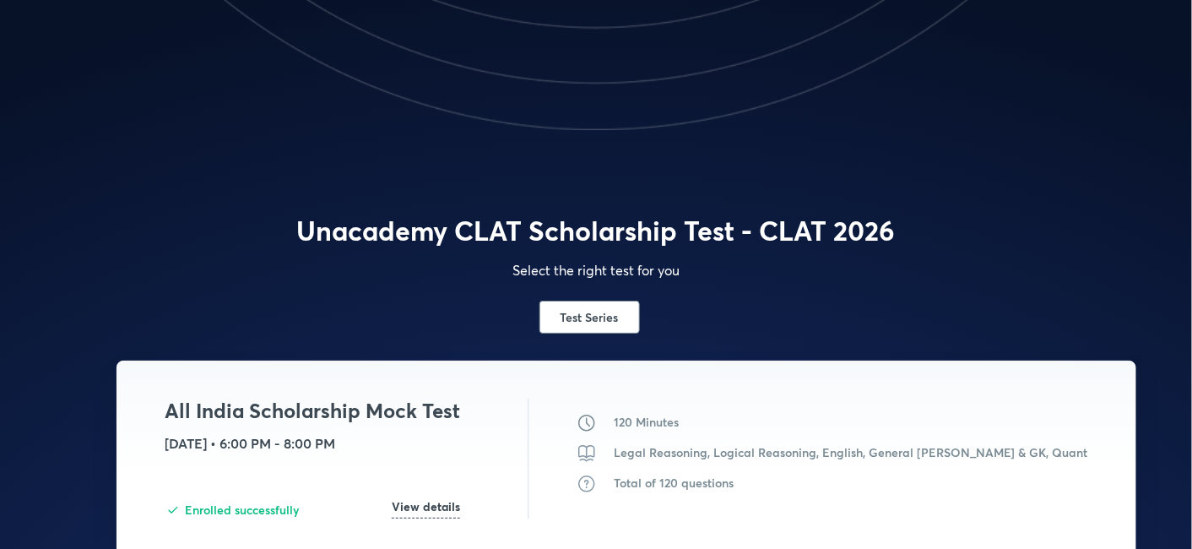
scroll to position [2063, 0]
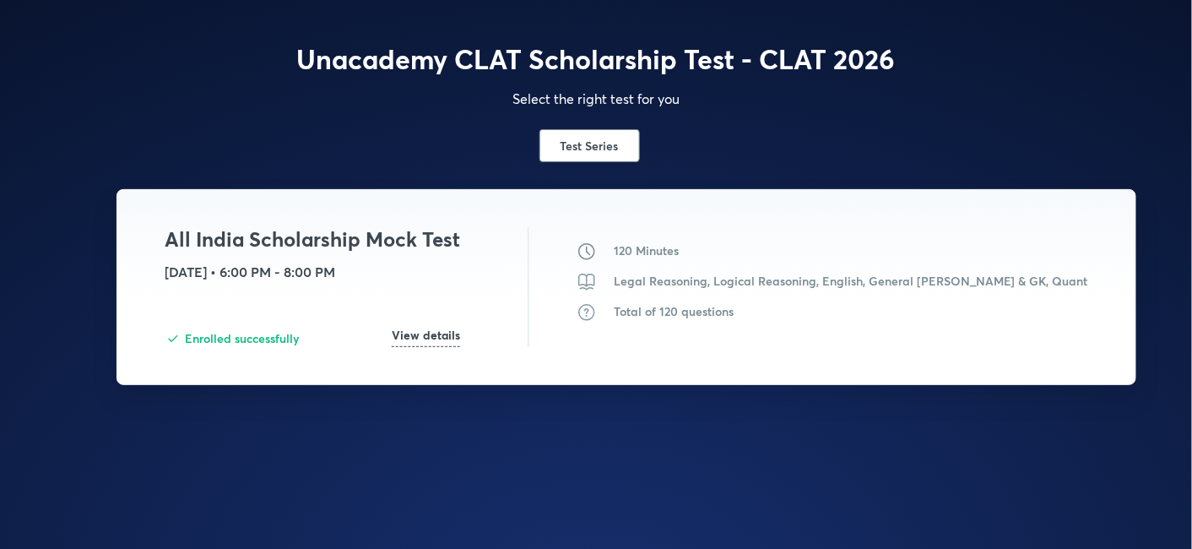
click at [593, 147] on h6 "Test Series" at bounding box center [589, 146] width 58 height 18
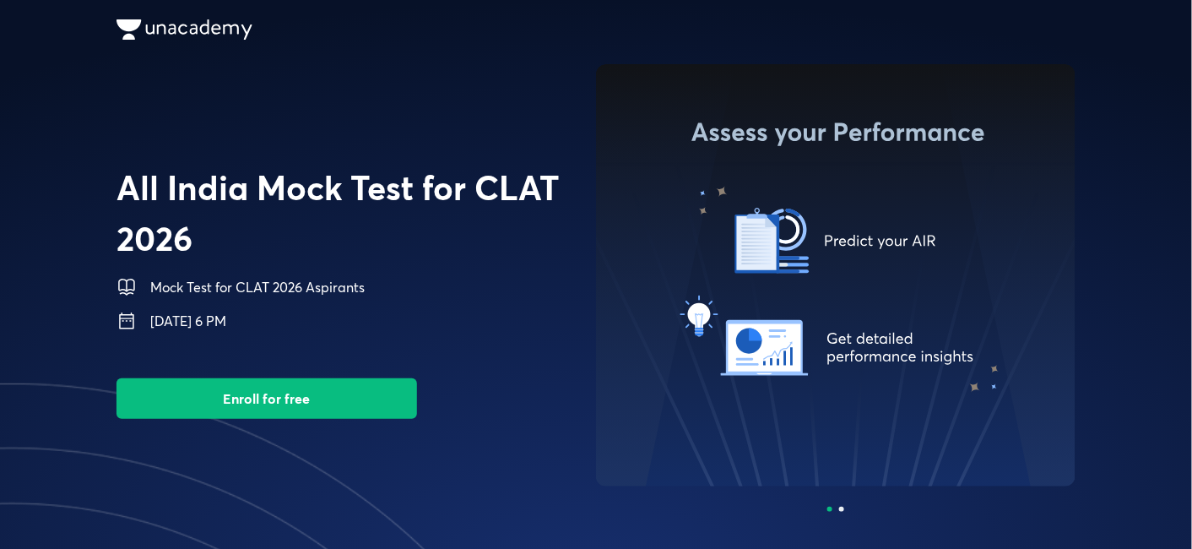
scroll to position [0, 0]
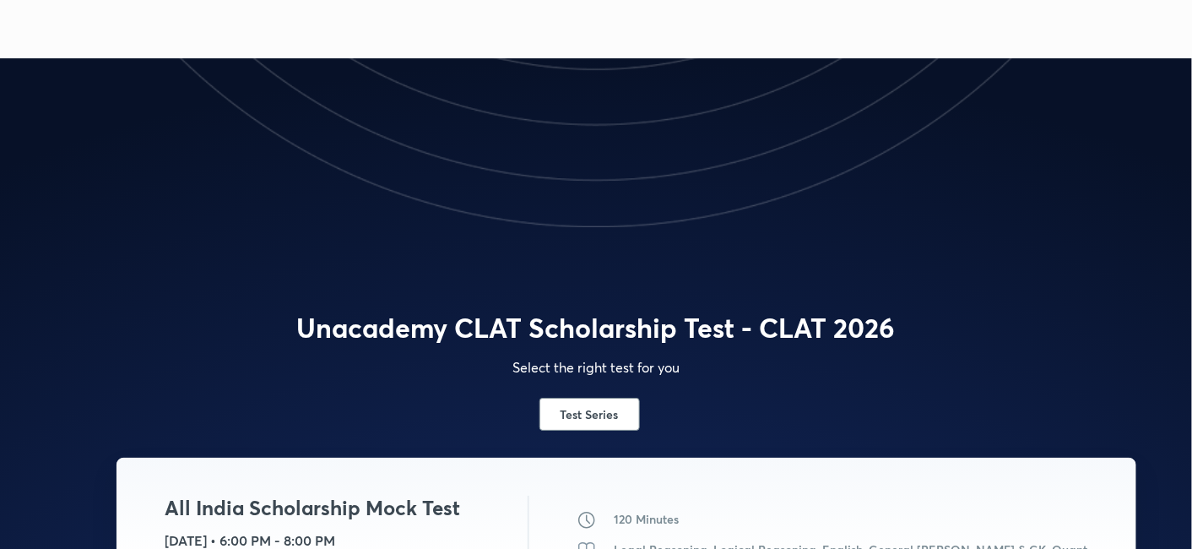
scroll to position [1794, 0]
